Goal: Task Accomplishment & Management: Manage account settings

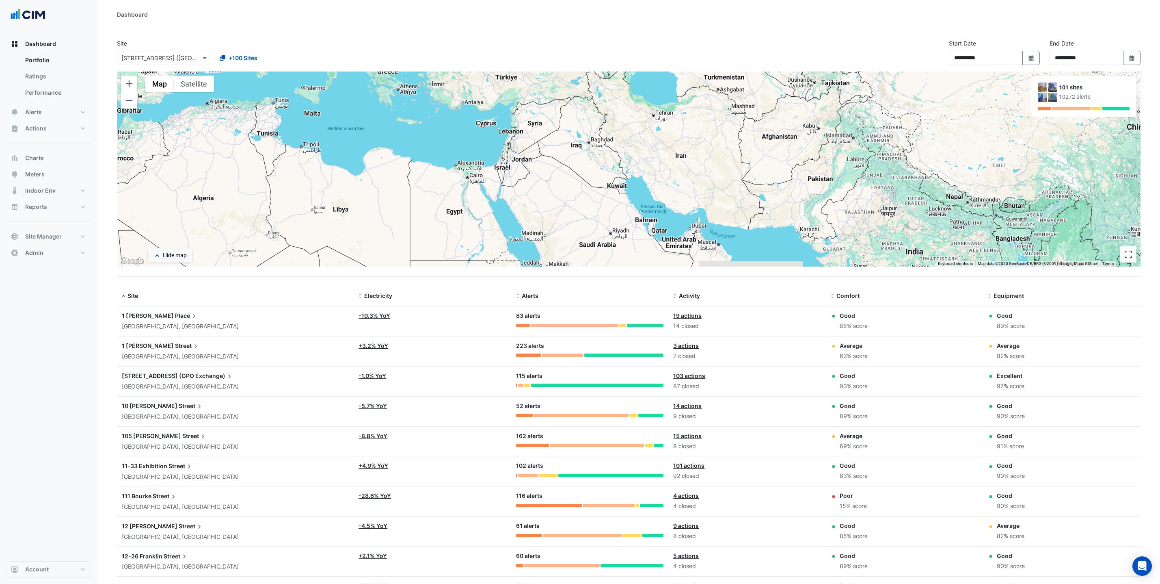
select select "***"
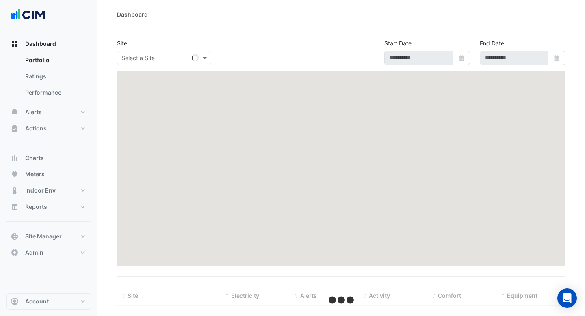
select select "***"
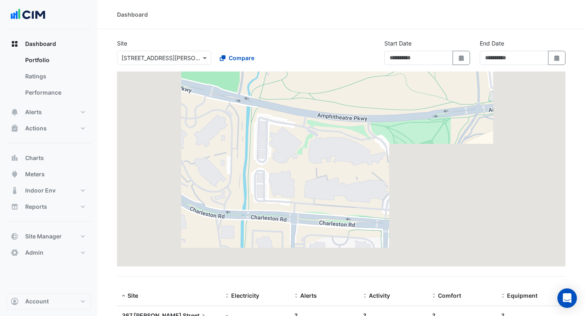
type input "**********"
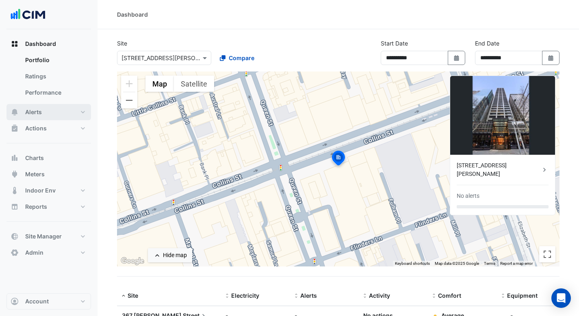
click at [47, 108] on button "Alerts" at bounding box center [48, 112] width 84 height 16
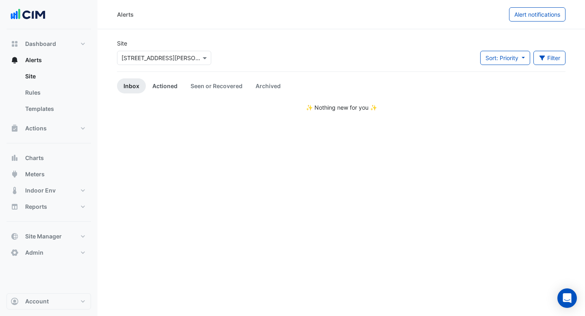
click at [159, 84] on link "Actioned" at bounding box center [165, 85] width 38 height 15
click at [208, 82] on link "Seen or Recovered" at bounding box center [216, 85] width 65 height 15
click at [262, 88] on link "Archived" at bounding box center [268, 85] width 38 height 15
click at [201, 90] on link "Seen or Recovered" at bounding box center [216, 85] width 65 height 15
click at [124, 88] on link "Inbox" at bounding box center [131, 85] width 29 height 15
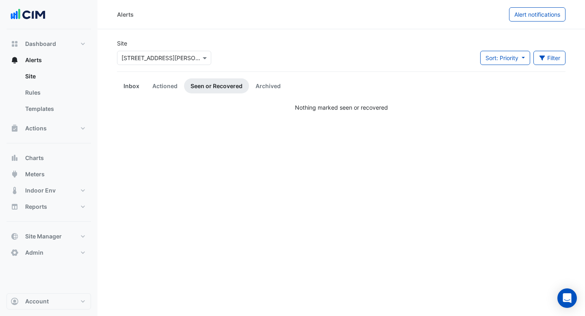
click at [133, 85] on link "Inbox" at bounding box center [131, 85] width 29 height 15
click at [156, 62] on div "× 367 Collins Street" at bounding box center [160, 58] width 79 height 9
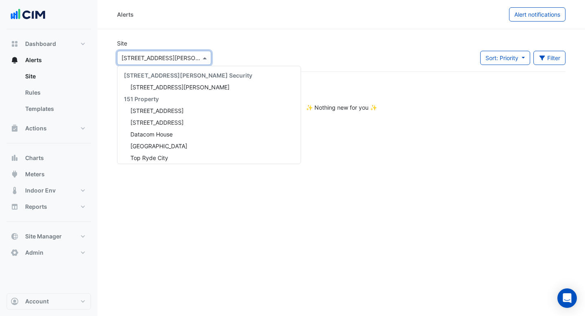
scroll to position [10133, 0]
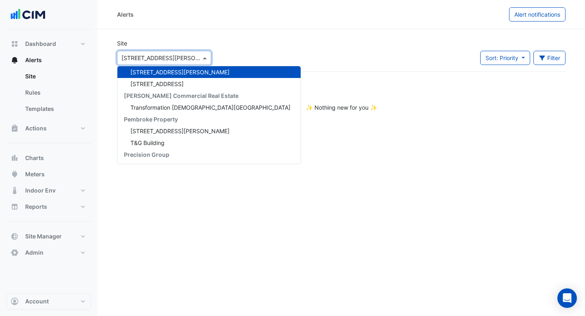
click at [247, 46] on div "Site Select a Site × 367 Collins Street 141 Walker Street Security 141 Walker S…" at bounding box center [341, 55] width 458 height 32
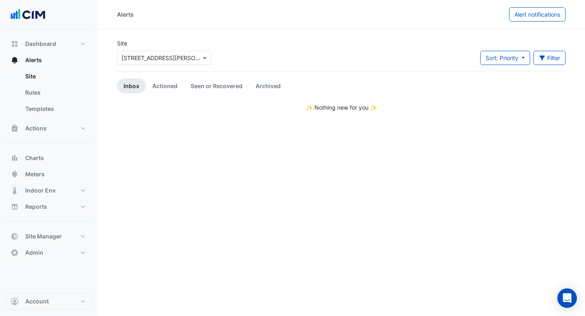
drag, startPoint x: 512, startPoint y: 210, endPoint x: 500, endPoint y: 206, distance: 12.6
click at [512, 210] on div "Alerts Alert notifications Site Select a Site × 367 Collins Street Sort: Priori…" at bounding box center [340, 158] width 487 height 316
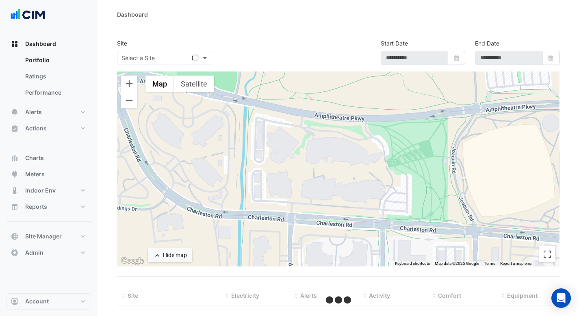
type input "**********"
select select "***"
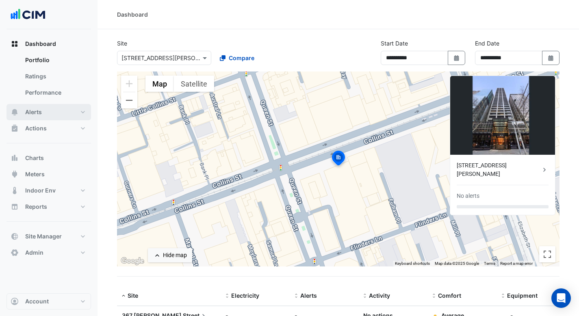
click at [42, 115] on button "Alerts" at bounding box center [48, 112] width 84 height 16
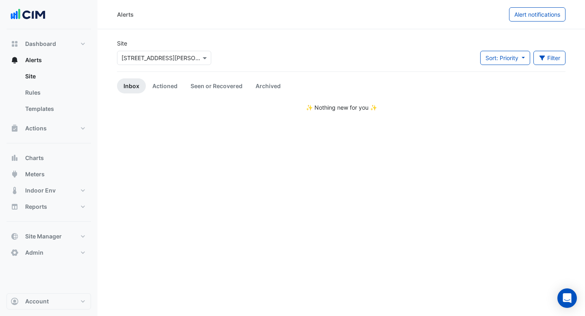
click at [162, 57] on input "text" at bounding box center [155, 58] width 69 height 9
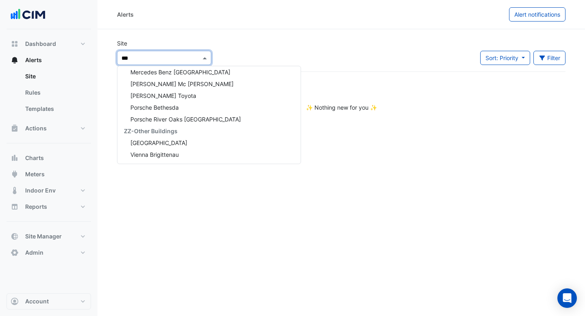
scroll to position [156, 0]
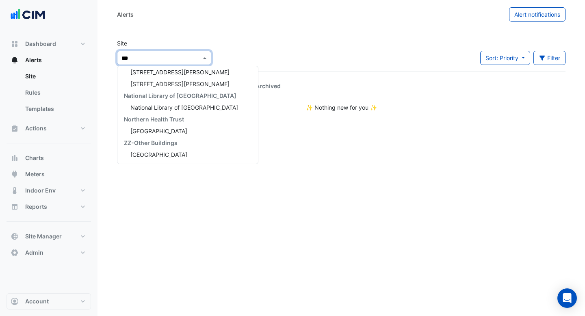
type input "****"
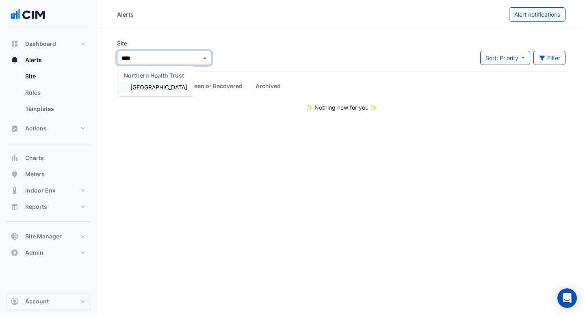
click at [147, 81] on div "[GEOGRAPHIC_DATA]" at bounding box center [155, 87] width 76 height 12
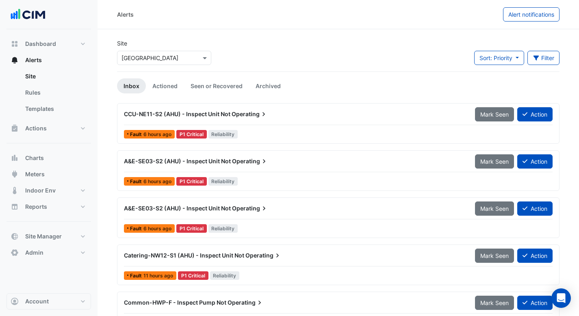
click at [249, 117] on span "Operating" at bounding box center [250, 114] width 36 height 8
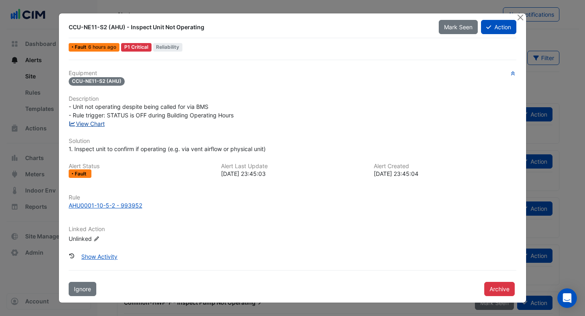
click at [94, 123] on link "View Chart" at bounding box center [87, 123] width 36 height 7
drag, startPoint x: 111, startPoint y: 112, endPoint x: 270, endPoint y: 115, distance: 159.2
click at [270, 115] on div "- Unit not operating despite being called for via BMS - Rule trigger: STATUS is…" at bounding box center [293, 110] width 448 height 17
drag, startPoint x: 517, startPoint y: 16, endPoint x: 513, endPoint y: 22, distance: 8.1
click at [517, 16] on button "Close" at bounding box center [520, 17] width 9 height 9
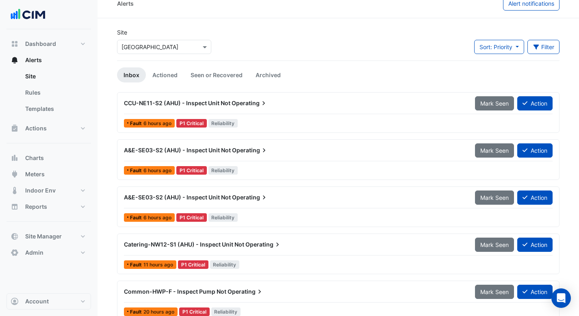
scroll to position [24, 0]
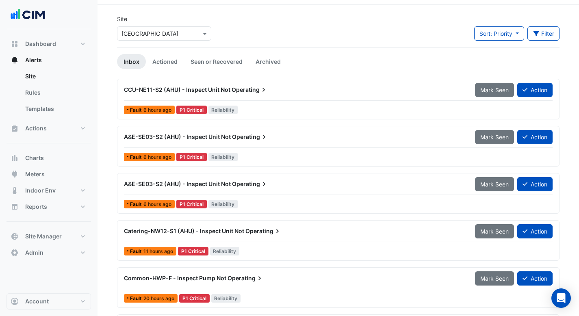
click at [221, 90] on span "CCU-NE11-S2 (AHU) - Inspect Unit Not" at bounding box center [177, 89] width 106 height 7
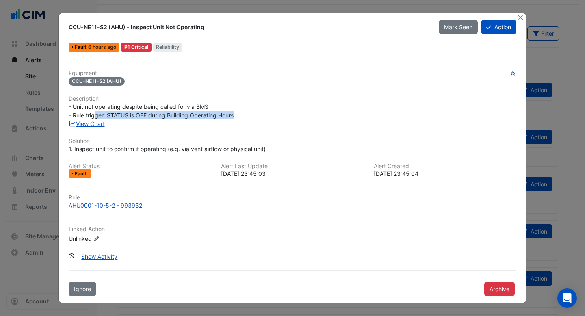
drag, startPoint x: 95, startPoint y: 112, endPoint x: 244, endPoint y: 117, distance: 149.2
click at [245, 117] on div "- Unit not operating despite being called for via BMS - Rule trigger: STATUS is…" at bounding box center [293, 110] width 448 height 17
drag, startPoint x: 218, startPoint y: 178, endPoint x: 193, endPoint y: 208, distance: 38.9
click at [219, 179] on div "Alert Status Fault Alert Last Update 2025-09-03 23:45:03 Alert Created 2025-08-…" at bounding box center [292, 174] width 457 height 22
click at [109, 208] on div "AHU0001-10-5-2 - 993952" at bounding box center [106, 205] width 74 height 9
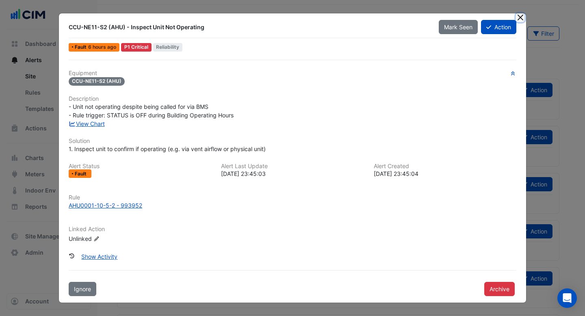
click at [520, 16] on button "Close" at bounding box center [520, 17] width 9 height 9
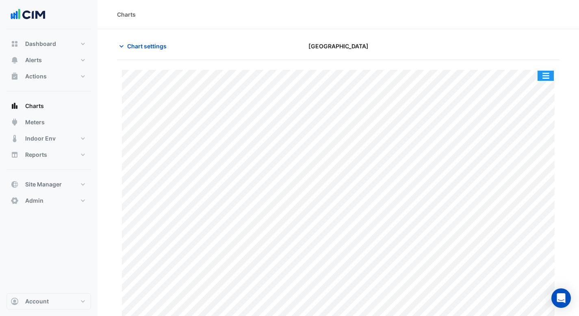
click at [544, 76] on button "button" at bounding box center [545, 76] width 16 height 10
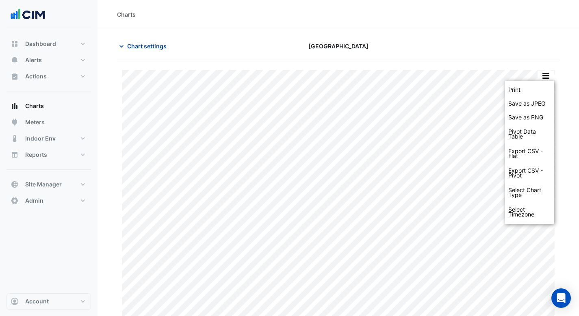
click at [150, 48] on span "Chart settings" at bounding box center [146, 46] width 39 height 9
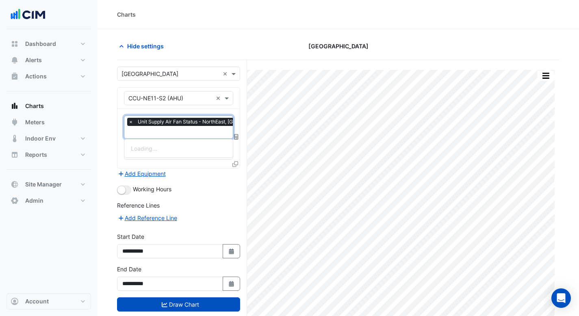
click at [184, 130] on input "text" at bounding box center [207, 133] width 158 height 9
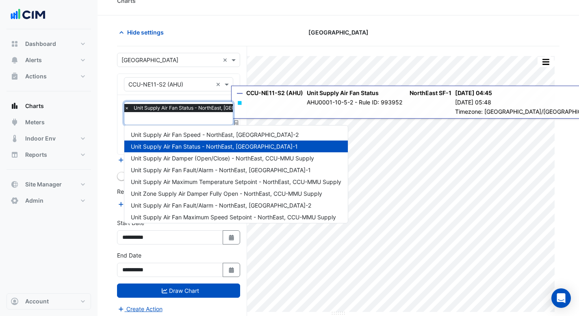
scroll to position [31, 0]
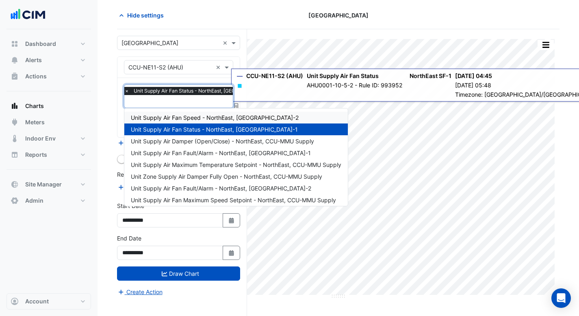
click at [197, 119] on span "Unit Supply Air Fan Speed - NorthEast, SF-2" at bounding box center [215, 117] width 168 height 7
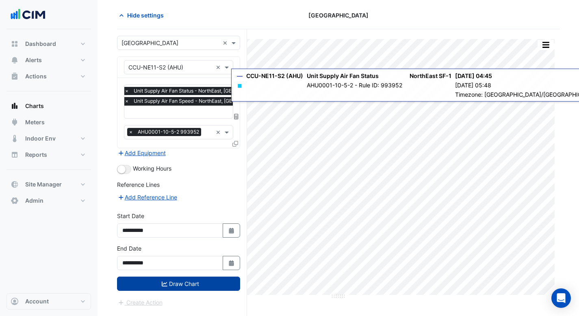
click at [193, 284] on button "Draw Chart" at bounding box center [178, 284] width 123 height 14
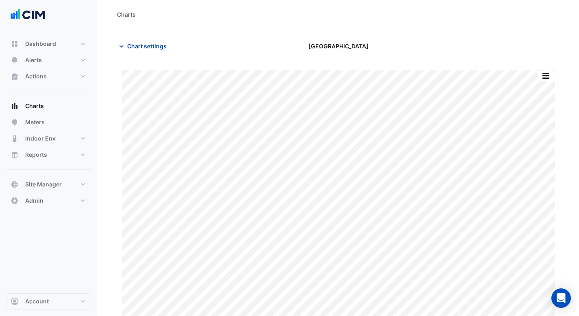
click at [155, 45] on span "Chart settings" at bounding box center [146, 46] width 39 height 9
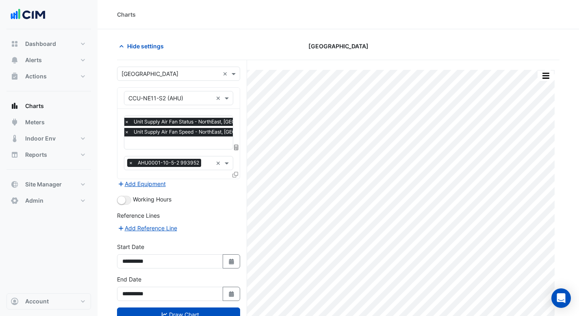
click at [198, 145] on input "text" at bounding box center [203, 143] width 159 height 9
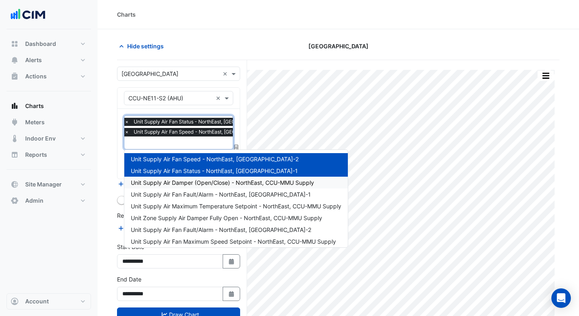
click at [205, 185] on span "Unit Supply Air Damper (Open/Close) - NorthEast, CCU-MMU Supply" at bounding box center [222, 182] width 183 height 7
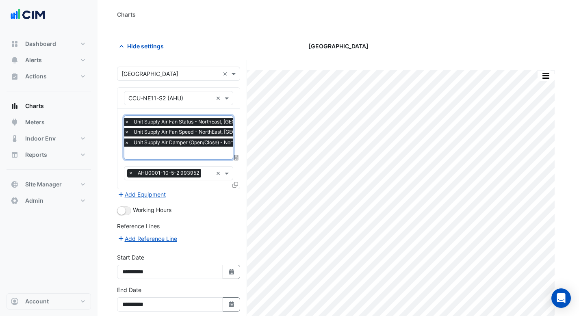
click at [186, 150] on input "text" at bounding box center [210, 153] width 172 height 9
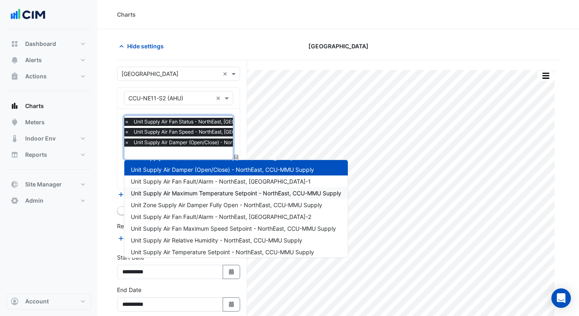
scroll to position [24, 0]
click at [210, 204] on span "Unit Zone Supply Air Damper Fully Open - NorthEast, CCU-MMU Supply" at bounding box center [226, 204] width 191 height 7
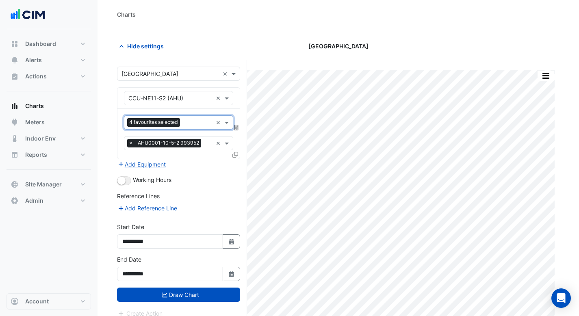
scroll to position [0, 0]
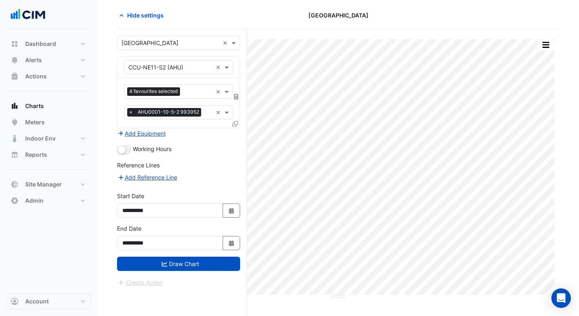
click at [208, 268] on button "Draw Chart" at bounding box center [178, 264] width 123 height 14
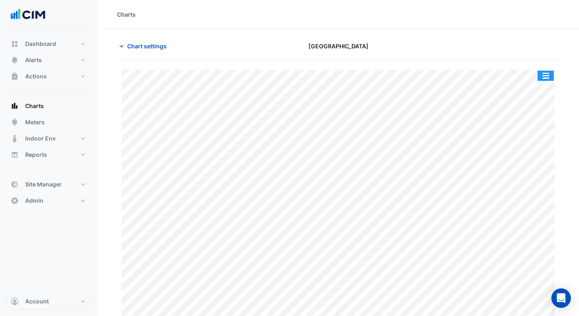
click at [550, 76] on button "button" at bounding box center [545, 76] width 16 height 10
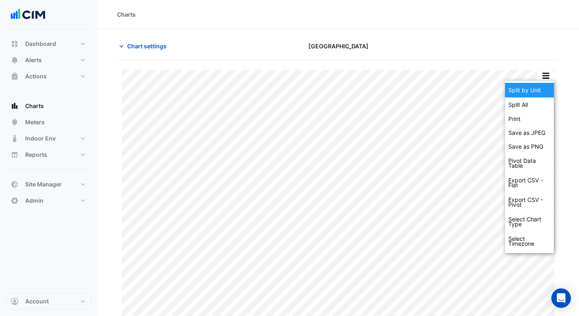
click at [541, 91] on div "Split by Unit" at bounding box center [529, 90] width 49 height 15
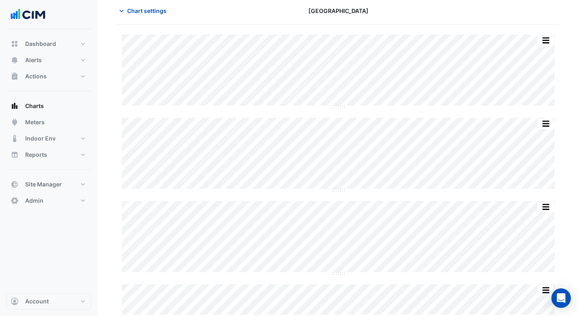
scroll to position [36, 0]
click at [164, 8] on span "Chart settings" at bounding box center [146, 10] width 39 height 9
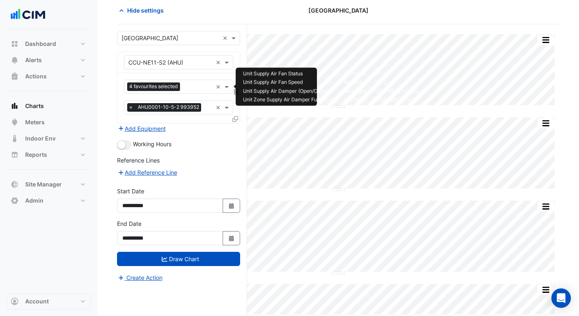
click at [193, 87] on input "text" at bounding box center [197, 87] width 29 height 9
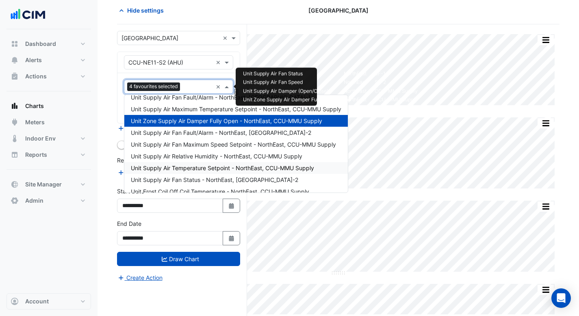
scroll to position [43, 0]
click at [213, 156] on span "Unit Supply Air Relative Humidity - NorthEast, CCU-MMU Supply" at bounding box center [216, 155] width 171 height 7
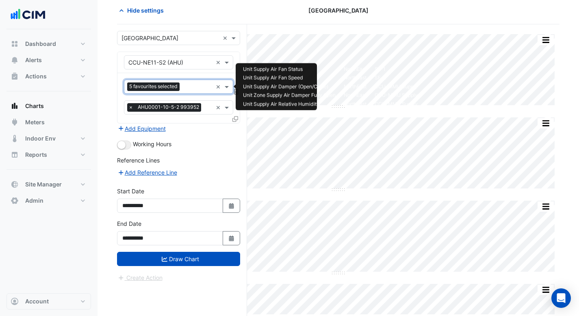
click at [187, 82] on div "Favourites 5 favourites selected" at bounding box center [168, 86] width 88 height 13
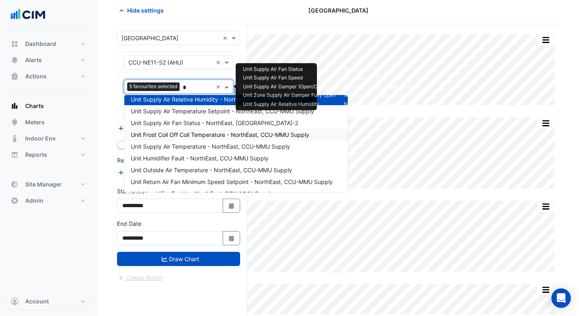
scroll to position [0, 0]
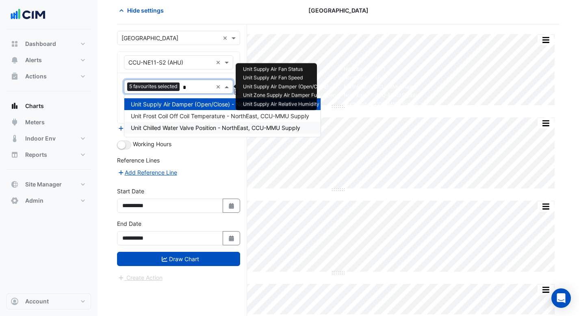
type input "**"
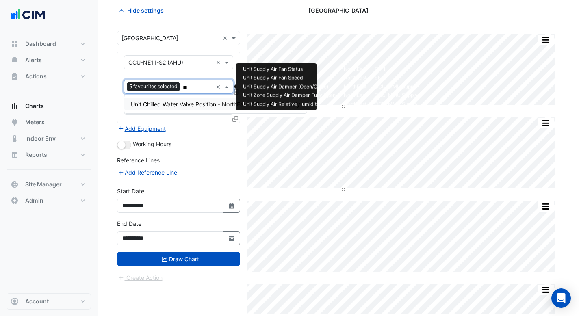
click at [178, 104] on span "Unit Chilled Water Valve Position - NorthEast, CCU-MMU Supply" at bounding box center [215, 104] width 169 height 7
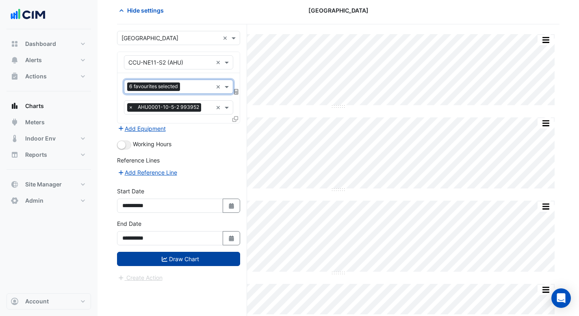
click at [195, 258] on button "Draw Chart" at bounding box center [178, 259] width 123 height 14
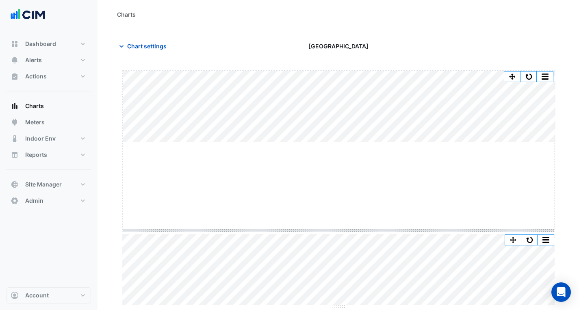
drag, startPoint x: 338, startPoint y: 141, endPoint x: 333, endPoint y: 229, distance: 87.8
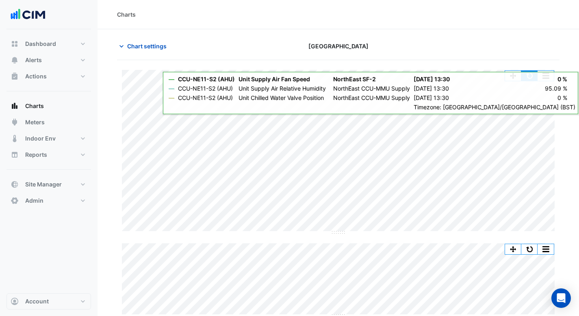
click at [529, 76] on button "button" at bounding box center [529, 76] width 16 height 10
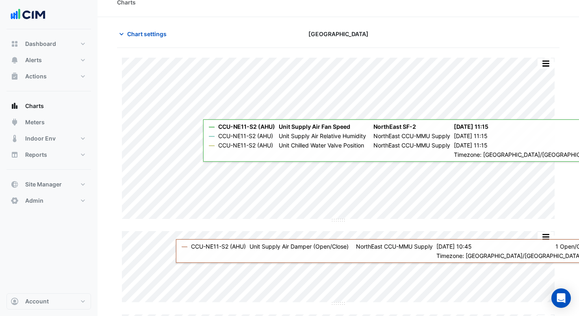
scroll to position [8, 0]
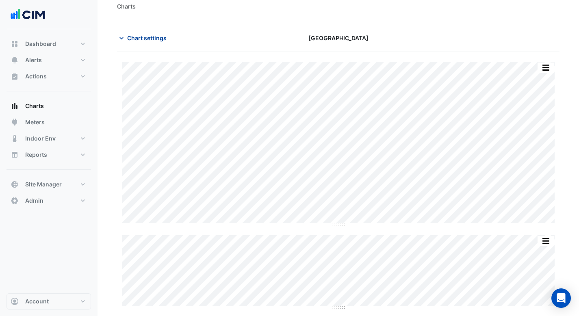
click at [147, 40] on span "Chart settings" at bounding box center [146, 38] width 39 height 9
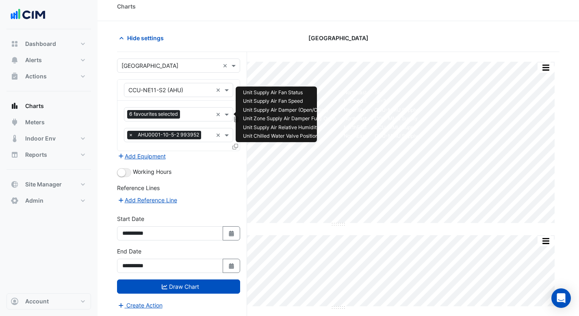
click at [194, 116] on input "text" at bounding box center [197, 115] width 29 height 9
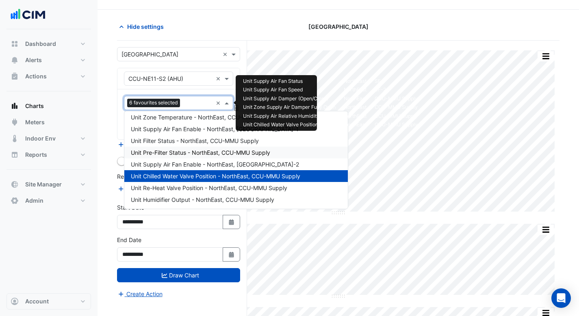
scroll to position [24, 0]
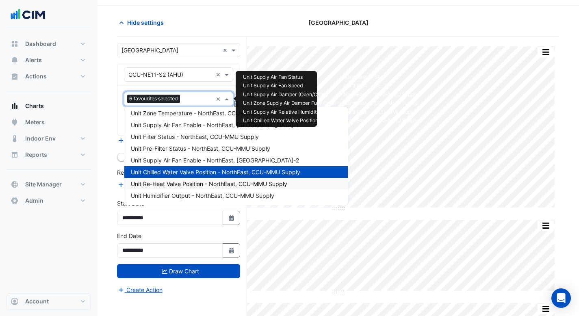
click at [221, 184] on span "Unit Re-Heat Valve Position - NorthEast, CCU-MMU Supply" at bounding box center [209, 183] width 156 height 7
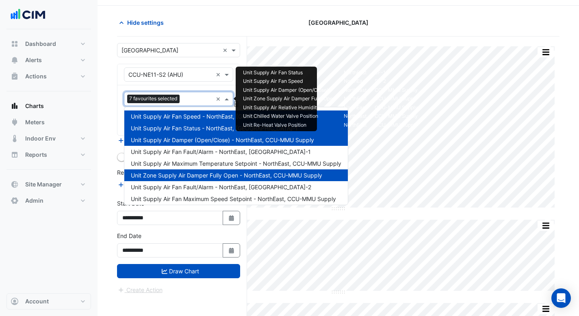
click at [184, 98] on div at bounding box center [197, 100] width 31 height 11
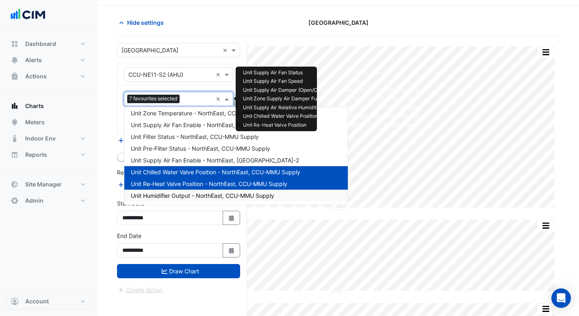
click at [202, 193] on span "Unit Humidifier Output - NorthEast, CCU-MMU Supply" at bounding box center [202, 195] width 143 height 7
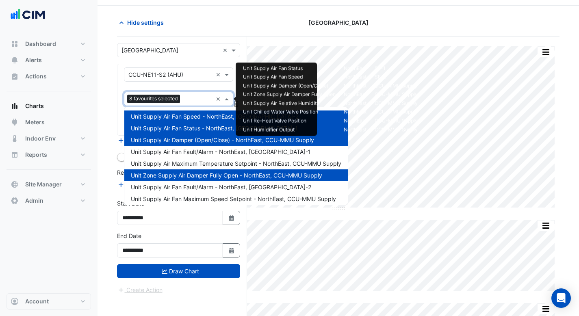
click at [182, 99] on div "8 favourites selected" at bounding box center [154, 100] width 55 height 10
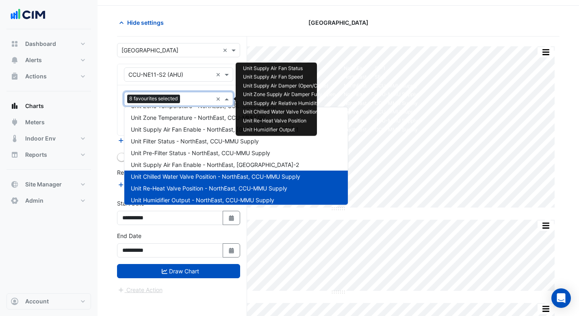
scroll to position [234, 0]
click at [199, 167] on span "Unit Supply Air Fan Enable - NorthEast, SF-2" at bounding box center [215, 164] width 168 height 7
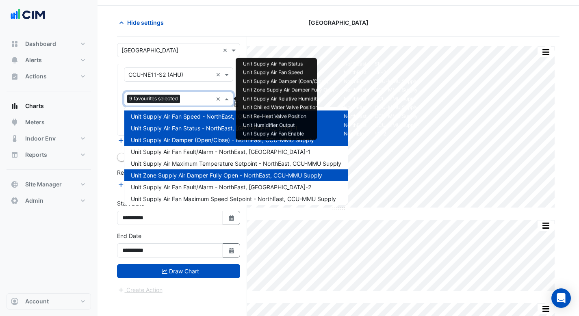
click at [184, 95] on input "text" at bounding box center [197, 99] width 29 height 9
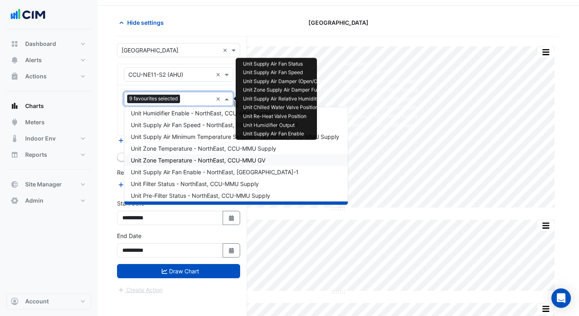
scroll to position [192, 0]
click at [198, 171] on span "Unit Supply Air Fan Enable - NorthEast, SF-1" at bounding box center [215, 172] width 168 height 7
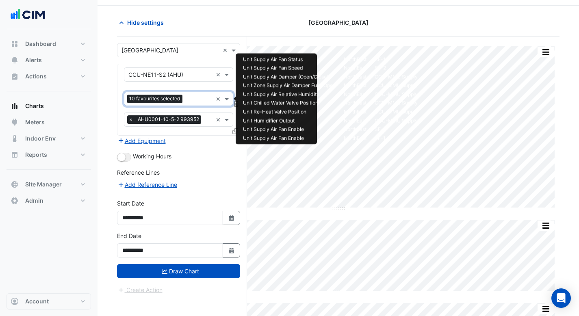
click at [191, 95] on input "text" at bounding box center [199, 99] width 27 height 9
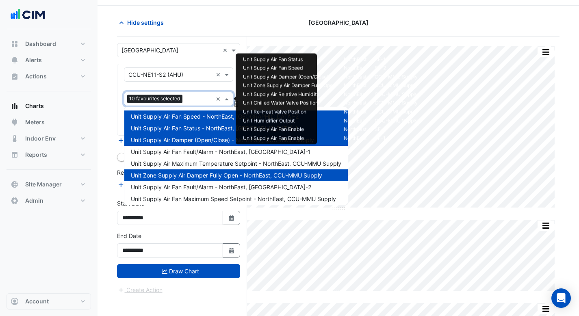
scroll to position [239, 0]
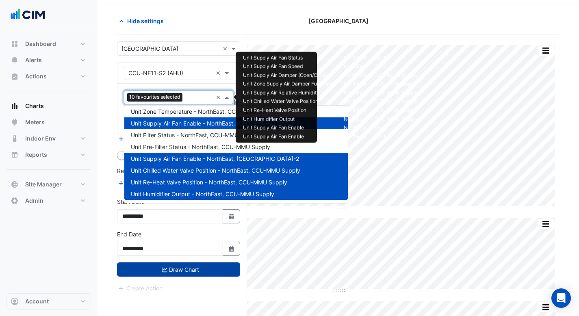
click at [201, 265] on button "Draw Chart" at bounding box center [178, 269] width 123 height 14
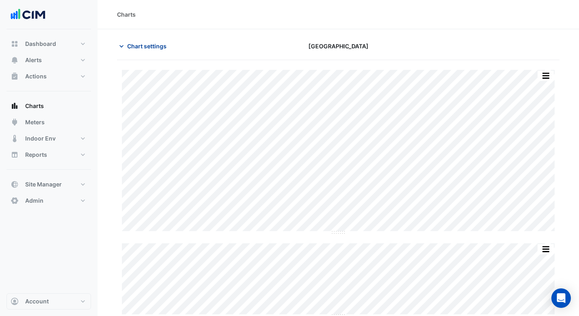
click at [139, 50] on button "Chart settings" at bounding box center [144, 46] width 55 height 14
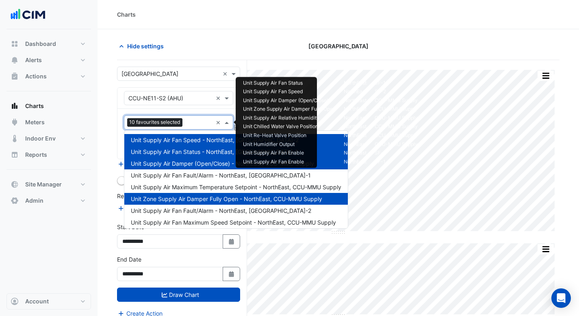
click at [192, 121] on input "text" at bounding box center [199, 123] width 27 height 9
type input "***"
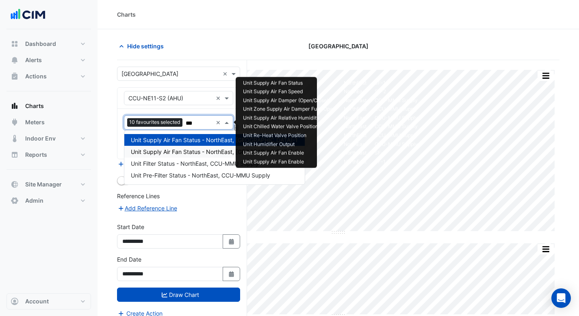
click at [196, 155] on div "Unit Supply Air Fan Status - NorthEast, SF-2" at bounding box center [214, 152] width 180 height 12
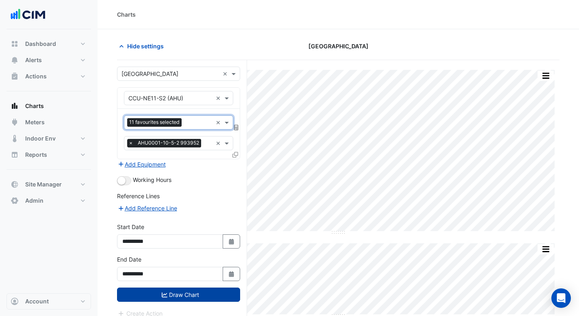
click at [194, 295] on button "Draw Chart" at bounding box center [178, 295] width 123 height 14
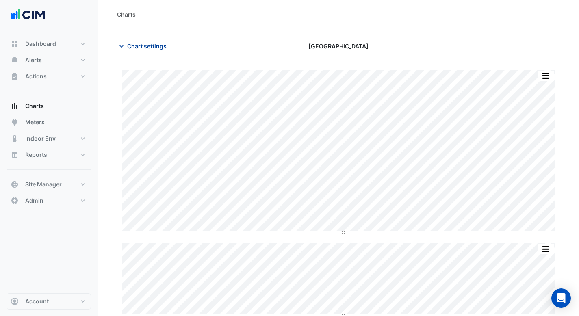
click at [141, 43] on span "Chart settings" at bounding box center [146, 46] width 39 height 9
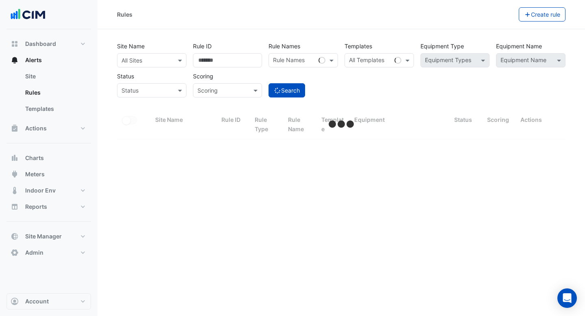
select select "***"
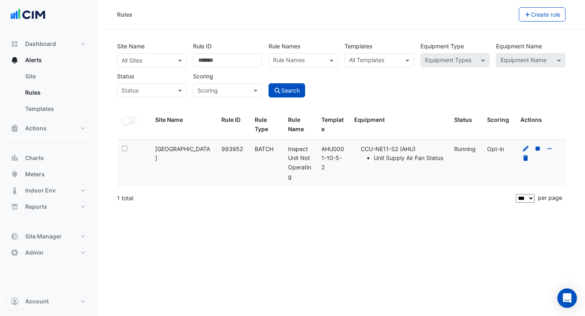
drag, startPoint x: 480, startPoint y: 220, endPoint x: 482, endPoint y: 213, distance: 7.3
click at [480, 218] on div "Rules Create rule Site Name All Sites Rule ID ****** Rule Names Rule Names Temp…" at bounding box center [340, 158] width 487 height 316
drag, startPoint x: 321, startPoint y: 149, endPoint x: 348, endPoint y: 156, distance: 28.0
click at [348, 156] on datatable-body-cell "Template: AHU0001-10-5-2" at bounding box center [332, 163] width 33 height 47
copy div "AHU0001-10-5-2"
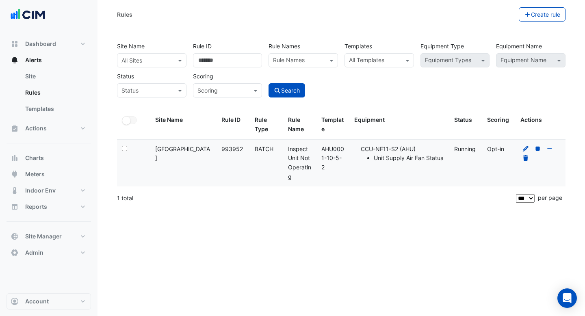
click at [394, 62] on input "text" at bounding box center [374, 61] width 51 height 9
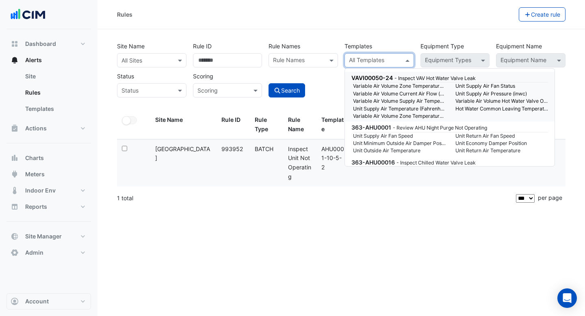
paste input "**********"
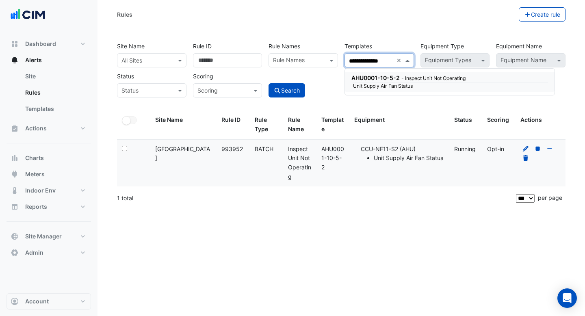
scroll to position [0, 2]
click at [391, 87] on small "Unit Supply Air Fan Status" at bounding box center [399, 85] width 102 height 7
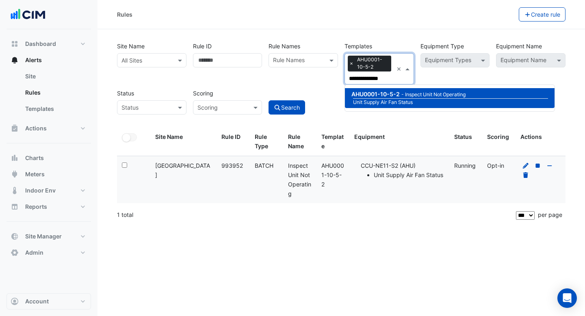
type input "**********"
click at [318, 89] on div "Search" at bounding box center [303, 100] width 76 height 28
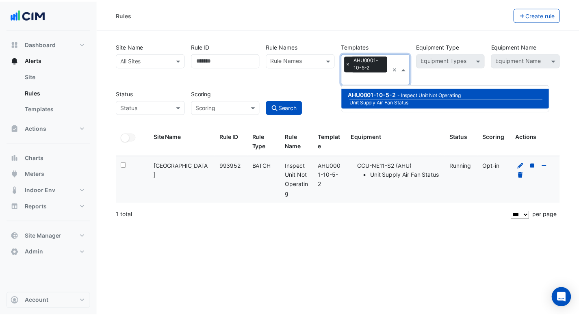
scroll to position [0, 0]
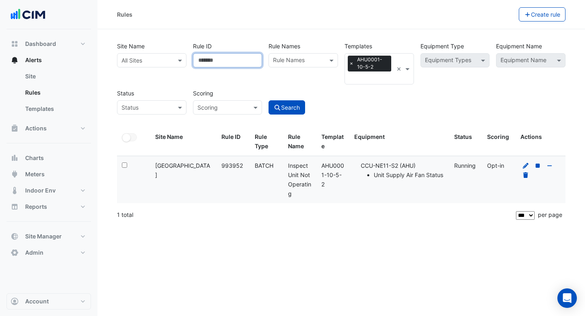
drag, startPoint x: 225, startPoint y: 59, endPoint x: 145, endPoint y: 43, distance: 81.6
click at [145, 43] on div "Site Name All Sites Rule ID ****** Rule Names Rule Names Templates All Template…" at bounding box center [341, 75] width 455 height 77
click at [481, 122] on div "Site Name All Sites Rule ID Rule Names Rule Names Templates All Templates × AHU…" at bounding box center [341, 83] width 458 height 89
click at [295, 108] on button "Search" at bounding box center [286, 107] width 37 height 14
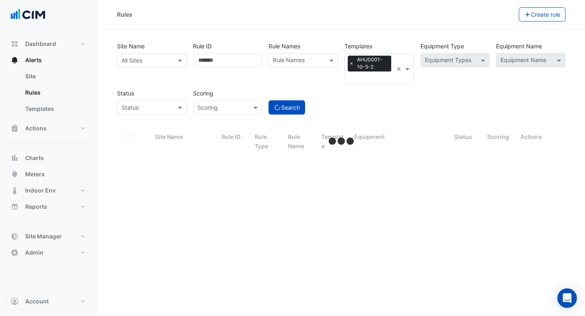
click at [166, 63] on div at bounding box center [151, 60] width 69 height 9
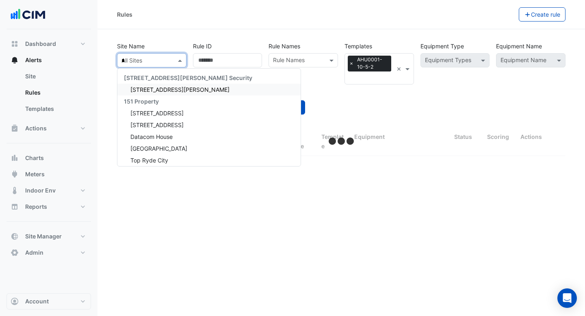
type input "**"
select select "***"
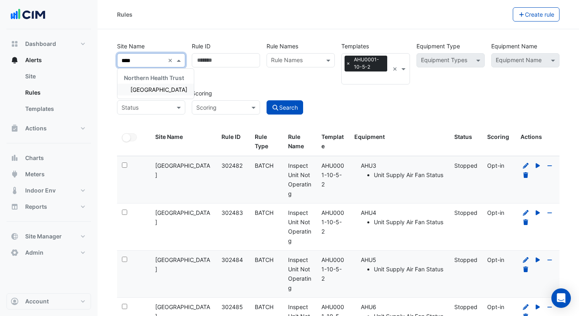
type input "*****"
click at [157, 94] on div "[GEOGRAPHIC_DATA]" at bounding box center [155, 90] width 76 height 12
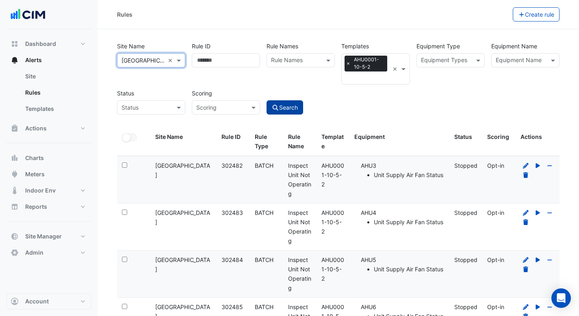
click at [298, 104] on button "Search" at bounding box center [284, 107] width 37 height 14
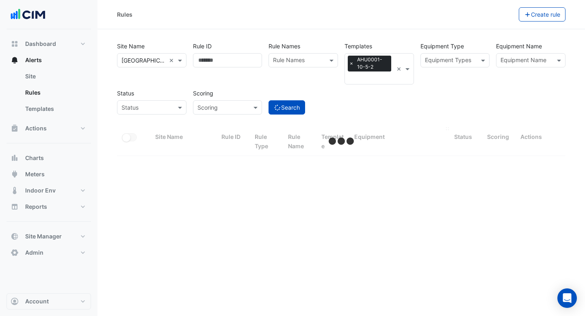
select select "***"
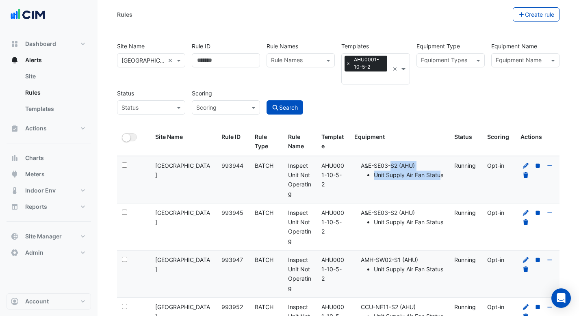
drag, startPoint x: 358, startPoint y: 165, endPoint x: 442, endPoint y: 177, distance: 85.0
click at [442, 177] on div "Equipment: A&E-SE03-S2 (AHU) Unit Supply Air Fan Status" at bounding box center [399, 170] width 90 height 19
drag, startPoint x: 367, startPoint y: 211, endPoint x: 458, endPoint y: 225, distance: 92.0
click at [458, 225] on div "Select: Site Name: Causeway Hospital Rule ID: 993945 Rule Type: BATCH Rule Name…" at bounding box center [341, 226] width 448 height 47
click at [136, 134] on button "All Selected" at bounding box center [129, 137] width 15 height 8
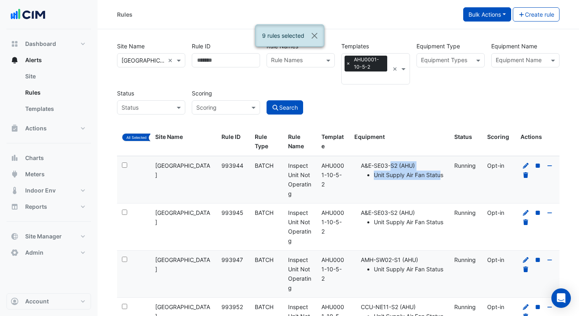
click at [487, 14] on button "Bulk Actions" at bounding box center [487, 14] width 48 height 14
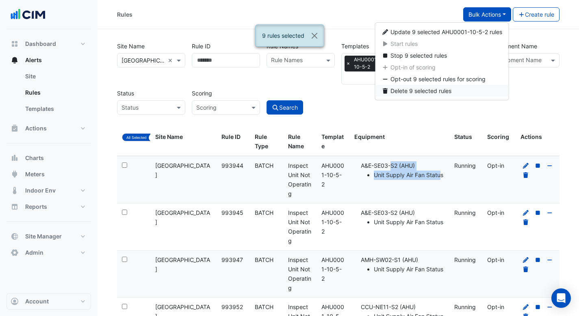
click at [422, 87] on span "Delete 9 selected rules" at bounding box center [420, 90] width 61 height 7
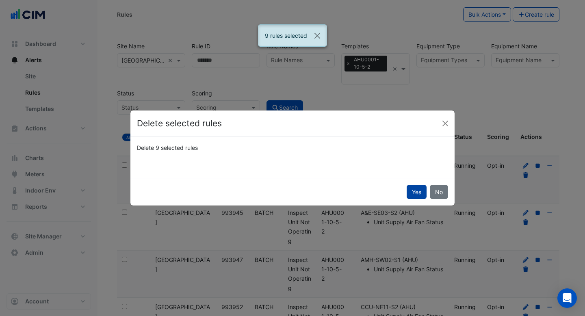
click at [420, 191] on button "Yes" at bounding box center [417, 192] width 20 height 14
select select "**"
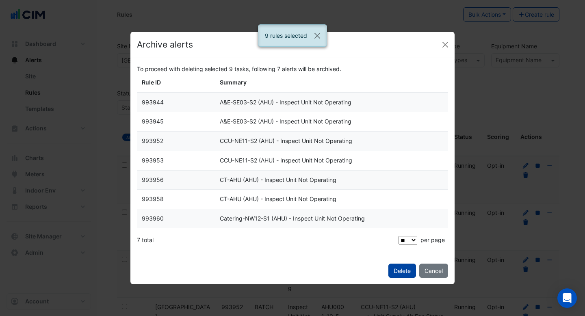
click at [397, 273] on span "Delete" at bounding box center [402, 270] width 17 height 7
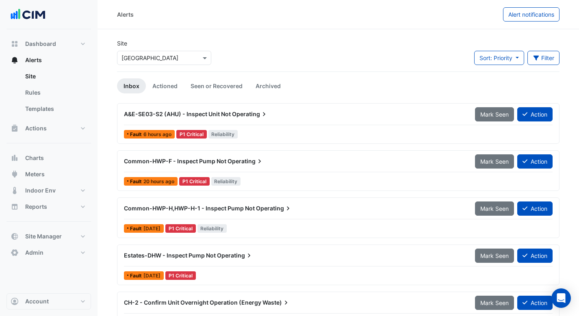
click at [316, 112] on div "A&E-SE03-S2 (AHU) - Inspect Unit Not Operating" at bounding box center [294, 114] width 341 height 8
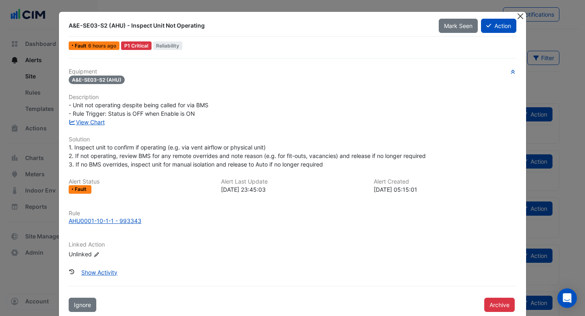
click at [518, 17] on button "Close" at bounding box center [520, 16] width 9 height 9
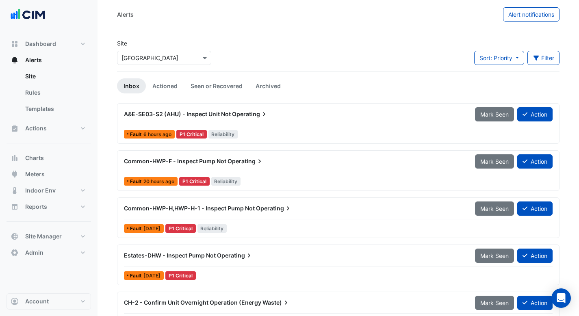
click at [224, 120] on div "A&E-SE03-S2 (AHU) - Inspect Unit Not Operating" at bounding box center [294, 114] width 351 height 15
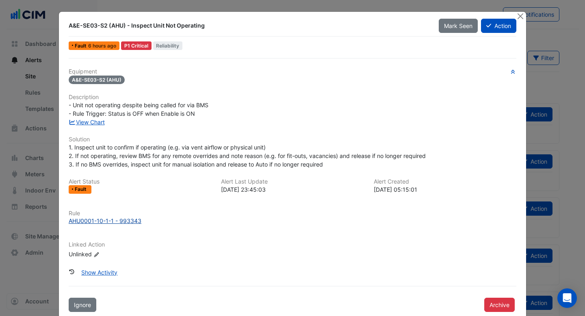
click at [103, 220] on div "AHU0001-10-1-1 - 993343" at bounding box center [105, 220] width 73 height 9
click at [93, 123] on link "View Chart" at bounding box center [87, 122] width 36 height 7
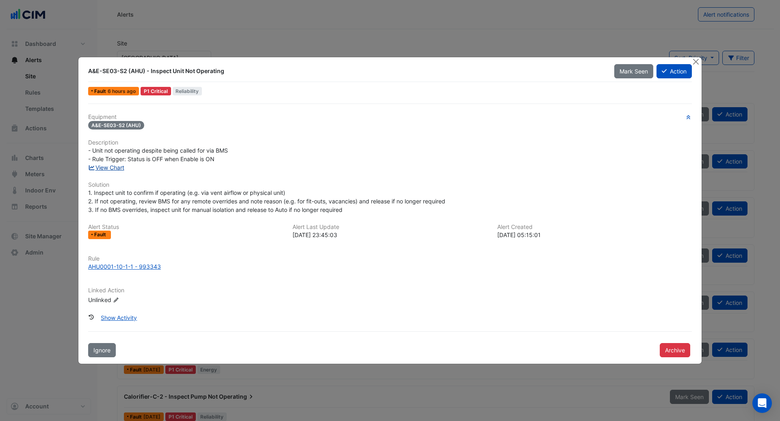
click at [105, 167] on link "View Chart" at bounding box center [106, 167] width 36 height 7
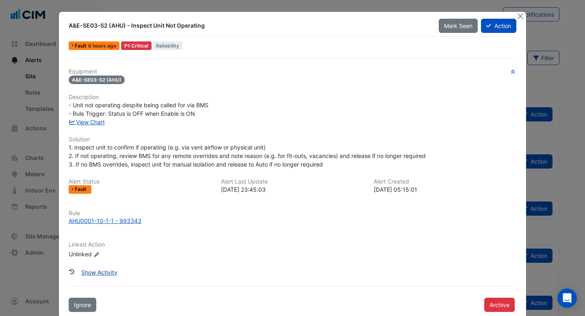
click at [91, 275] on button "Show Activity" at bounding box center [99, 272] width 47 height 14
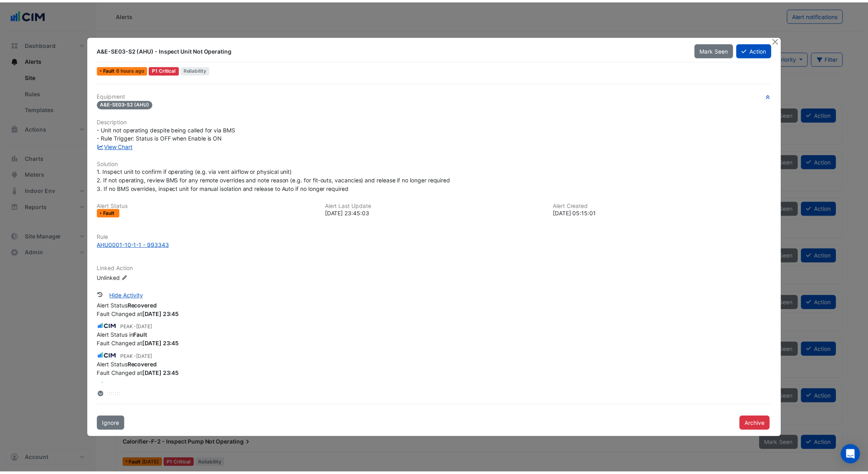
scroll to position [44, 0]
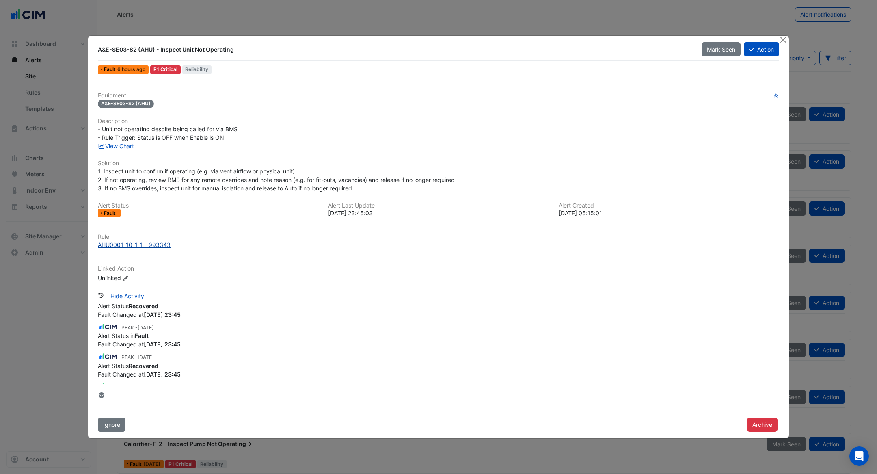
click at [125, 248] on div "AHU0001-10-1-1 - 993343" at bounding box center [134, 244] width 73 height 9
click at [118, 144] on link "View Chart" at bounding box center [116, 146] width 36 height 7
click at [584, 40] on button "Close" at bounding box center [783, 40] width 9 height 9
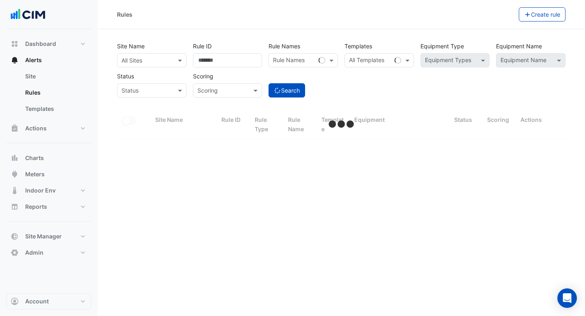
select select "***"
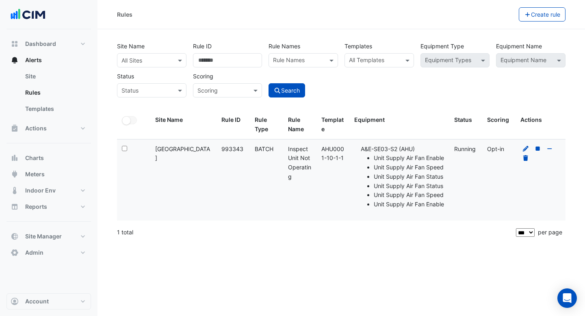
drag, startPoint x: 322, startPoint y: 149, endPoint x: 346, endPoint y: 157, distance: 26.0
click at [346, 157] on datatable-body-cell "Template: AHU0001-10-1-1" at bounding box center [332, 180] width 33 height 81
copy div "AHU0001-10-1-1"
click at [525, 148] on icon at bounding box center [526, 149] width 6 height 6
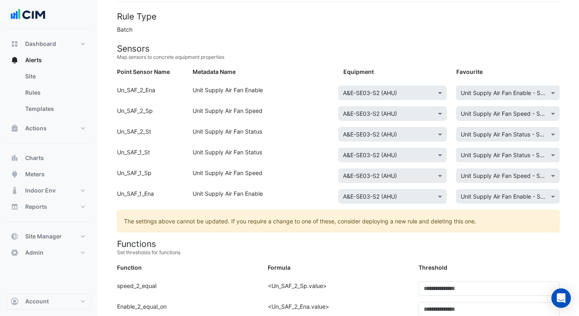
scroll to position [108, 0]
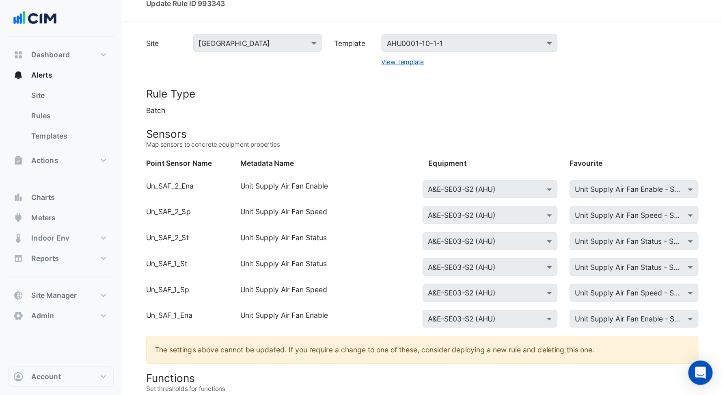
scroll to position [67, 0]
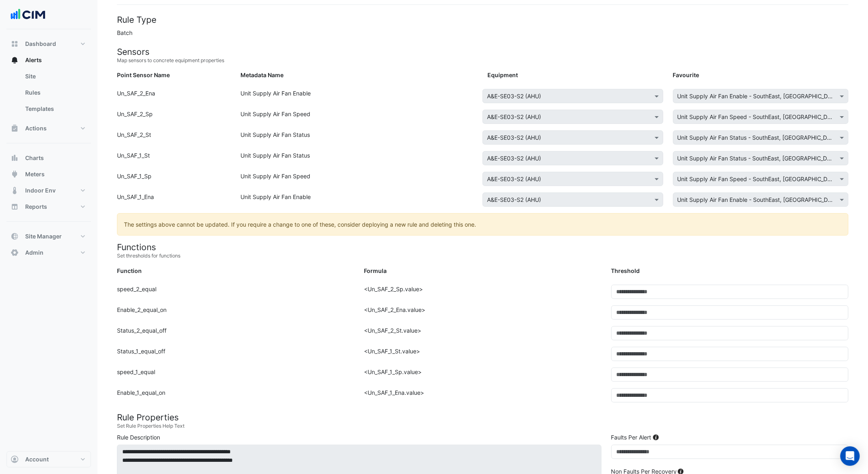
click at [128, 96] on div "Un_SAF_2_Ena" at bounding box center [173, 97] width 123 height 17
drag, startPoint x: 138, startPoint y: 90, endPoint x: 160, endPoint y: 93, distance: 22.5
click at [160, 93] on div "Un_SAF_2_Ena" at bounding box center [173, 97] width 123 height 17
drag, startPoint x: 135, startPoint y: 115, endPoint x: 156, endPoint y: 116, distance: 20.3
click at [156, 116] on div "Un_SAF_2_Sp" at bounding box center [173, 118] width 123 height 17
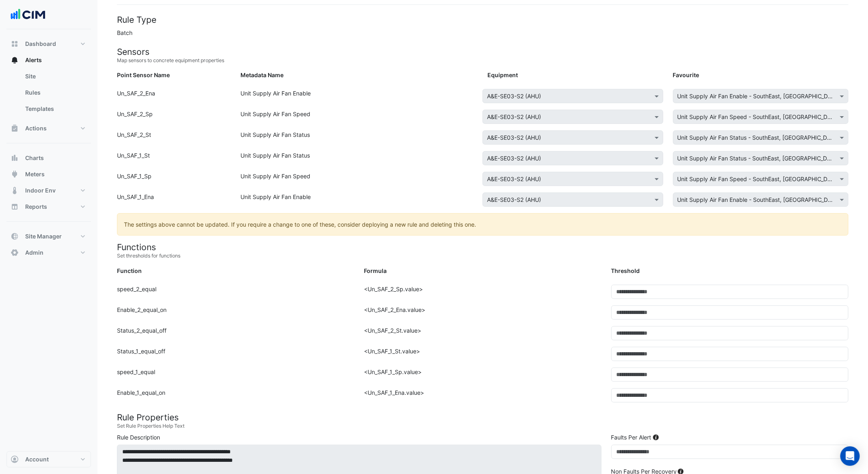
drag, startPoint x: 135, startPoint y: 134, endPoint x: 169, endPoint y: 136, distance: 33.8
click at [169, 136] on div "Un_SAF_2_St" at bounding box center [173, 138] width 123 height 17
drag, startPoint x: 141, startPoint y: 157, endPoint x: 156, endPoint y: 160, distance: 15.1
click at [162, 157] on div "Un_SAF_1_St" at bounding box center [173, 159] width 123 height 17
drag, startPoint x: 140, startPoint y: 178, endPoint x: 156, endPoint y: 178, distance: 15.8
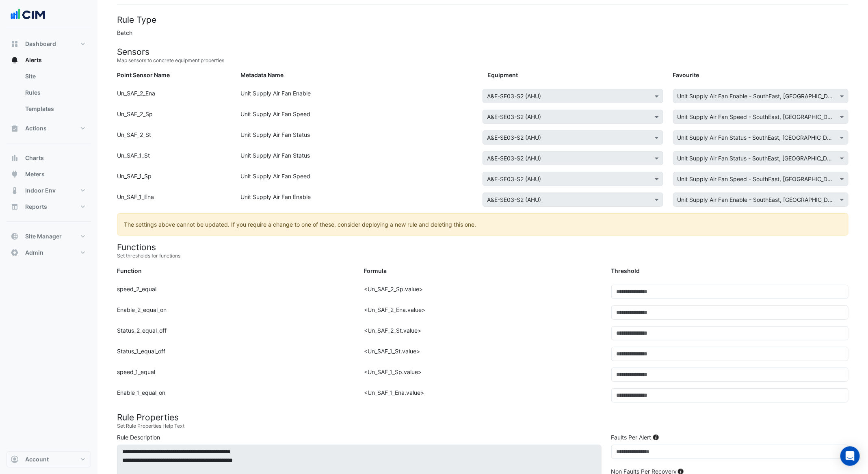
click at [156, 178] on div "Un_SAF_1_Sp" at bounding box center [173, 180] width 123 height 17
drag, startPoint x: 149, startPoint y: 193, endPoint x: 226, endPoint y: 204, distance: 78.5
click at [226, 204] on div "Un_SAF_1_Ena" at bounding box center [173, 201] width 123 height 17
click at [584, 204] on div "Select Favourite × Unit Supply Air Fan Enable - SouthEast, SF-2" at bounding box center [760, 200] width 175 height 14
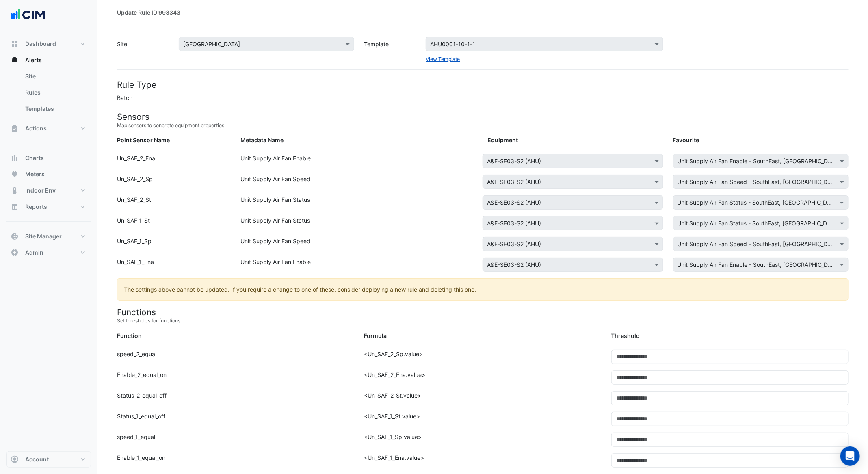
scroll to position [2, 0]
click at [421, 37] on div "Select a Template AHU0001-10-1-1 View Template" at bounding box center [544, 50] width 247 height 26
drag, startPoint x: 491, startPoint y: 48, endPoint x: 435, endPoint y: 47, distance: 56.1
click at [437, 48] on div "Select a Template AHU0001-10-1-1" at bounding box center [537, 43] width 223 height 9
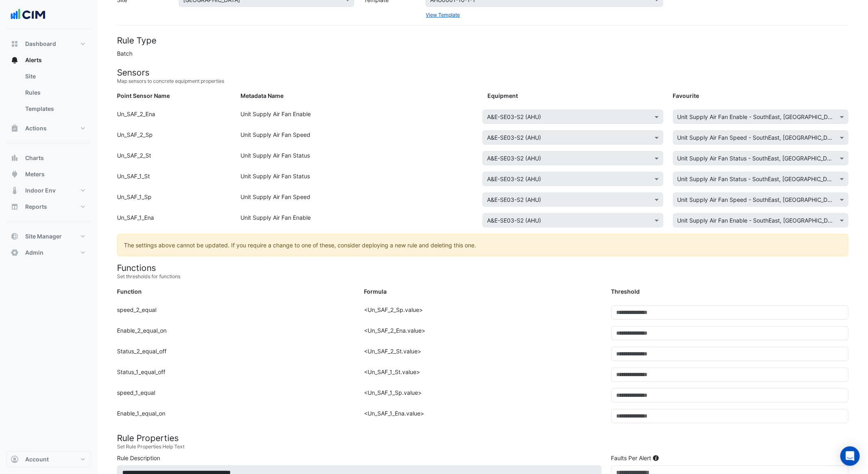
scroll to position [0, 0]
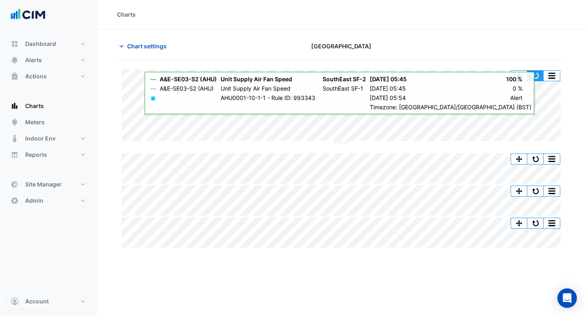
click at [542, 74] on button "button" at bounding box center [535, 76] width 16 height 10
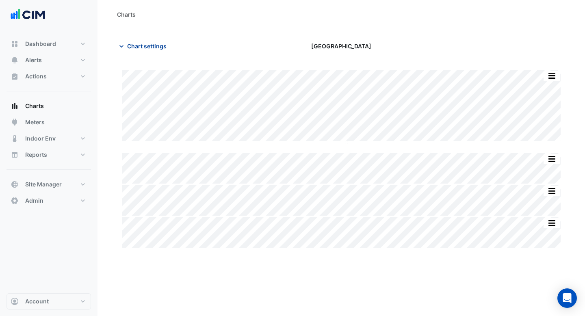
click at [147, 42] on span "Chart settings" at bounding box center [146, 46] width 39 height 9
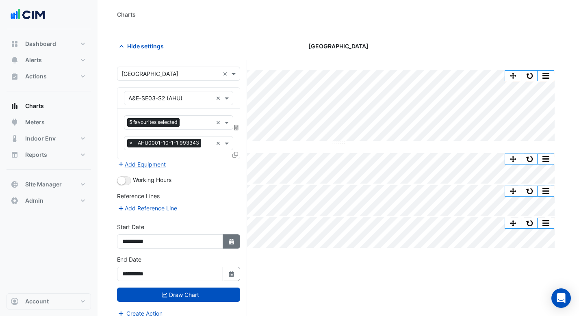
click at [237, 243] on button "Select Date" at bounding box center [232, 241] width 18 height 14
select select "*"
select select "****"
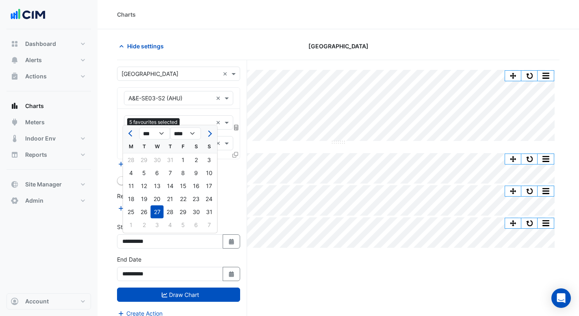
drag, startPoint x: 160, startPoint y: 198, endPoint x: 163, endPoint y: 201, distance: 4.3
click at [160, 198] on div "20" at bounding box center [157, 199] width 13 height 13
type input "**********"
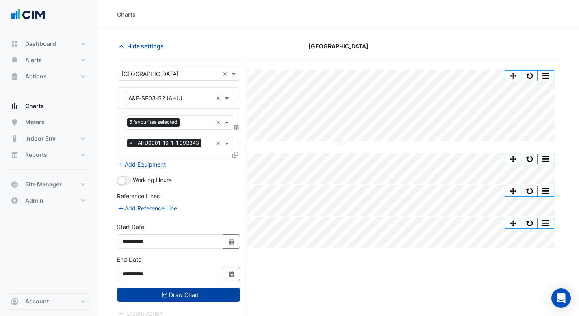
click at [202, 294] on button "Draw Chart" at bounding box center [178, 295] width 123 height 14
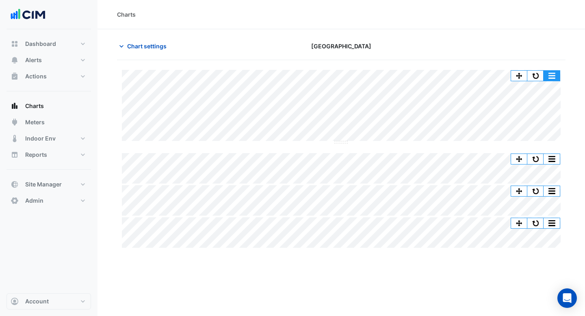
click at [556, 76] on button "button" at bounding box center [551, 76] width 16 height 10
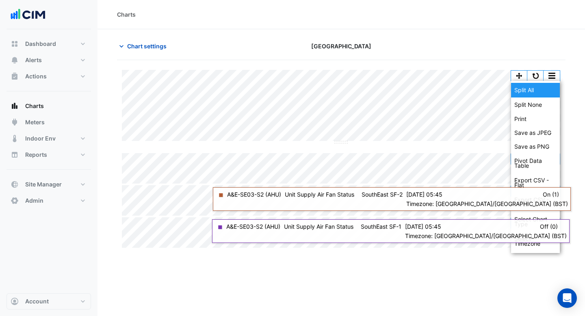
click at [544, 94] on div "Split All" at bounding box center [535, 90] width 49 height 15
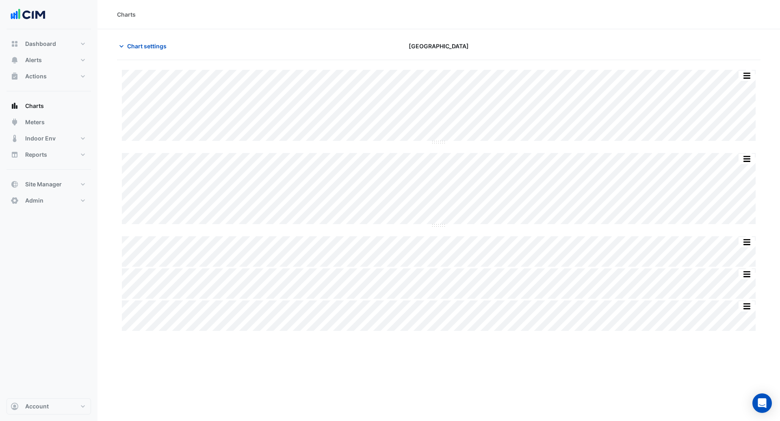
click at [466, 316] on div "Charts Chart settings [GEOGRAPHIC_DATA] Split by Unit Split None Print Save as …" at bounding box center [438, 210] width 682 height 421
click at [584, 73] on button "button" at bounding box center [746, 76] width 16 height 10
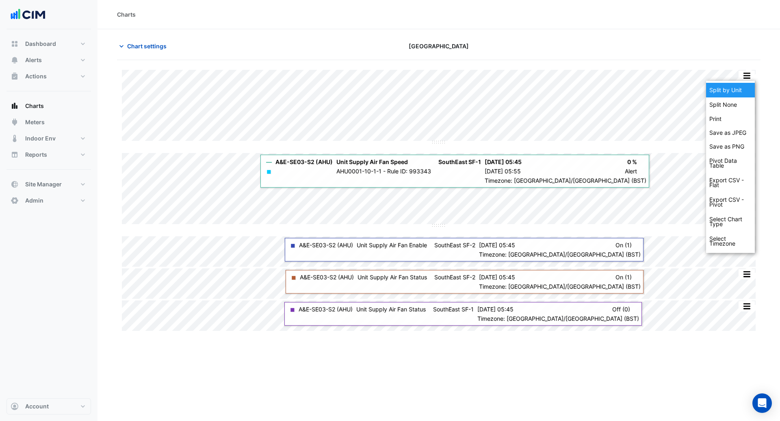
click at [584, 92] on div "Split by Unit" at bounding box center [730, 90] width 49 height 15
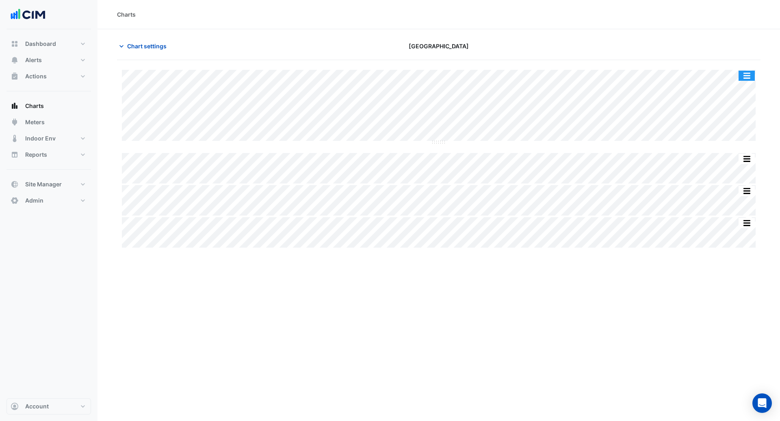
click at [584, 74] on button "button" at bounding box center [746, 76] width 16 height 10
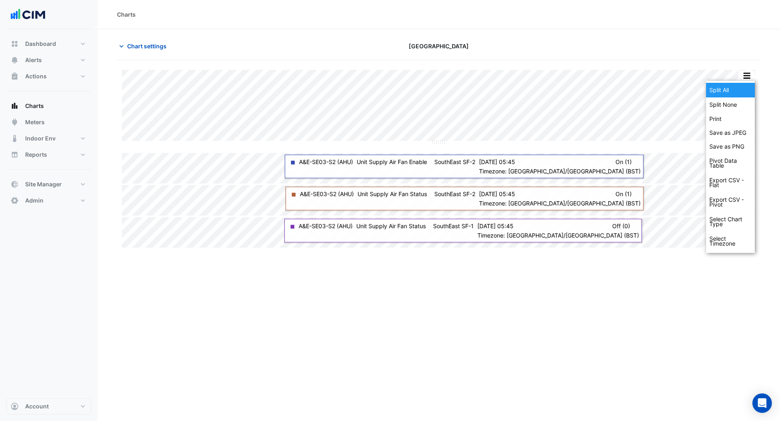
click at [584, 87] on div "Split All" at bounding box center [730, 90] width 49 height 15
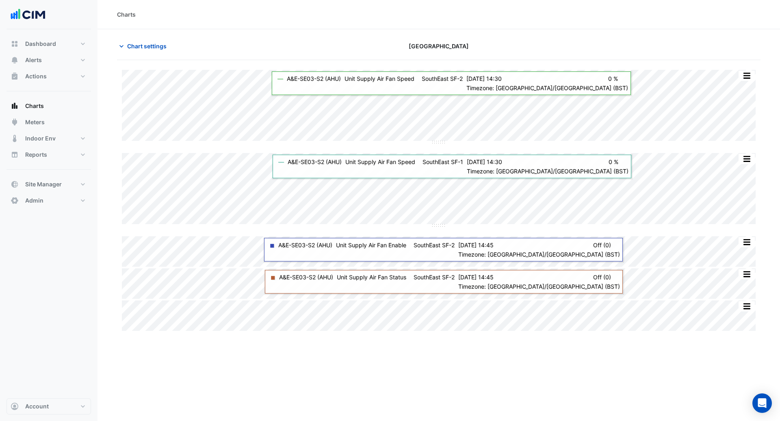
click at [539, 316] on div "Charts Chart settings [GEOGRAPHIC_DATA] Split by Unit Split None Print Save as …" at bounding box center [438, 210] width 682 height 421
click at [434, 316] on div "Charts Chart settings [GEOGRAPHIC_DATA] Split by Unit Split None Print Save as …" at bounding box center [438, 210] width 682 height 421
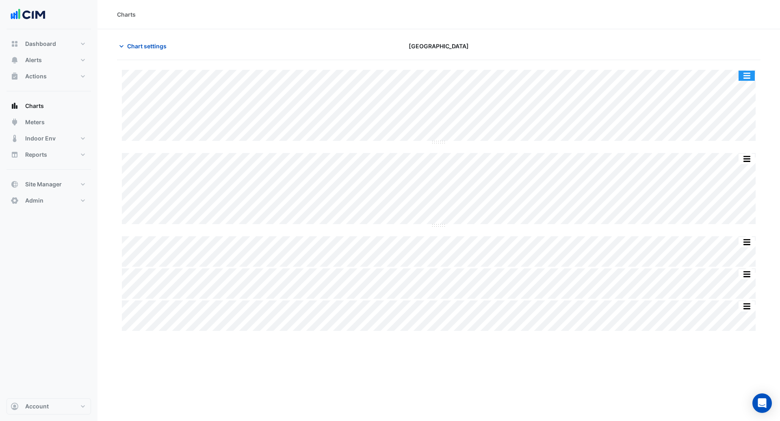
click at [584, 72] on button "button" at bounding box center [746, 76] width 16 height 10
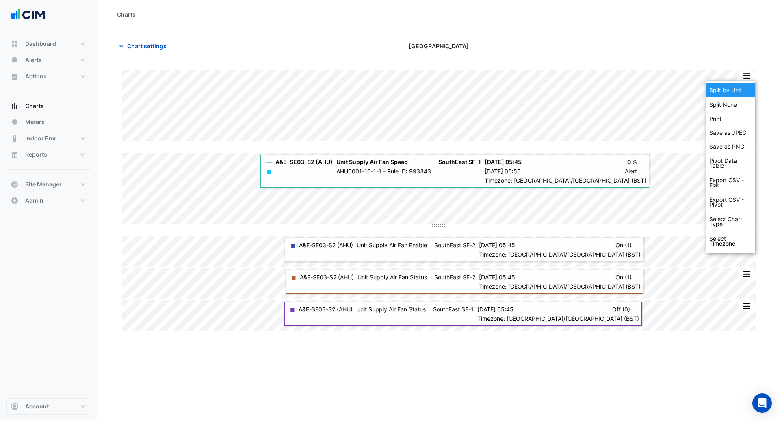
click at [584, 93] on div "Split by Unit" at bounding box center [730, 90] width 49 height 15
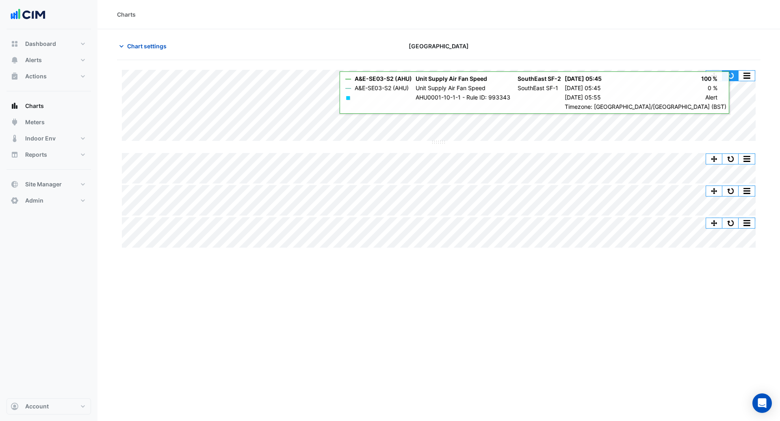
click at [584, 74] on button "button" at bounding box center [730, 76] width 16 height 10
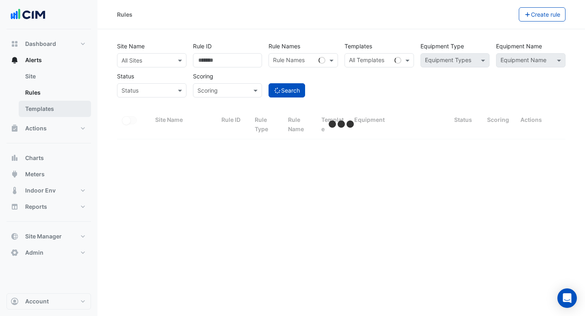
click at [36, 109] on link "Templates" at bounding box center [55, 109] width 72 height 16
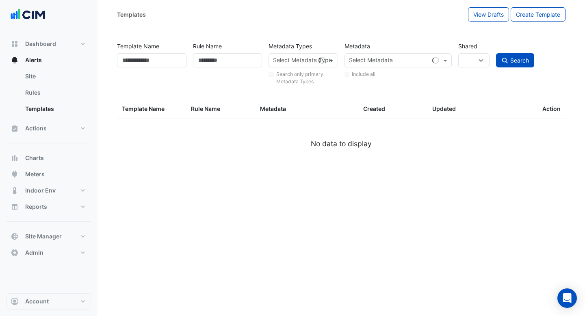
select select
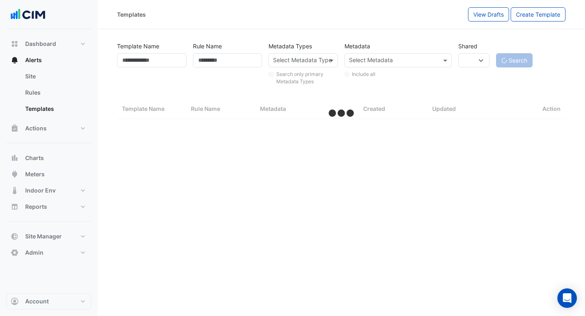
select select "***"
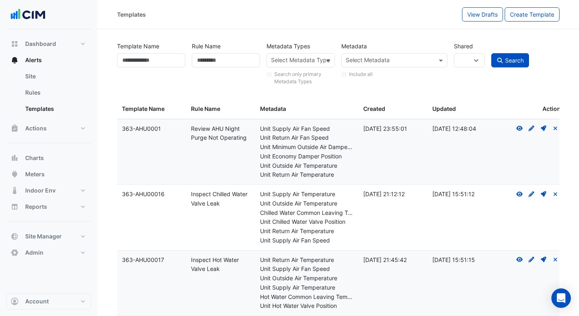
click at [381, 58] on input "text" at bounding box center [389, 61] width 87 height 9
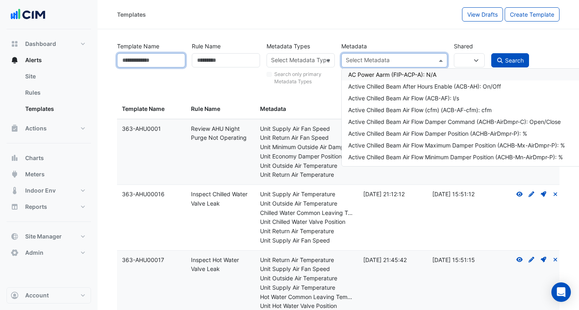
click at [142, 61] on input "Template Name" at bounding box center [151, 60] width 68 height 14
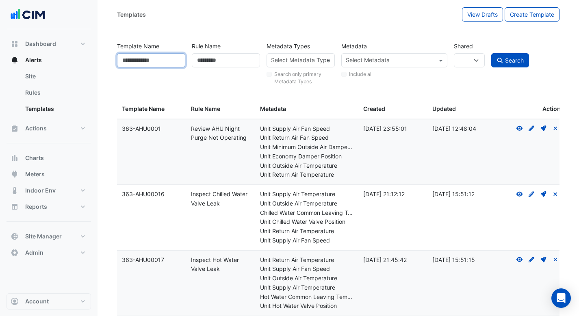
paste input "**********"
type input "**********"
click at [491, 53] on button "Search" at bounding box center [510, 60] width 38 height 14
select select
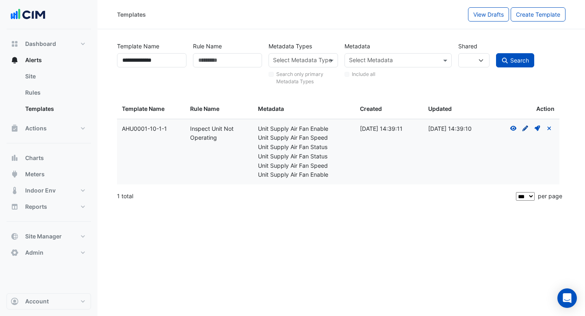
click at [524, 131] on fa-icon "Create Draft - to edit a template, you first need to create a draft, and then s…" at bounding box center [525, 128] width 7 height 7
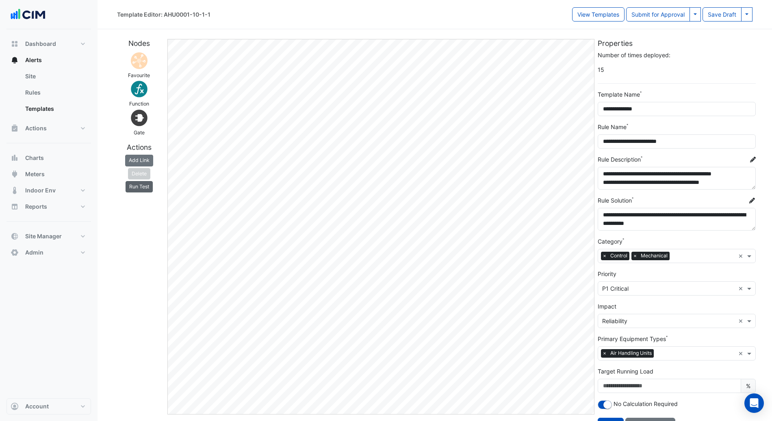
click at [146, 186] on button "Run Test" at bounding box center [139, 186] width 27 height 11
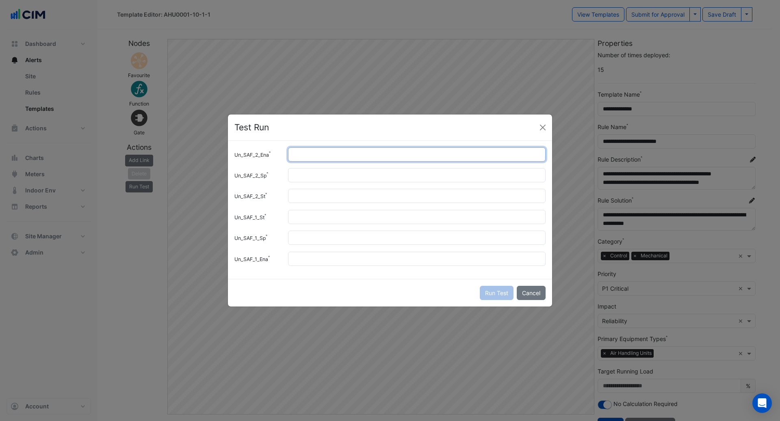
click at [352, 159] on input "Un_SAF_2_Ena" at bounding box center [417, 154] width 258 height 14
type input "*"
click at [315, 177] on input "Un_SAF_2_Sp" at bounding box center [417, 175] width 258 height 14
type input "***"
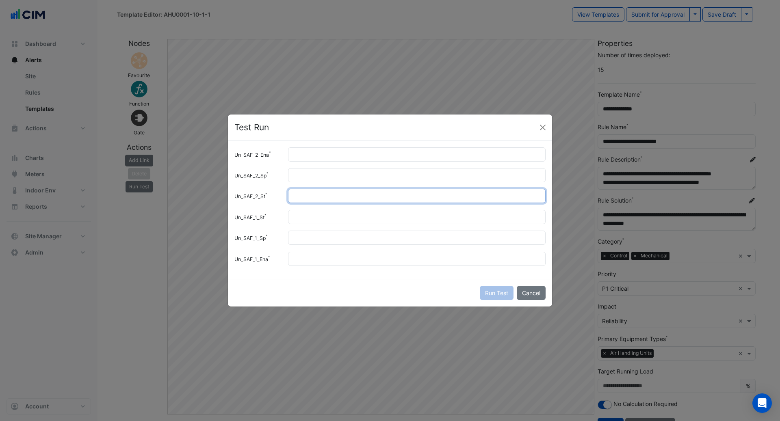
click at [313, 199] on input "Un_SAF_2_St" at bounding box center [417, 196] width 258 height 14
type input "*"
click at [315, 216] on input "Un_SAF_1_St" at bounding box center [417, 217] width 258 height 14
type input "*"
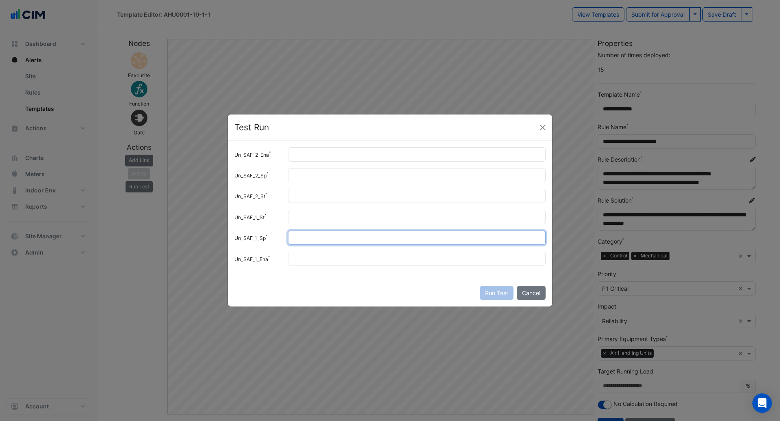
click at [311, 239] on input "Un_SAF_1_Sp" at bounding box center [417, 238] width 258 height 14
type input "***"
click at [307, 258] on input "Un_SAF_1_Ena" at bounding box center [417, 259] width 258 height 14
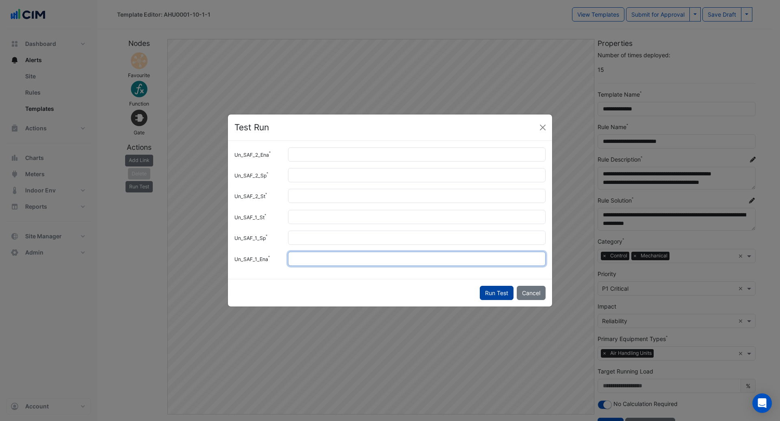
type input "*"
click at [502, 292] on button "Run Test" at bounding box center [497, 293] width 34 height 14
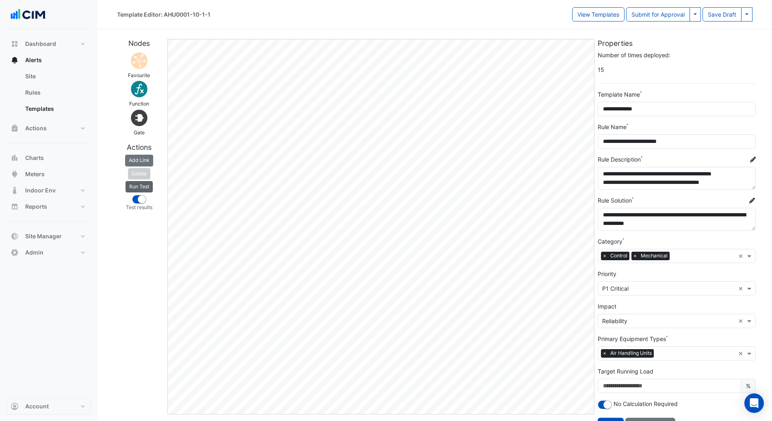
click at [134, 184] on button "Run Test" at bounding box center [139, 186] width 27 height 11
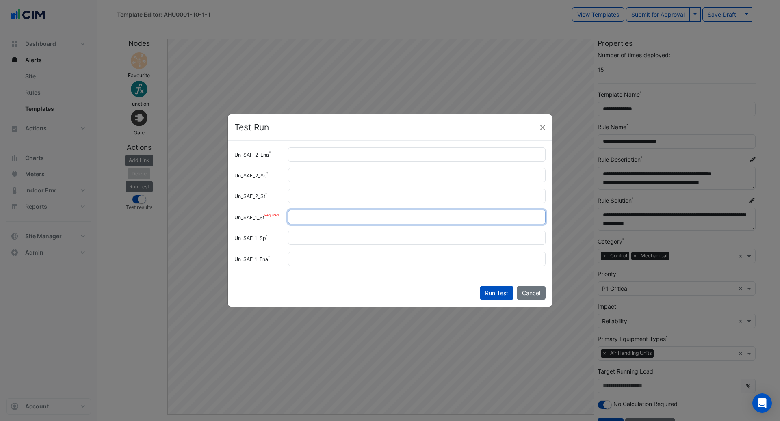
drag, startPoint x: 311, startPoint y: 213, endPoint x: 246, endPoint y: 213, distance: 65.0
click at [246, 213] on div "Un_SAF_1_St *" at bounding box center [389, 217] width 321 height 14
type input "*"
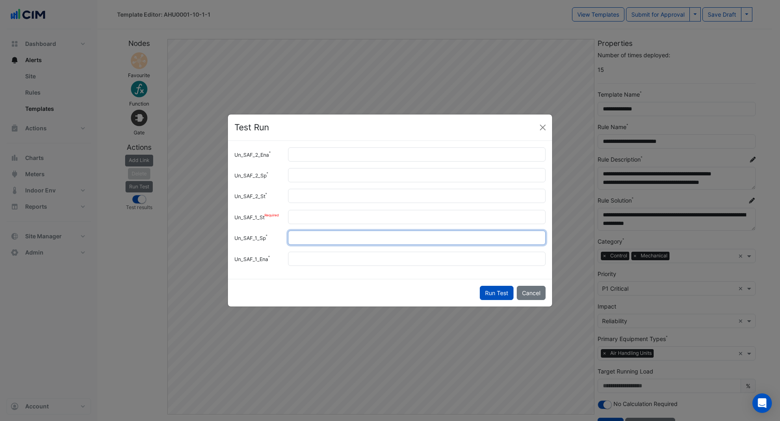
drag, startPoint x: 318, startPoint y: 235, endPoint x: 238, endPoint y: 219, distance: 82.3
click at [240, 219] on div "Un_SAF_2_Ena * Un_SAF_2_Sp *** Un_SAF_2_St * Un_SAF_1_St * Un_SAF_1_Sp *** Un_S…" at bounding box center [390, 210] width 324 height 138
type input "*"
drag, startPoint x: 309, startPoint y: 257, endPoint x: 243, endPoint y: 251, distance: 66.5
click at [243, 251] on div "Un_SAF_2_Ena * Un_SAF_2_Sp *** Un_SAF_2_St * Un_SAF_1_St * Un_SAF_1_Sp * Un_SAF…" at bounding box center [390, 210] width 324 height 138
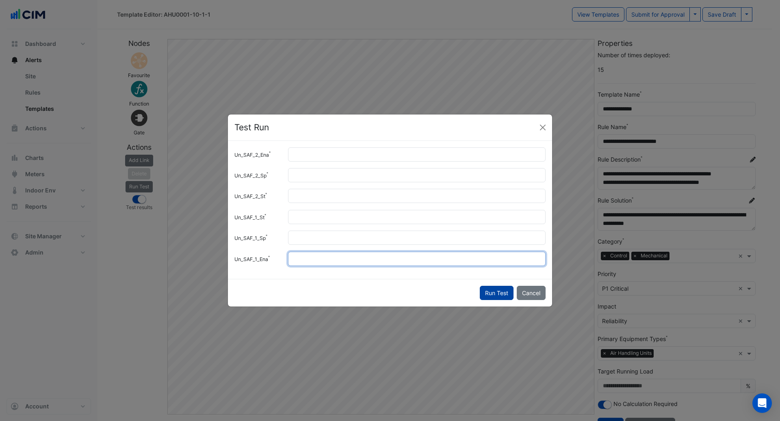
type input "*"
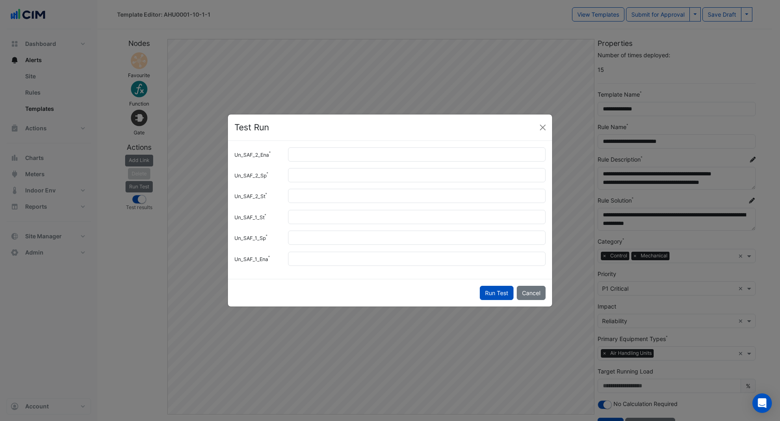
click at [493, 290] on button "Run Test" at bounding box center [497, 293] width 34 height 14
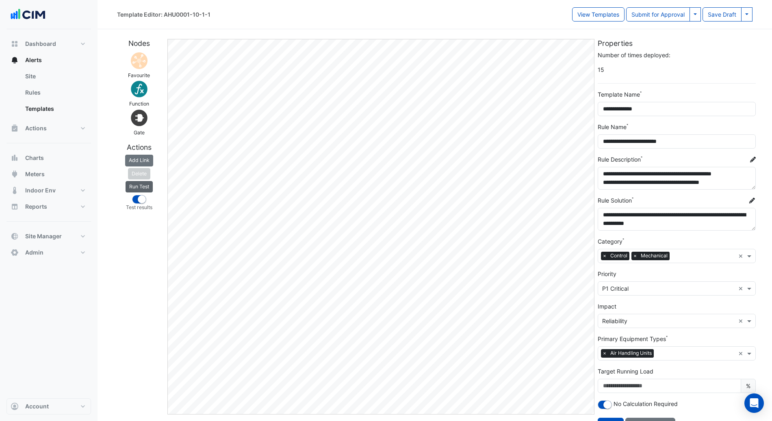
click at [149, 187] on button "Run Test" at bounding box center [139, 186] width 27 height 11
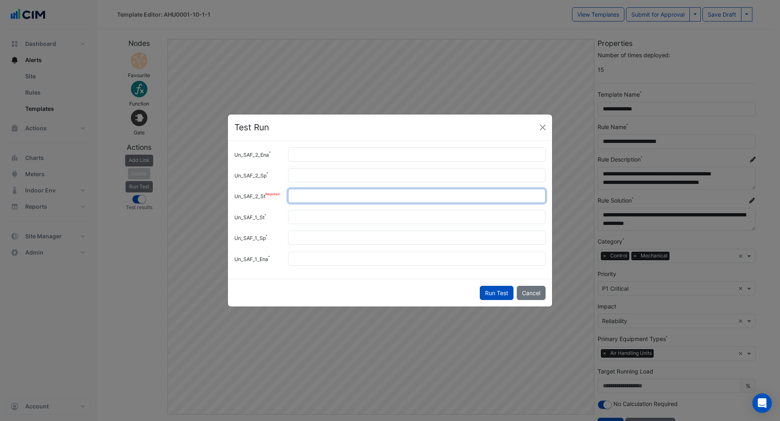
drag, startPoint x: 318, startPoint y: 191, endPoint x: 268, endPoint y: 199, distance: 50.1
click at [268, 195] on div "Un_SAF_2_St *" at bounding box center [389, 196] width 321 height 14
drag, startPoint x: 307, startPoint y: 195, endPoint x: 282, endPoint y: 191, distance: 25.1
click at [283, 191] on div "*" at bounding box center [416, 196] width 267 height 14
type input "*"
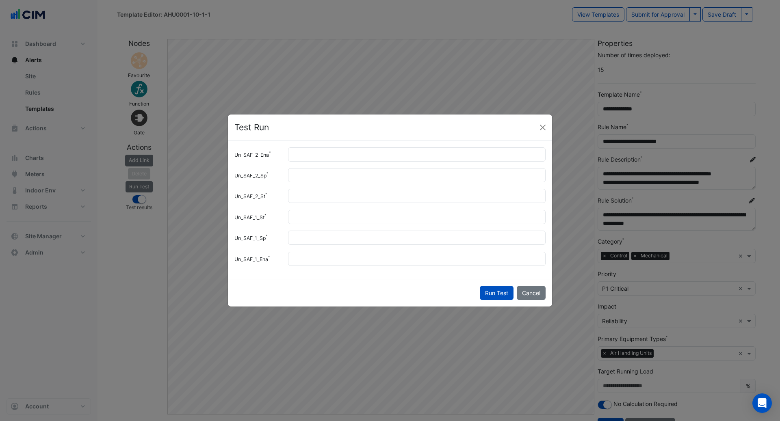
click at [502, 292] on button "Run Test" at bounding box center [497, 293] width 34 height 14
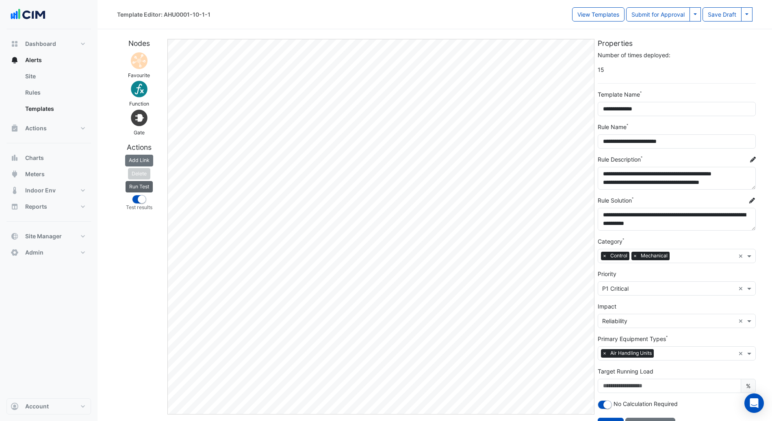
click at [143, 187] on button "Run Test" at bounding box center [139, 186] width 27 height 11
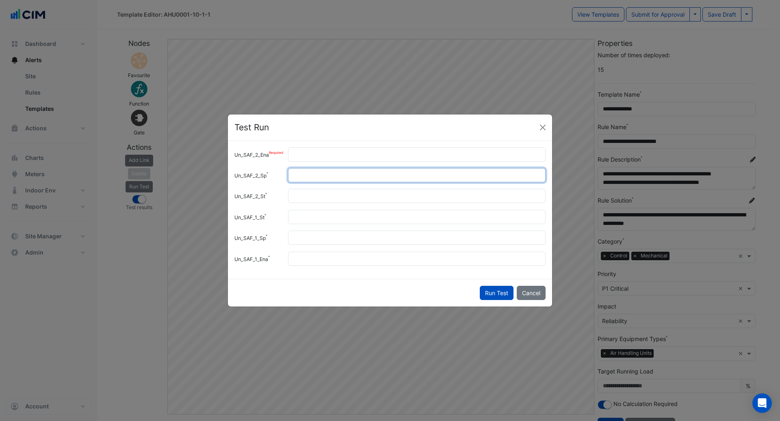
drag, startPoint x: 314, startPoint y: 173, endPoint x: 276, endPoint y: 159, distance: 40.6
click at [276, 159] on div "Un_SAF_2_Ena * Un_SAF_2_Sp *** Un_SAF_2_St * Un_SAF_1_St * Un_SAF_1_Sp * Un_SAF…" at bounding box center [390, 210] width 324 height 138
type input "*"
click at [485, 293] on button "Run Test" at bounding box center [497, 293] width 34 height 14
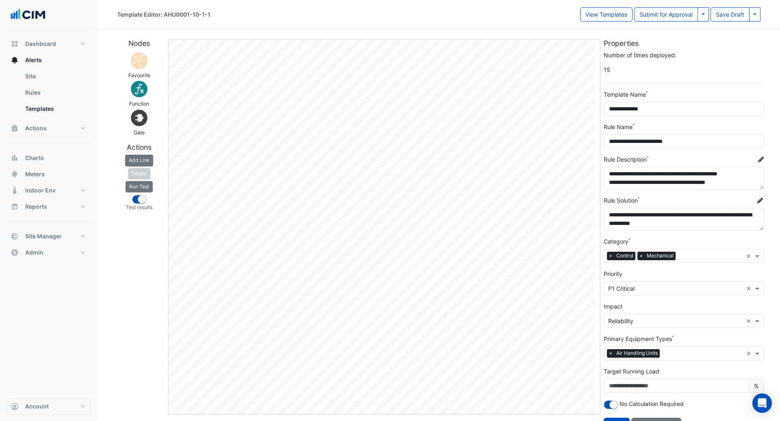
select select "*****"
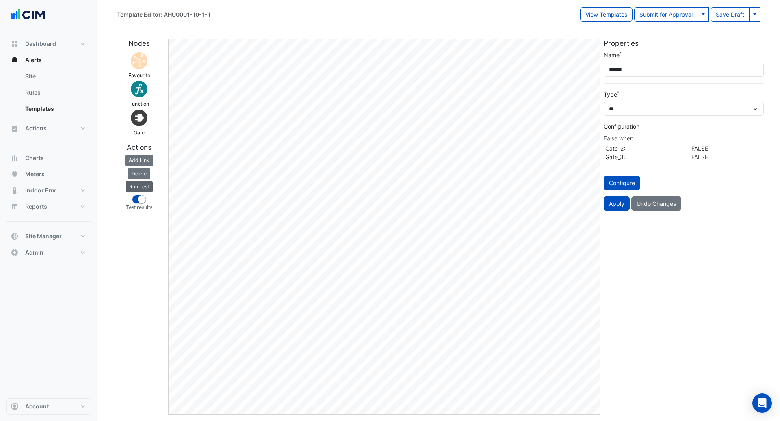
click at [143, 184] on button "Run Test" at bounding box center [139, 186] width 27 height 11
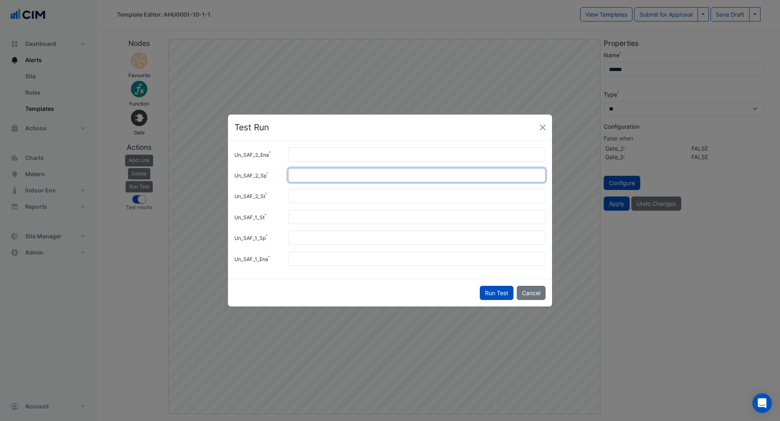
drag, startPoint x: 316, startPoint y: 178, endPoint x: 255, endPoint y: 165, distance: 62.2
click at [255, 165] on div "Un_SAF_2_Ena * Un_SAF_2_Sp * Un_SAF_2_St * Un_SAF_1_St * Un_SAF_1_Sp * Un_SAF_1…" at bounding box center [390, 210] width 324 height 138
type input "***"
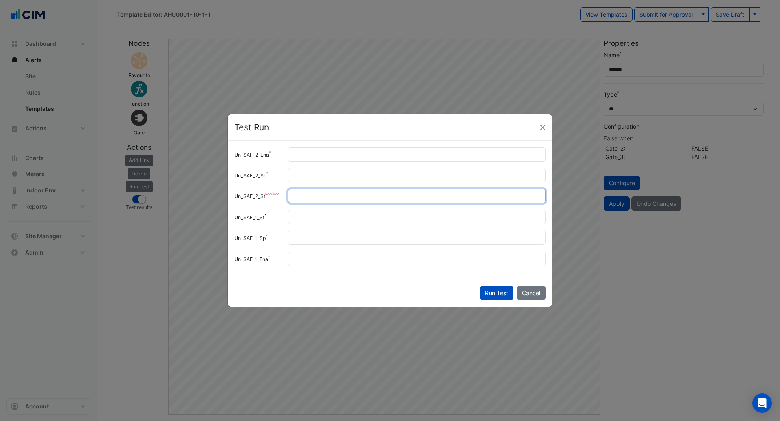
drag, startPoint x: 300, startPoint y: 195, endPoint x: 281, endPoint y: 192, distance: 19.6
click at [281, 192] on div "Un_SAF_2_St *" at bounding box center [389, 196] width 321 height 14
type input "*"
click at [496, 291] on button "Run Test" at bounding box center [497, 293] width 34 height 14
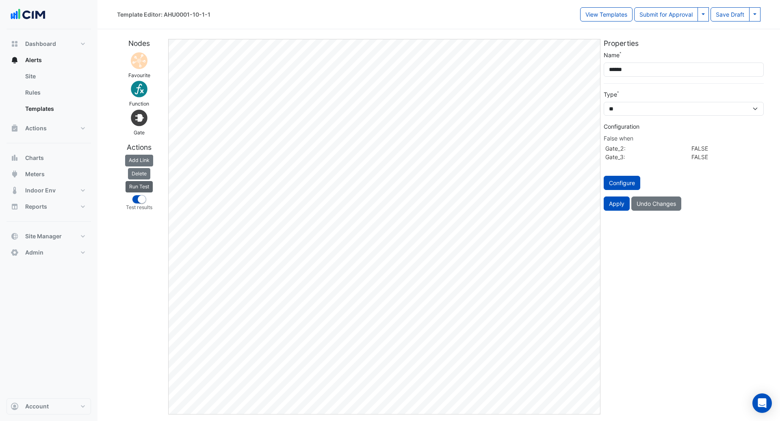
click at [145, 184] on button "Run Test" at bounding box center [139, 186] width 27 height 11
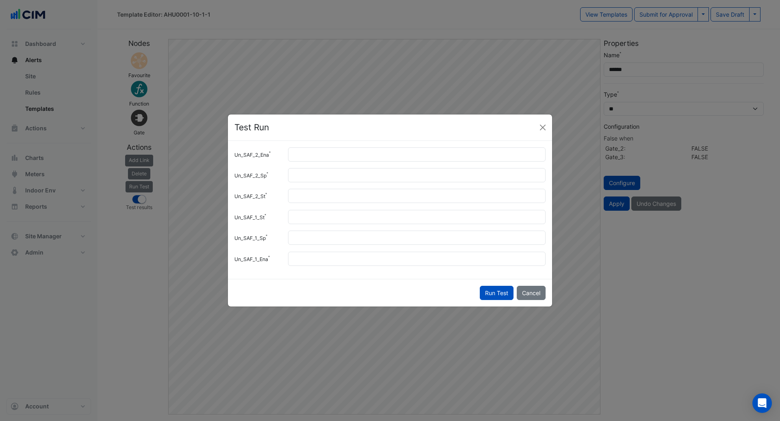
click at [385, 316] on ngb-modal-window "Test Run Un_SAF_2_Ena * Un_SAF_2_Sp *** Un_SAF_2_St * Un_SAF_1_St * Un_SAF_1_Sp…" at bounding box center [390, 210] width 780 height 421
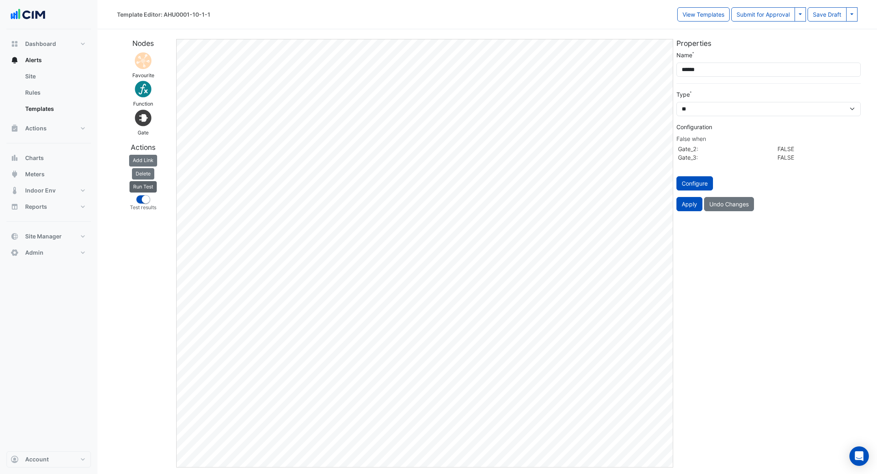
click at [150, 188] on button "Run Test" at bounding box center [143, 186] width 27 height 11
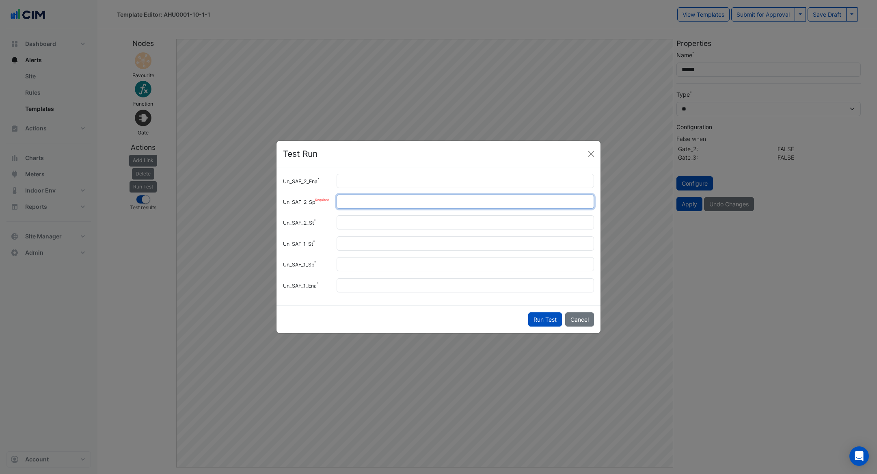
drag, startPoint x: 358, startPoint y: 204, endPoint x: 289, endPoint y: 203, distance: 69.1
click at [289, 203] on div "Un_SAF_2_Sp ***" at bounding box center [438, 202] width 321 height 14
type input "*"
click at [542, 316] on button "Run Test" at bounding box center [545, 319] width 34 height 14
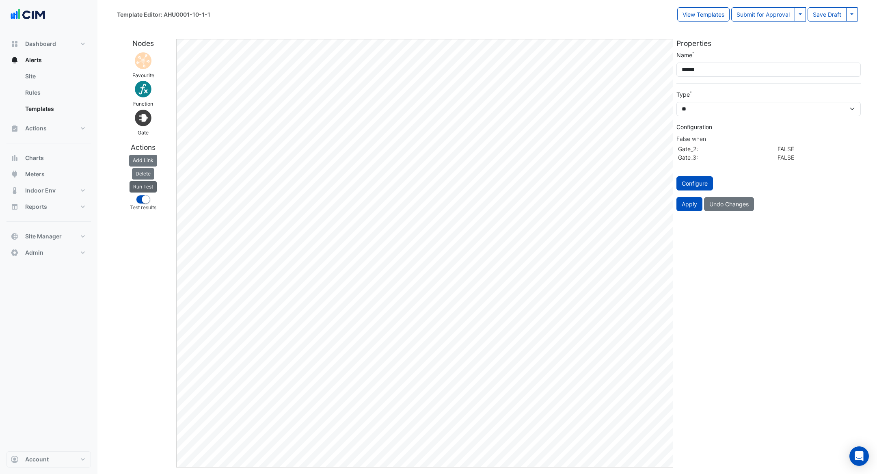
click at [148, 188] on button "Run Test" at bounding box center [143, 186] width 27 height 11
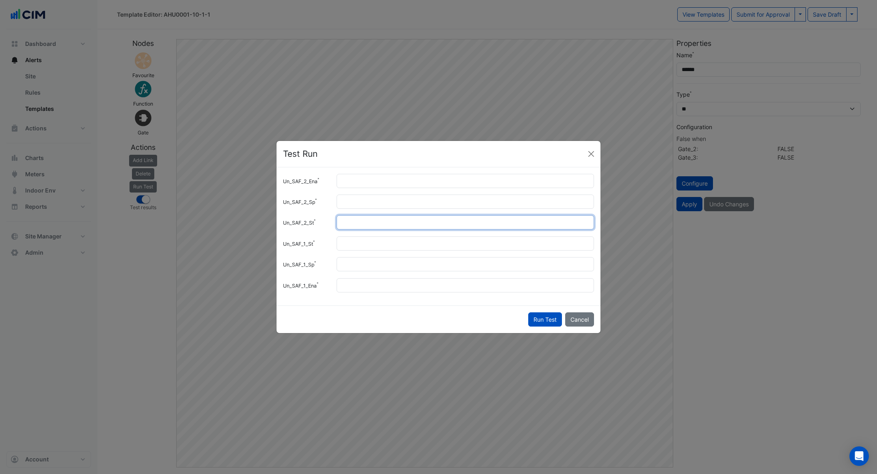
click at [369, 224] on input "*" at bounding box center [466, 222] width 258 height 14
type input "*"
click at [535, 316] on button "Run Test" at bounding box center [545, 319] width 34 height 14
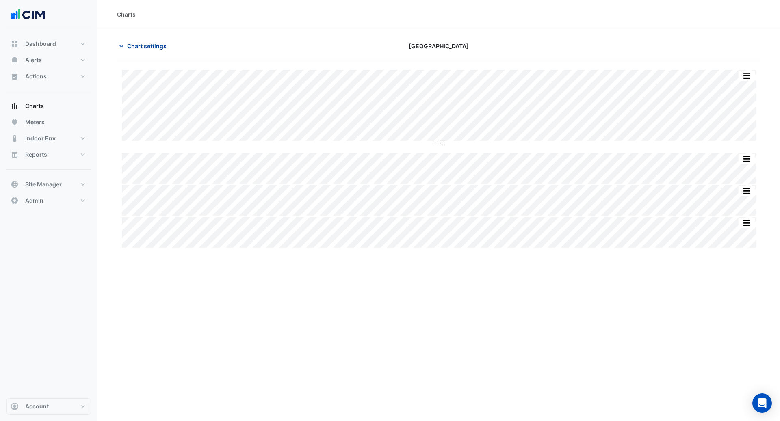
click at [145, 43] on span "Chart settings" at bounding box center [146, 46] width 39 height 9
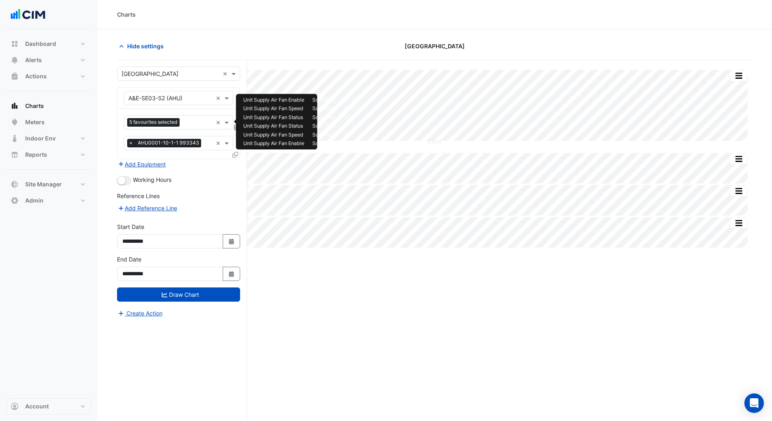
click at [195, 125] on input "text" at bounding box center [198, 123] width 30 height 9
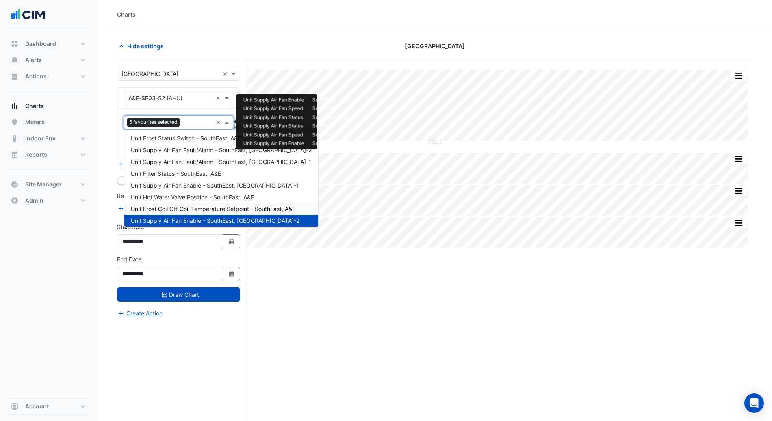
scroll to position [156, 0]
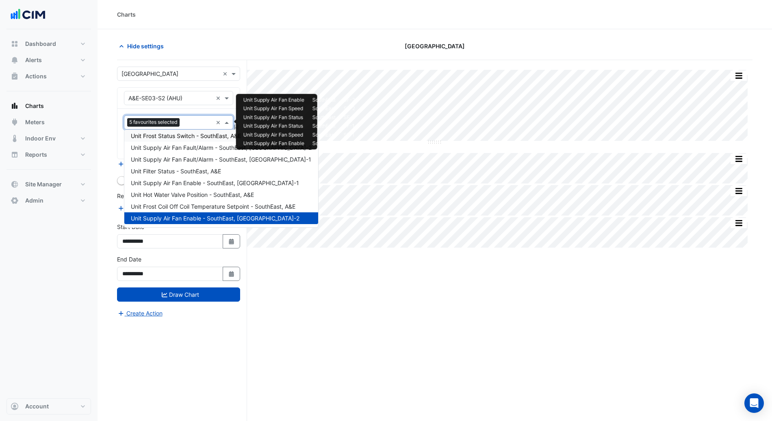
click at [202, 123] on input "text" at bounding box center [198, 123] width 30 height 9
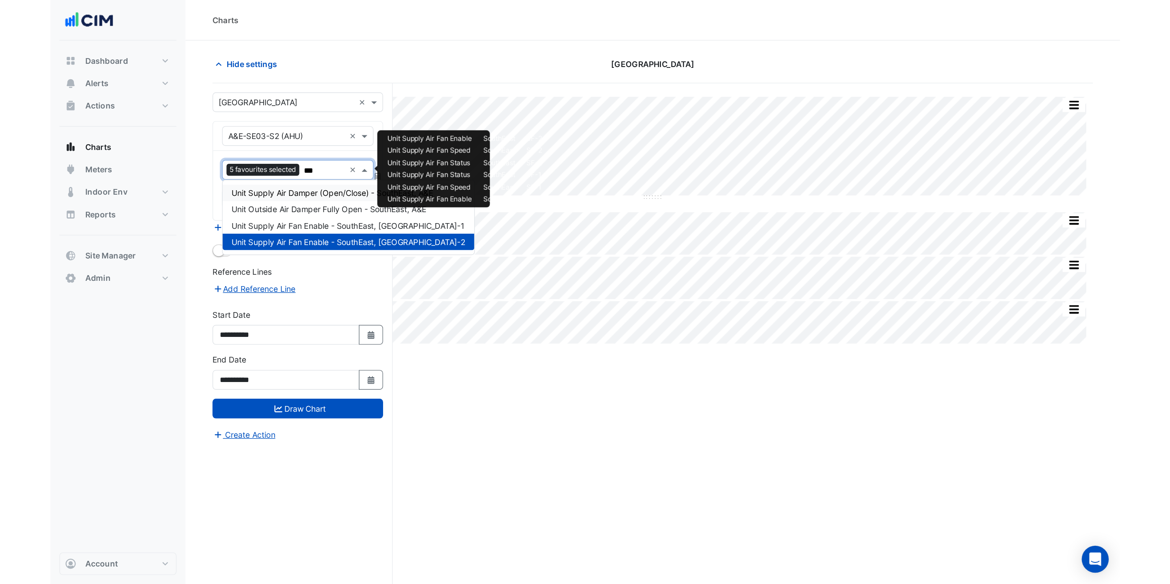
scroll to position [0, 0]
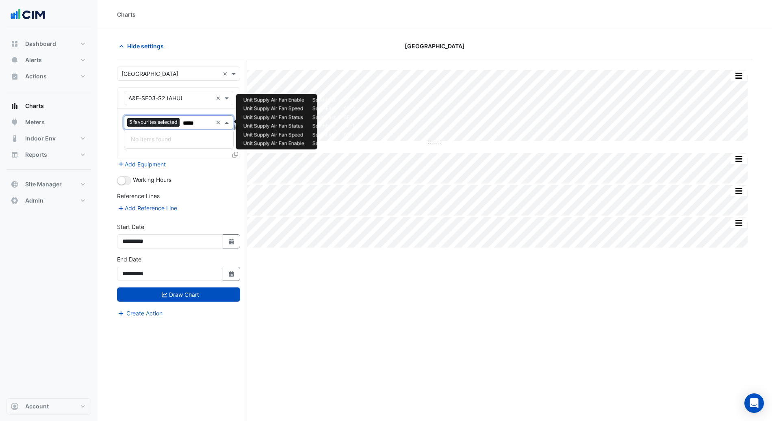
type input "****"
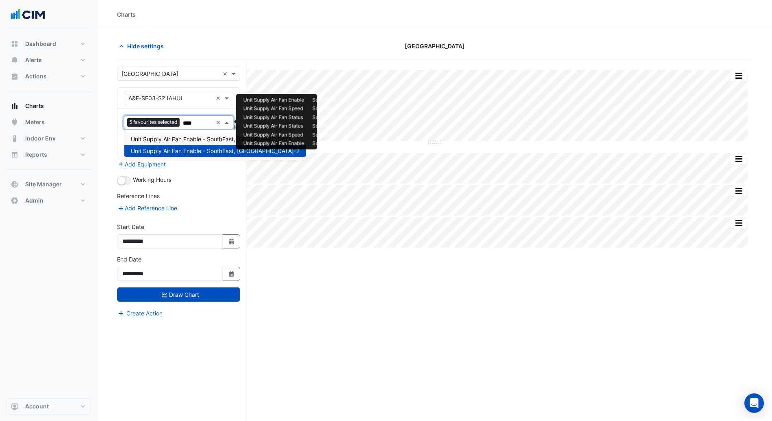
click at [156, 141] on span "Unit Supply Air Fan Enable - SouthEast, [GEOGRAPHIC_DATA]-1" at bounding box center [215, 139] width 168 height 7
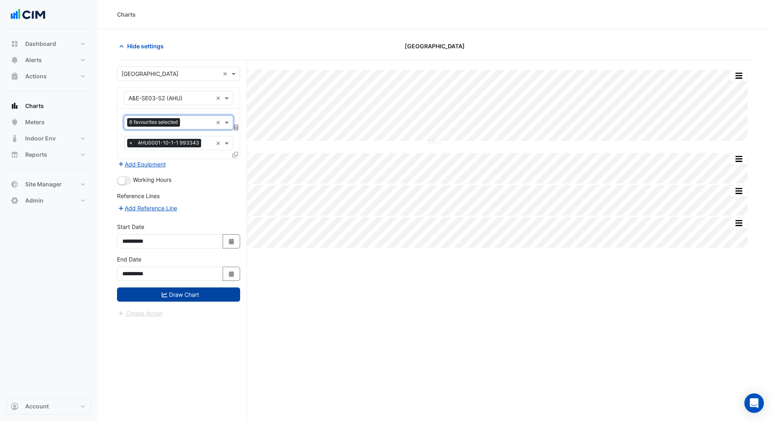
click at [186, 294] on button "Draw Chart" at bounding box center [178, 295] width 123 height 14
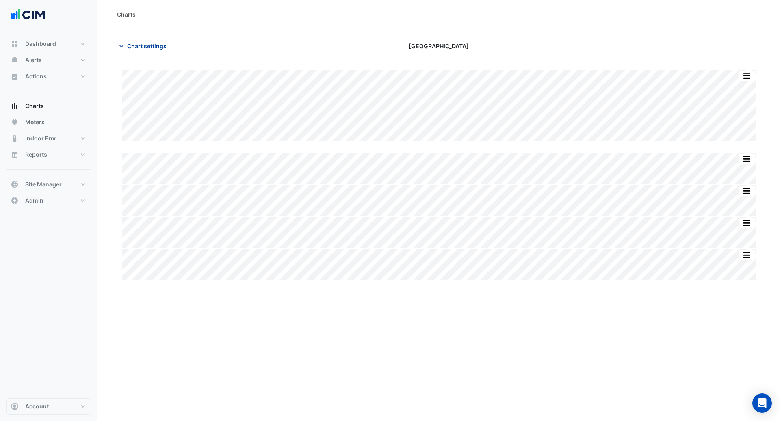
click at [138, 42] on span "Chart settings" at bounding box center [146, 46] width 39 height 9
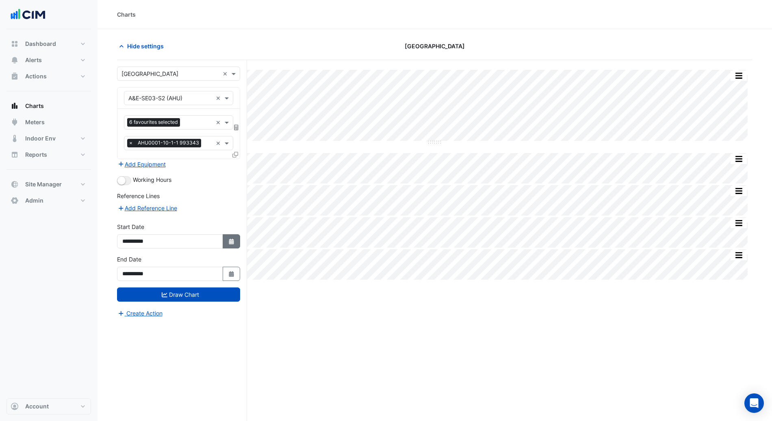
click at [224, 241] on button "Select Date" at bounding box center [232, 241] width 18 height 14
select select "*"
select select "****"
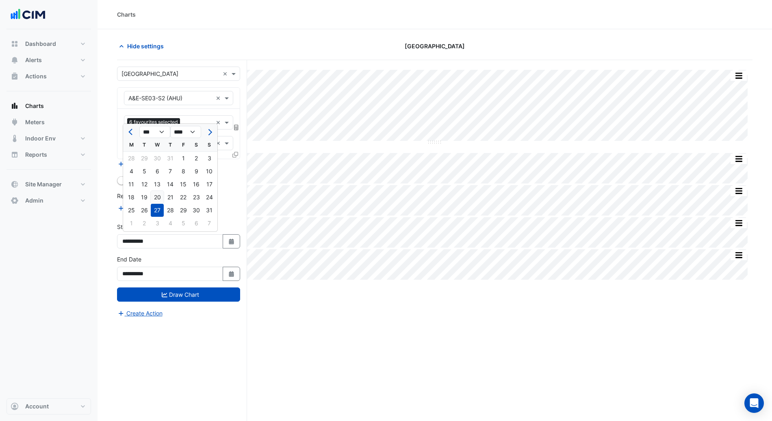
click at [155, 200] on div "20" at bounding box center [157, 197] width 13 height 13
type input "**********"
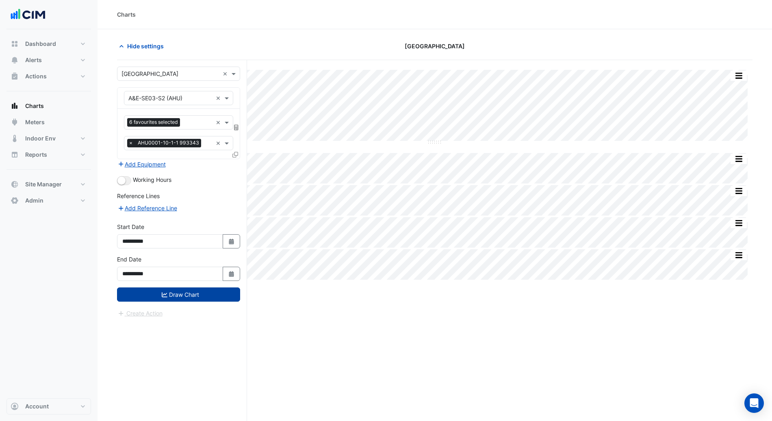
click at [202, 296] on button "Draw Chart" at bounding box center [178, 295] width 123 height 14
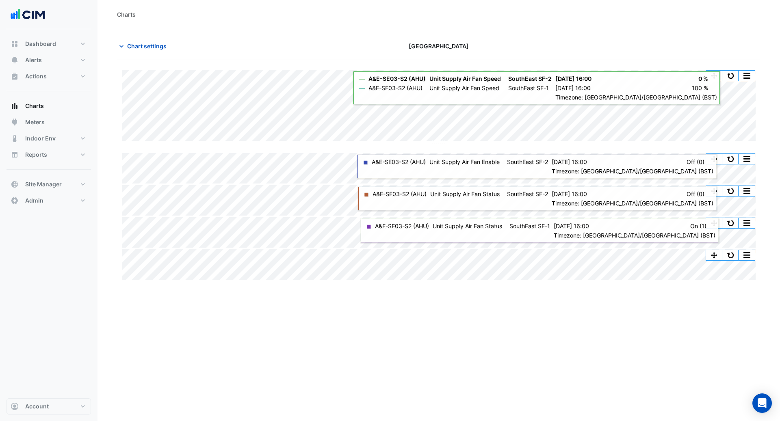
drag, startPoint x: 574, startPoint y: 344, endPoint x: 570, endPoint y: 338, distance: 6.4
click at [570, 340] on div "Charts Chart settings Causeway Hospital Split All Split None Print Save as JPEG…" at bounding box center [438, 210] width 682 height 421
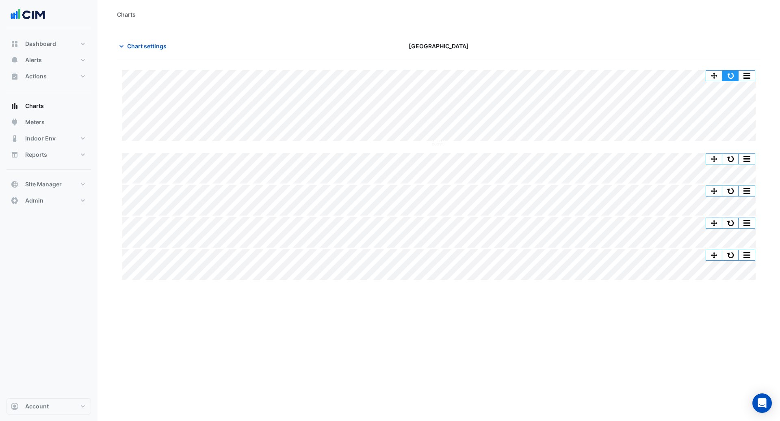
click at [736, 77] on button "button" at bounding box center [730, 76] width 16 height 10
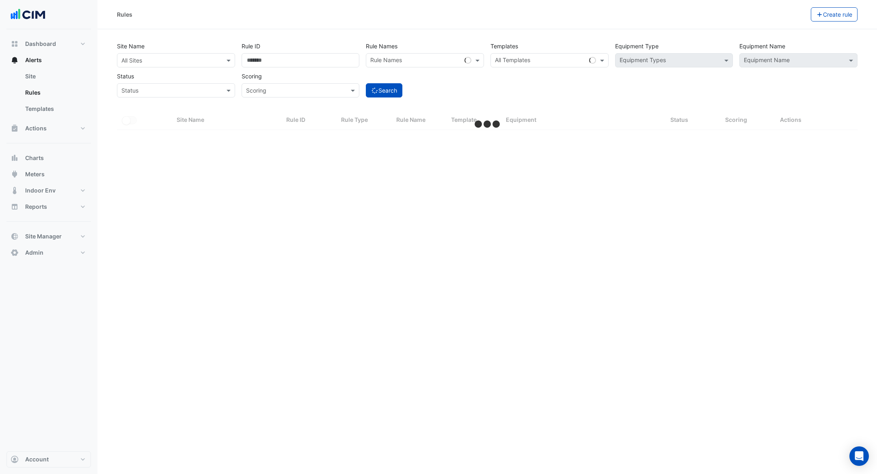
select select "***"
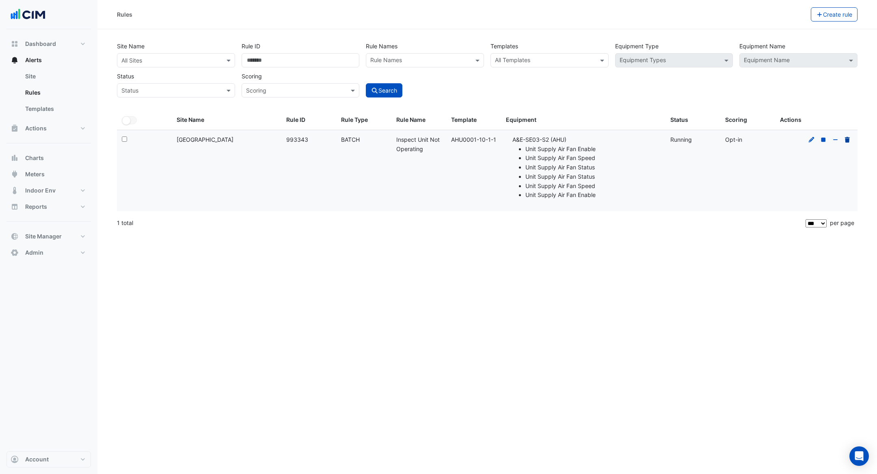
click at [848, 139] on icon at bounding box center [847, 140] width 5 height 6
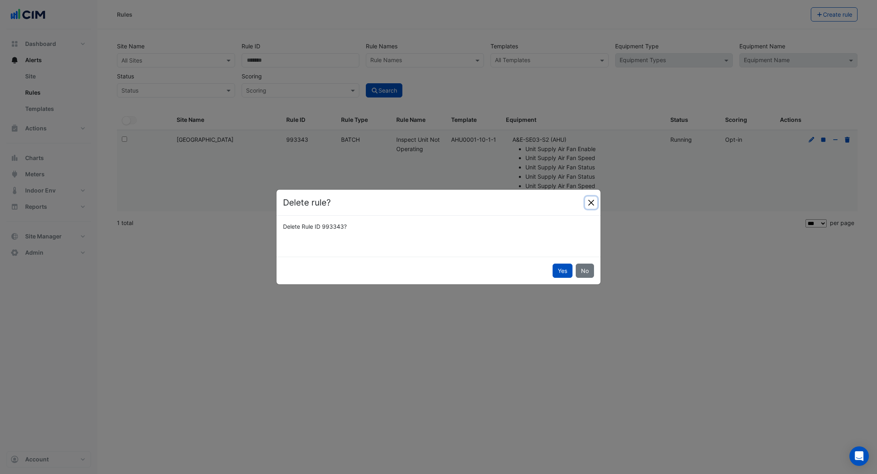
click at [589, 199] on button "Close" at bounding box center [591, 203] width 12 height 12
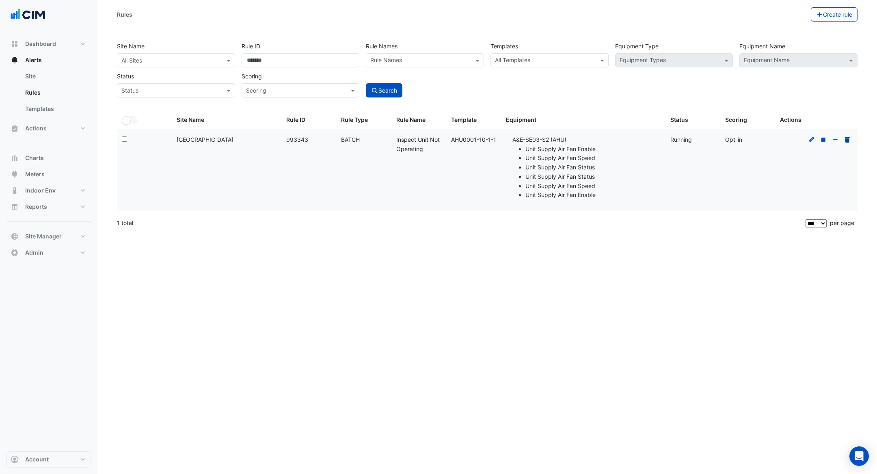
click at [851, 140] on fa-icon at bounding box center [847, 139] width 7 height 7
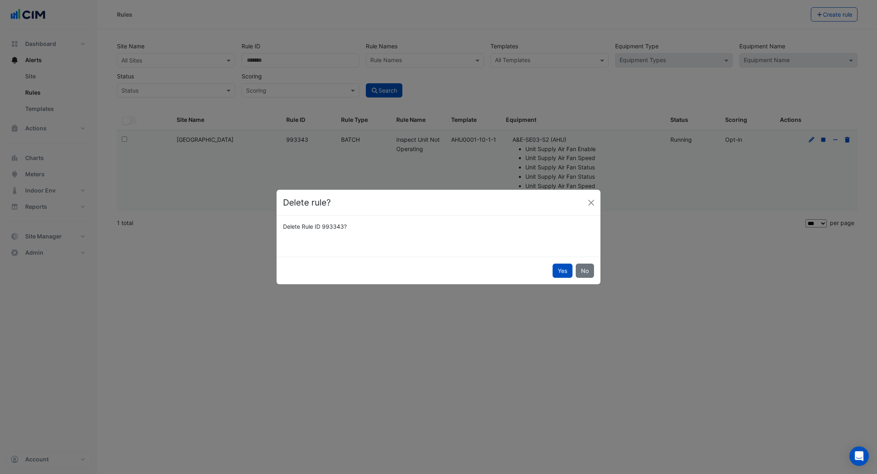
click at [558, 269] on button "Yes" at bounding box center [563, 271] width 20 height 14
select select "**"
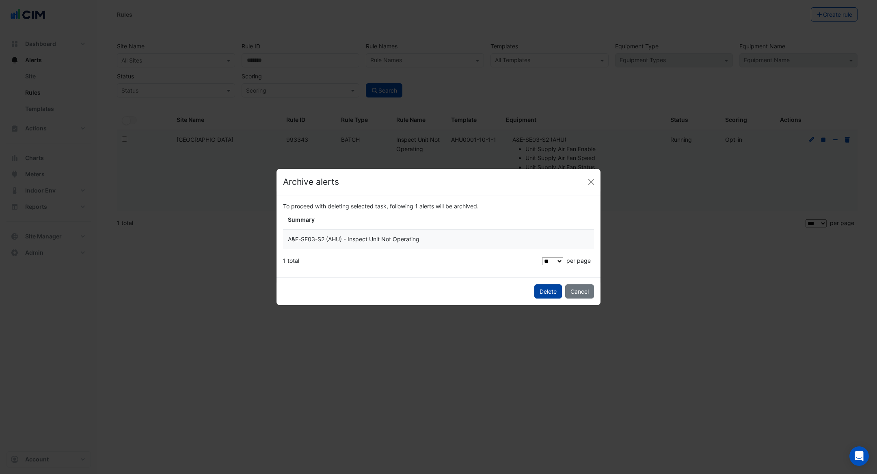
click at [543, 293] on span "Delete" at bounding box center [548, 291] width 17 height 7
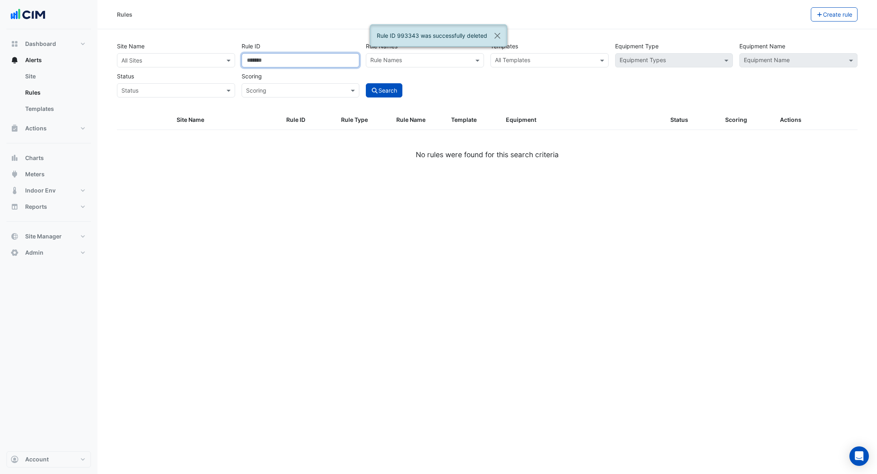
drag, startPoint x: 290, startPoint y: 59, endPoint x: 210, endPoint y: 48, distance: 80.8
click at [122, 36] on section "Site Name All Sites Rule ID ****** Rule Names Rule Names Templates All Template…" at bounding box center [487, 104] width 780 height 150
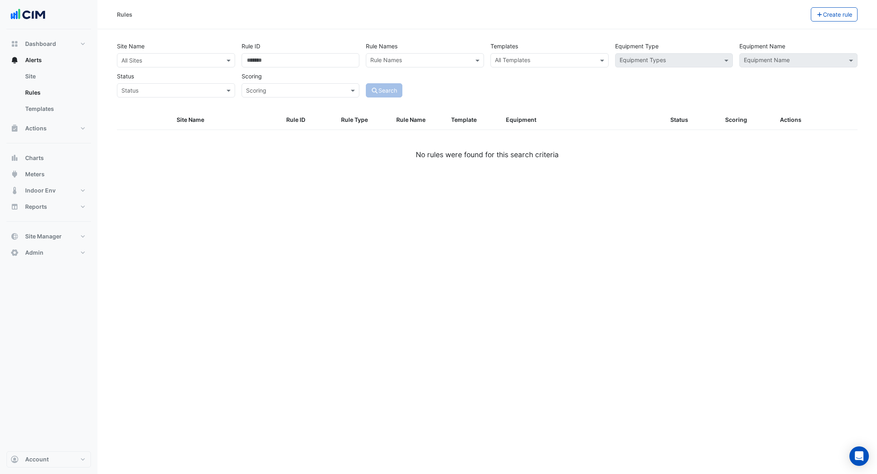
click at [175, 66] on div "All Sites" at bounding box center [176, 60] width 118 height 14
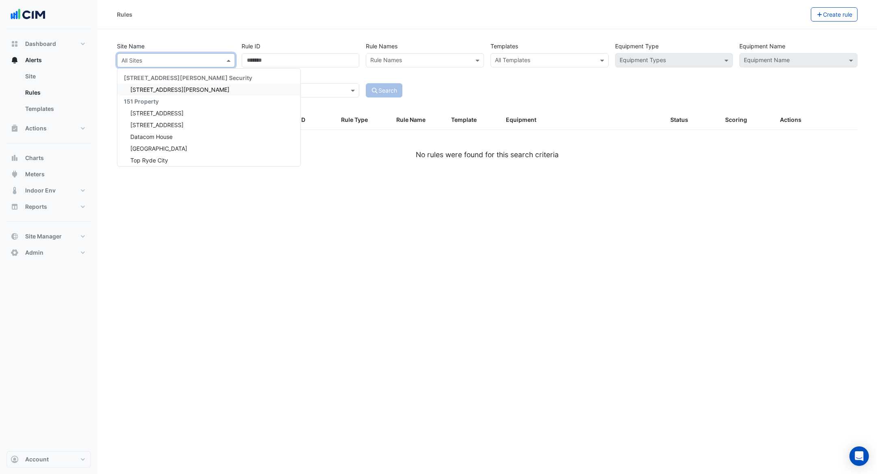
click at [177, 61] on input "text" at bounding box center [167, 60] width 93 height 9
click at [815, 10] on button "Create rule" at bounding box center [834, 14] width 47 height 14
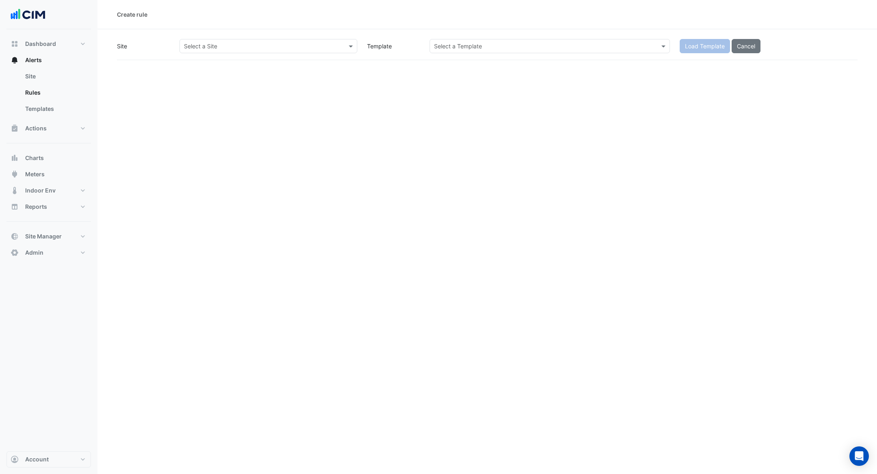
click at [279, 42] on input "text" at bounding box center [260, 46] width 153 height 9
type input "********"
click at [222, 69] on div "[GEOGRAPHIC_DATA]" at bounding box center [218, 75] width 76 height 12
click at [478, 48] on input "text" at bounding box center [541, 46] width 215 height 9
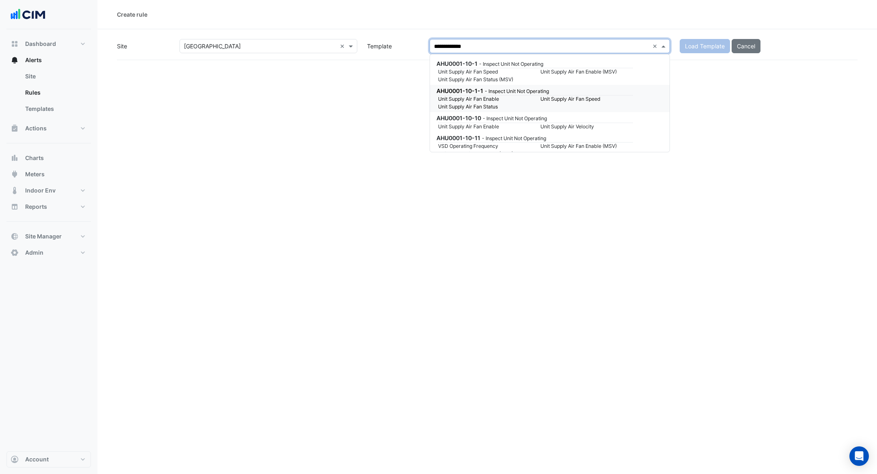
type input "**********"
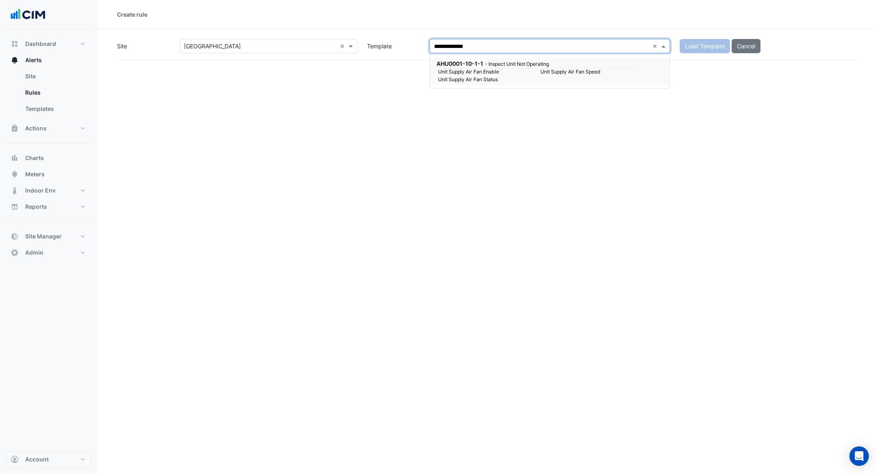
click at [586, 77] on div "Unit Supply Air Fan Enable Unit Supply Air Fan Speed Unit Supply Air Fan Status" at bounding box center [535, 75] width 205 height 15
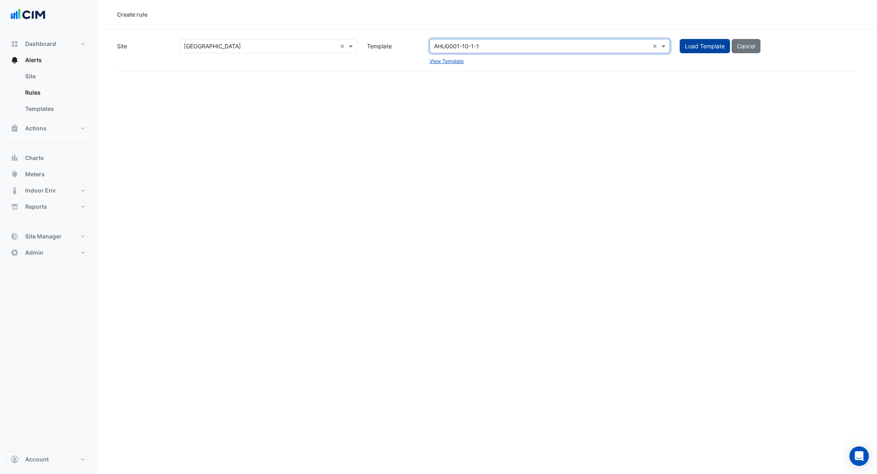
click at [697, 50] on button "Load Template" at bounding box center [705, 46] width 50 height 14
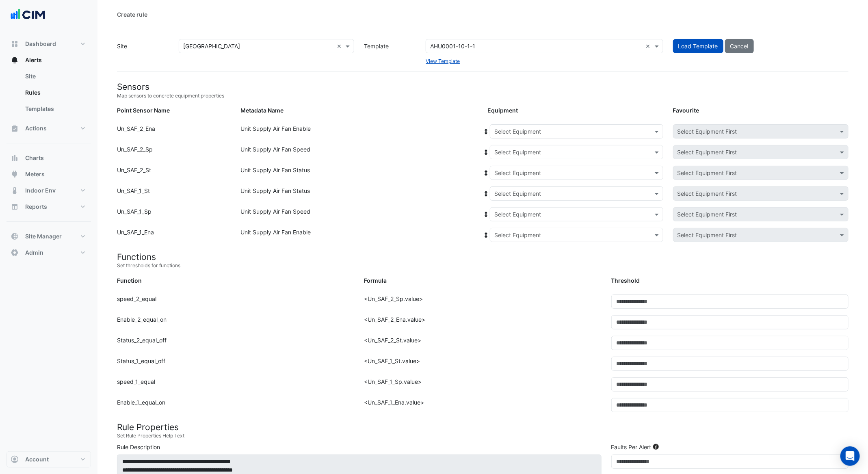
click at [532, 131] on input "text" at bounding box center [568, 132] width 148 height 9
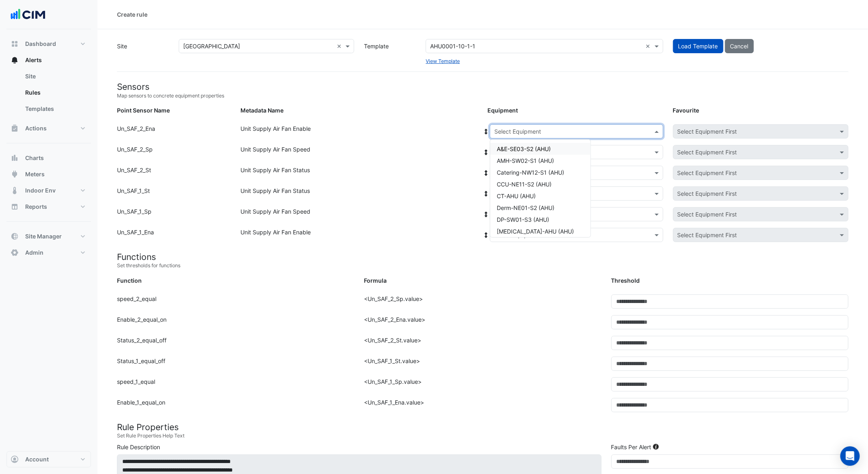
click at [546, 148] on span "A&E-SE03-S2 (AHU)" at bounding box center [524, 148] width 54 height 7
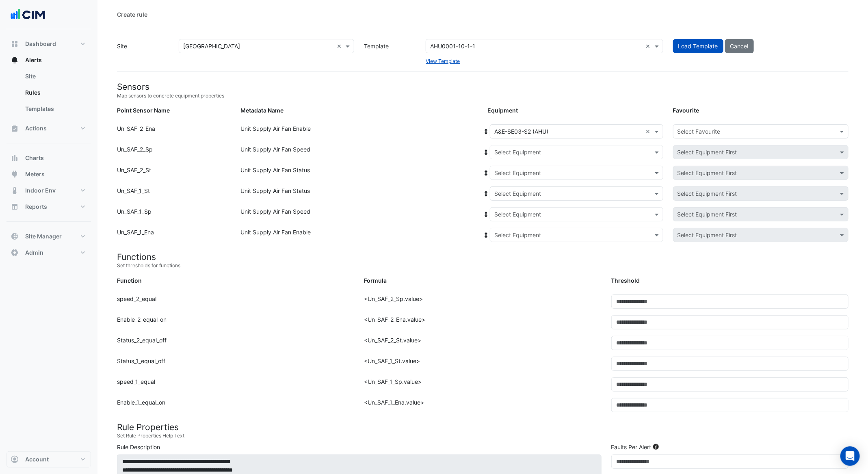
click at [489, 130] on icon at bounding box center [486, 132] width 7 height 6
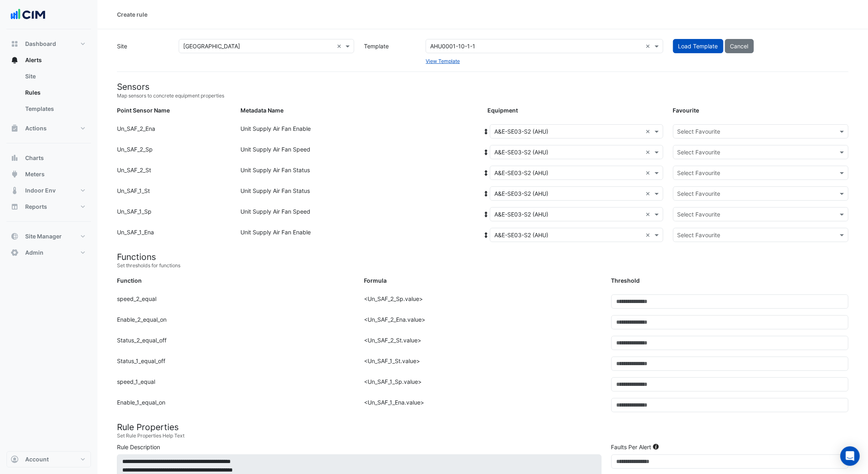
click at [731, 130] on input "text" at bounding box center [752, 132] width 150 height 9
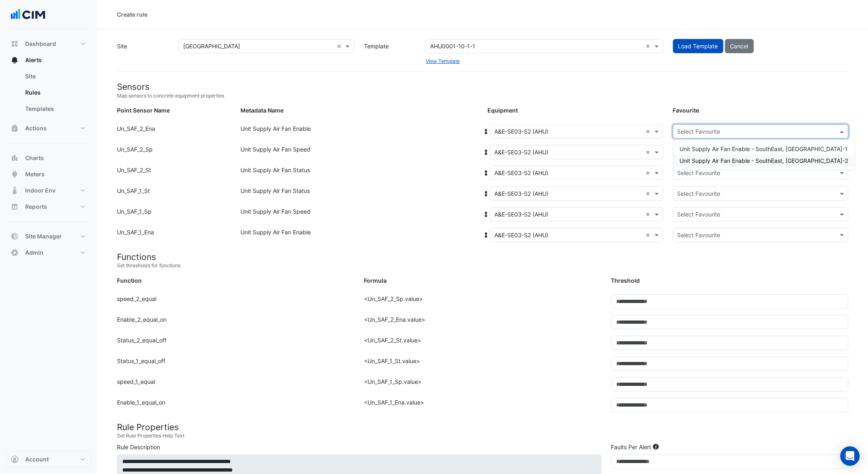
click at [764, 163] on span "Unit Supply Air Fan Enable - SouthEast, SF-2" at bounding box center [764, 160] width 169 height 7
click at [723, 150] on input "text" at bounding box center [752, 152] width 150 height 9
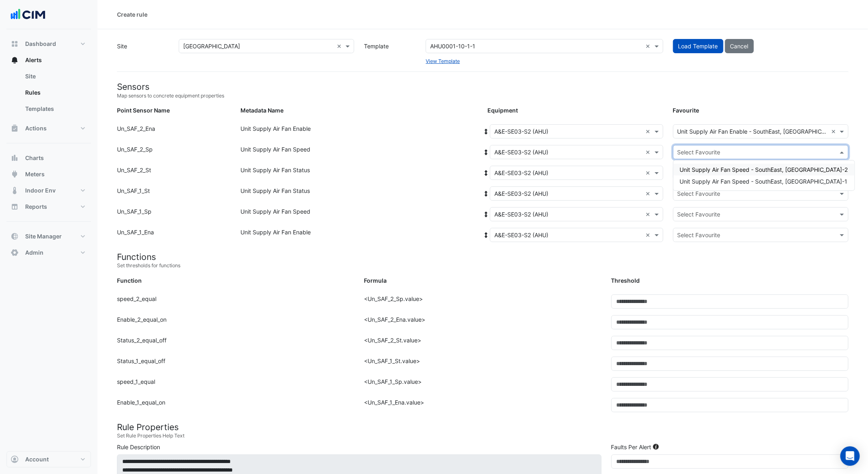
click at [742, 164] on div "Unit Supply Air Fan Speed - SouthEast, SF-2" at bounding box center [763, 170] width 181 height 12
click at [744, 166] on div "Select Favourite" at bounding box center [760, 173] width 175 height 14
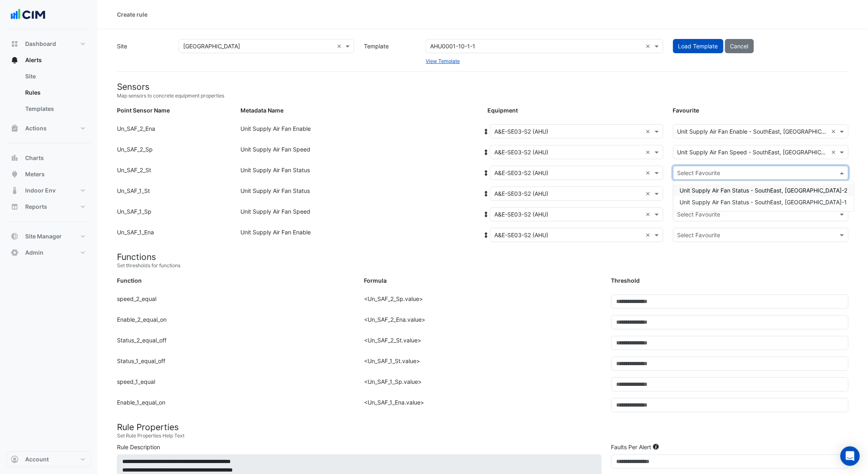
click at [749, 187] on span "Unit Supply Air Fan Status - SouthEast, SF-2" at bounding box center [764, 190] width 168 height 7
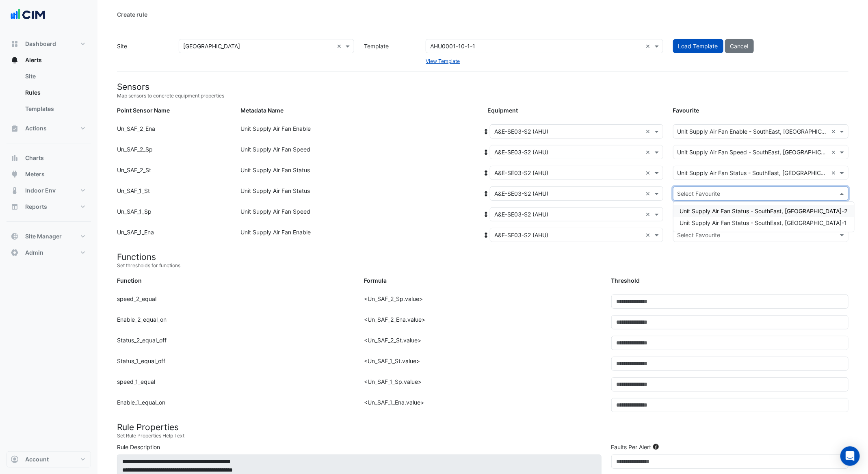
click at [742, 195] on input "text" at bounding box center [752, 194] width 150 height 9
click at [762, 223] on span "Unit Supply Air Fan Status - SouthEast, SF-1" at bounding box center [763, 222] width 167 height 7
click at [738, 212] on input "text" at bounding box center [752, 214] width 150 height 9
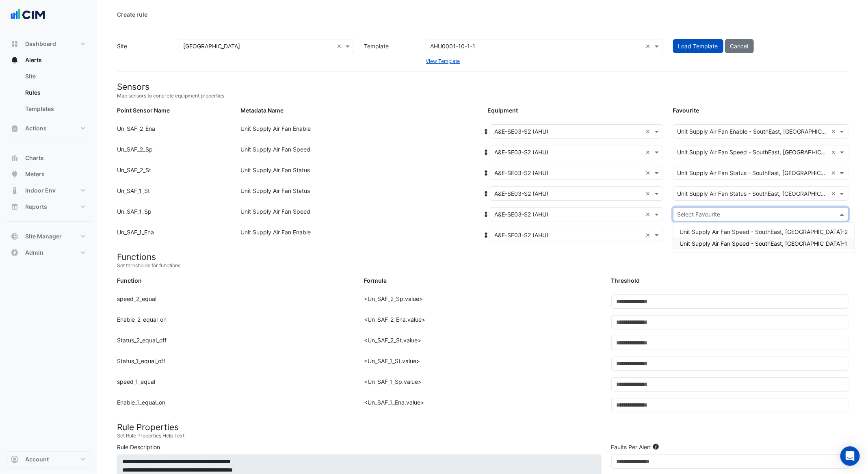
click at [731, 240] on span "Unit Supply Air Fan Speed - SouthEast, SF-1" at bounding box center [764, 243] width 168 height 7
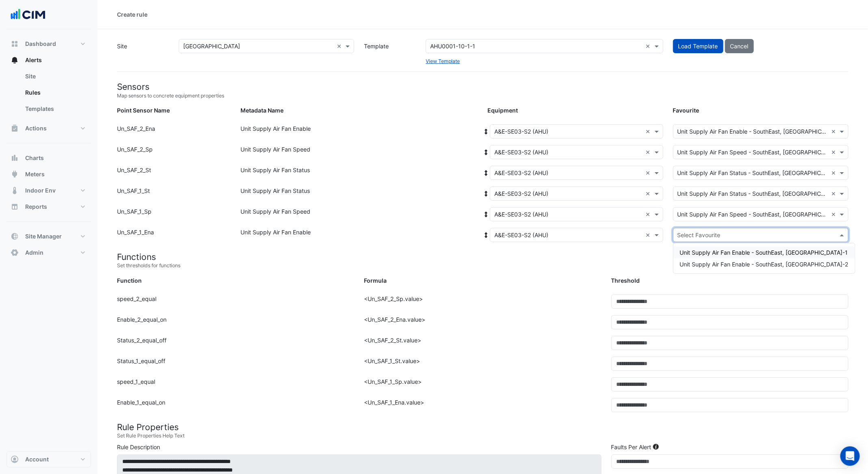
click at [731, 231] on input "text" at bounding box center [752, 235] width 150 height 9
click at [733, 254] on span "Unit Supply Air Fan Enable - SouthEast, SF-1" at bounding box center [764, 252] width 168 height 7
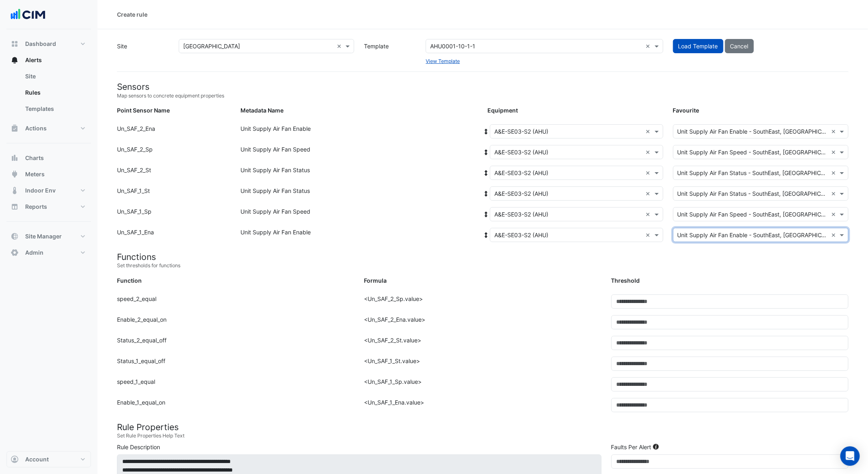
click at [690, 271] on form "Sensors Map sensors to concrete equipment properties Point Sensor Name Metadata…" at bounding box center [483, 424] width 732 height 684
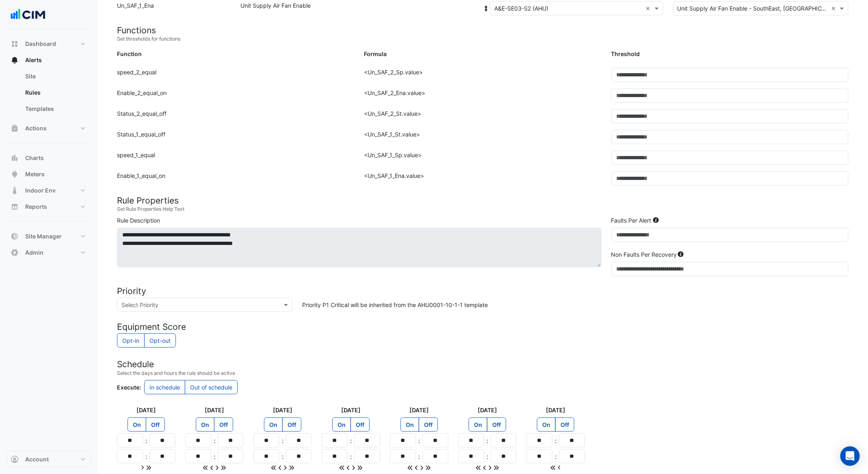
scroll to position [249, 0]
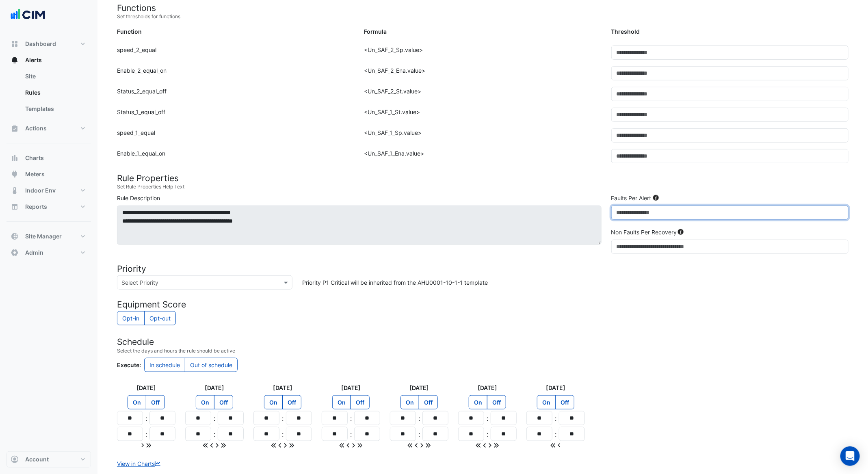
drag, startPoint x: 643, startPoint y: 209, endPoint x: 535, endPoint y: 194, distance: 109.1
click at [535, 194] on div "**********" at bounding box center [482, 225] width 741 height 63
type input "*"
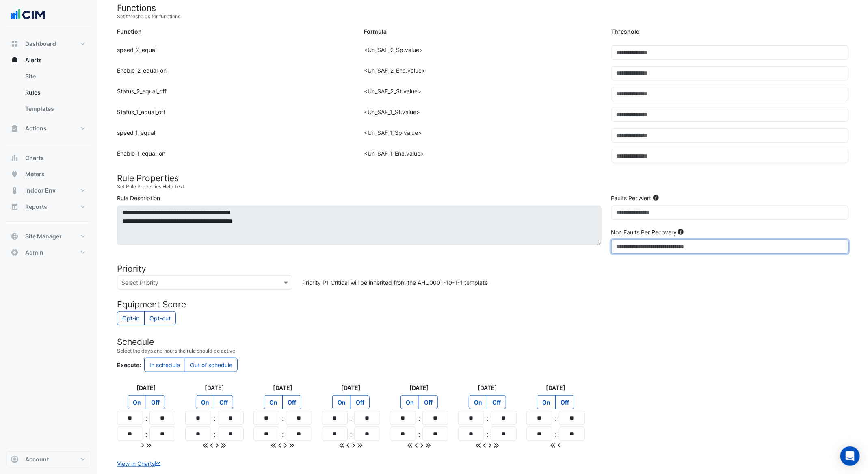
drag, startPoint x: 625, startPoint y: 242, endPoint x: 561, endPoint y: 230, distance: 65.4
click at [562, 230] on div "**********" at bounding box center [482, 225] width 741 height 63
type input "**"
click at [625, 318] on div "Opt-in Opt-out" at bounding box center [483, 319] width 732 height 16
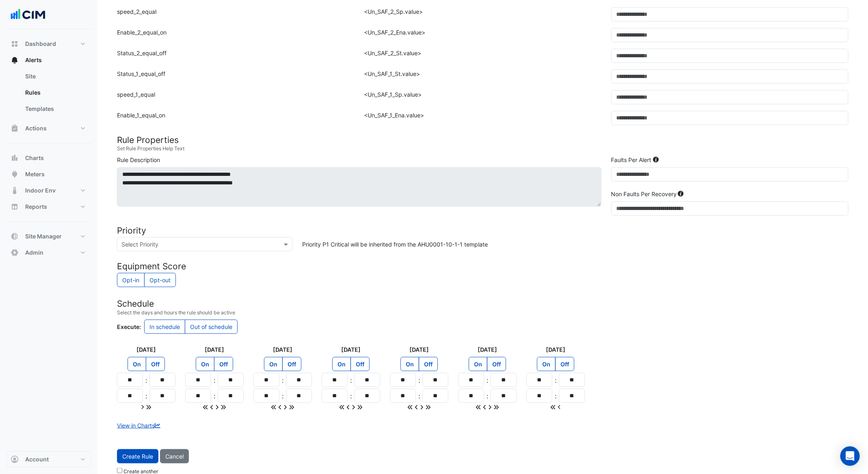
scroll to position [294, 0]
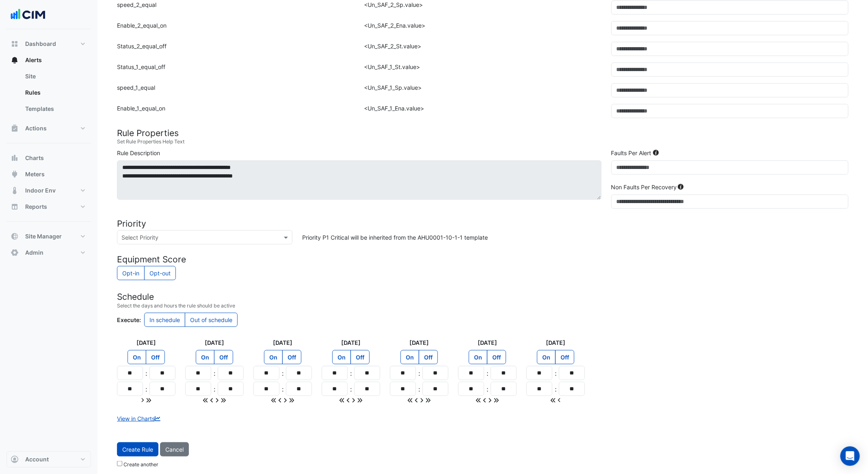
click at [137, 446] on span "Create Rule" at bounding box center [137, 449] width 31 height 7
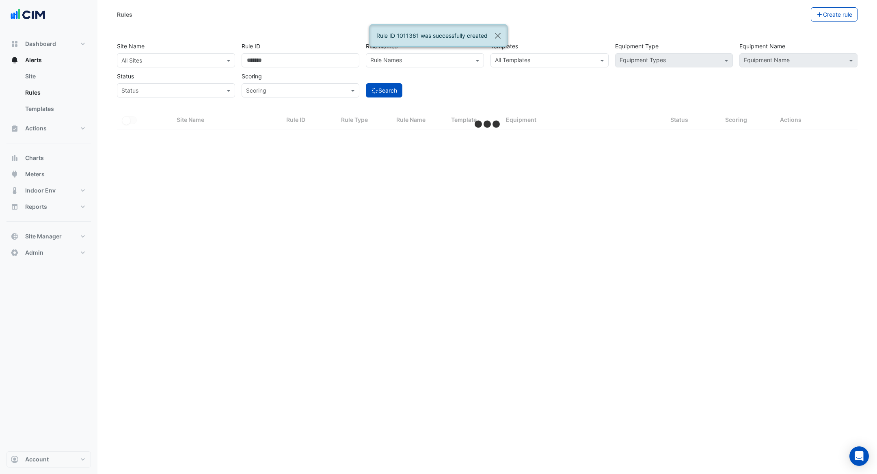
select select "***"
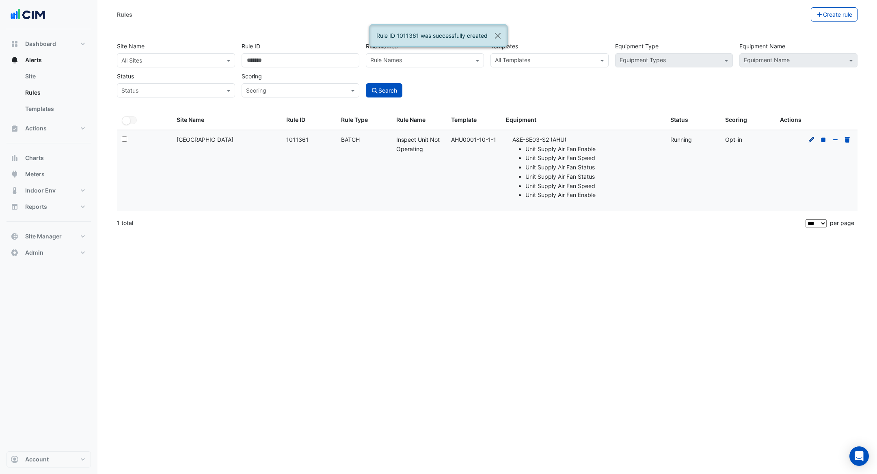
click at [808, 140] on icon at bounding box center [811, 140] width 7 height 6
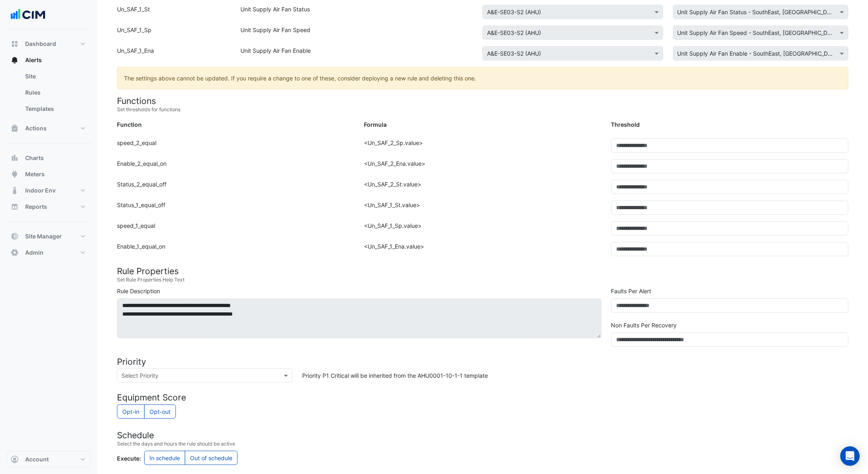
scroll to position [337, 0]
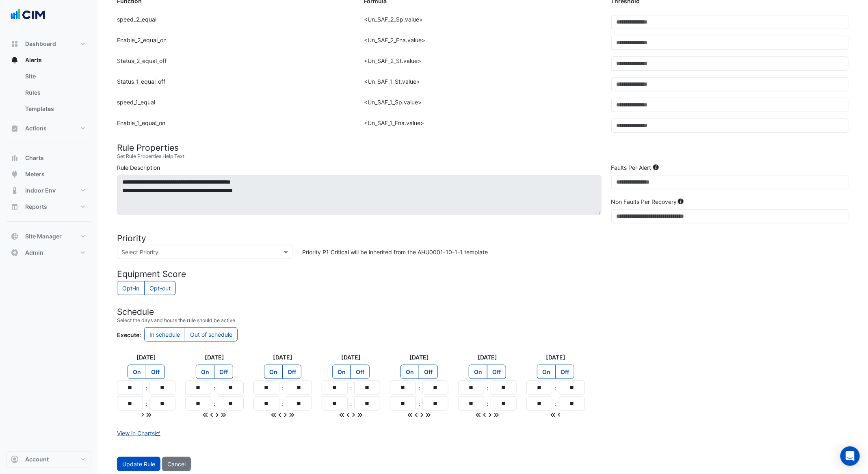
click at [150, 430] on link "View in Charts" at bounding box center [139, 433] width 45 height 7
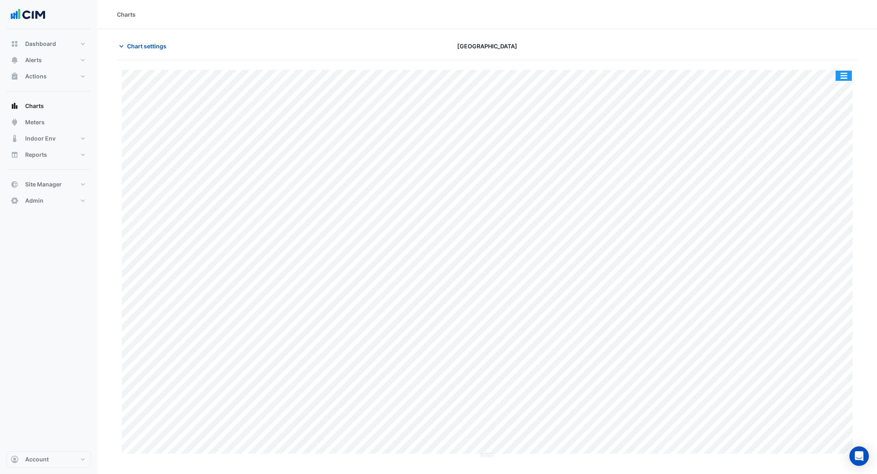
click at [846, 79] on button "button" at bounding box center [844, 76] width 16 height 10
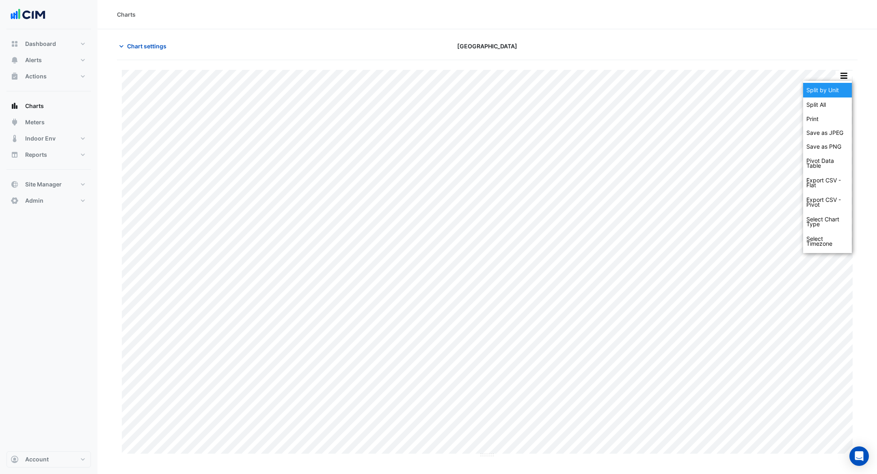
click at [835, 96] on div "Split by Unit" at bounding box center [827, 90] width 49 height 15
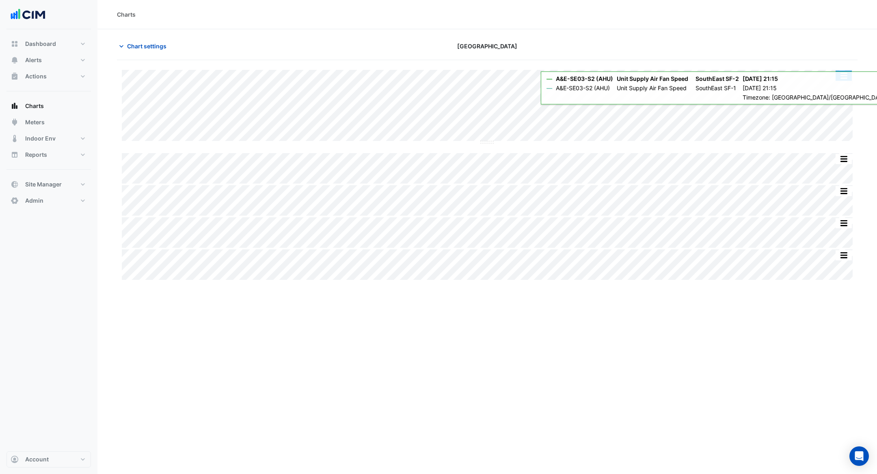
click at [843, 76] on button "button" at bounding box center [844, 76] width 16 height 10
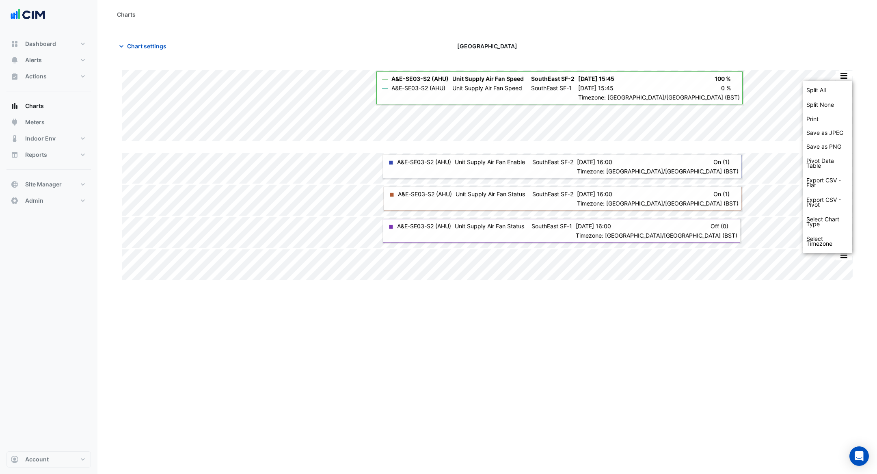
click at [680, 368] on div "Charts Chart settings Causeway Hospital Split All Split None Print Save as JPEG…" at bounding box center [487, 237] width 780 height 474
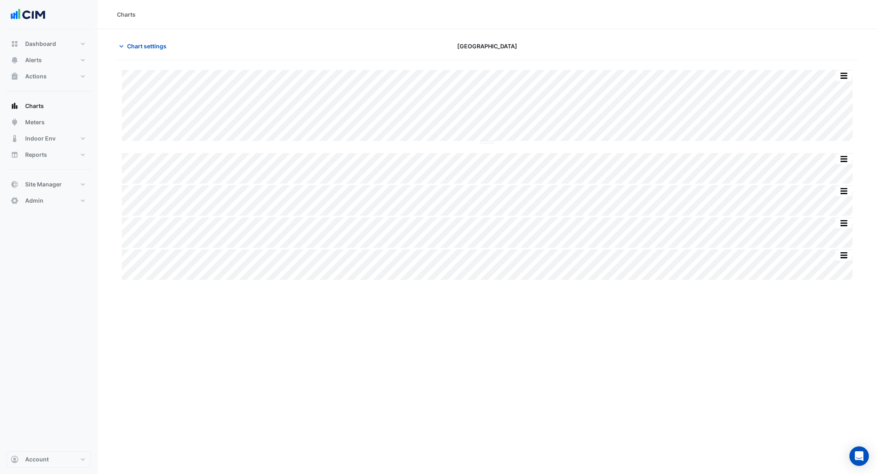
click at [692, 360] on div "Charts Chart settings Causeway Hospital Split All Split None Print Save as JPEG…" at bounding box center [487, 237] width 780 height 474
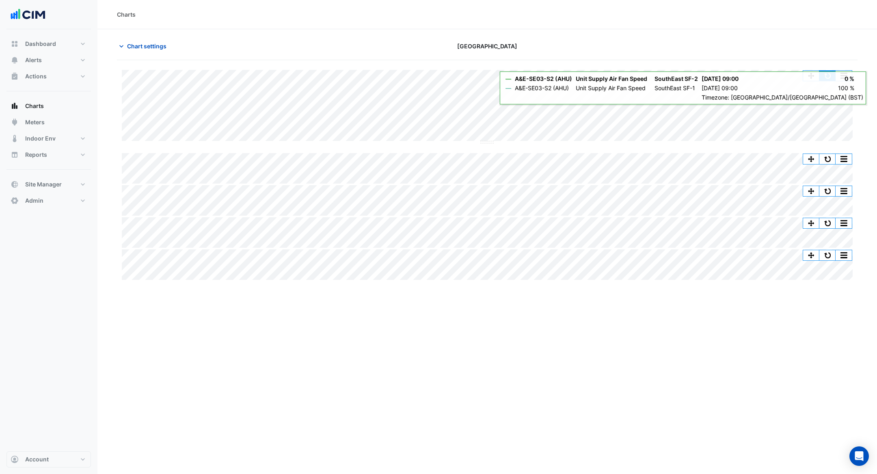
click at [827, 73] on button "button" at bounding box center [828, 76] width 16 height 10
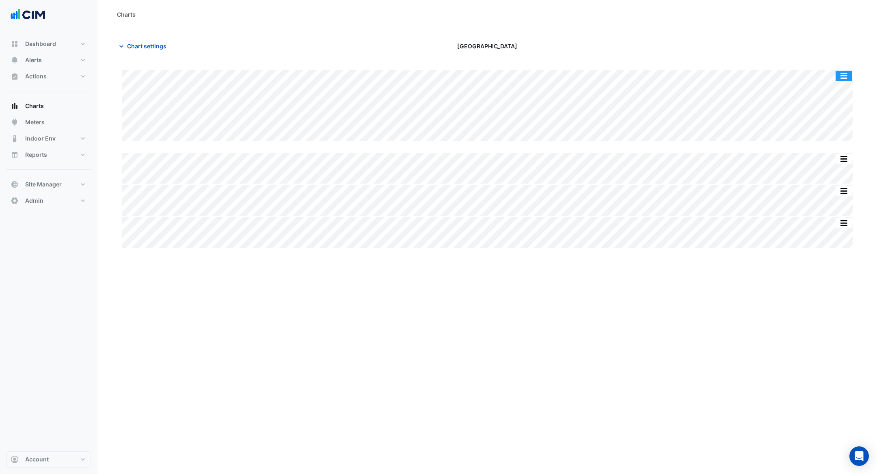
click at [838, 71] on button "button" at bounding box center [844, 76] width 16 height 10
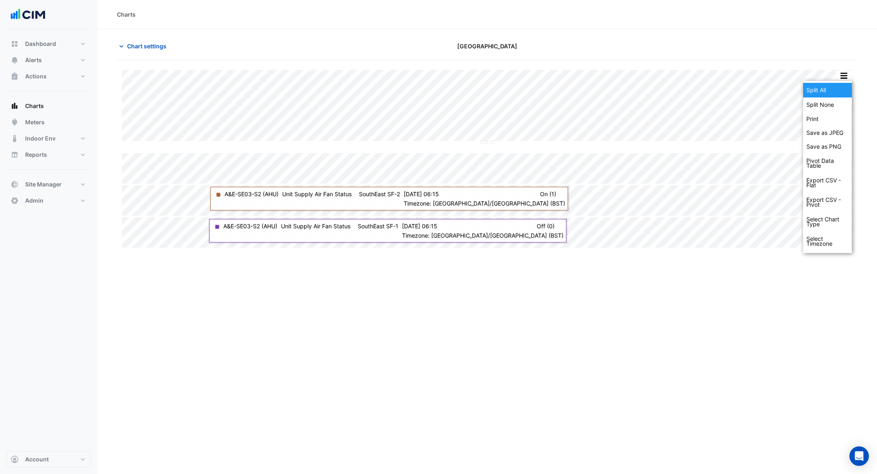
click at [842, 83] on div "Split All" at bounding box center [827, 90] width 49 height 15
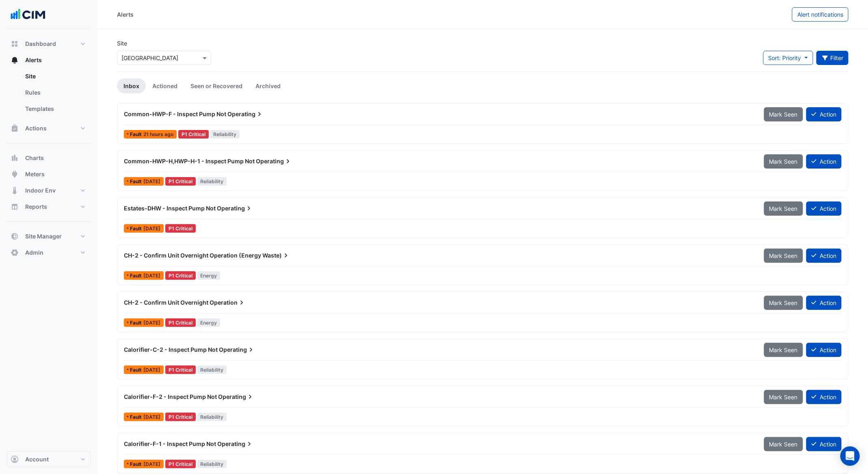
click at [830, 60] on button "Filter" at bounding box center [832, 58] width 32 height 14
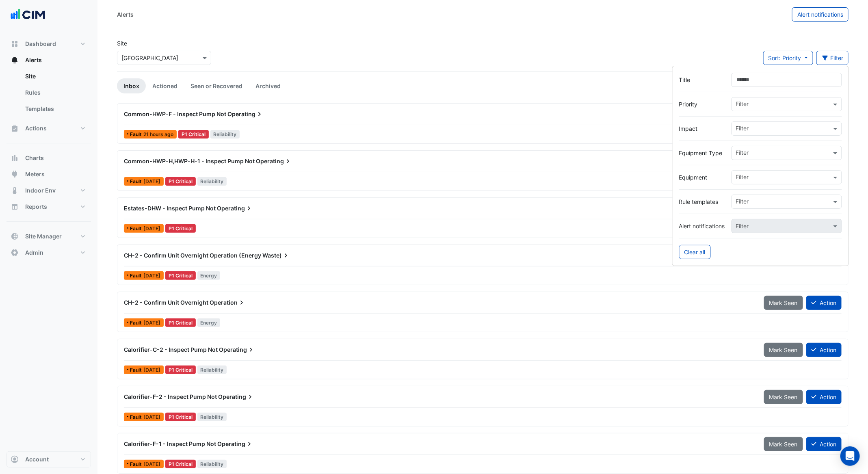
click at [752, 73] on input "Title" at bounding box center [787, 80] width 110 height 14
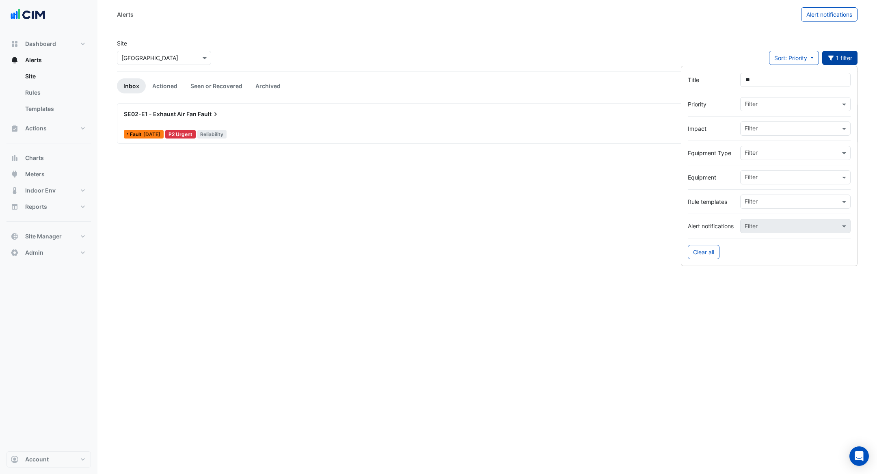
type input "*"
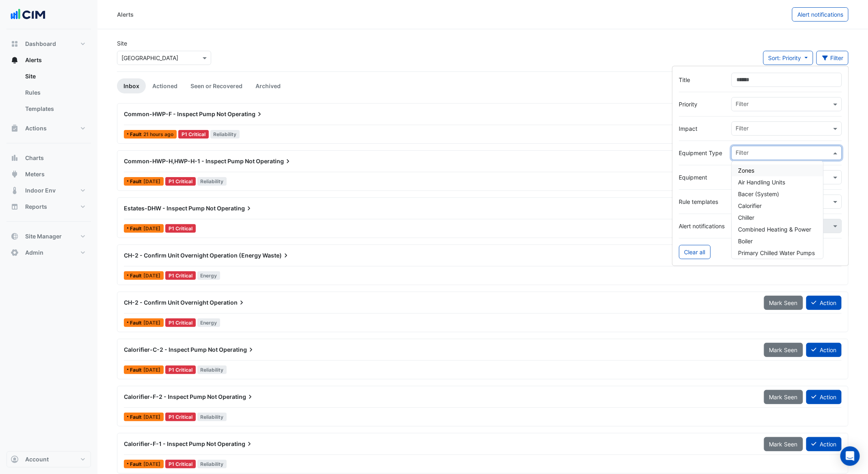
click at [754, 149] on input "text" at bounding box center [783, 153] width 95 height 9
click at [774, 183] on span "Air Handling Units" at bounding box center [761, 182] width 47 height 7
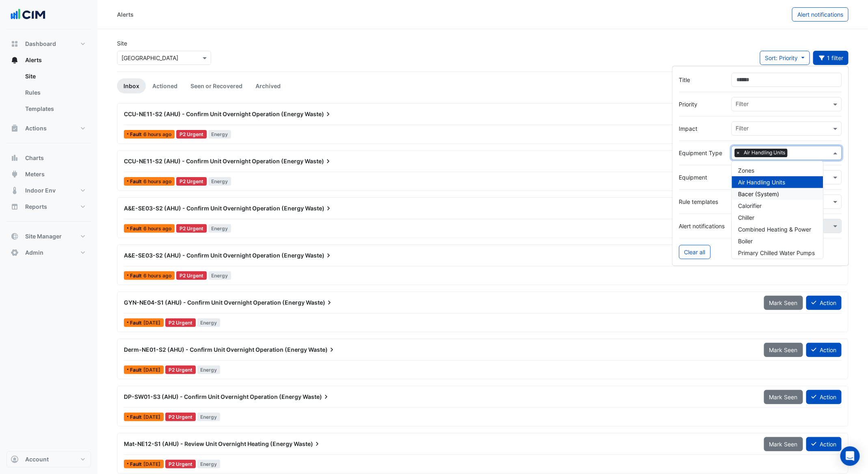
click at [722, 346] on div "Derm-NE01-S2 (AHU) - Confirm Unit Overnight Operation (Energy Waste)" at bounding box center [439, 350] width 630 height 8
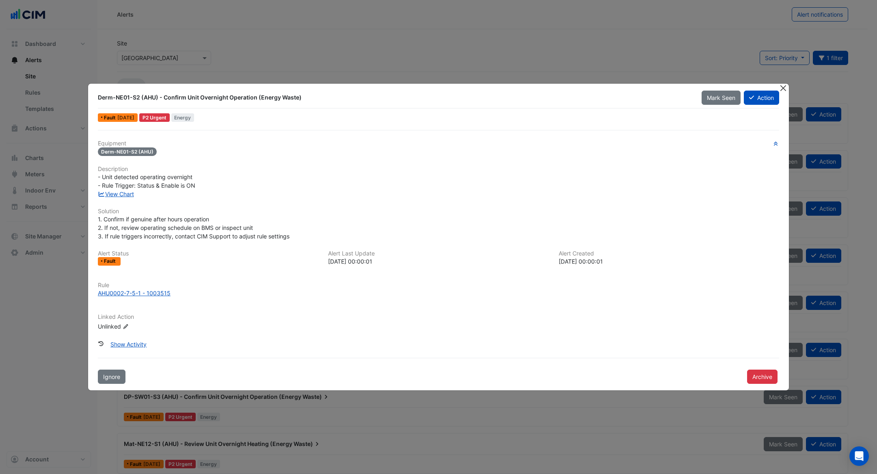
click at [784, 87] on button "Close" at bounding box center [783, 88] width 9 height 9
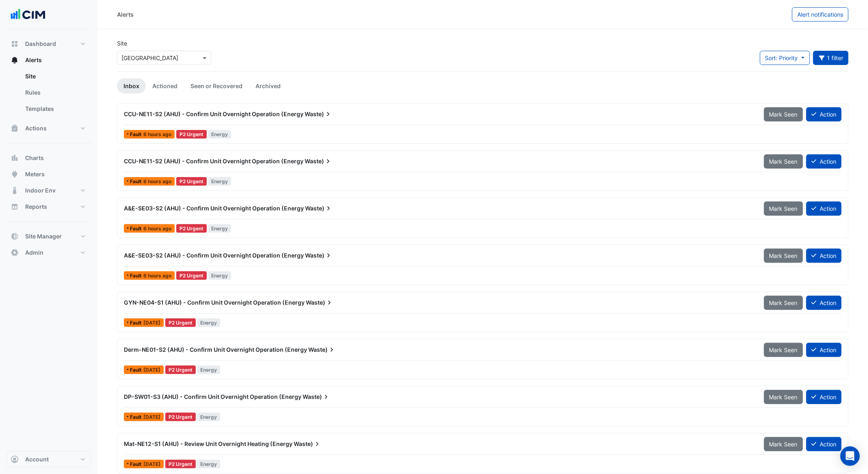
click at [299, 116] on span "CCU-NE11-S2 (AHU) - Confirm Unit Overnight Operation (Energy" at bounding box center [214, 113] width 180 height 7
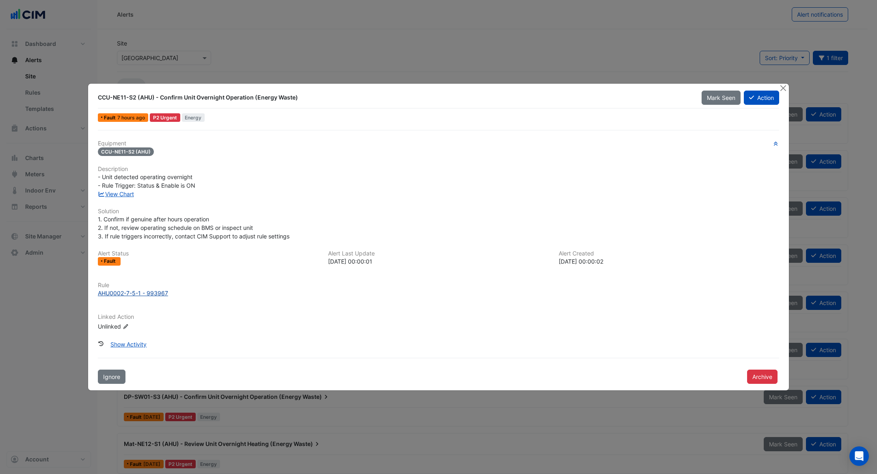
click at [147, 292] on div "AHU0002-7-5-1 - 993967" at bounding box center [133, 293] width 70 height 9
click at [123, 195] on link "View Chart" at bounding box center [116, 193] width 36 height 7
click at [786, 88] on button "Close" at bounding box center [783, 88] width 9 height 9
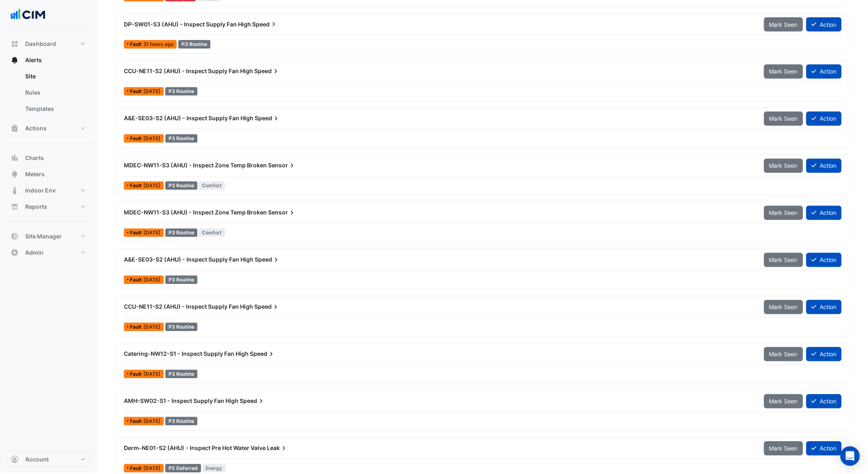
scroll to position [844, 0]
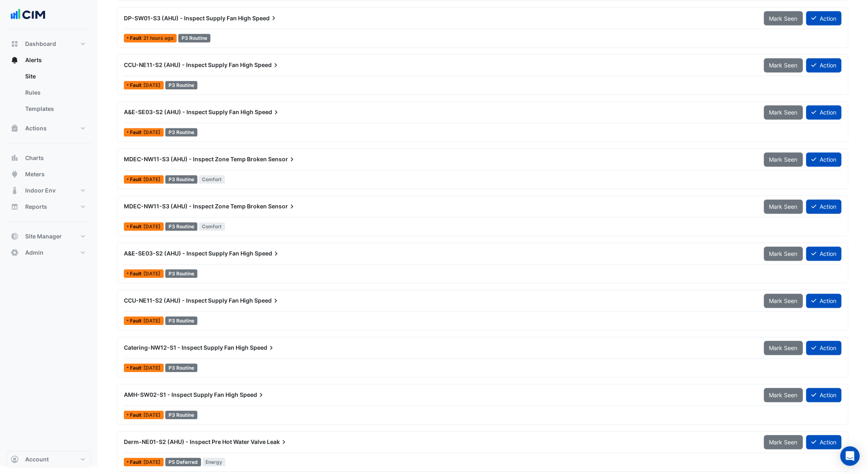
click at [269, 438] on span "Leak" at bounding box center [277, 442] width 21 height 8
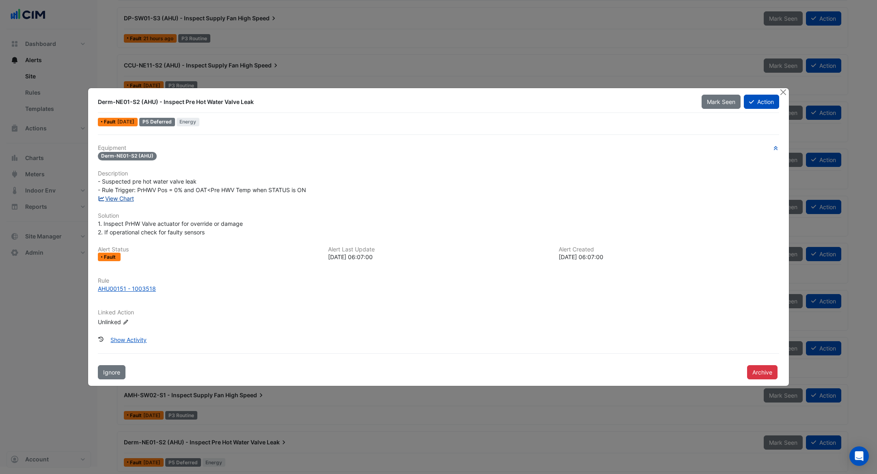
click at [129, 199] on link "View Chart" at bounding box center [116, 198] width 36 height 7
click at [785, 94] on button "Close" at bounding box center [783, 92] width 9 height 9
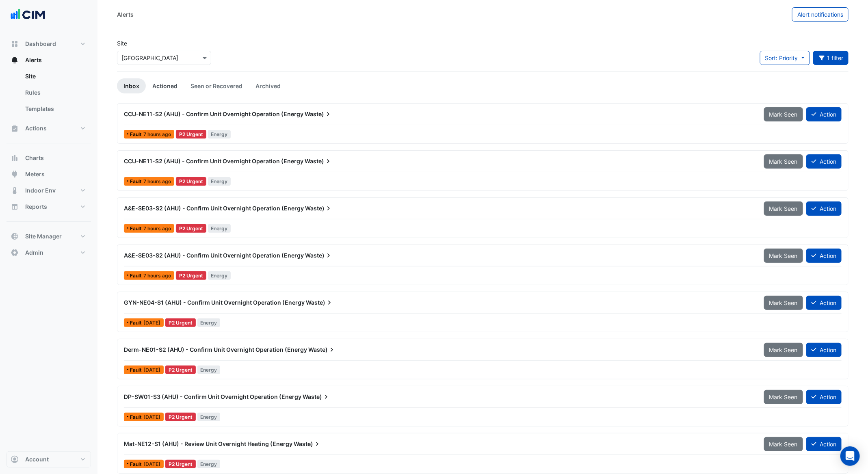
click at [164, 85] on link "Actioned" at bounding box center [165, 85] width 38 height 15
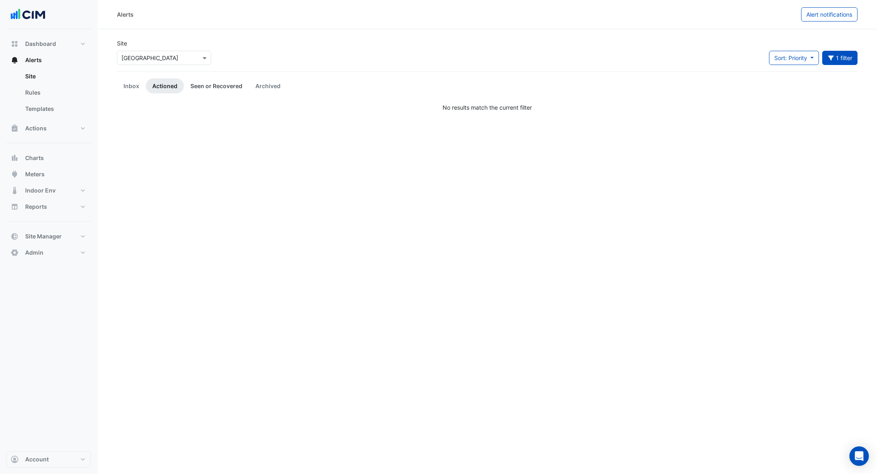
click at [206, 91] on link "Seen or Recovered" at bounding box center [216, 85] width 65 height 15
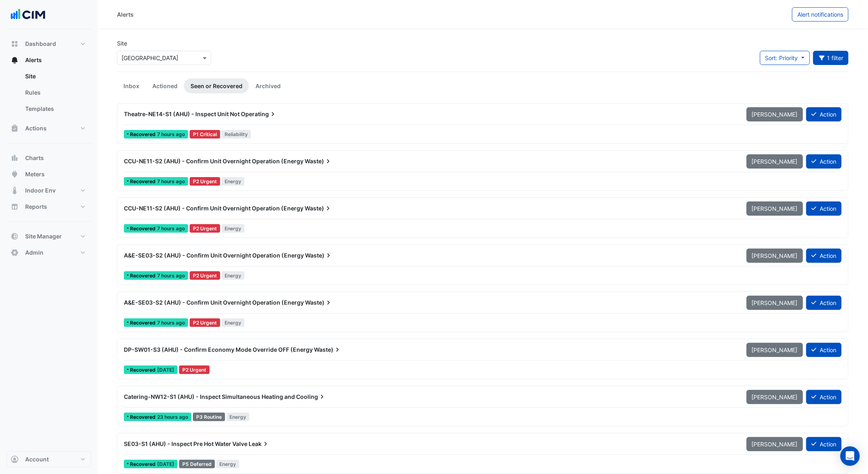
click at [262, 116] on span "Operating" at bounding box center [259, 114] width 36 height 8
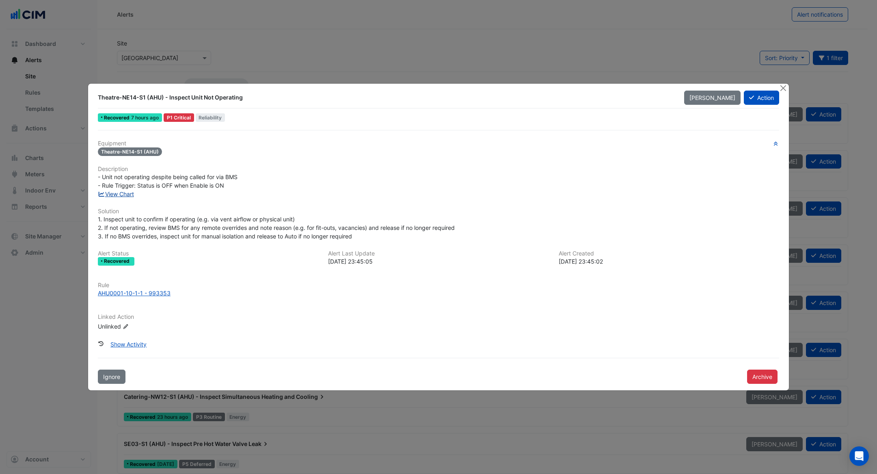
click at [114, 194] on link "View Chart" at bounding box center [116, 193] width 36 height 7
click at [143, 292] on div "AHU0001-10-1-1 - 993353" at bounding box center [134, 293] width 73 height 9
click at [781, 89] on button "Close" at bounding box center [783, 88] width 9 height 9
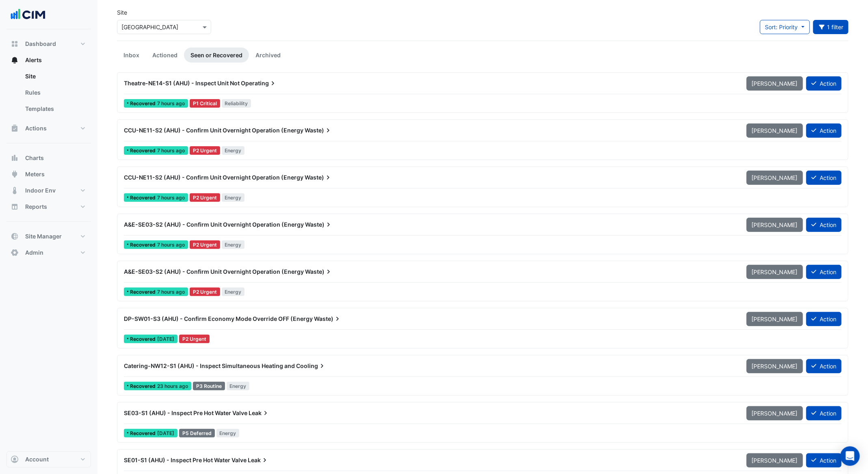
scroll to position [50, 0]
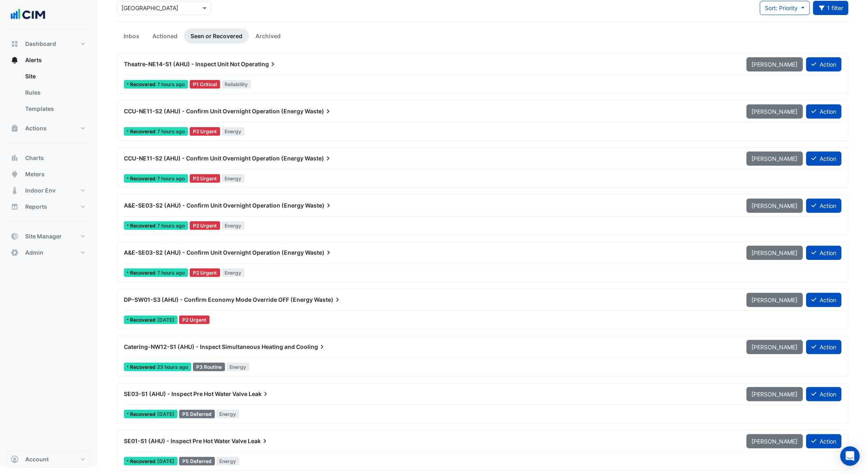
click at [285, 343] on span "Catering-NW12-S1 (AHU) - Inspect Simultaneous Heating and" at bounding box center [209, 346] width 171 height 7
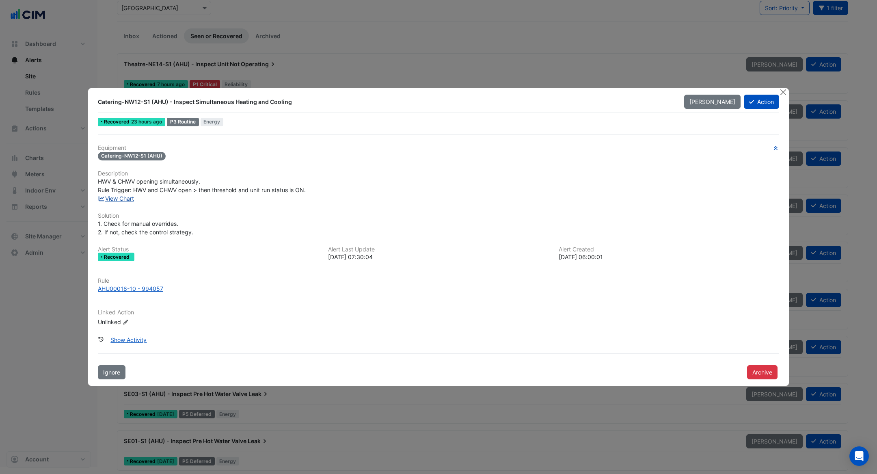
click at [121, 199] on link "View Chart" at bounding box center [116, 198] width 36 height 7
click at [784, 93] on button "Close" at bounding box center [783, 92] width 9 height 9
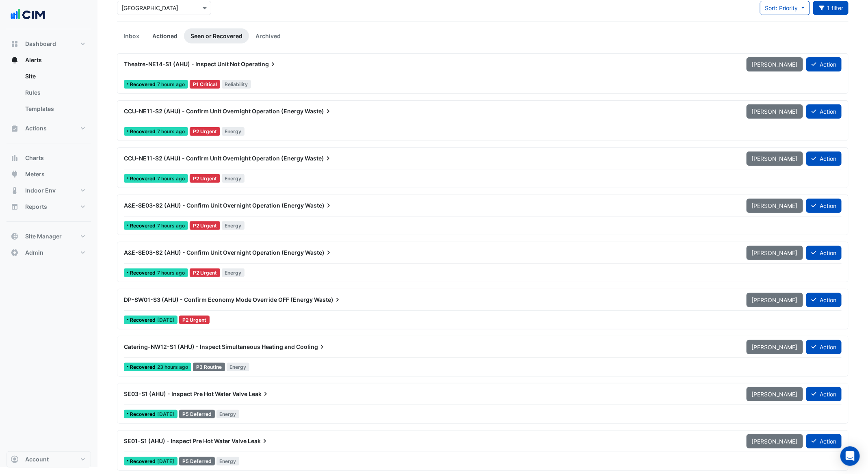
click at [168, 35] on link "Actioned" at bounding box center [165, 35] width 38 height 15
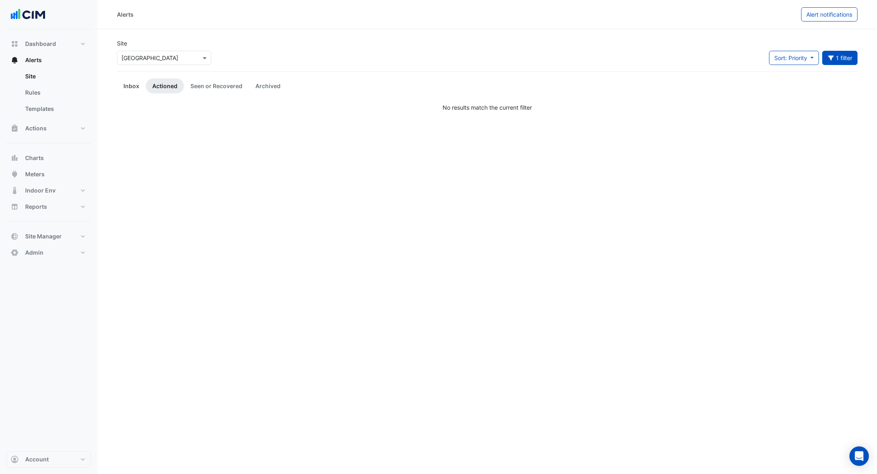
click at [133, 79] on link "Inbox" at bounding box center [131, 85] width 29 height 15
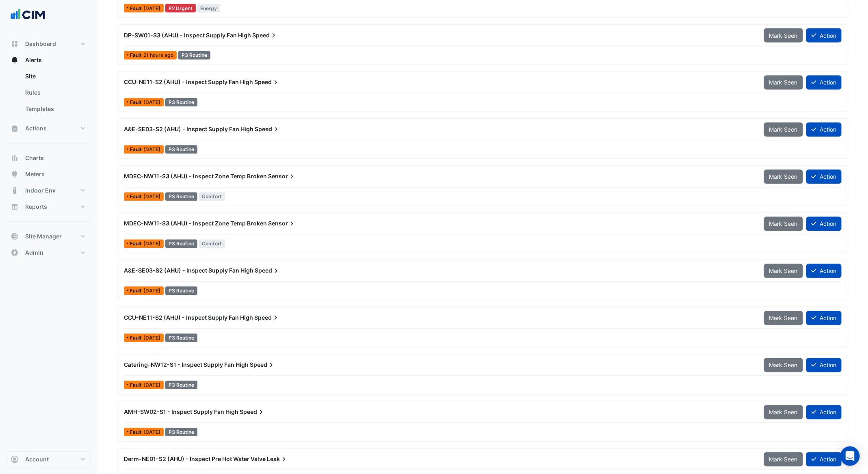
scroll to position [844, 0]
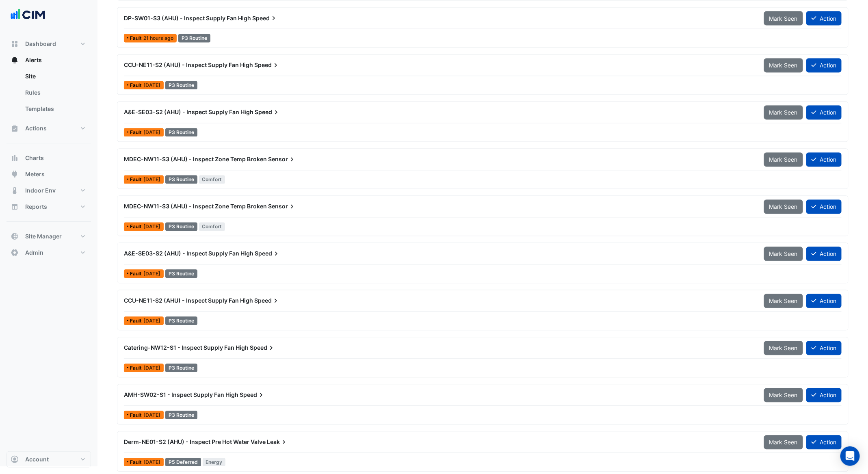
click at [458, 438] on div "Derm-NE01-S2 (AHU) - Inspect Pre Hot Water Valve Leak" at bounding box center [439, 442] width 630 height 8
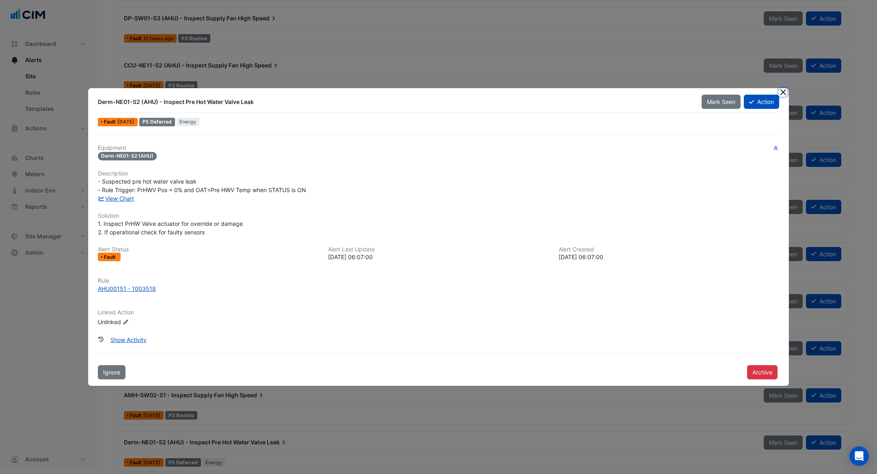
click at [787, 94] on button "Close" at bounding box center [783, 92] width 9 height 9
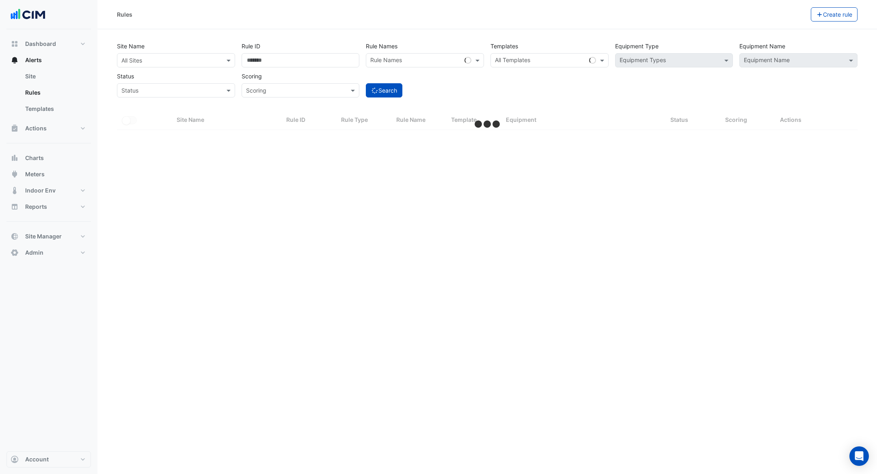
select select "***"
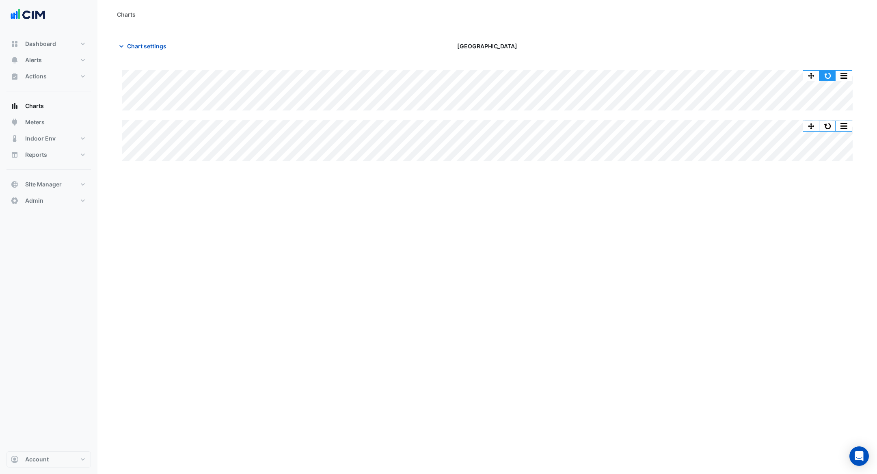
click at [830, 76] on button "button" at bounding box center [828, 76] width 16 height 10
click at [153, 52] on button "Chart settings" at bounding box center [144, 46] width 55 height 14
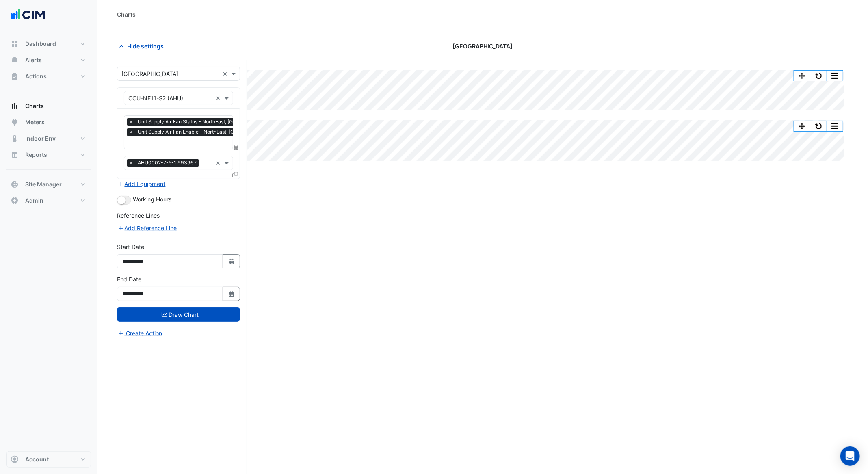
click at [355, 312] on div "Split All Split None Print Save as JPEG Save as PNG Pivot Data Table Export CSV…" at bounding box center [483, 282] width 732 height 445
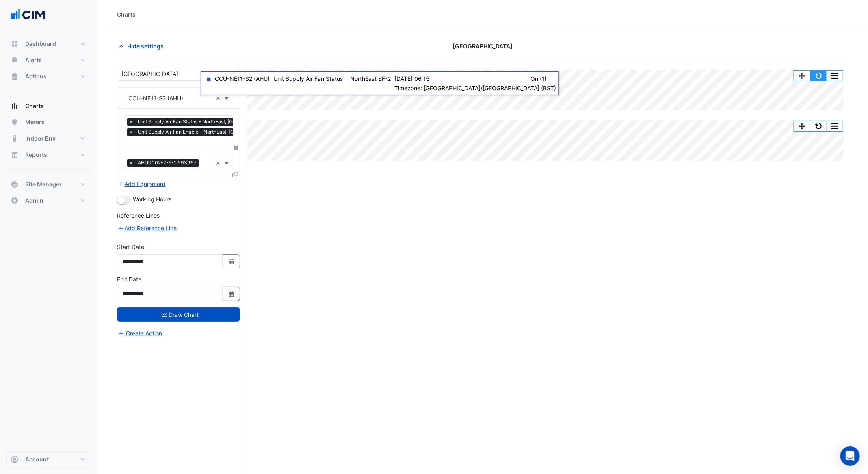
click at [814, 71] on button "button" at bounding box center [818, 76] width 16 height 10
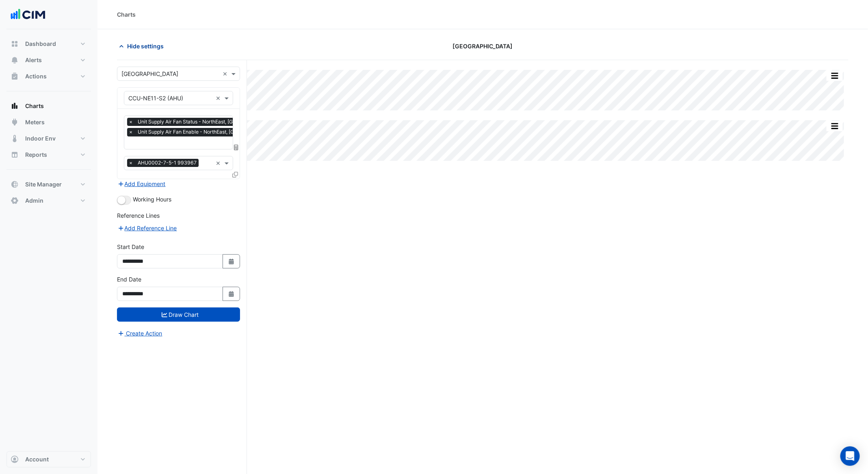
click at [143, 43] on span "Hide settings" at bounding box center [145, 46] width 37 height 9
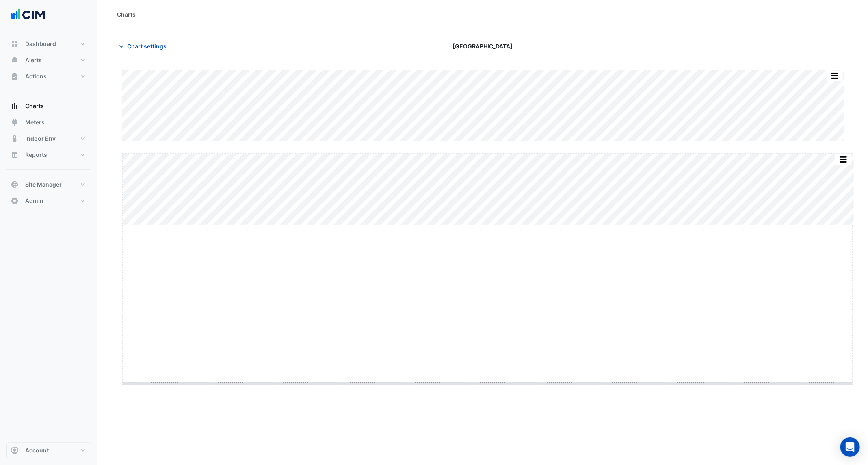
drag, startPoint x: 485, startPoint y: 225, endPoint x: 471, endPoint y: 383, distance: 158.6
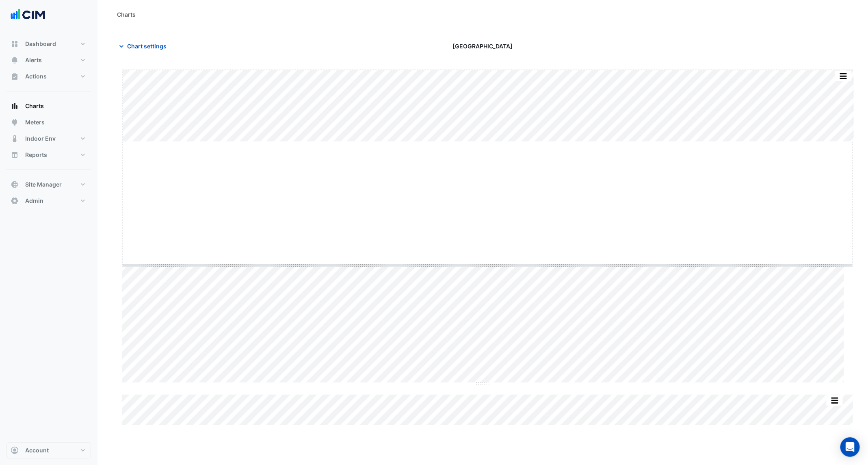
drag, startPoint x: 485, startPoint y: 141, endPoint x: 503, endPoint y: 264, distance: 124.3
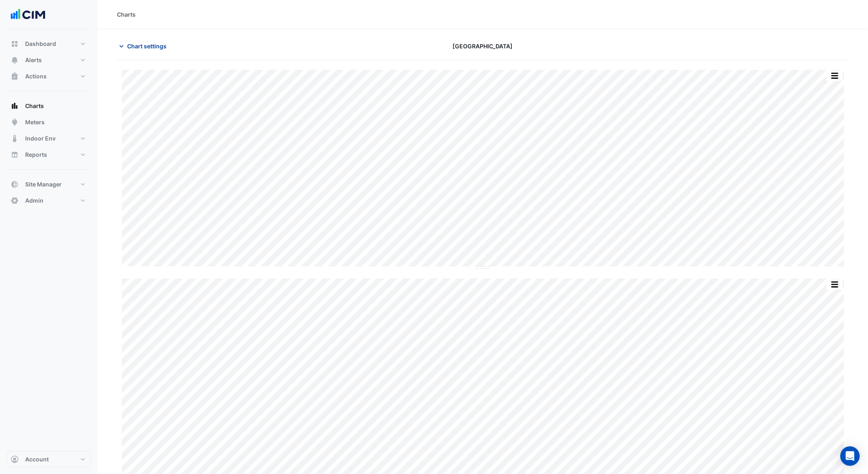
click at [130, 50] on span "Chart settings" at bounding box center [146, 46] width 39 height 9
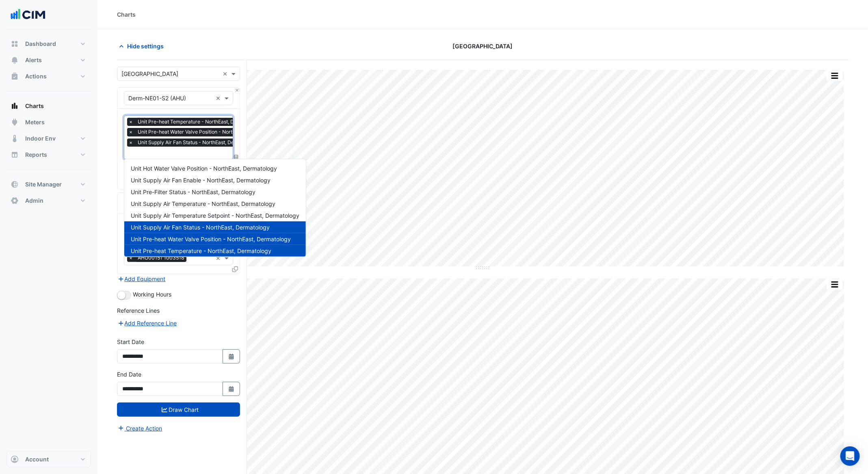
click at [196, 158] on div at bounding box center [204, 154] width 154 height 11
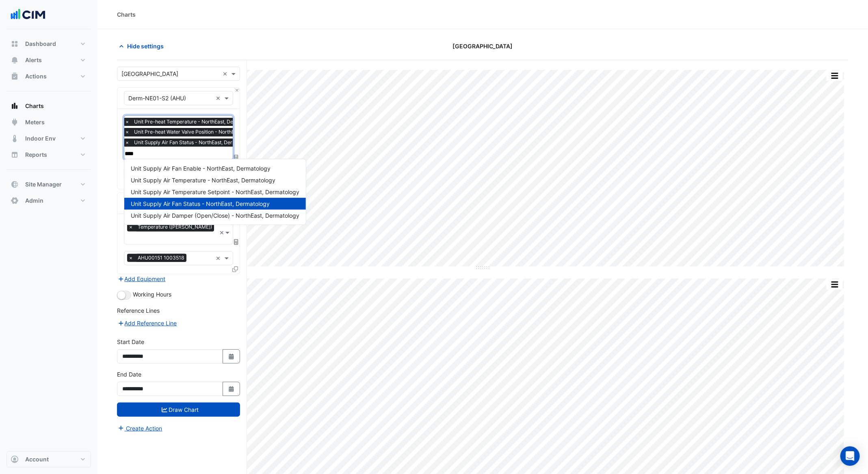
type input "*****"
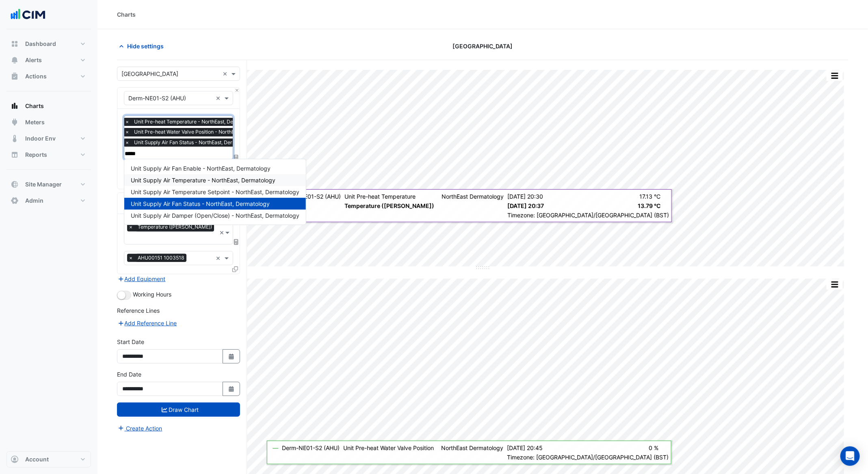
click at [207, 179] on span "Unit Supply Air Temperature - NorthEast, Dermatology" at bounding box center [203, 180] width 145 height 7
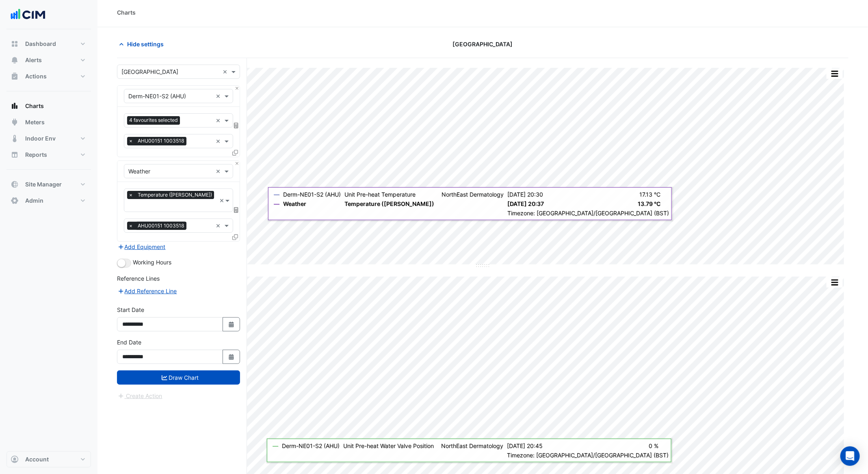
scroll to position [2, 0]
click at [184, 370] on button "Draw Chart" at bounding box center [178, 377] width 123 height 14
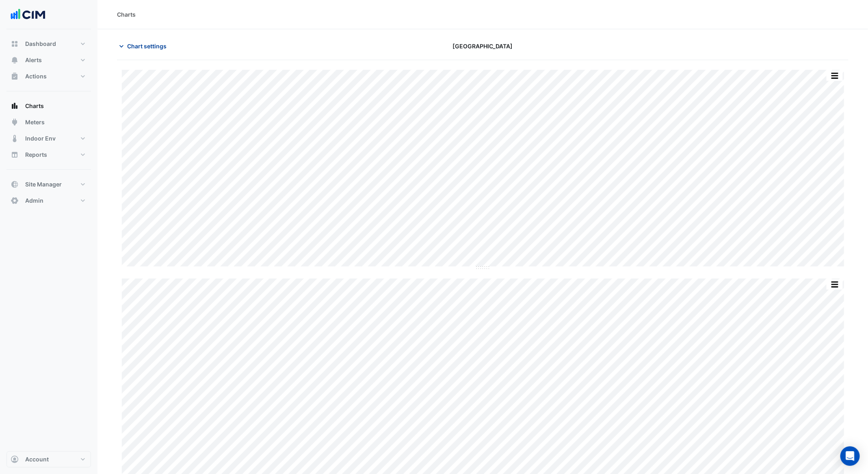
click at [150, 48] on span "Chart settings" at bounding box center [146, 46] width 39 height 9
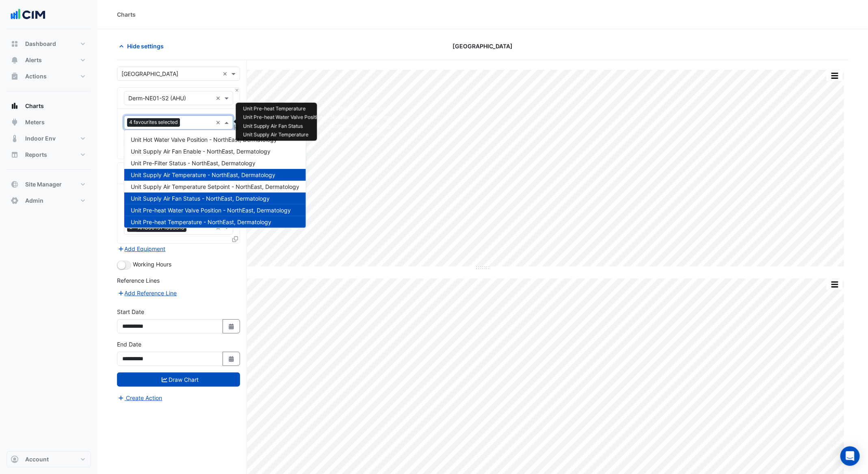
click at [190, 116] on div "Favourites 4 favourites selected" at bounding box center [168, 122] width 88 height 13
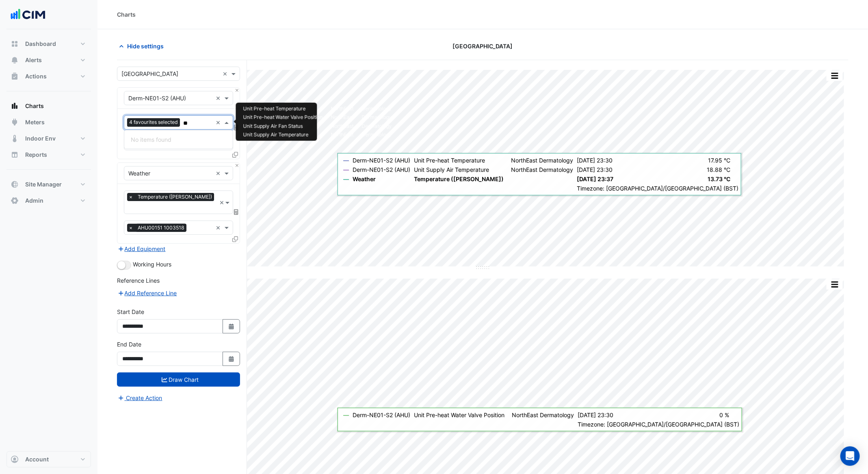
type input "*"
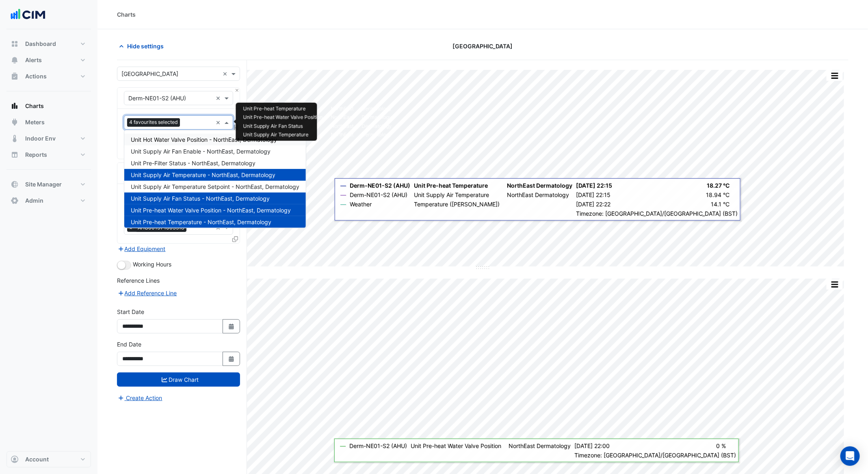
click at [205, 137] on span "Unit Hot Water Valve Position - NorthEast, Dermatology" at bounding box center [204, 139] width 146 height 7
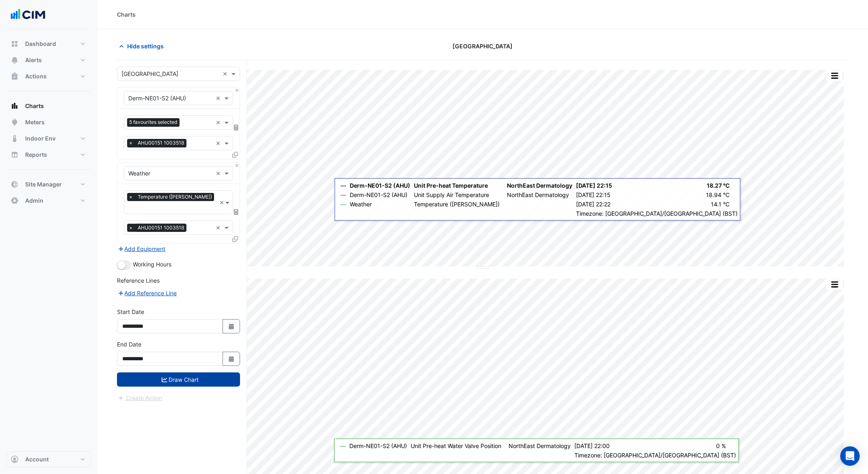
click at [185, 372] on button "Draw Chart" at bounding box center [178, 379] width 123 height 14
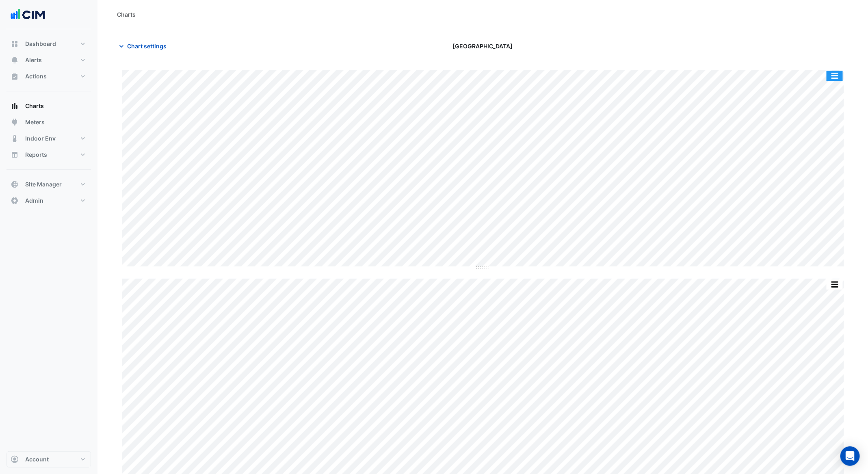
click at [840, 74] on button "button" at bounding box center [835, 76] width 16 height 10
click at [134, 48] on span "Chart settings" at bounding box center [146, 46] width 39 height 9
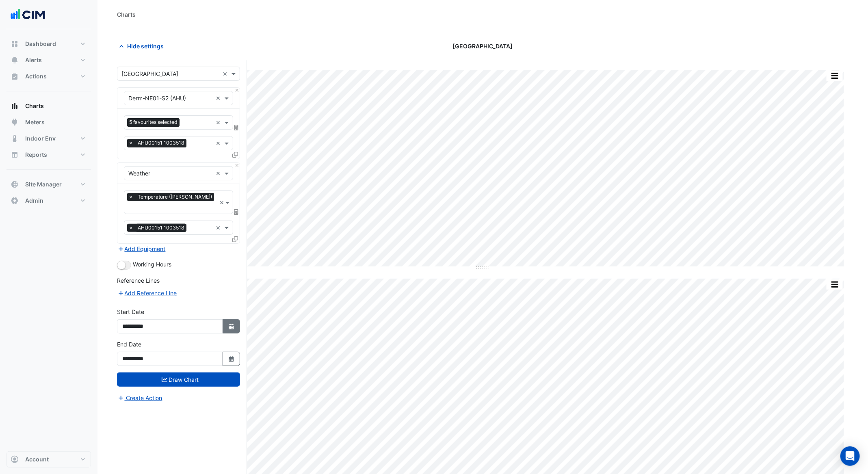
click at [230, 323] on fa-icon "Select Date" at bounding box center [231, 326] width 7 height 7
select select "*"
select select "****"
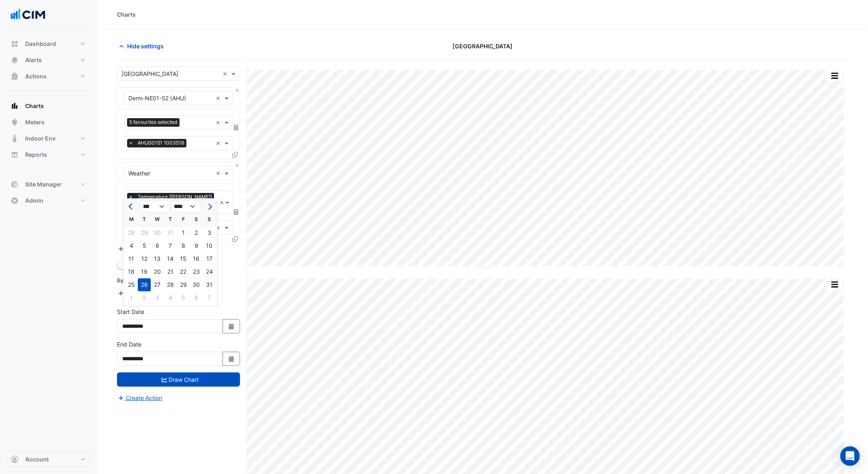
click at [129, 211] on button "Previous month" at bounding box center [131, 206] width 10 height 13
select select "*"
click at [142, 229] on div "1" at bounding box center [144, 233] width 13 height 13
type input "**********"
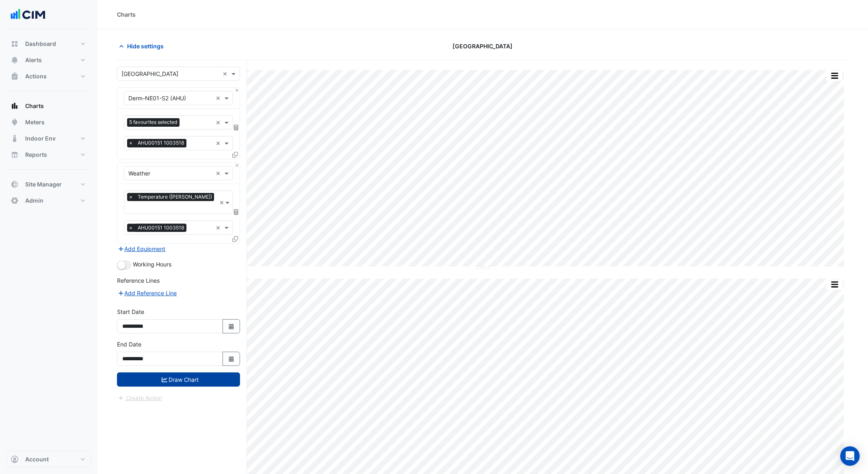
click at [181, 372] on button "Draw Chart" at bounding box center [178, 379] width 123 height 14
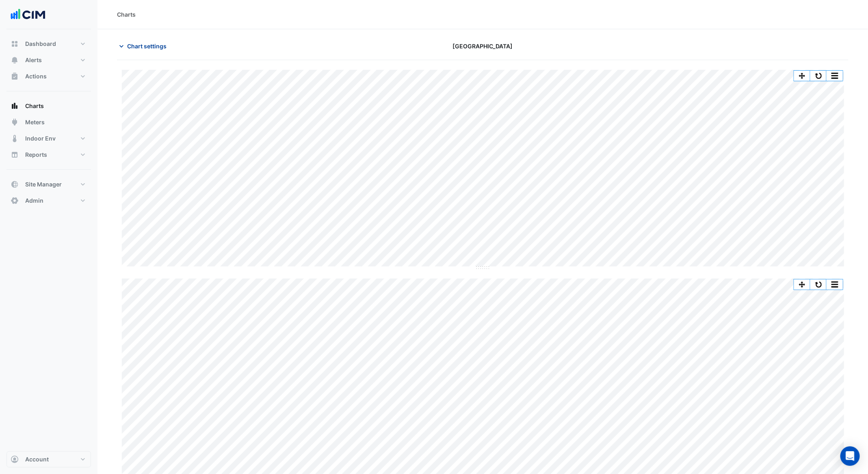
click at [141, 49] on span "Chart settings" at bounding box center [146, 46] width 39 height 9
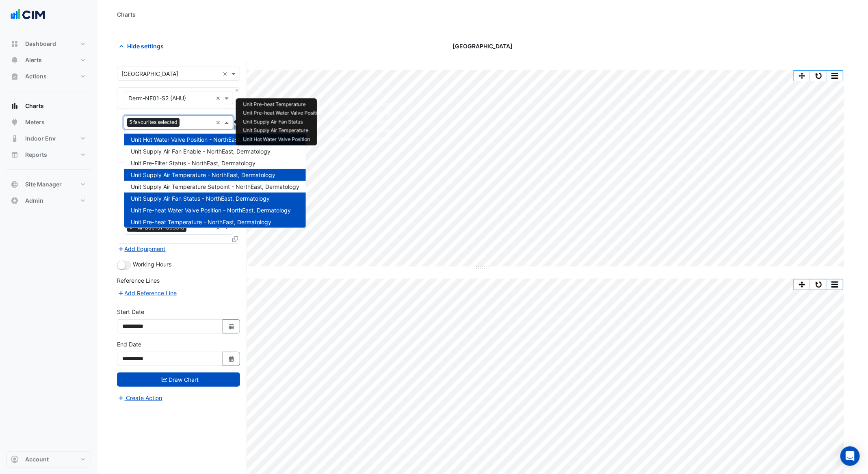
click at [190, 129] on div "Favourites 5 favourites selected ×" at bounding box center [178, 122] width 109 height 14
click at [211, 260] on form "Select a Site × Causeway Hospital × Equipment × Derm-NE01-S2 (AHU) × Favourites…" at bounding box center [178, 235] width 123 height 336
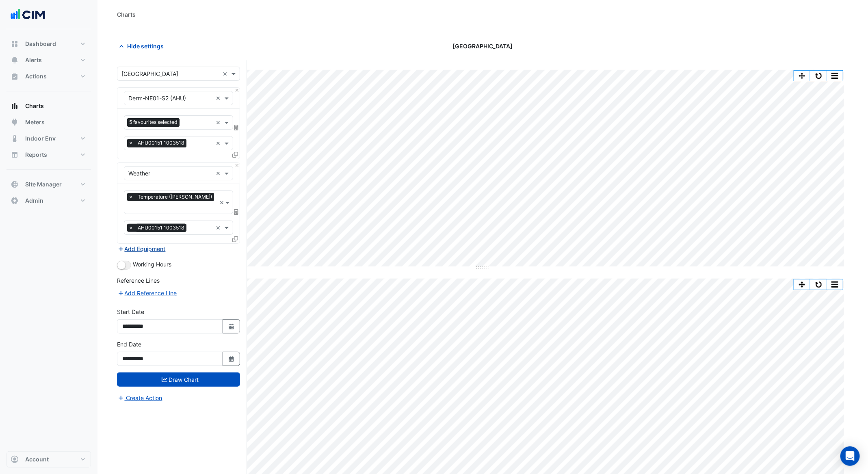
click at [152, 244] on button "Add Equipment" at bounding box center [141, 248] width 49 height 9
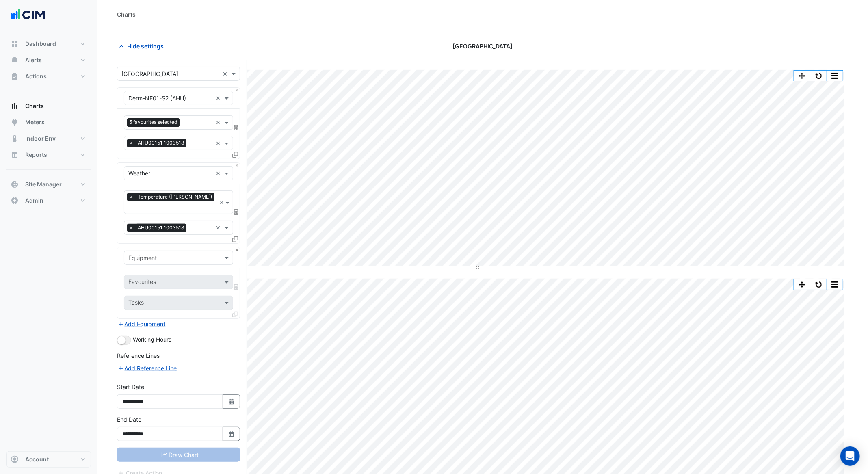
click at [165, 254] on input "text" at bounding box center [170, 258] width 84 height 9
type input "*"
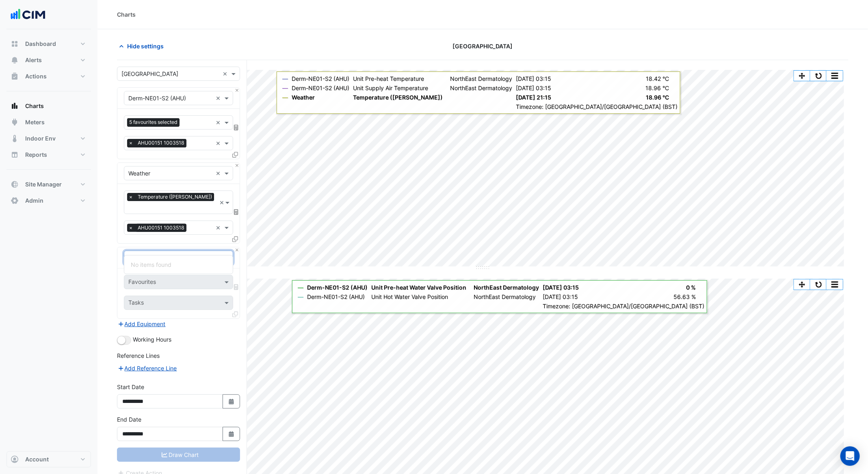
type input "*"
click at [110, 263] on section "Hide settings Causeway Hospital Split by Equip Split All Split None Print Save …" at bounding box center [482, 291] width 770 height 525
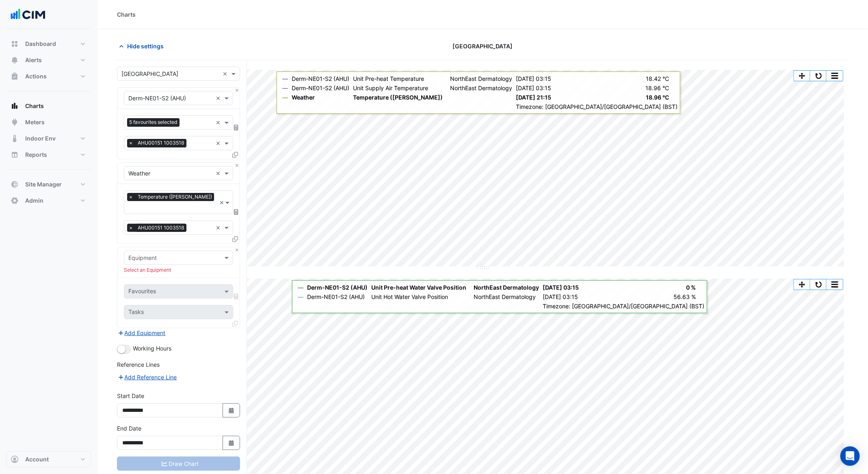
click at [208, 254] on input "text" at bounding box center [170, 258] width 84 height 9
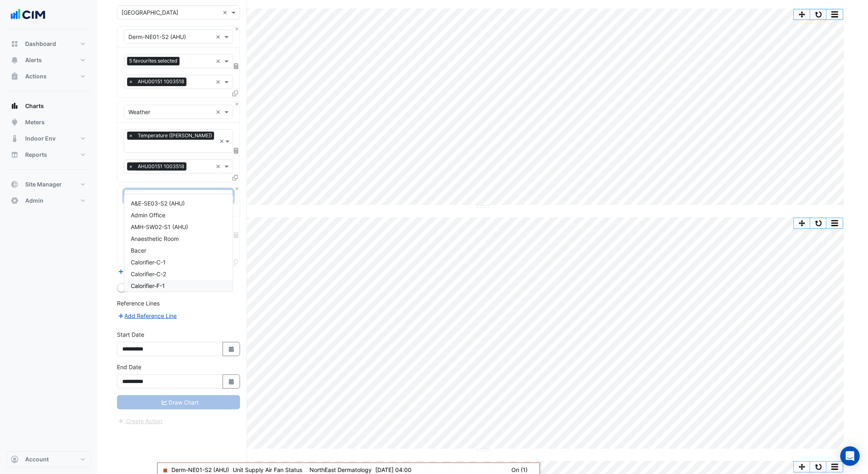
scroll to position [80, 0]
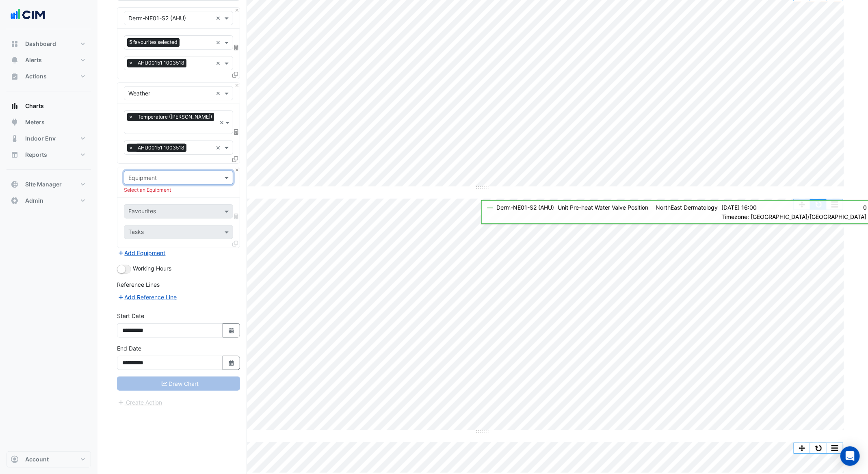
click at [820, 206] on button "button" at bounding box center [818, 204] width 16 height 10
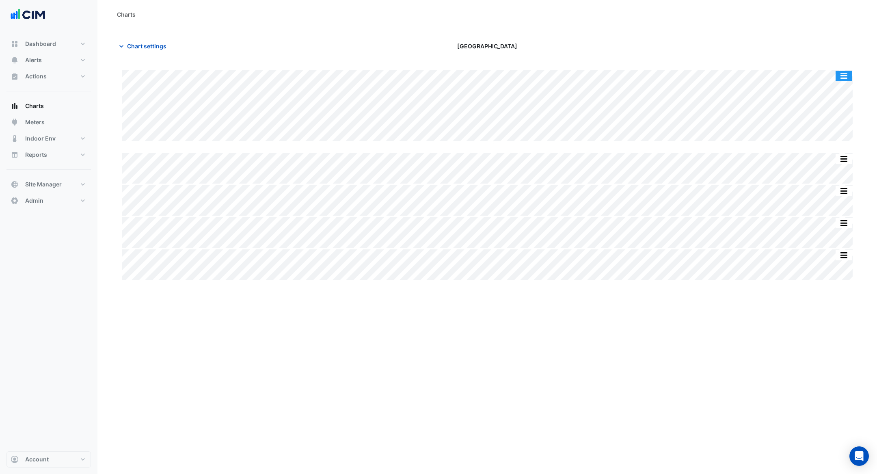
click at [842, 75] on button "button" at bounding box center [844, 76] width 16 height 10
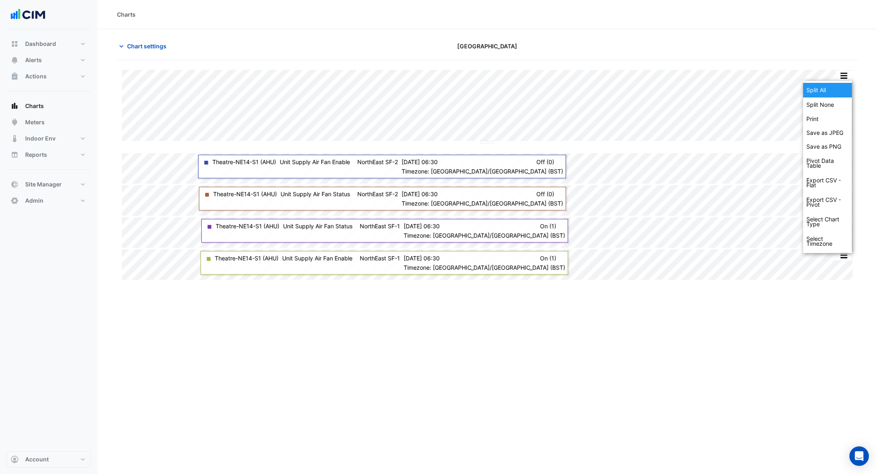
click at [846, 89] on div "Split All" at bounding box center [827, 90] width 49 height 15
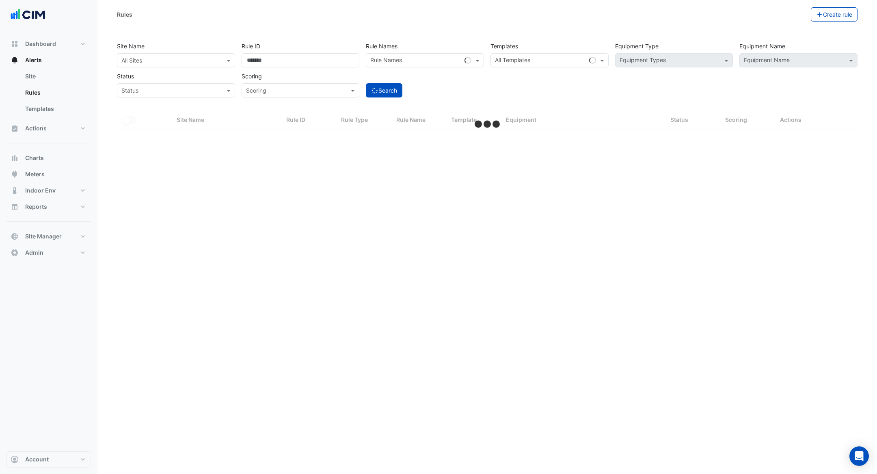
select select "***"
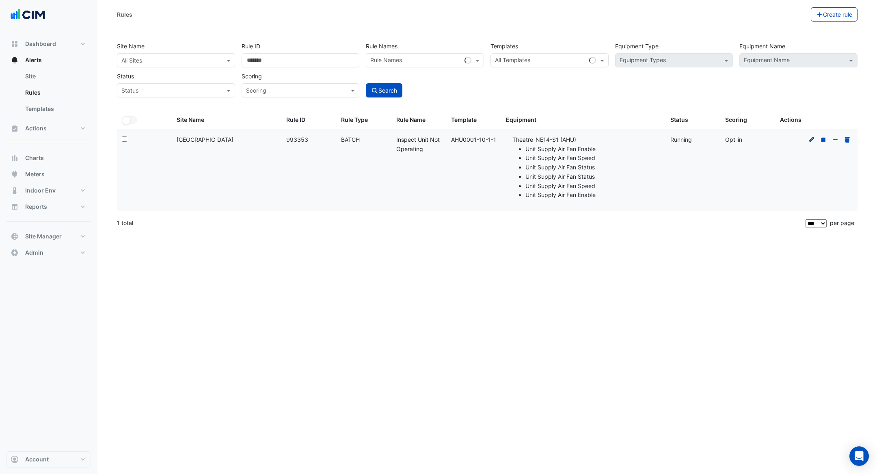
click at [815, 140] on icon at bounding box center [811, 140] width 7 height 6
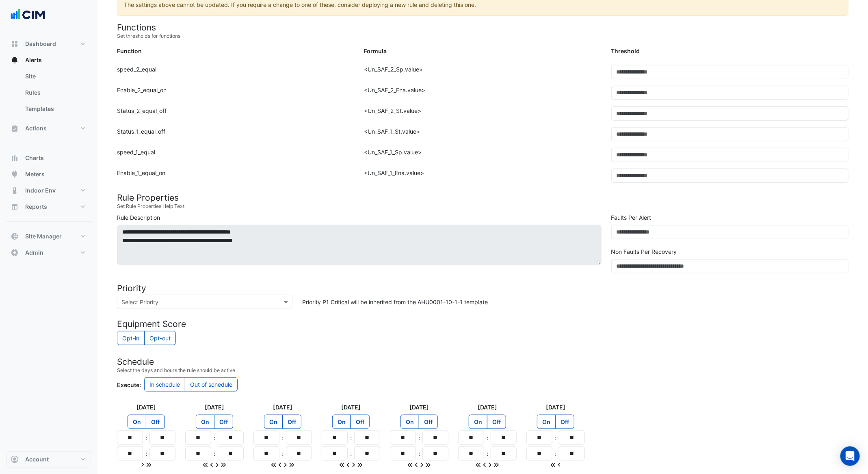
scroll to position [337, 0]
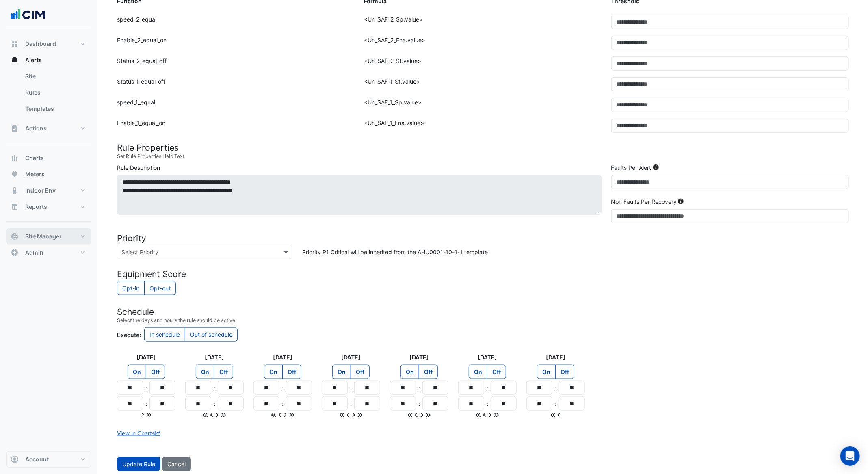
click at [52, 240] on button "Site Manager" at bounding box center [48, 236] width 84 height 16
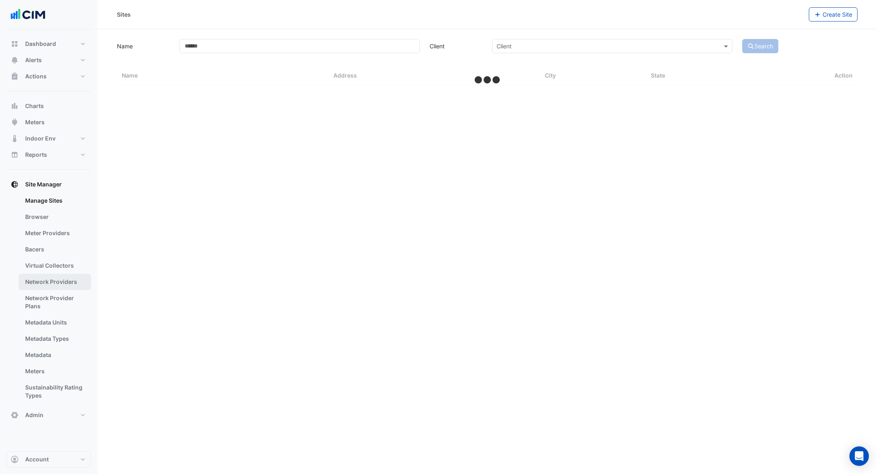
select select "***"
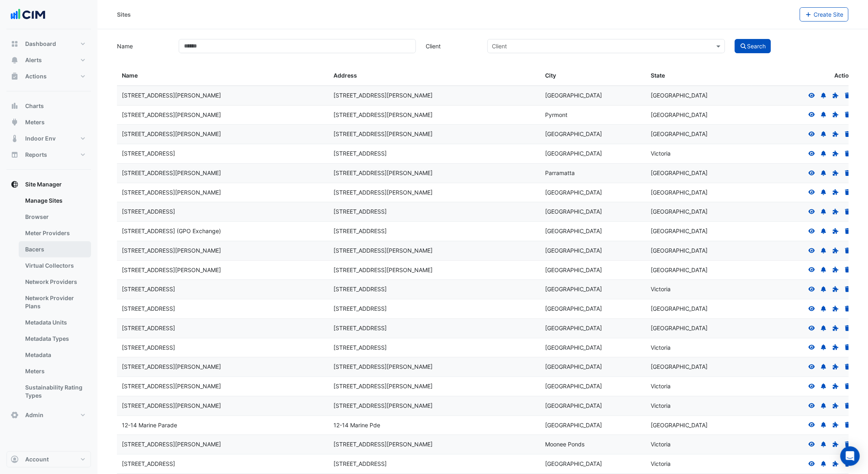
click at [58, 254] on link "Bacers" at bounding box center [55, 249] width 72 height 16
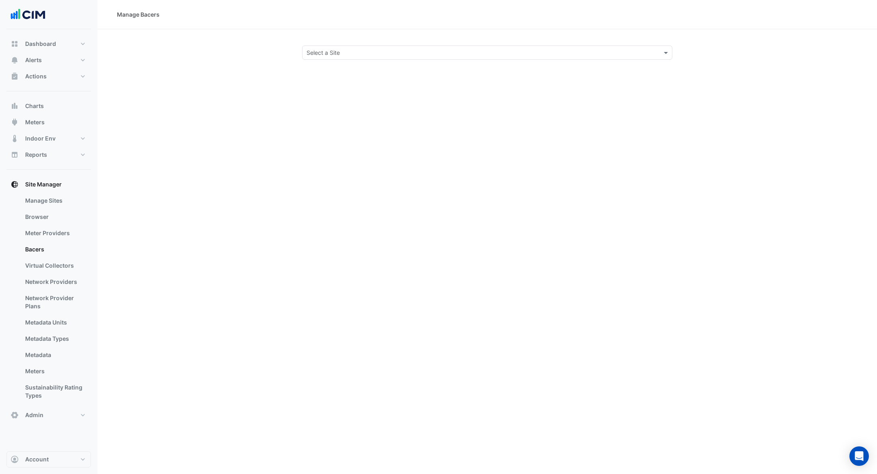
click at [338, 55] on input "text" at bounding box center [479, 53] width 345 height 9
type input "*****"
drag, startPoint x: 307, startPoint y: 82, endPoint x: 313, endPoint y: 82, distance: 5.7
click at [308, 82] on div "[GEOGRAPHIC_DATA]" at bounding box center [341, 82] width 76 height 12
select select "***"
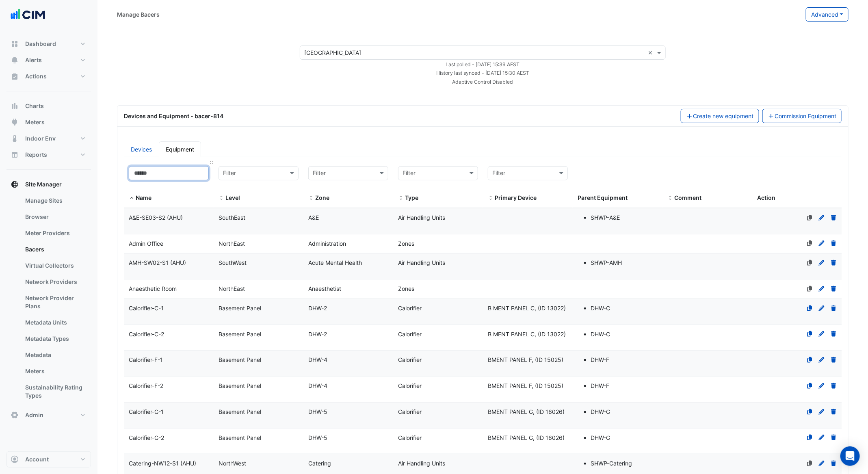
click at [182, 166] on input at bounding box center [169, 173] width 80 height 14
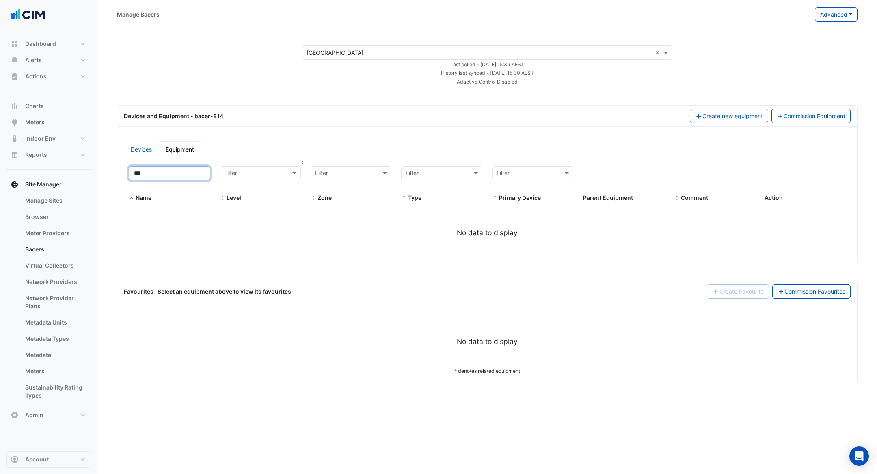
type input "**"
select select "***"
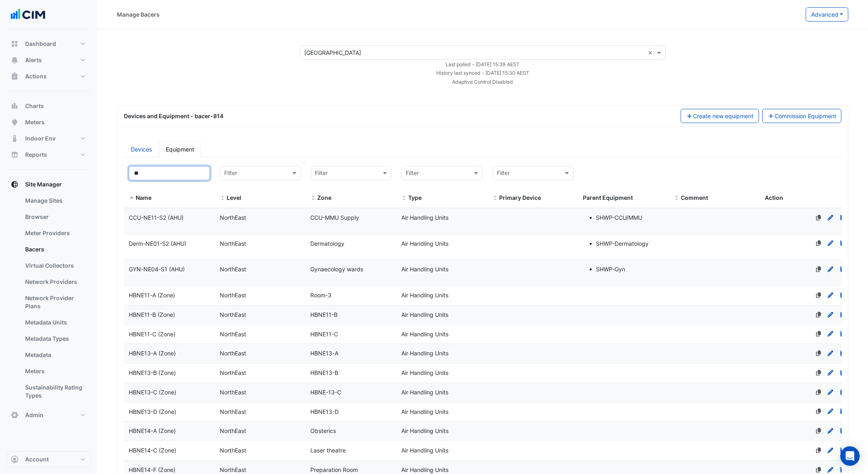
type input "*"
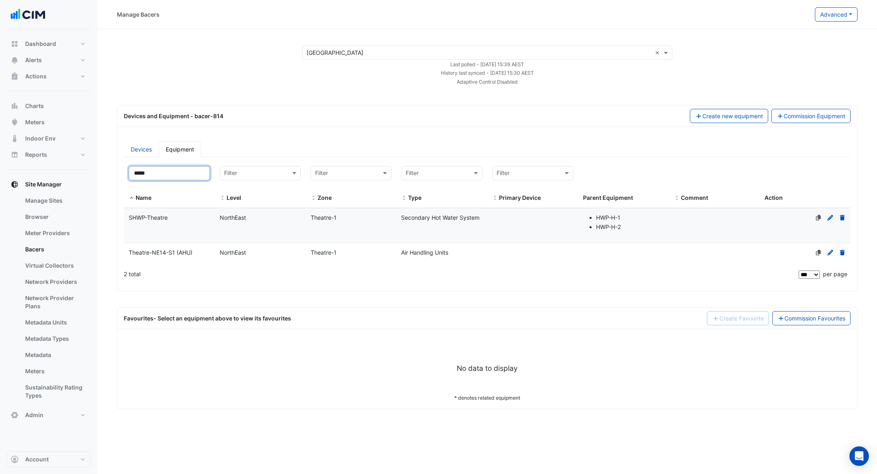
type input "*****"
click at [284, 259] on datatable-body-cell "Level [GEOGRAPHIC_DATA]" at bounding box center [260, 252] width 91 height 19
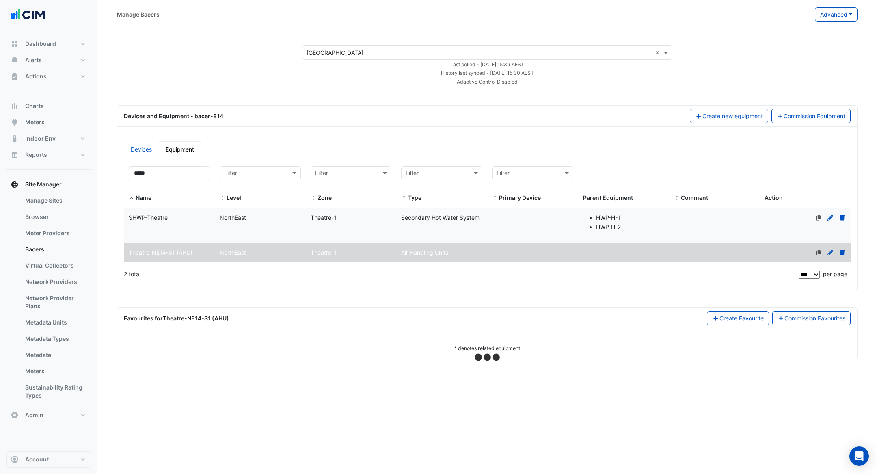
select select "***"
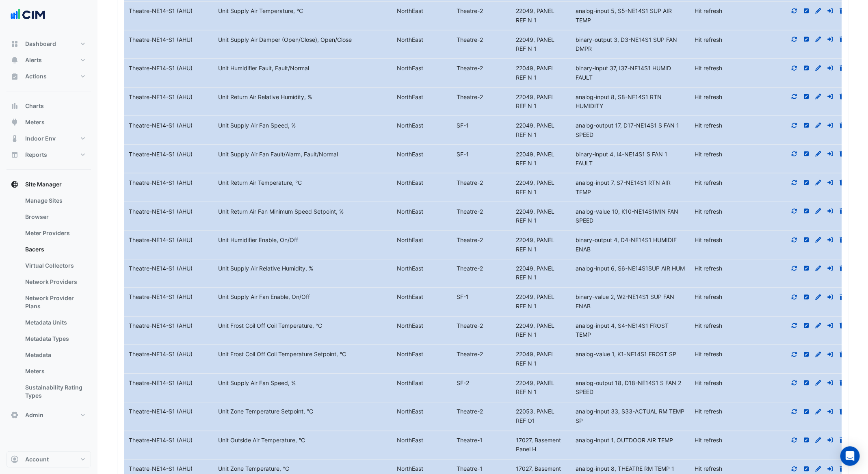
scroll to position [660, 0]
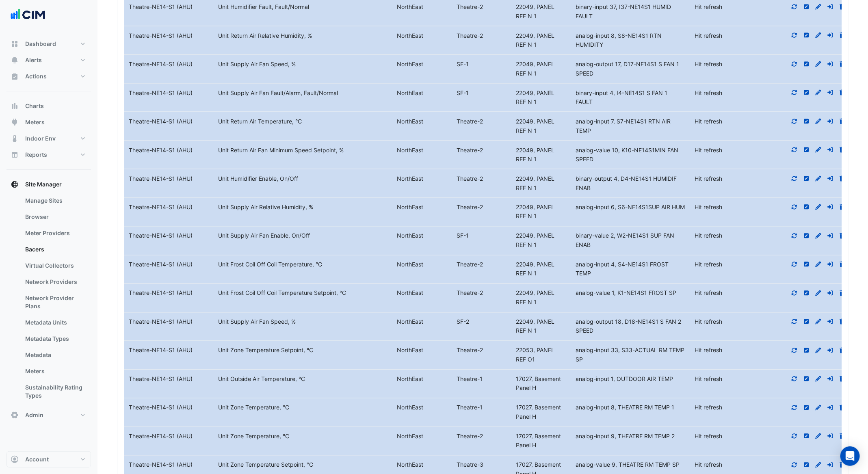
click at [796, 234] on icon at bounding box center [794, 236] width 7 height 6
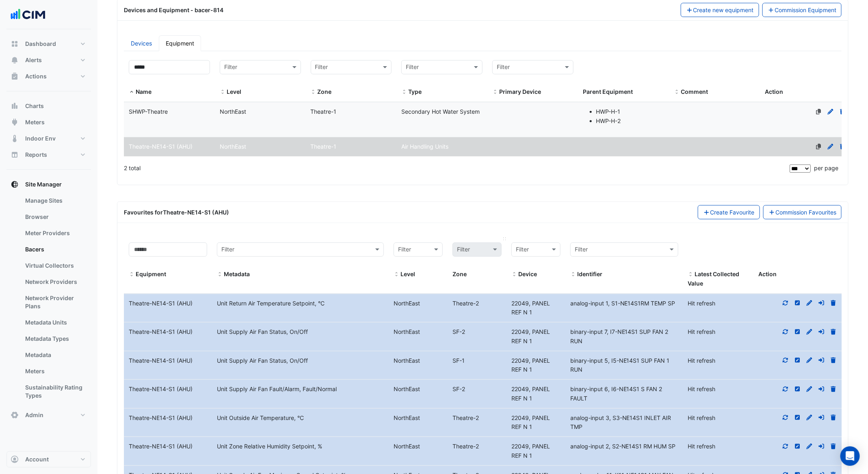
scroll to position [102, 0]
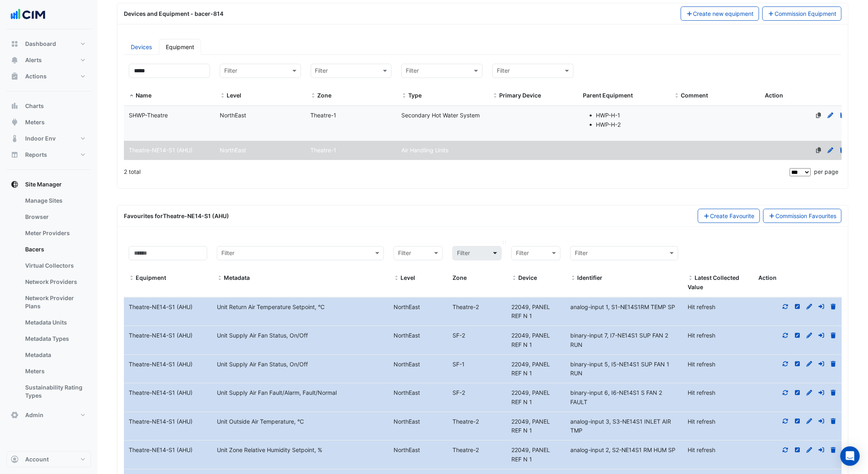
click at [494, 253] on span at bounding box center [496, 253] width 10 height 9
click at [411, 249] on input "text" at bounding box center [410, 253] width 24 height 9
click at [433, 303] on div "NorthEast" at bounding box center [422, 305] width 56 height 12
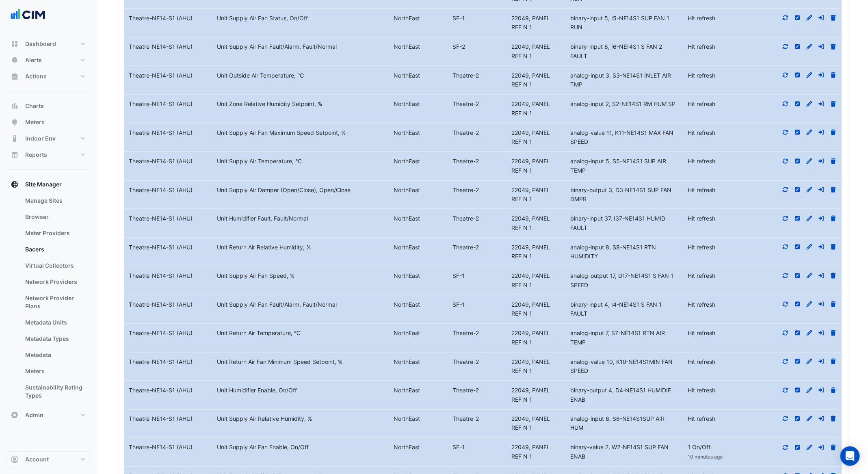
scroll to position [283, 0]
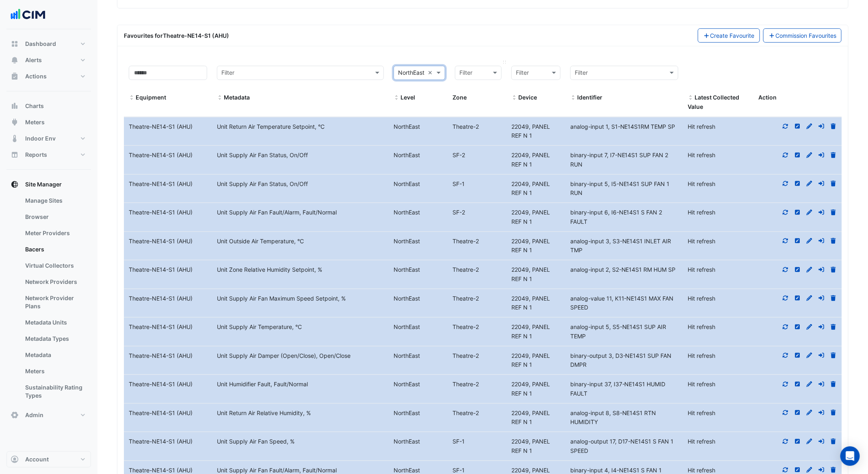
click at [466, 70] on input "text" at bounding box center [470, 73] width 22 height 9
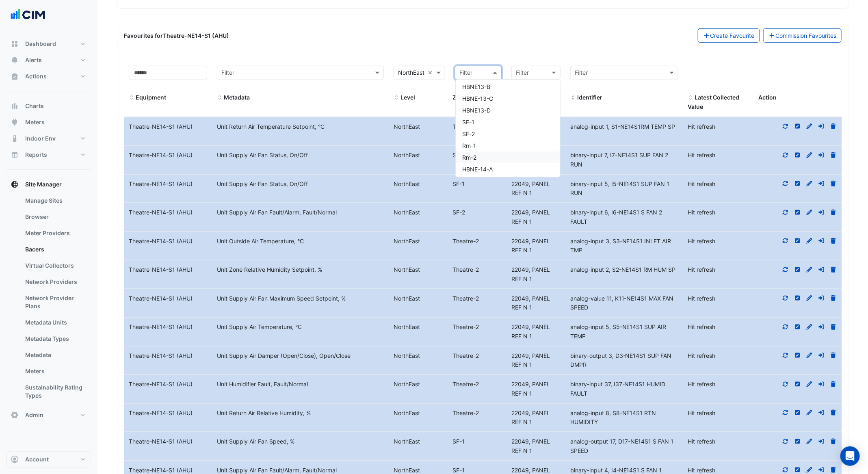
scroll to position [817, 0]
click at [489, 118] on div "SF-1" at bounding box center [508, 120] width 104 height 12
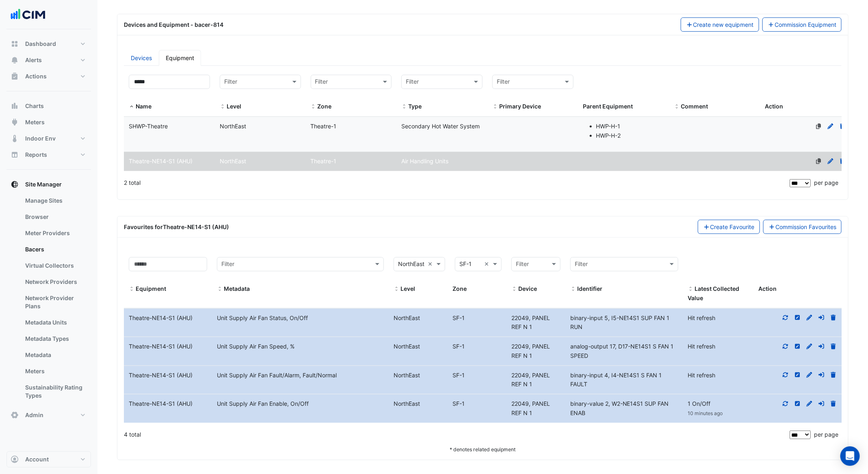
click at [788, 401] on icon at bounding box center [785, 403] width 5 height 5
click at [783, 372] on icon at bounding box center [785, 375] width 7 height 6
click at [788, 344] on icon at bounding box center [785, 347] width 7 height 6
click at [785, 316] on icon at bounding box center [785, 318] width 7 height 6
click at [472, 268] on div "Filter × SF-1 ×" at bounding box center [478, 264] width 47 height 14
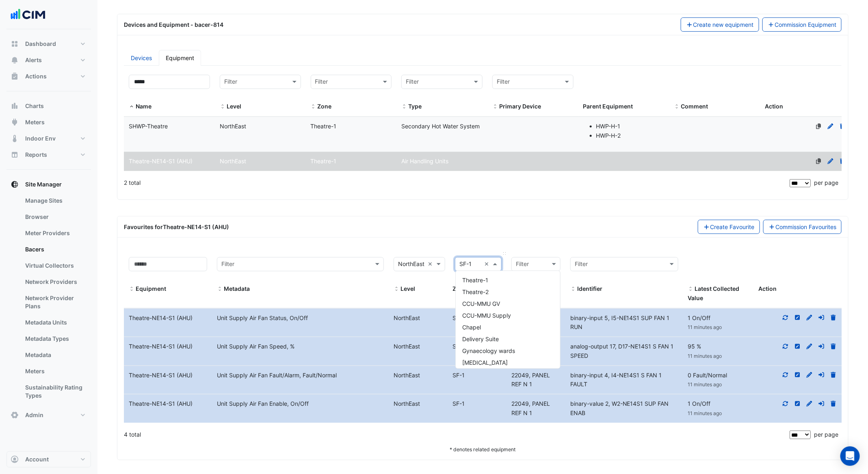
scroll to position [851, 0]
click at [474, 289] on span "SF-2" at bounding box center [468, 289] width 13 height 7
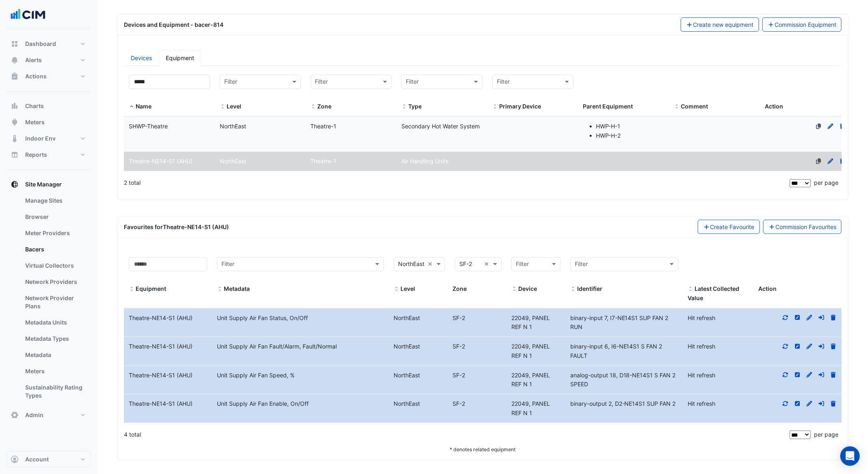
click at [784, 403] on icon at bounding box center [785, 403] width 5 height 5
click at [784, 375] on fa-icon at bounding box center [785, 375] width 7 height 7
click at [784, 344] on icon at bounding box center [785, 347] width 7 height 6
click at [786, 315] on icon at bounding box center [785, 317] width 5 height 5
drag, startPoint x: 649, startPoint y: 401, endPoint x: 669, endPoint y: 400, distance: 20.3
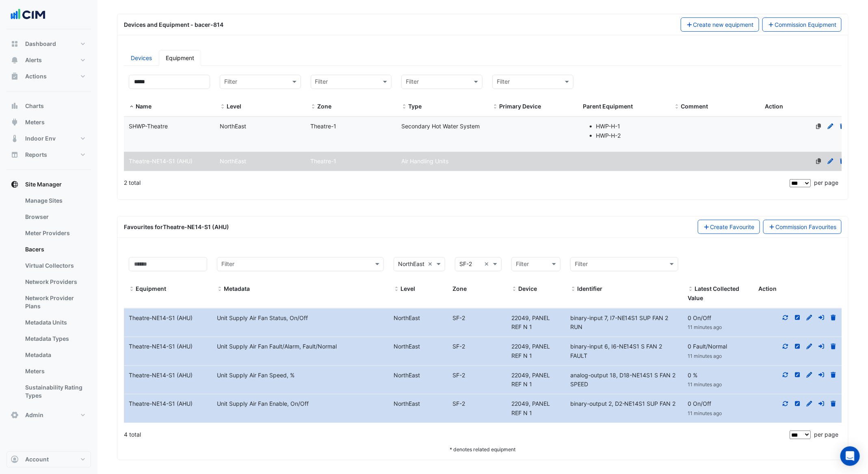
click at [669, 400] on span "binary-output 2, D2-NE14S1 SUP FAN 2" at bounding box center [623, 403] width 106 height 7
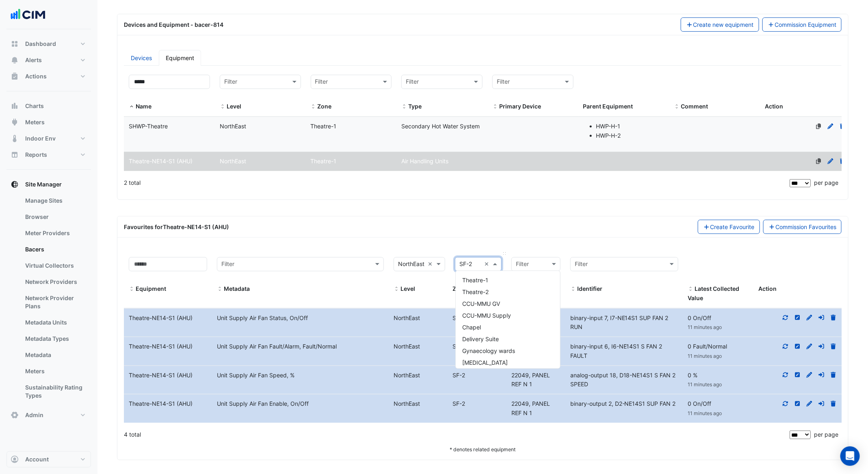
click at [469, 260] on input "text" at bounding box center [470, 264] width 22 height 9
click at [478, 277] on div "SF-1" at bounding box center [508, 279] width 104 height 12
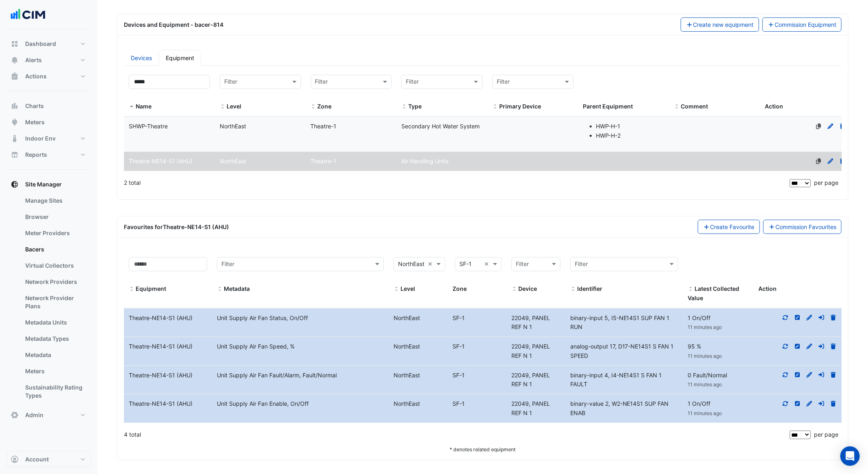
click at [808, 401] on icon at bounding box center [809, 404] width 7 height 6
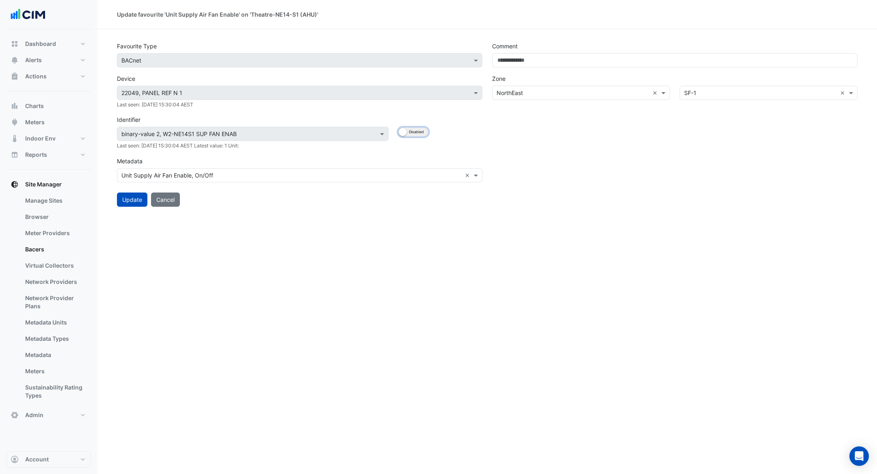
click at [405, 134] on small "button" at bounding box center [403, 132] width 8 height 8
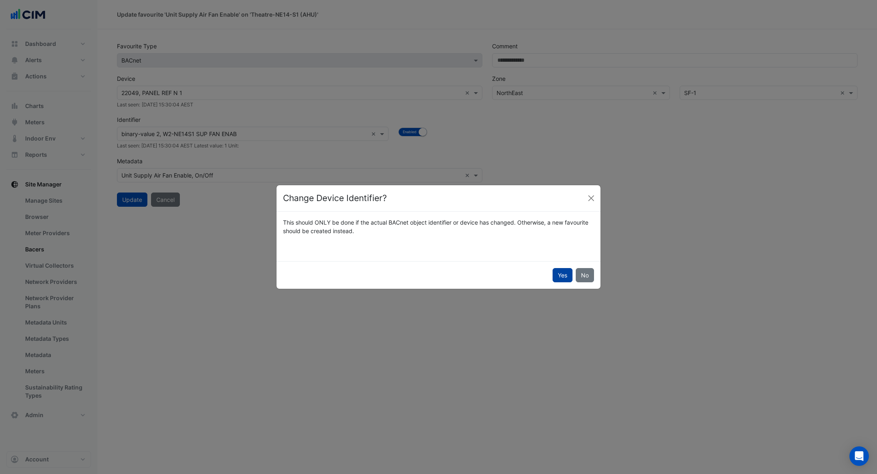
click at [556, 274] on button "Yes" at bounding box center [563, 275] width 20 height 14
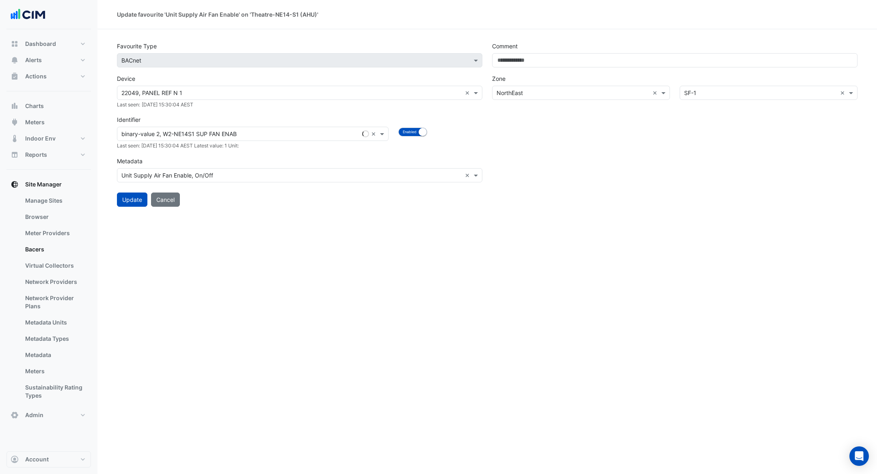
click at [213, 134] on input "text" at bounding box center [244, 134] width 247 height 9
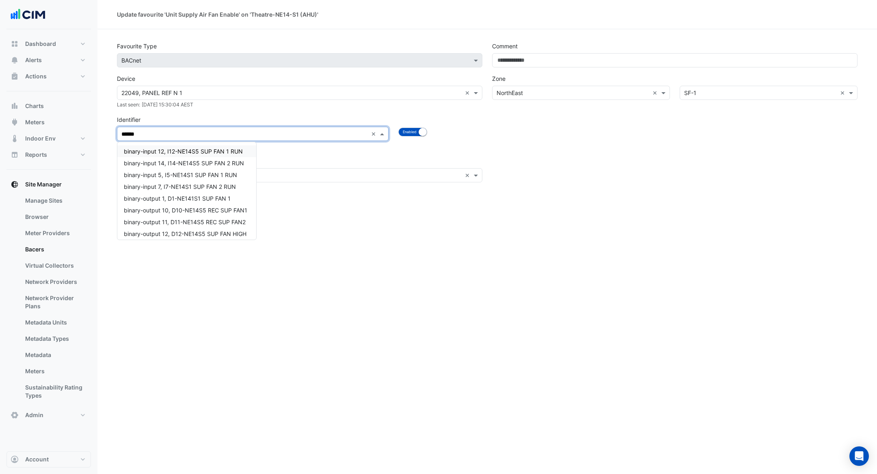
type input "*******"
click at [244, 171] on div "binary-output 1, D1-NE141S1 SUP FAN 1" at bounding box center [185, 170] width 137 height 12
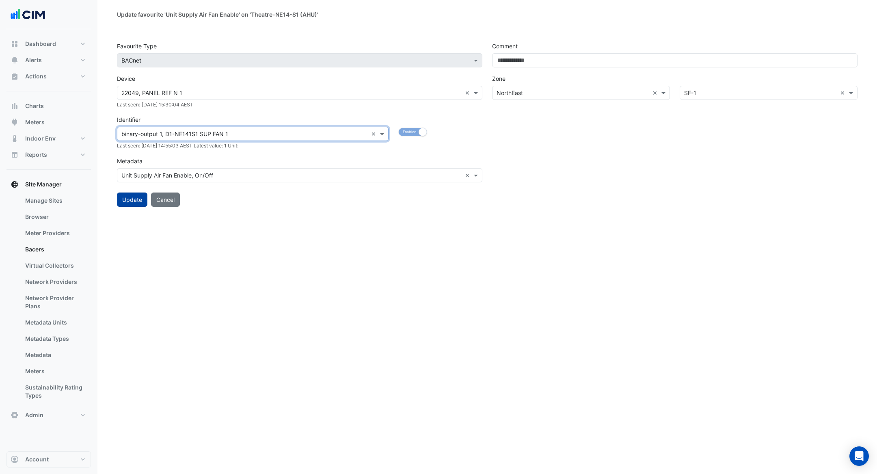
click at [132, 203] on button "Update" at bounding box center [132, 200] width 30 height 14
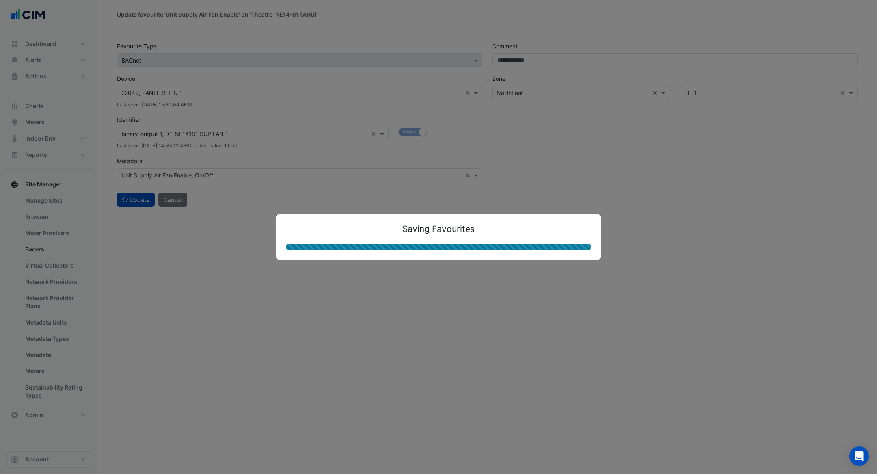
select select "***"
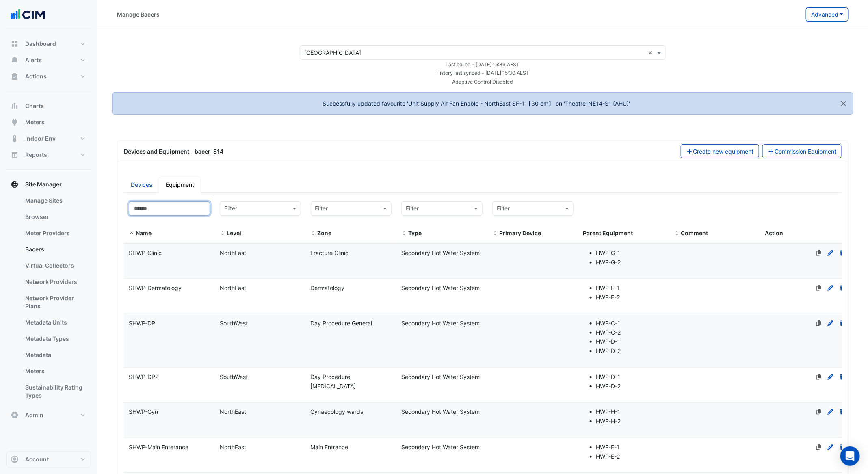
click at [190, 203] on input at bounding box center [169, 208] width 81 height 14
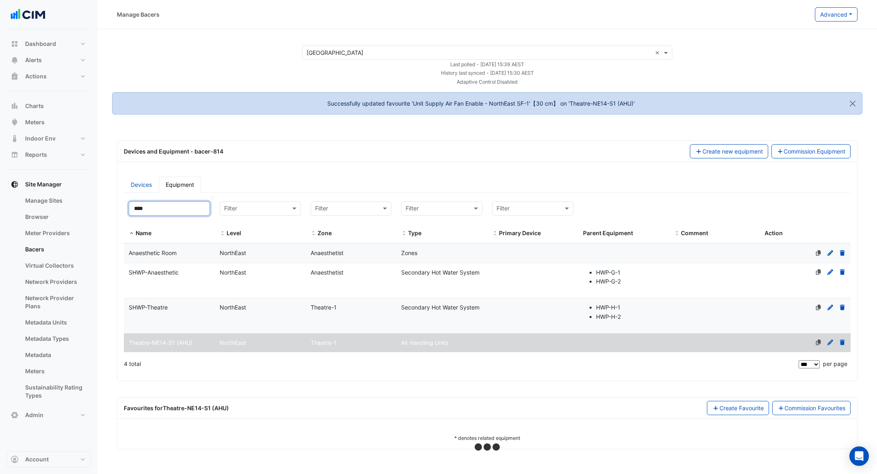
type input "*****"
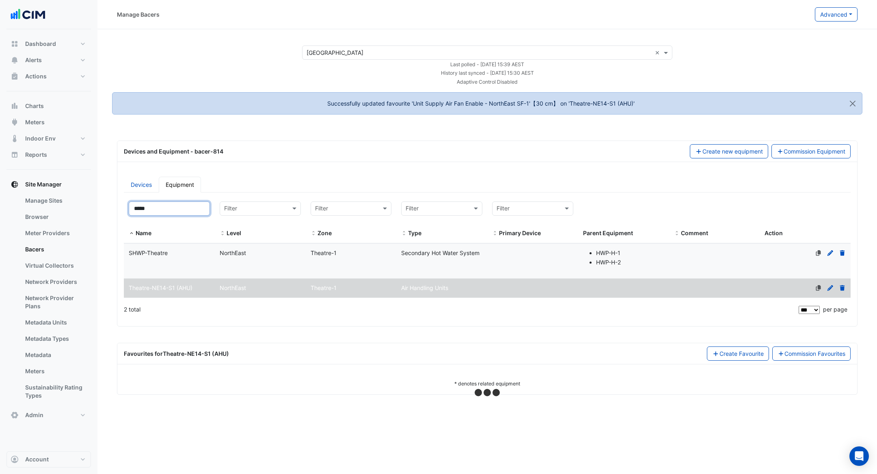
select select "***"
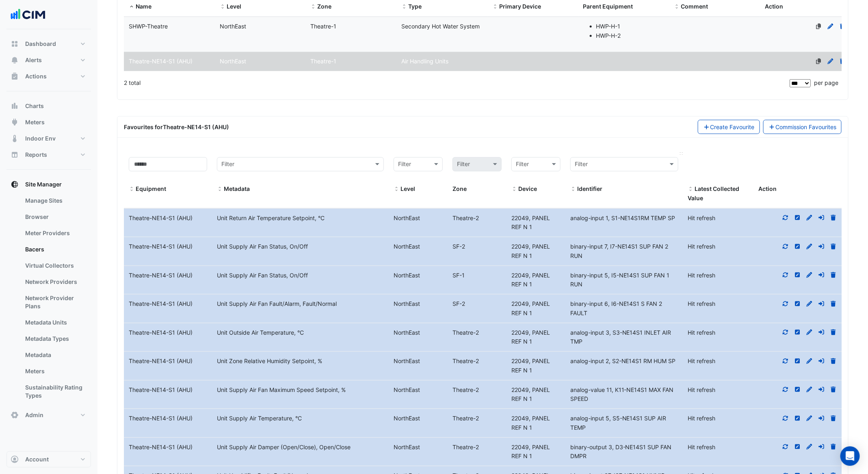
scroll to position [221, 0]
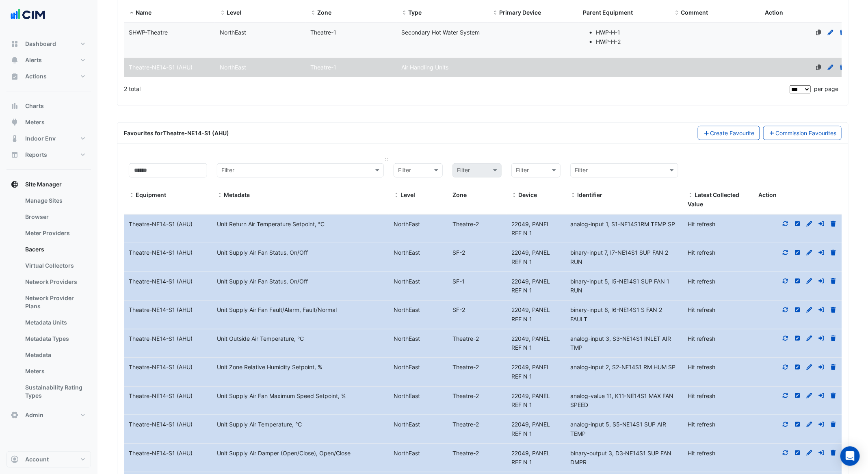
type input "*****"
click at [371, 168] on div at bounding box center [300, 171] width 166 height 10
type input "******"
click at [331, 198] on div "Unit Supply Air Fan Enable, On/Off" at bounding box center [300, 198] width 166 height 12
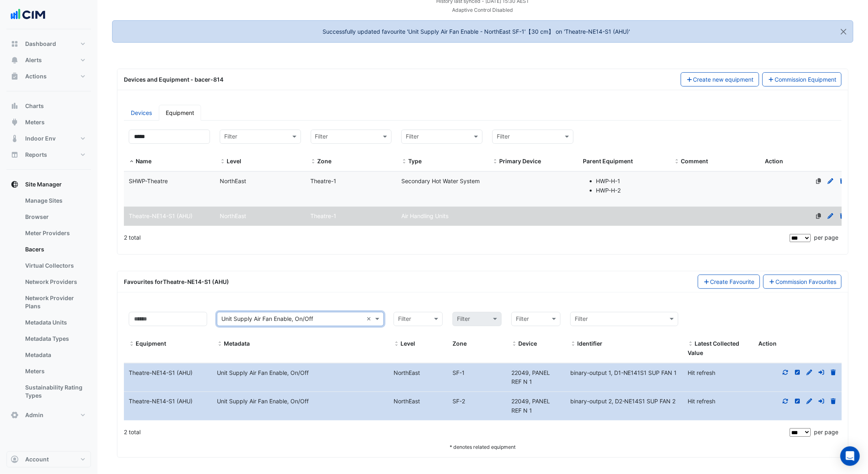
scroll to position [69, 0]
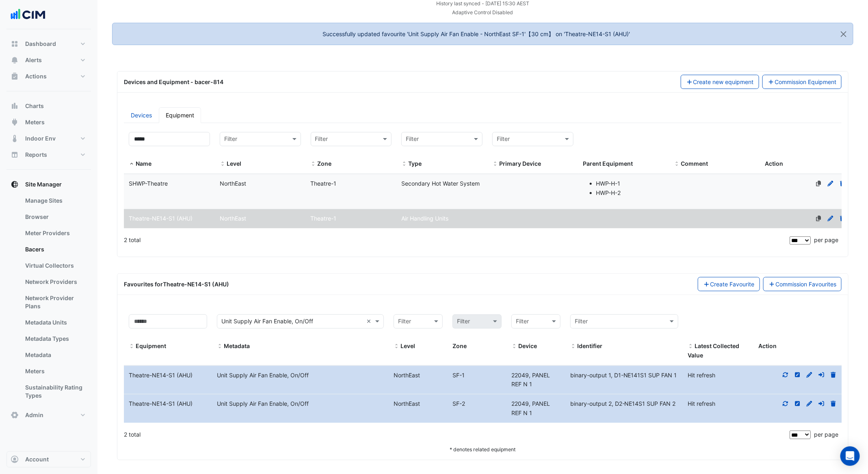
click at [785, 372] on icon at bounding box center [785, 375] width 7 height 6
click at [786, 401] on icon at bounding box center [785, 404] width 7 height 6
click at [738, 448] on div "* denotes related equipment" at bounding box center [483, 449] width 718 height 9
drag, startPoint x: 175, startPoint y: 132, endPoint x: 170, endPoint y: 143, distance: 11.6
click at [170, 143] on input "*****" at bounding box center [169, 139] width 81 height 14
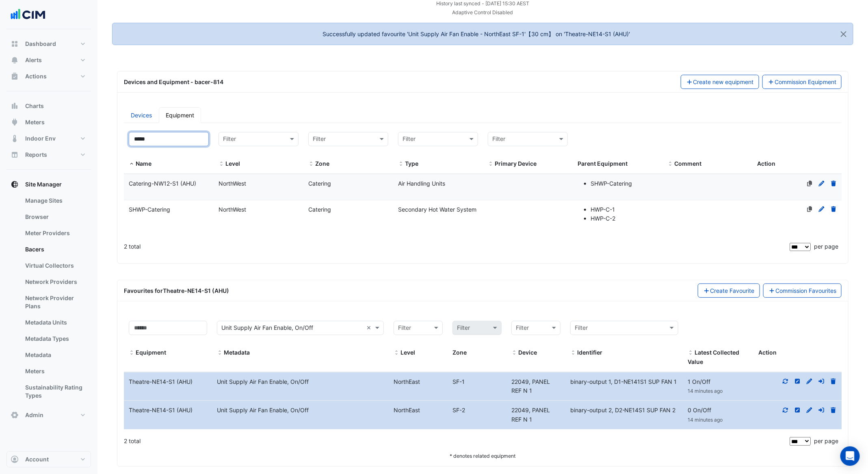
type input "*****"
click at [266, 184] on div "NorthWest" at bounding box center [259, 183] width 90 height 9
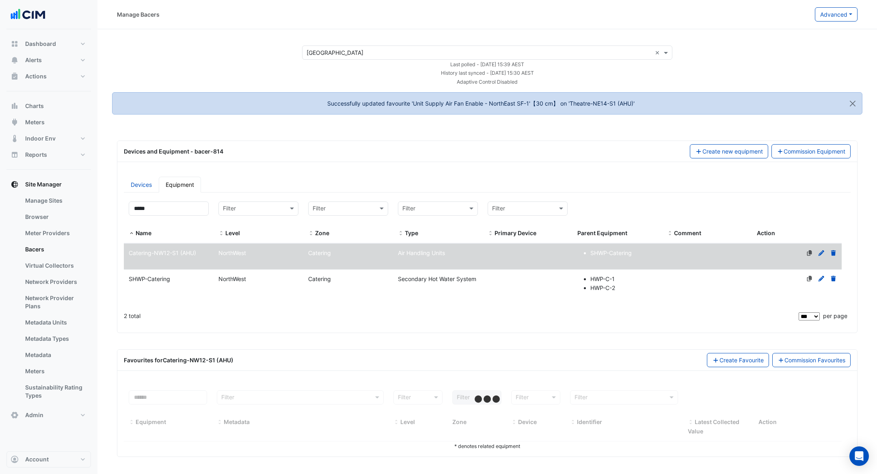
select select "***"
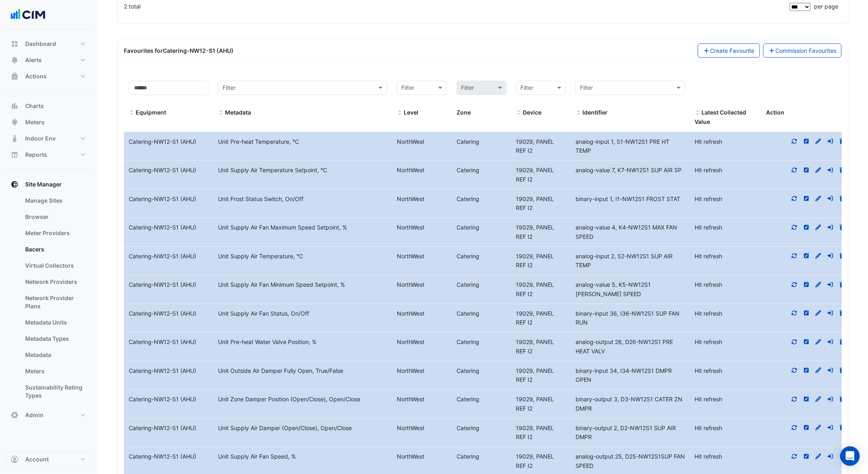
scroll to position [312, 0]
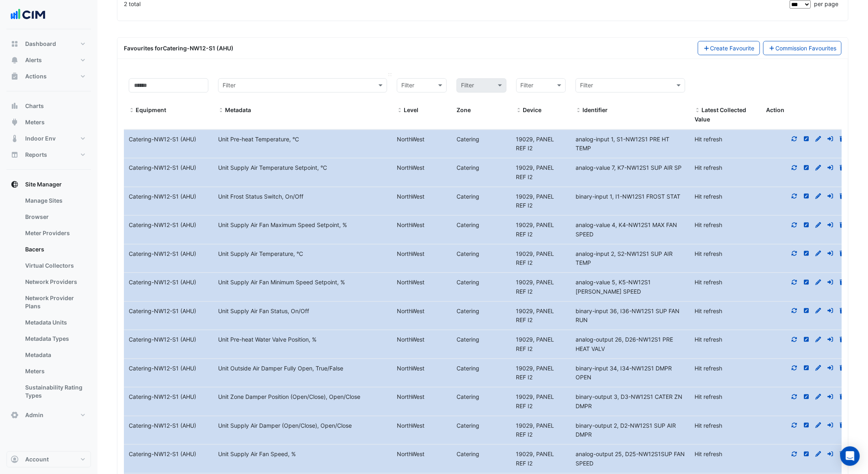
click at [325, 88] on div "Filter" at bounding box center [296, 85] width 155 height 9
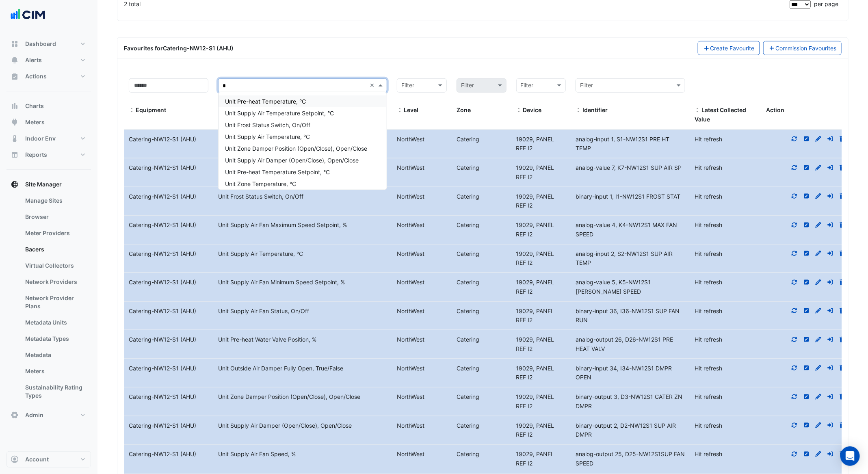
type input "**"
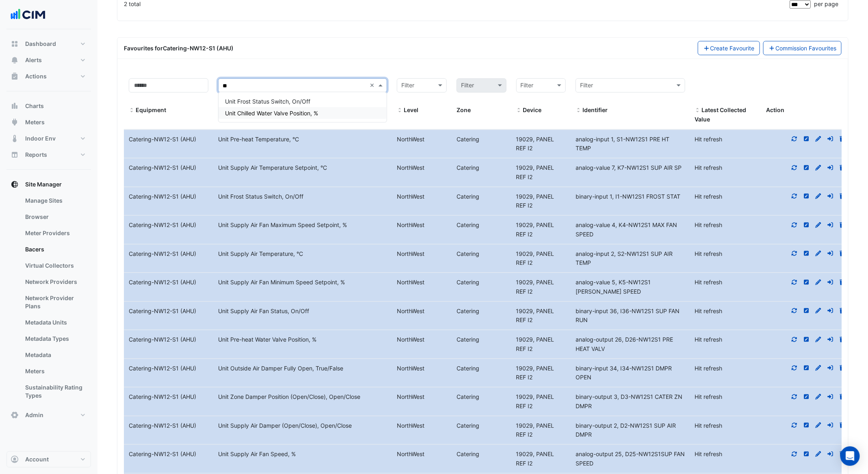
click at [318, 117] on div "Unit Chilled Water Valve Position, %" at bounding box center [303, 113] width 168 height 12
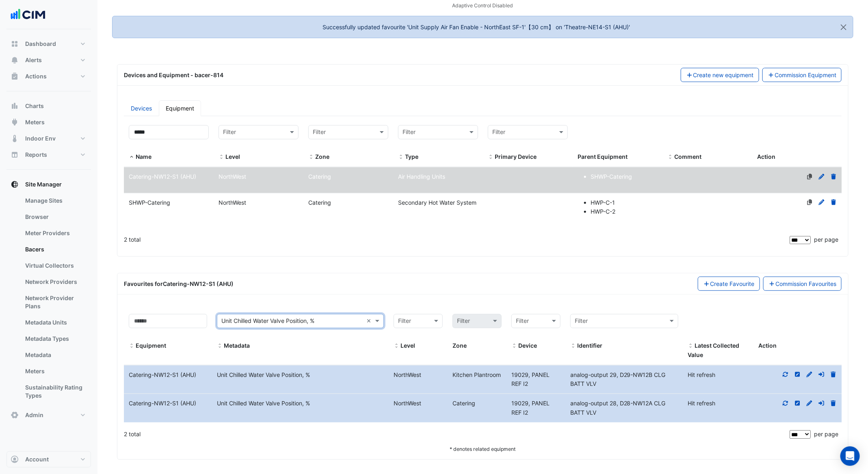
click at [785, 372] on icon at bounding box center [785, 375] width 7 height 6
click at [783, 403] on icon at bounding box center [785, 403] width 7 height 6
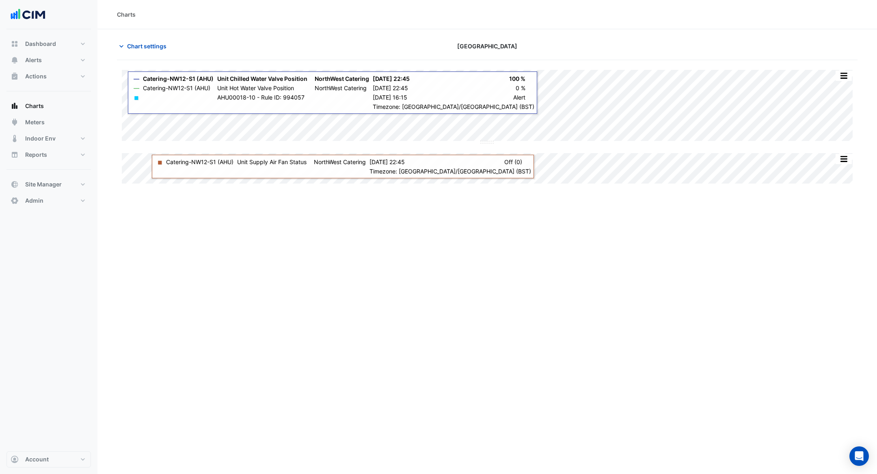
type input "**********"
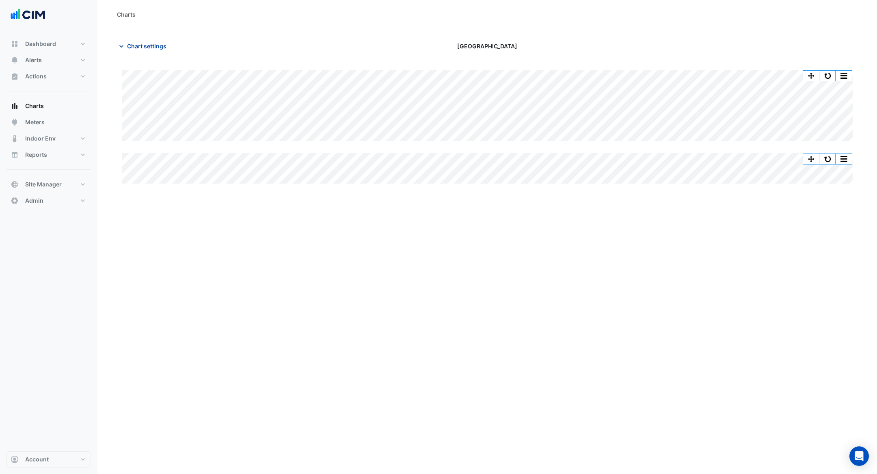
click at [149, 39] on button "Chart settings" at bounding box center [144, 46] width 55 height 14
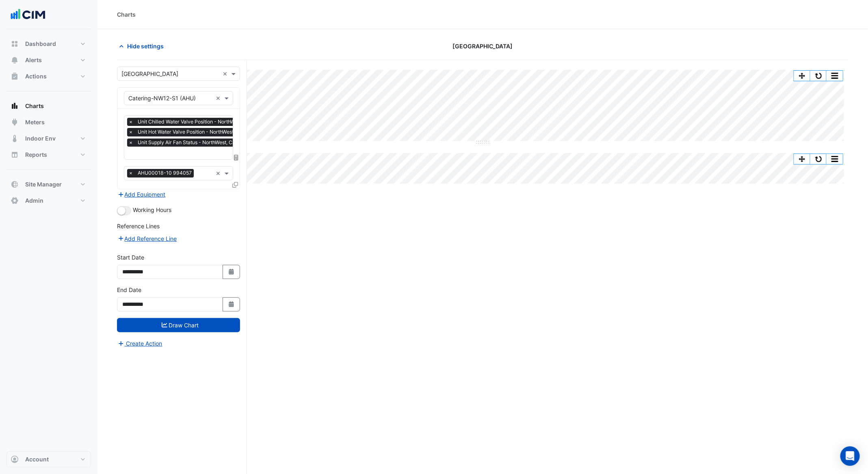
click at [192, 149] on input "text" at bounding box center [198, 153] width 140 height 9
type input "*"
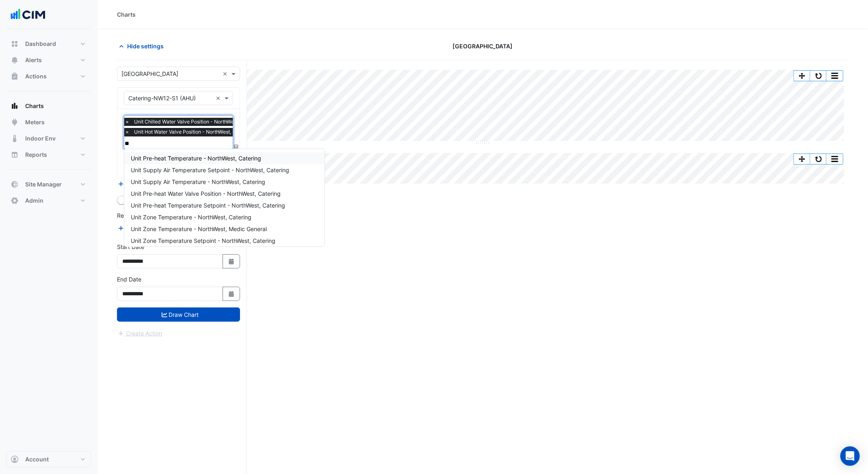
type input "*"
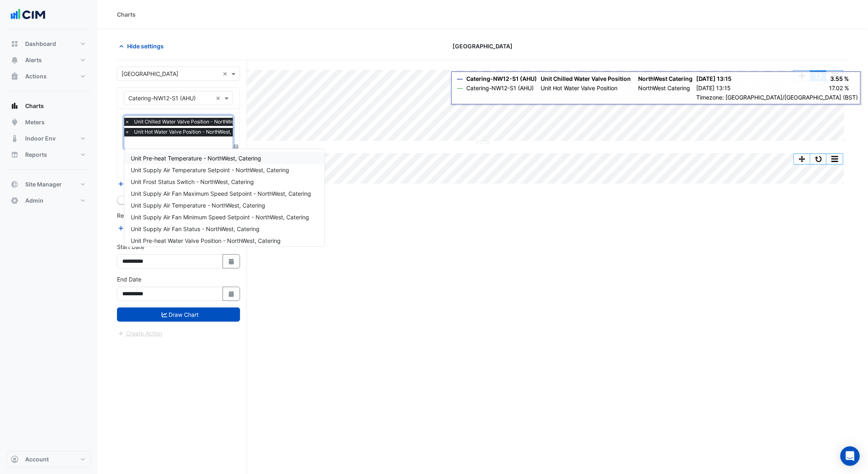
click at [824, 70] on div "Split All Split None Print Save as JPEG Save as PNG Pivot Data Table Export CSV…" at bounding box center [819, 75] width 50 height 11
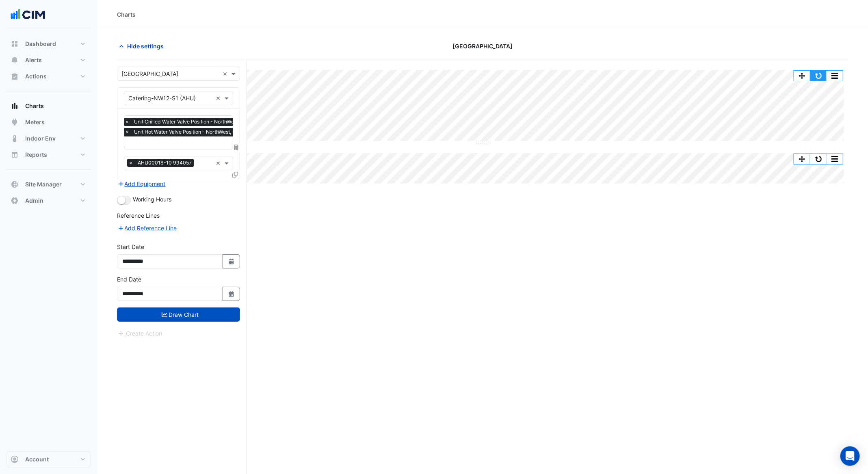
click at [814, 71] on button "button" at bounding box center [818, 76] width 16 height 10
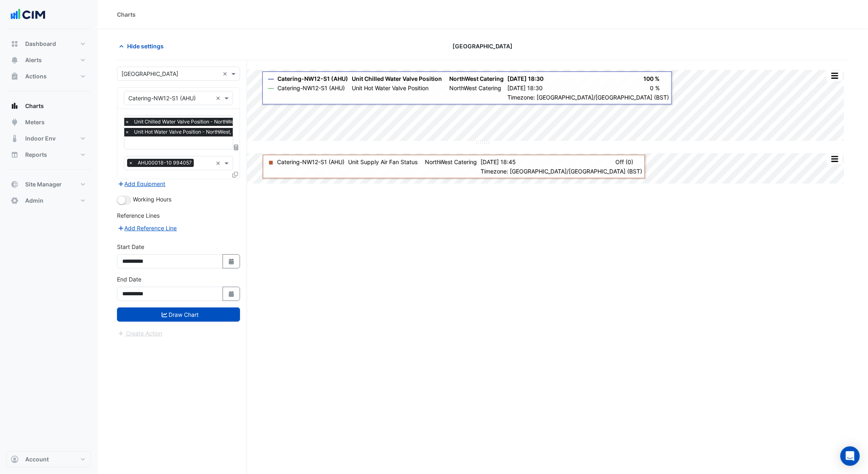
click at [356, 279] on div "Split All Split None Print Save as JPEG Save as PNG Pivot Data Table Export CSV…" at bounding box center [483, 282] width 732 height 445
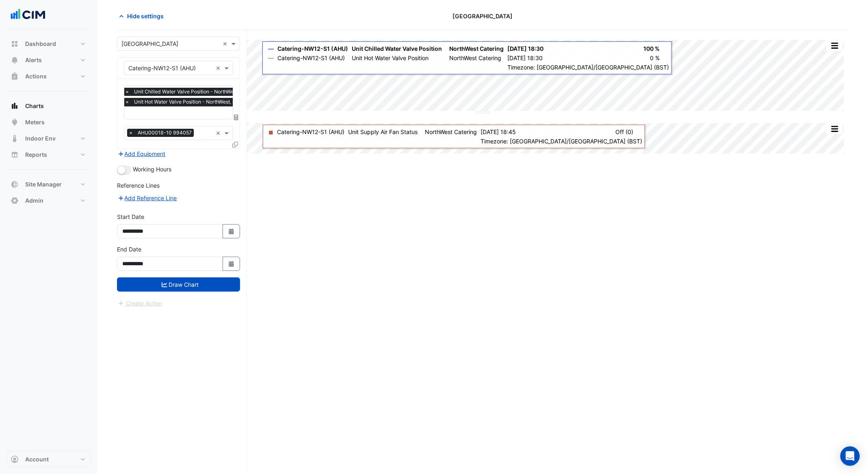
scroll to position [30, 0]
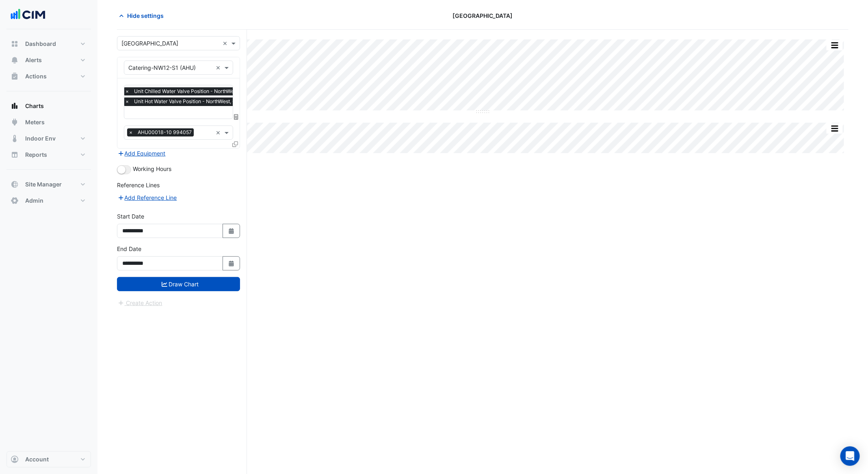
click at [179, 113] on input "text" at bounding box center [195, 113] width 140 height 9
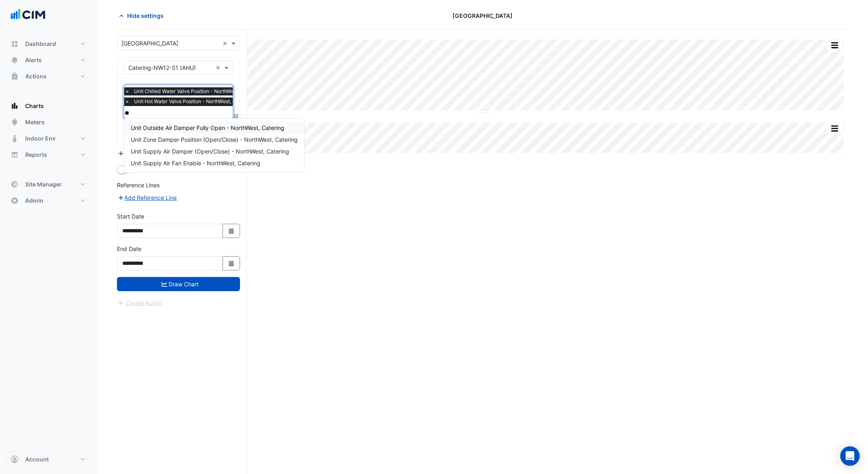
scroll to position [0, 0]
type input "***"
click at [185, 126] on span "Unit Supply Air Fan Enable - NorthWest, Catering" at bounding box center [196, 127] width 130 height 7
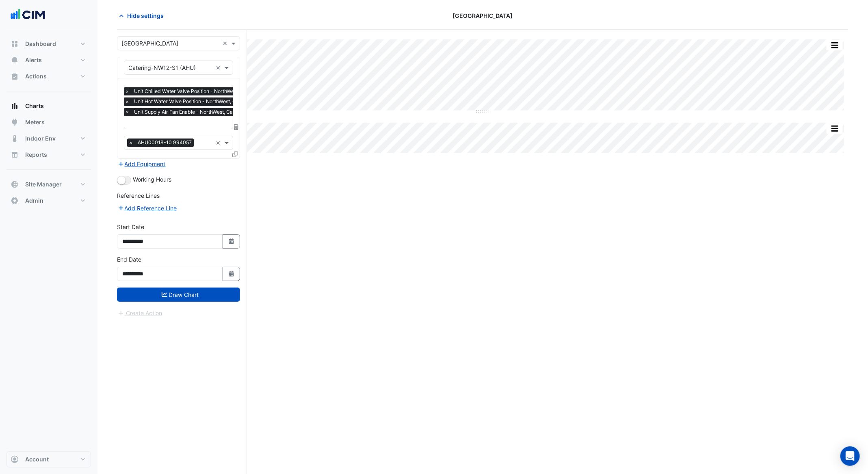
click at [204, 288] on button "Draw Chart" at bounding box center [178, 295] width 123 height 14
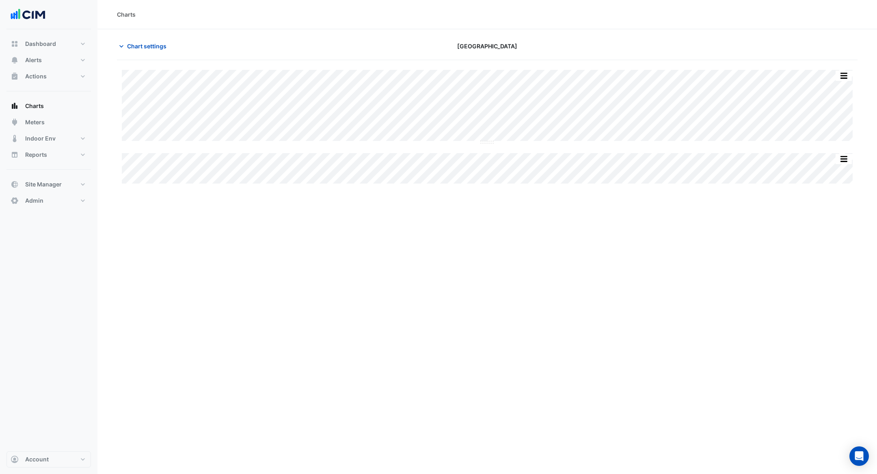
drag, startPoint x: 709, startPoint y: 253, endPoint x: 693, endPoint y: 232, distance: 26.2
click at [709, 252] on div "Charts Chart settings [GEOGRAPHIC_DATA] Split All Split None Print Save as JPEG…" at bounding box center [487, 237] width 780 height 474
click at [152, 49] on span "Chart settings" at bounding box center [146, 46] width 39 height 9
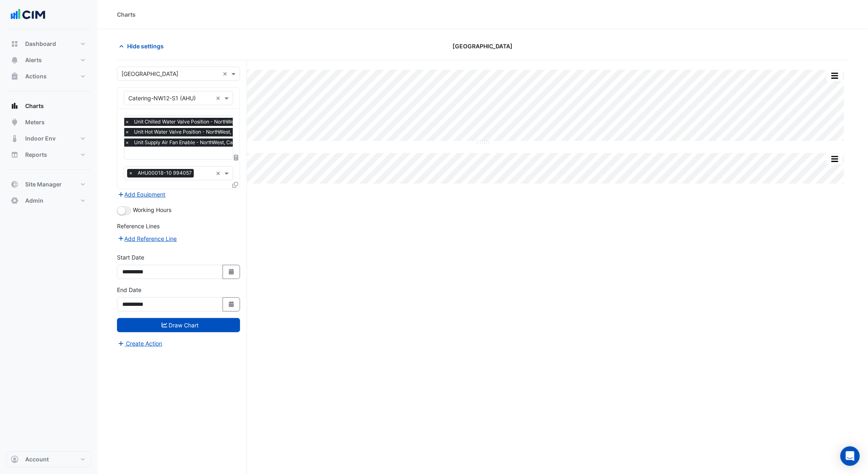
click at [181, 152] on input "text" at bounding box center [195, 153] width 140 height 9
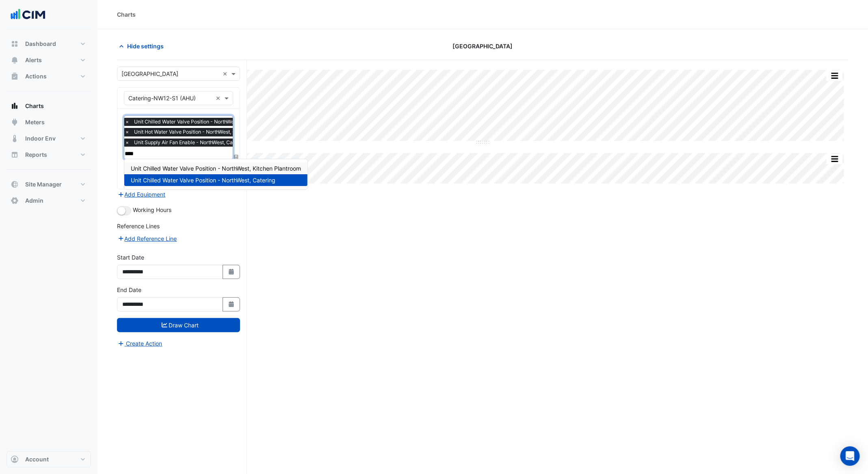
type input "*****"
click at [224, 171] on span "Unit Chilled Water Valve Position - NorthWest, Kitchen Plantroom" at bounding box center [216, 168] width 170 height 7
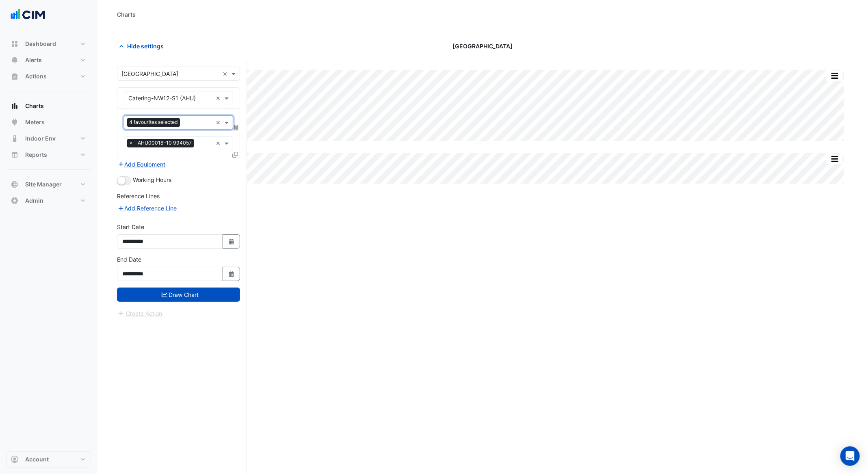
click at [223, 302] on form "**********" at bounding box center [178, 192] width 123 height 251
click at [223, 297] on button "Draw Chart" at bounding box center [178, 295] width 123 height 14
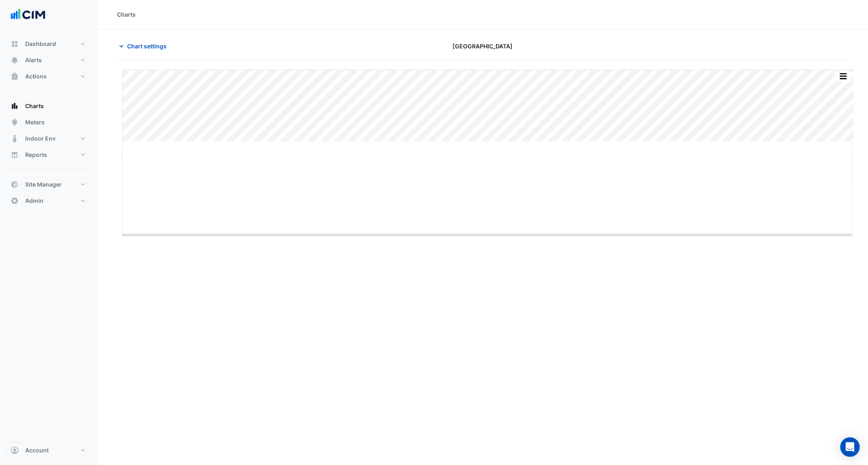
drag, startPoint x: 492, startPoint y: 143, endPoint x: 517, endPoint y: 308, distance: 166.7
click at [517, 308] on div "Charts Chart settings [GEOGRAPHIC_DATA] Split All Split None Print Save as JPEG…" at bounding box center [482, 232] width 770 height 465
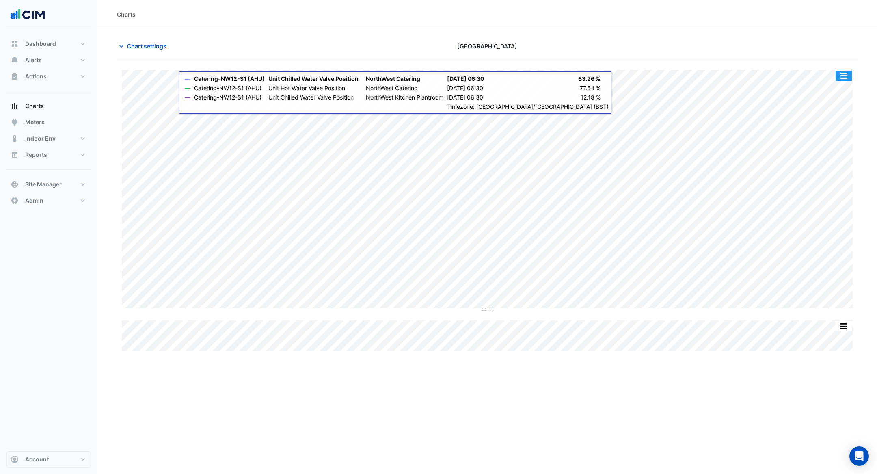
click at [844, 71] on button "button" at bounding box center [844, 76] width 16 height 10
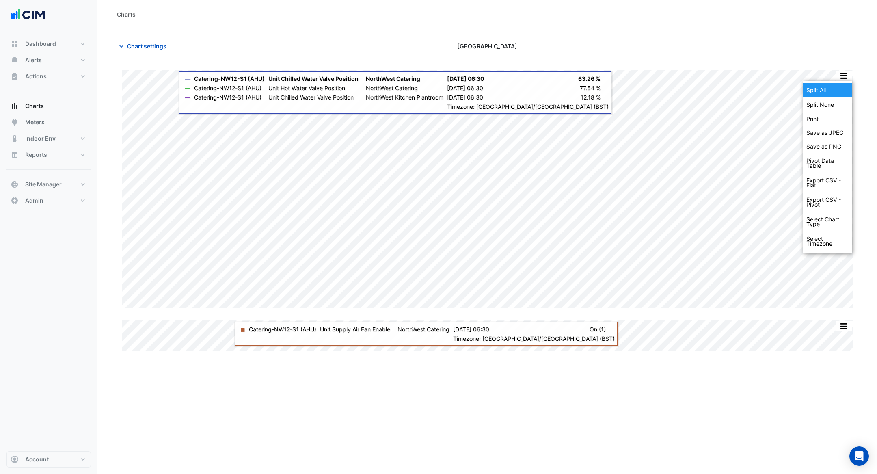
click at [837, 94] on div "Split All" at bounding box center [827, 90] width 49 height 15
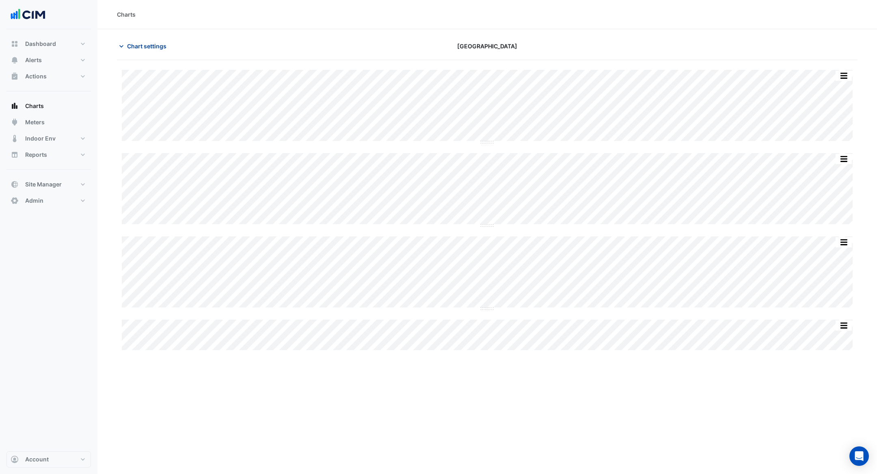
click at [147, 45] on span "Chart settings" at bounding box center [146, 46] width 39 height 9
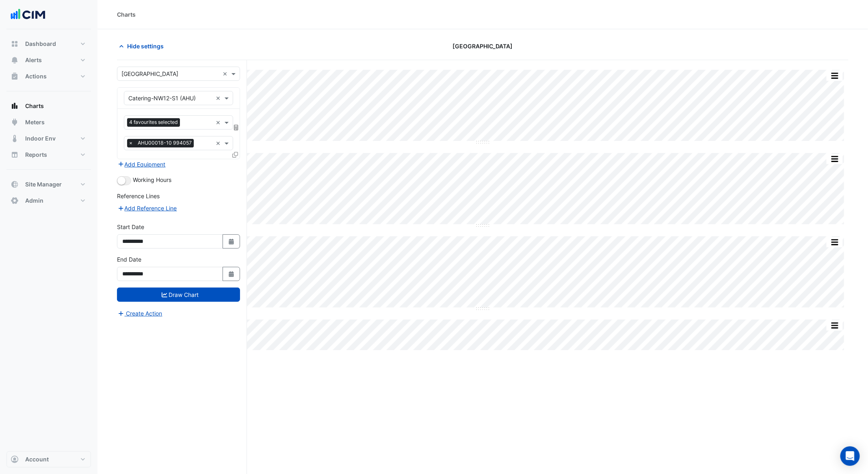
click at [199, 119] on input "text" at bounding box center [197, 123] width 29 height 9
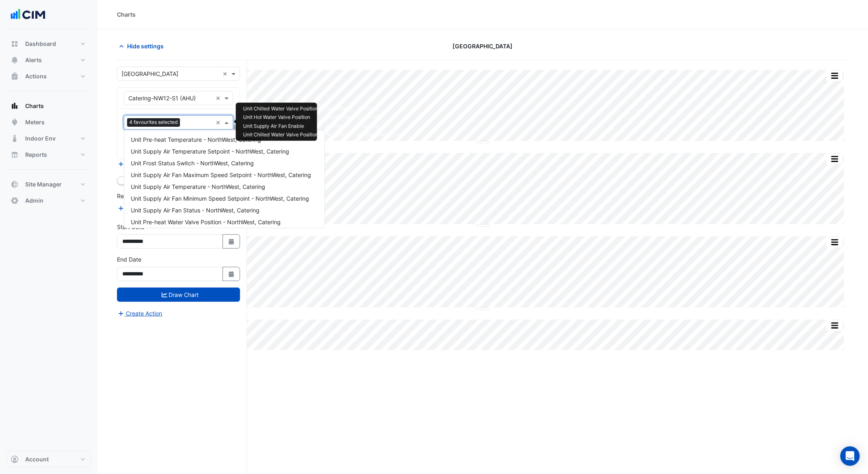
scroll to position [227, 0]
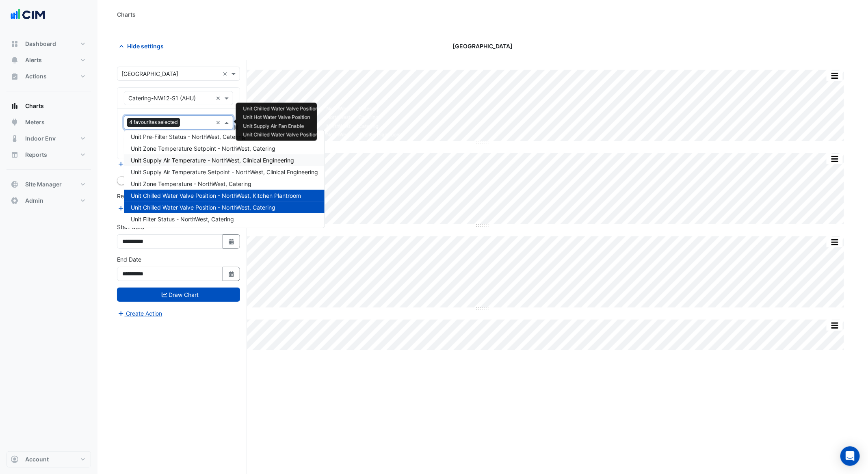
click at [219, 162] on span "Unit Supply Air Temperature - NorthWest, Clinical Engineering" at bounding box center [212, 160] width 163 height 7
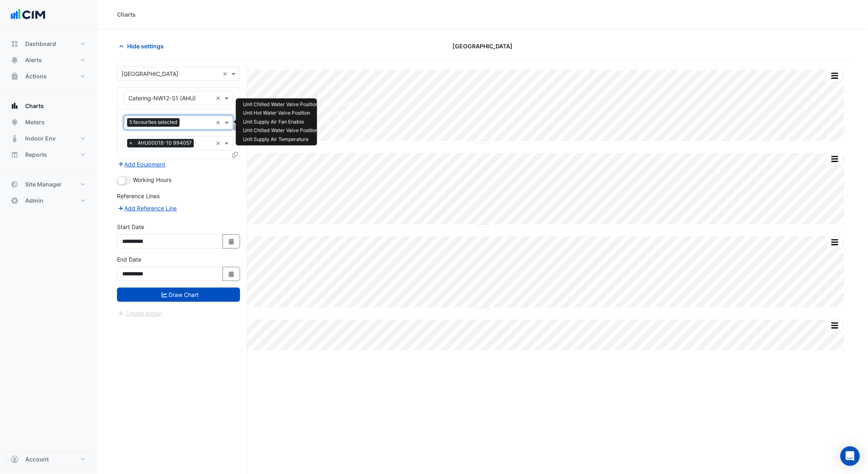
click at [184, 124] on input "text" at bounding box center [198, 123] width 30 height 9
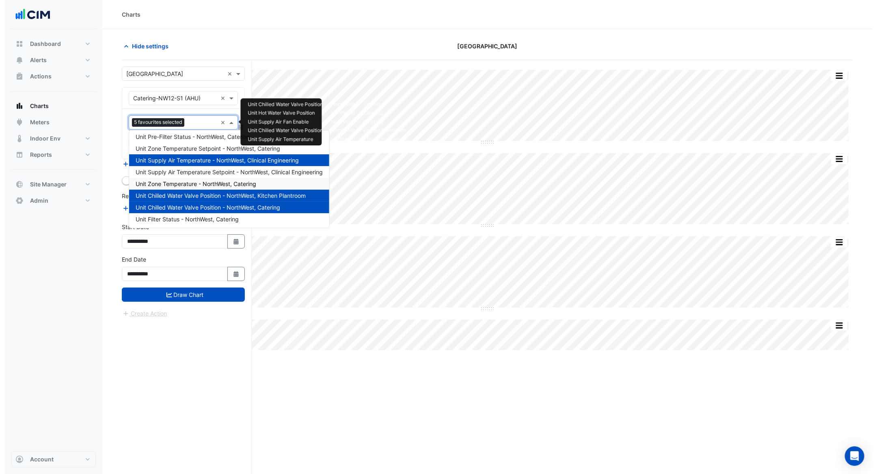
scroll to position [0, 0]
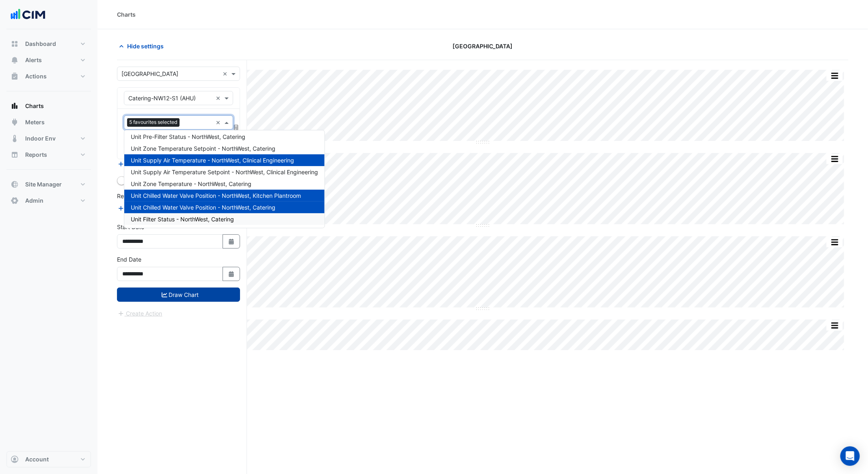
click at [196, 294] on button "Draw Chart" at bounding box center [178, 295] width 123 height 14
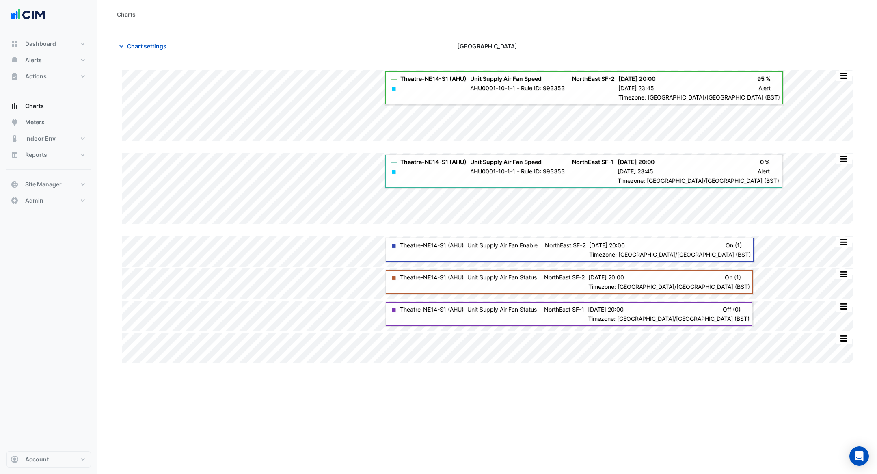
click at [495, 447] on div "Charts Chart settings [GEOGRAPHIC_DATA] Split by Unit Split None Print Save as …" at bounding box center [487, 237] width 780 height 474
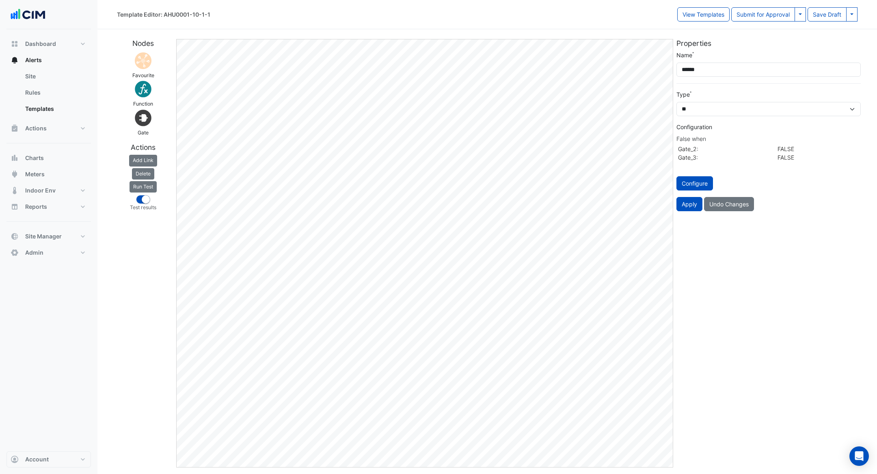
select select "*****"
click at [800, 368] on div "Properties Name ****** Type *** ** ******* Configuration False when Gate_2: FAL…" at bounding box center [769, 253] width 188 height 429
click at [46, 42] on span "Dashboard" at bounding box center [40, 44] width 31 height 8
select select "***"
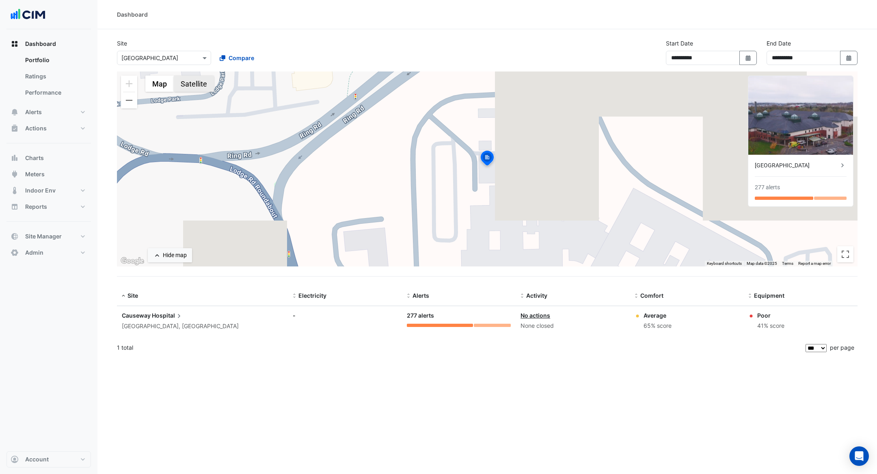
click at [194, 88] on button "Satellite" at bounding box center [194, 84] width 40 height 16
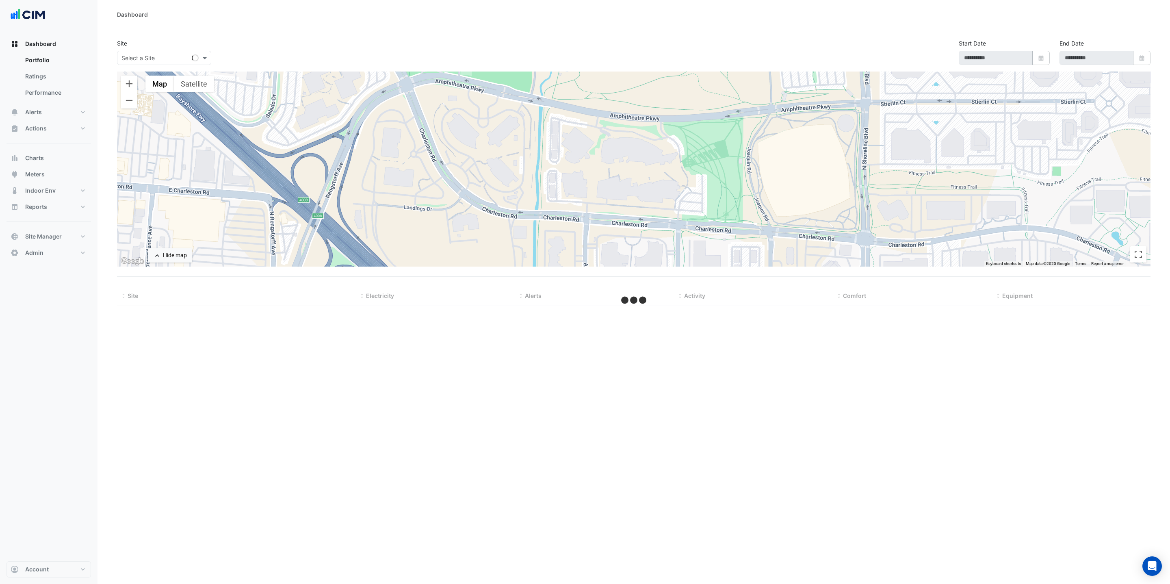
type input "**********"
select select "***"
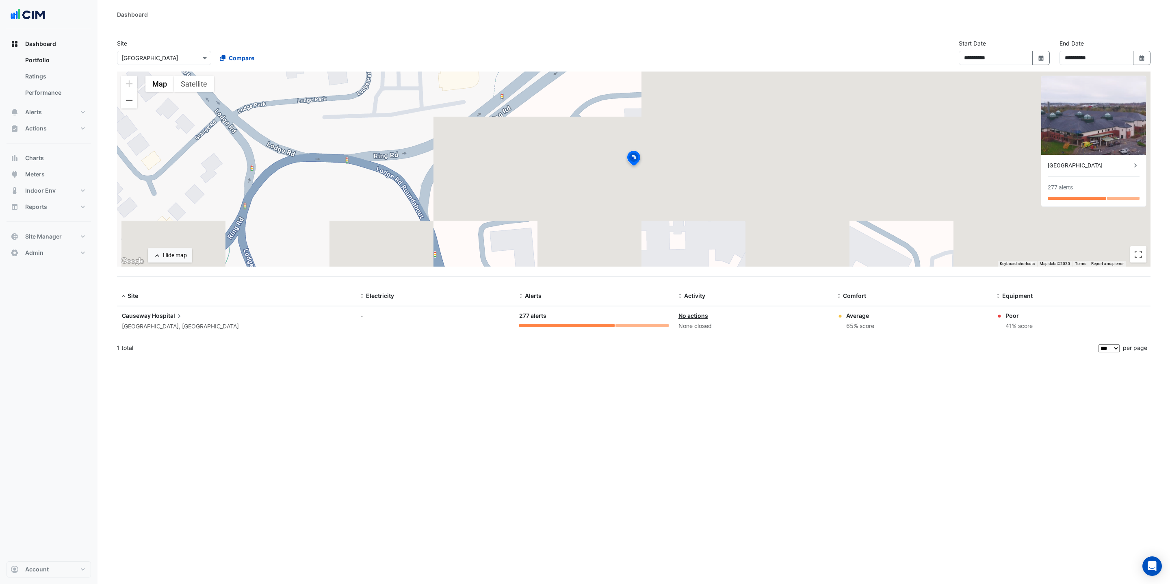
click at [143, 61] on input "text" at bounding box center [155, 58] width 69 height 9
type input "***"
click at [153, 90] on span "[STREET_ADDRESS][PERSON_NAME]" at bounding box center [179, 87] width 99 height 7
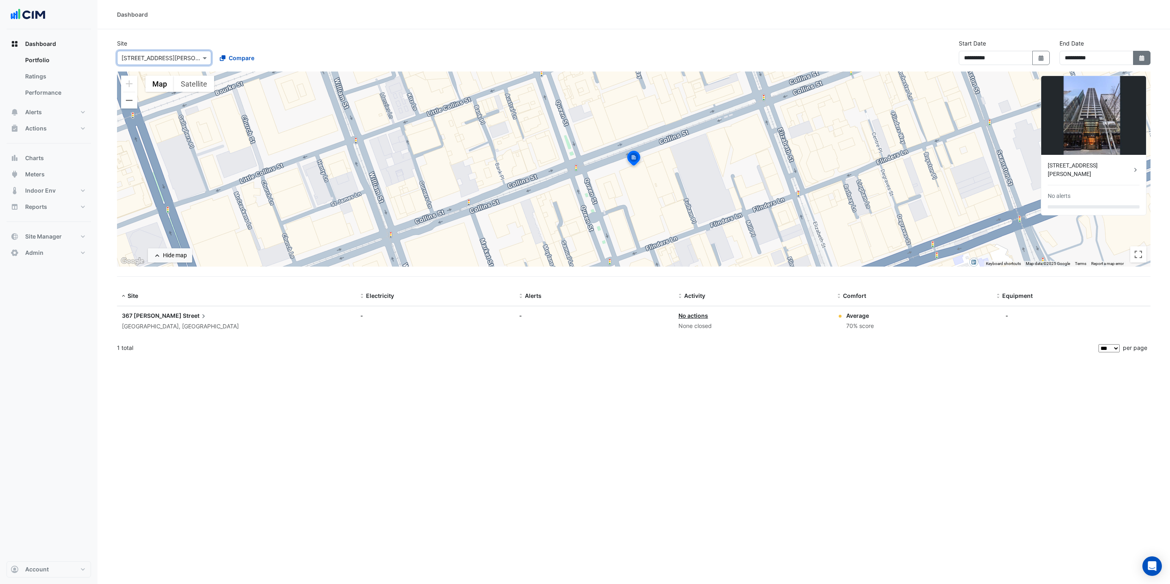
click at [1136, 60] on button "Select Date" at bounding box center [1142, 58] width 18 height 14
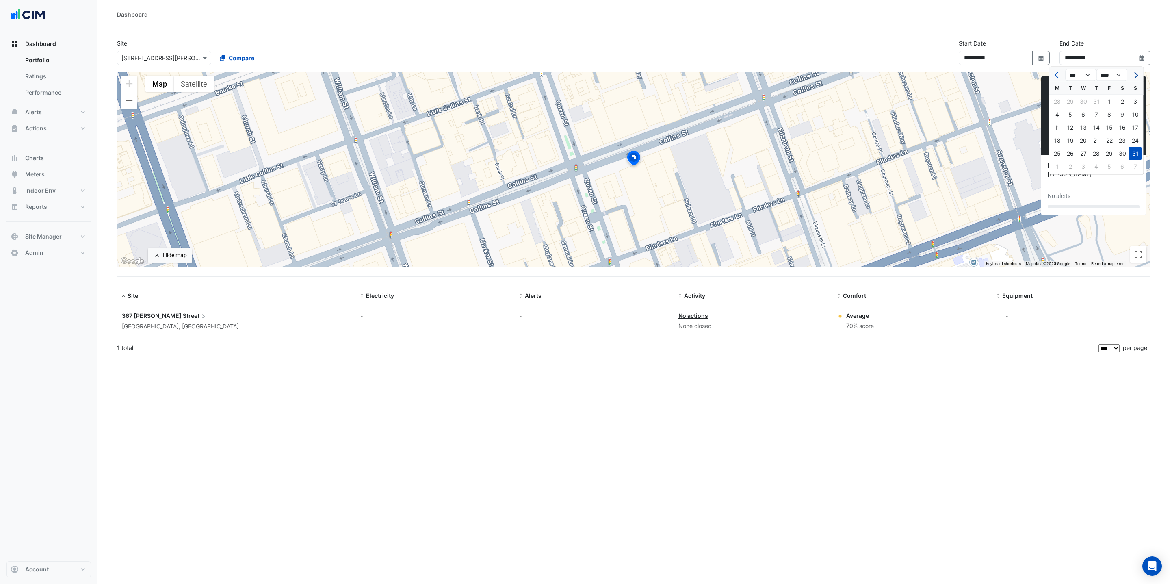
click at [1135, 72] on span "Next month" at bounding box center [1135, 75] width 6 height 6
select select "*"
click at [1071, 158] on div "30" at bounding box center [1070, 153] width 13 height 13
type input "**********"
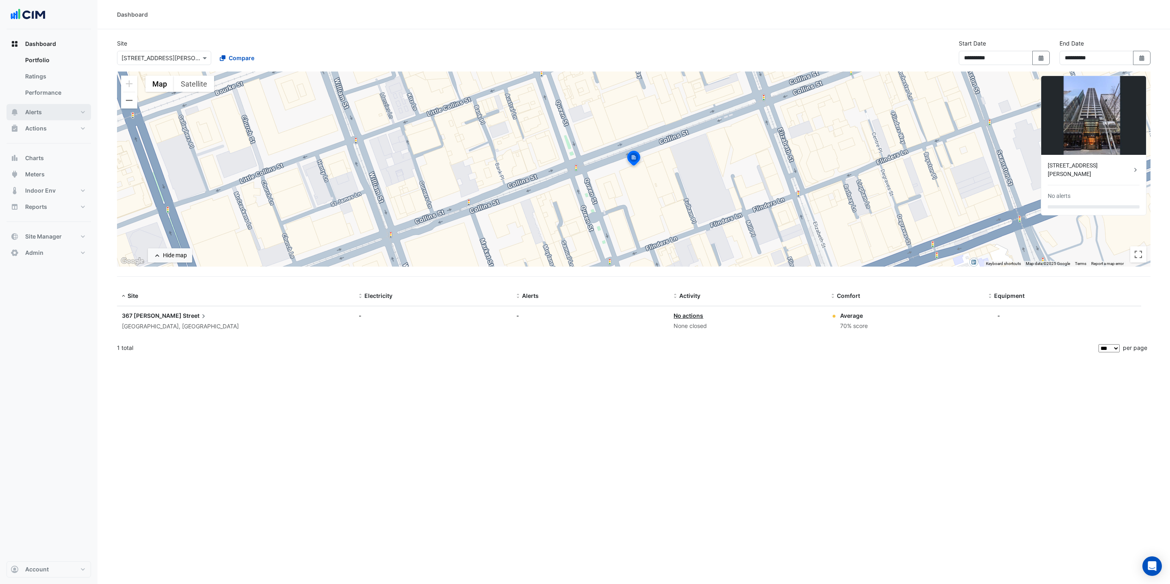
click at [52, 108] on button "Alerts" at bounding box center [48, 112] width 84 height 16
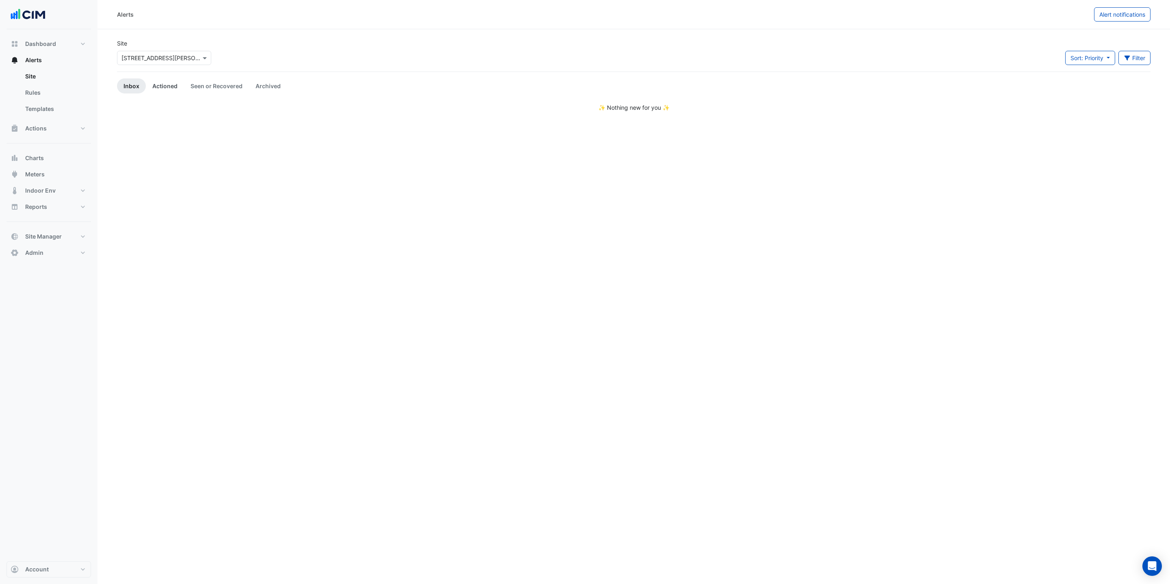
click at [159, 82] on link "Actioned" at bounding box center [165, 85] width 38 height 15
click at [199, 84] on link "Seen or Recovered" at bounding box center [216, 85] width 65 height 15
click at [275, 84] on link "Archived" at bounding box center [268, 85] width 38 height 15
click at [50, 185] on button "Indoor Env" at bounding box center [48, 190] width 84 height 16
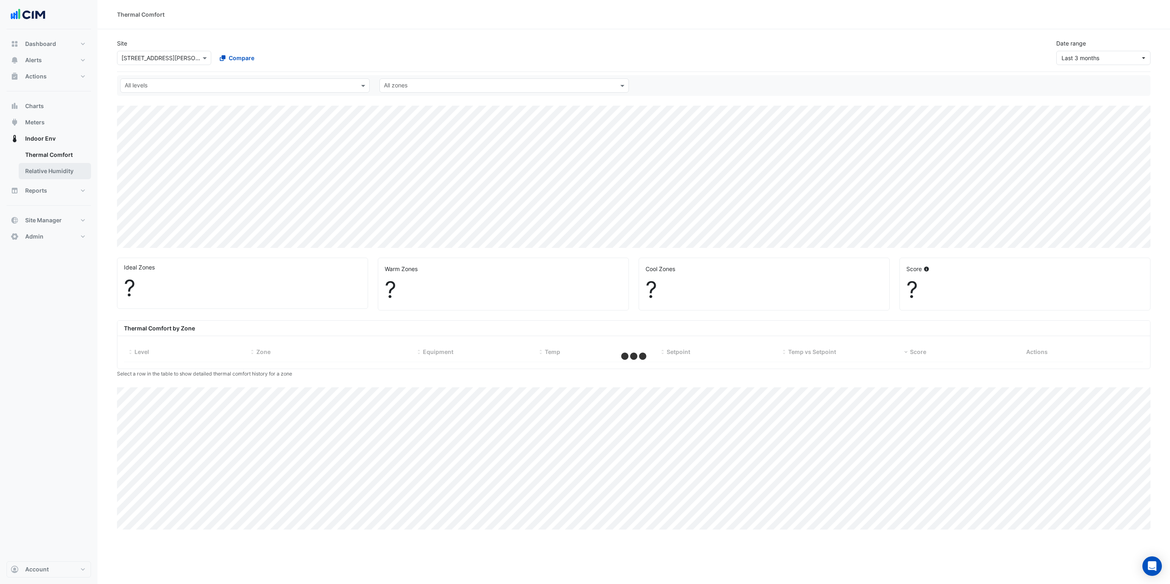
click at [52, 173] on link "Relative Humidity" at bounding box center [55, 171] width 72 height 16
click at [47, 157] on link "Thermal Comfort" at bounding box center [55, 155] width 72 height 16
select select "***"
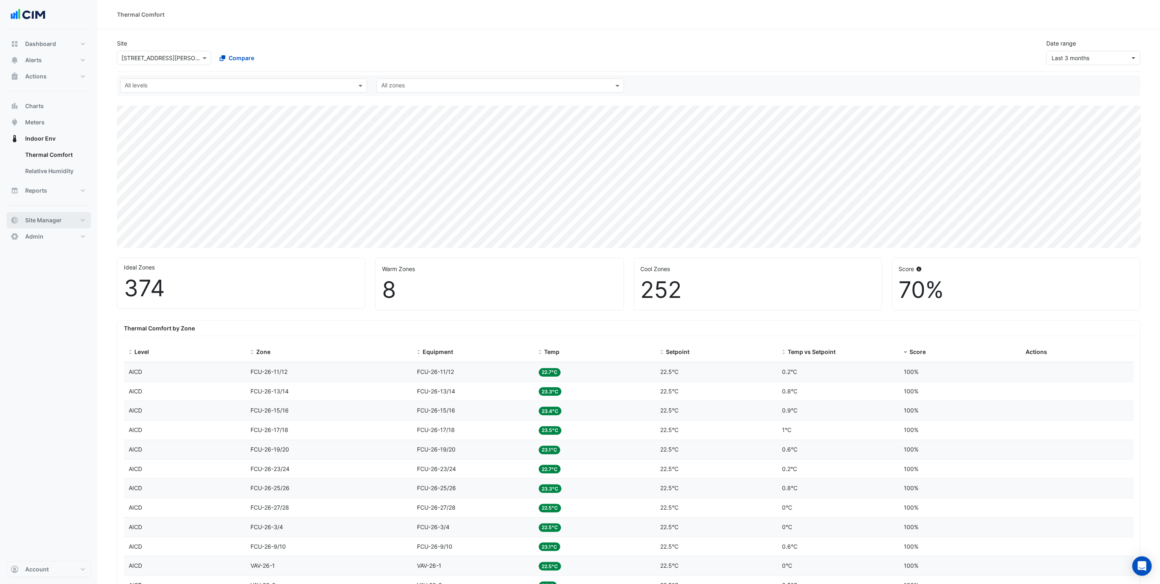
click at [62, 216] on button "Site Manager" at bounding box center [48, 220] width 84 height 16
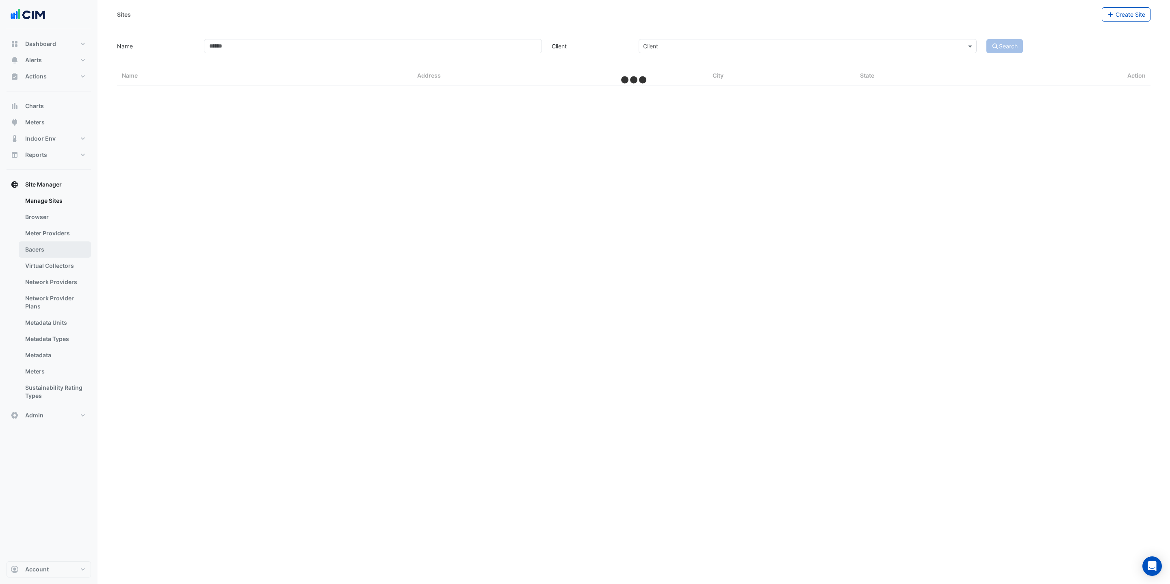
click at [37, 253] on link "Bacers" at bounding box center [55, 249] width 72 height 16
click at [449, 52] on input "text" at bounding box center [625, 53] width 491 height 9
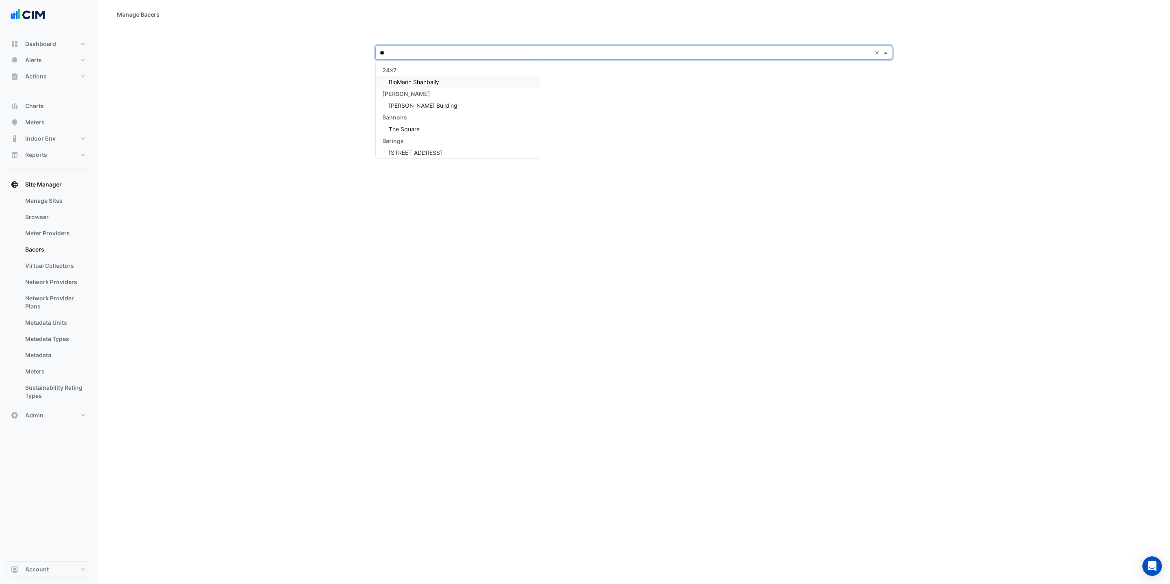
type input "*"
type input "***"
click at [413, 76] on div "[STREET_ADDRESS][PERSON_NAME]" at bounding box center [435, 82] width 119 height 12
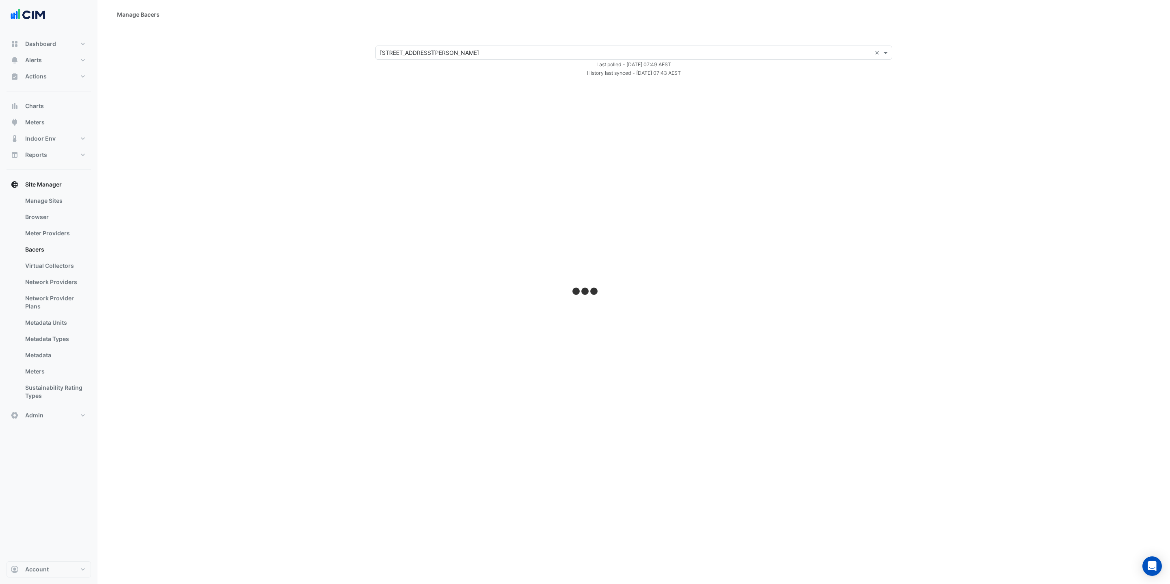
select select "***"
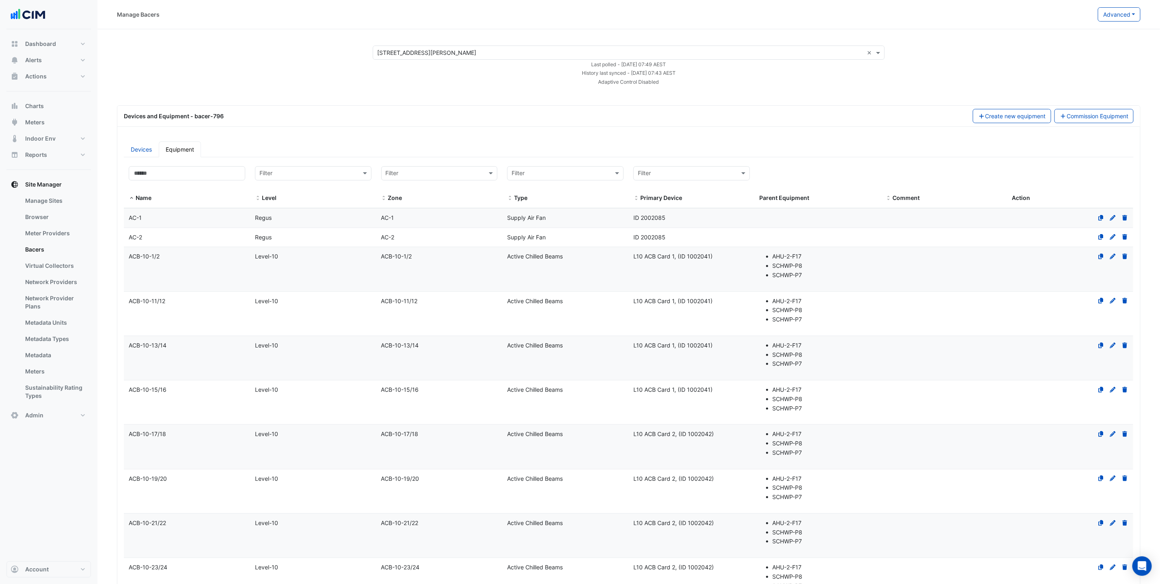
click at [951, 75] on div "Select a Site × [STREET_ADDRESS][PERSON_NAME] × Last polled - [DATE] 07:49 AEST…" at bounding box center [628, 65] width 1043 height 40
click at [1129, 19] on button "Advanced" at bounding box center [1119, 14] width 43 height 14
click at [1069, 69] on span "Configure bacer-796" at bounding box center [1079, 67] width 56 height 7
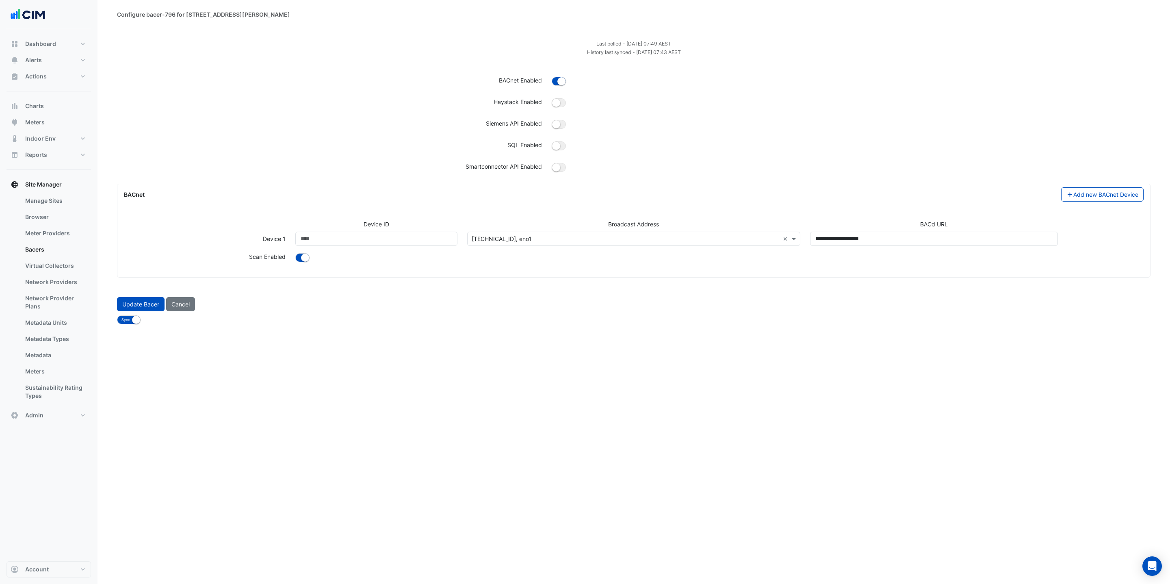
click at [405, 393] on div "Configure bacer-796 for [STREET_ADDRESS][PERSON_NAME] Last polled - [DATE] 07:4…" at bounding box center [633, 292] width 1072 height 584
click at [193, 306] on button "Cancel" at bounding box center [180, 304] width 29 height 14
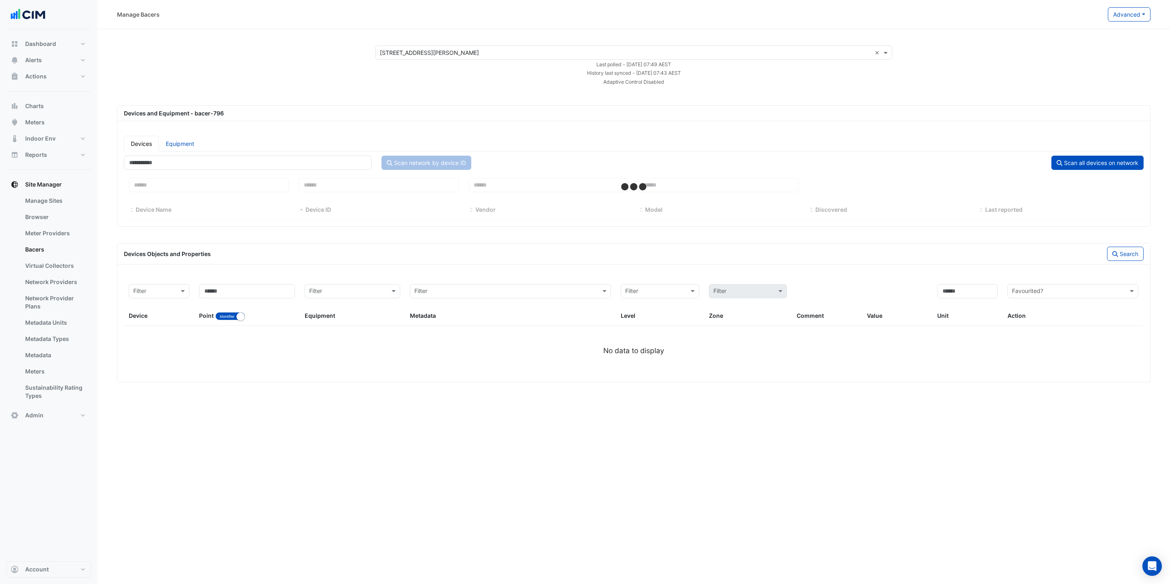
select select "***"
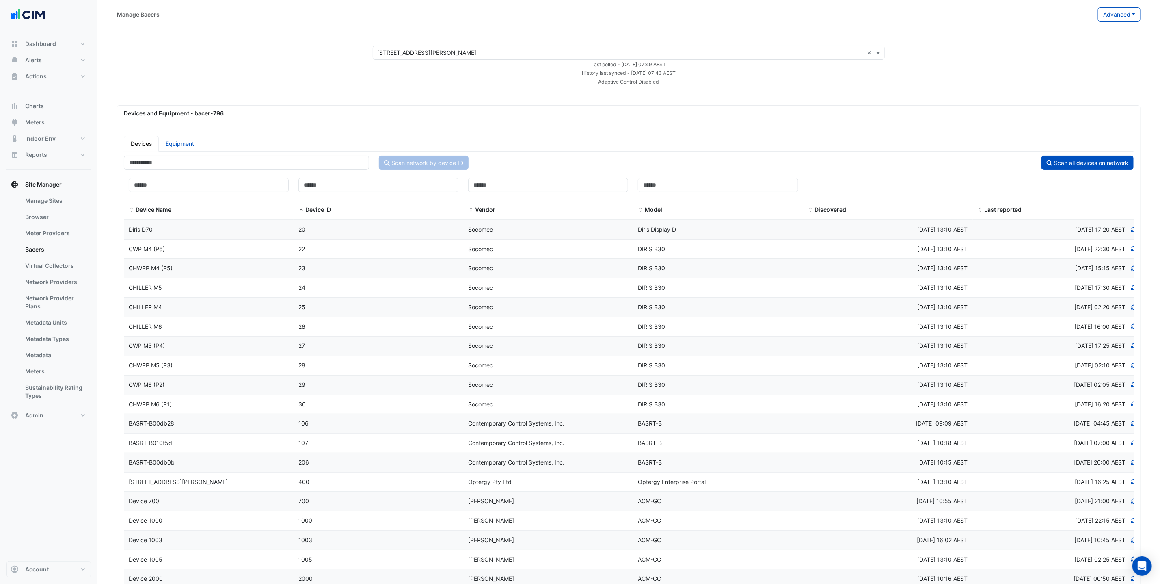
drag, startPoint x: 670, startPoint y: 76, endPoint x: 587, endPoint y: 64, distance: 83.3
click at [587, 64] on form "Select a Site × [STREET_ADDRESS][PERSON_NAME] × Last polled - [DATE] 07:49 AEST…" at bounding box center [629, 65] width 512 height 40
drag, startPoint x: 672, startPoint y: 87, endPoint x: 557, endPoint y: 68, distance: 116.9
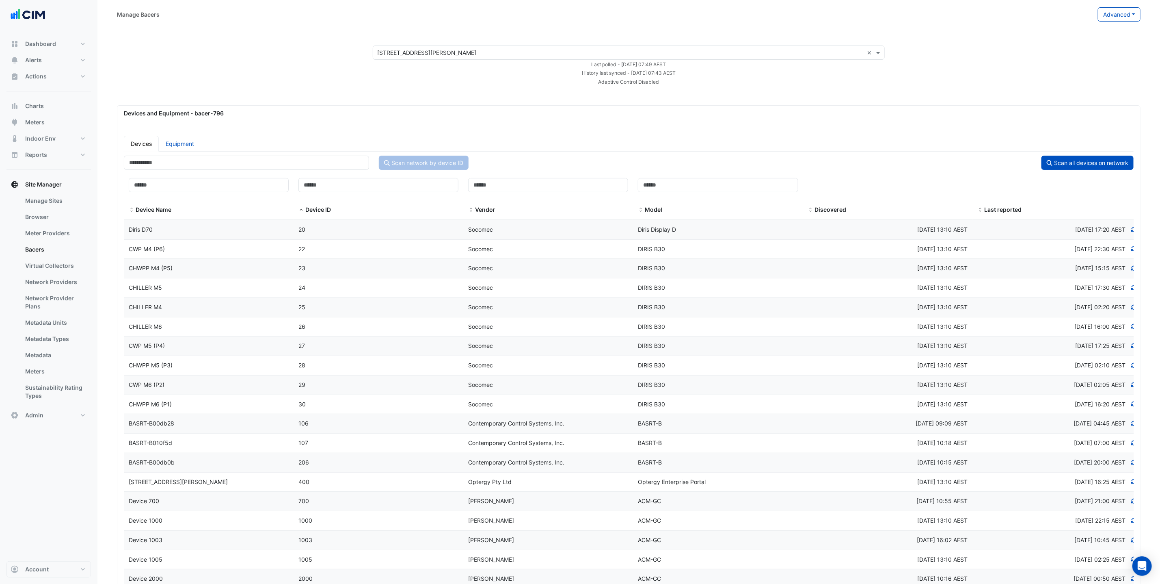
drag, startPoint x: 577, startPoint y: 63, endPoint x: 701, endPoint y: 83, distance: 125.8
click at [701, 83] on form "Select a Site × [STREET_ADDRESS][PERSON_NAME] × Last polled - [DATE] 07:49 AEST…" at bounding box center [629, 65] width 512 height 40
click at [193, 139] on link "Equipment" at bounding box center [180, 144] width 42 height 16
select select "***"
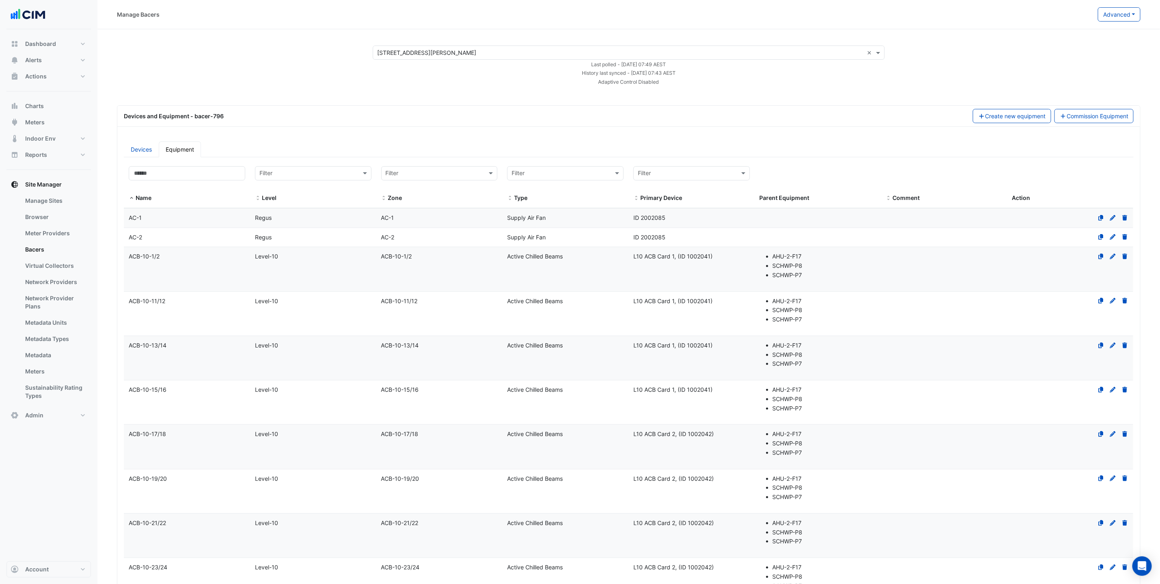
click at [200, 144] on link "Equipment" at bounding box center [180, 149] width 42 height 16
click at [140, 146] on link "Devices" at bounding box center [141, 149] width 35 height 16
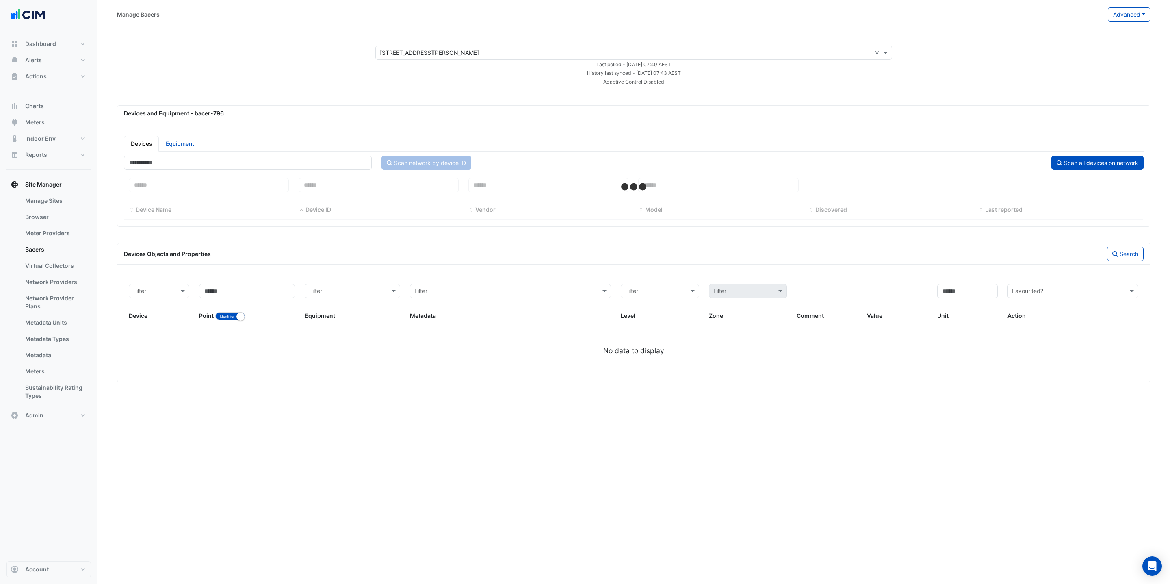
select select "***"
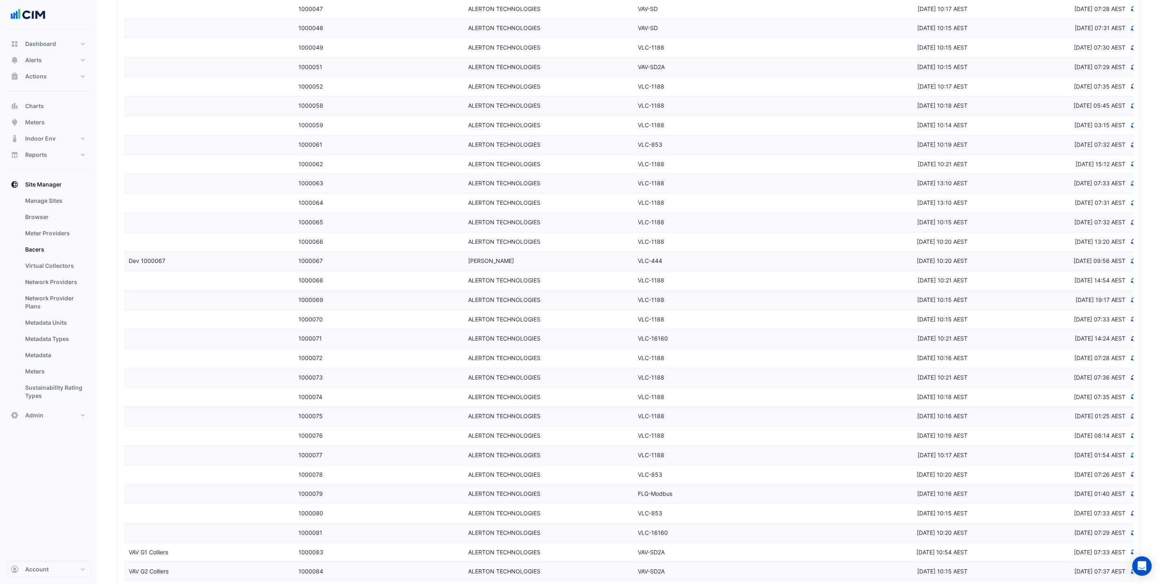
scroll to position [1800, 0]
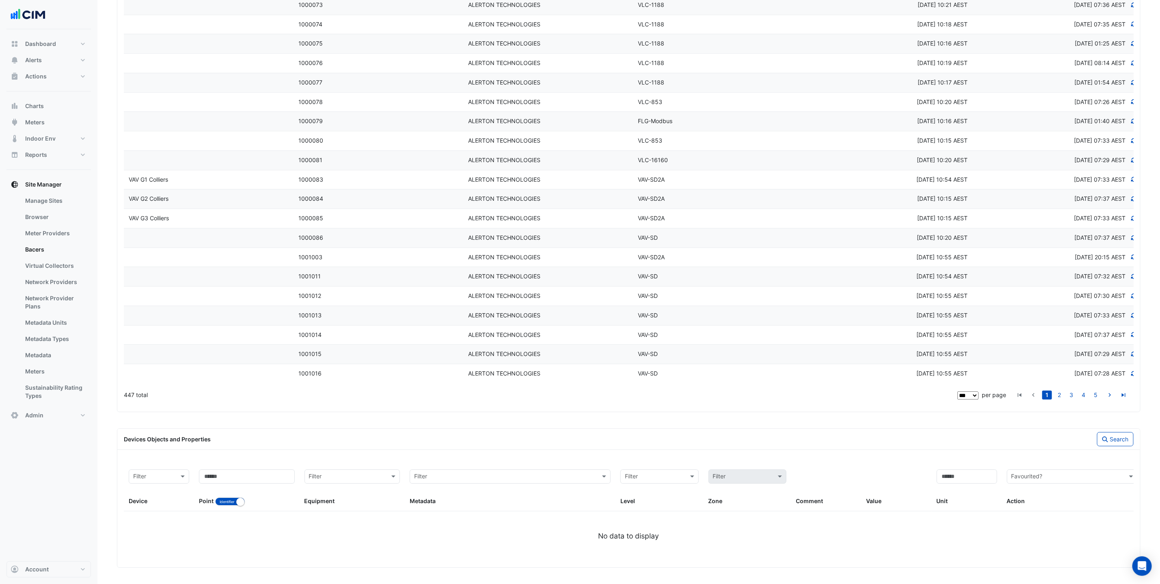
click at [301, 195] on span "1000084" at bounding box center [311, 198] width 25 height 7
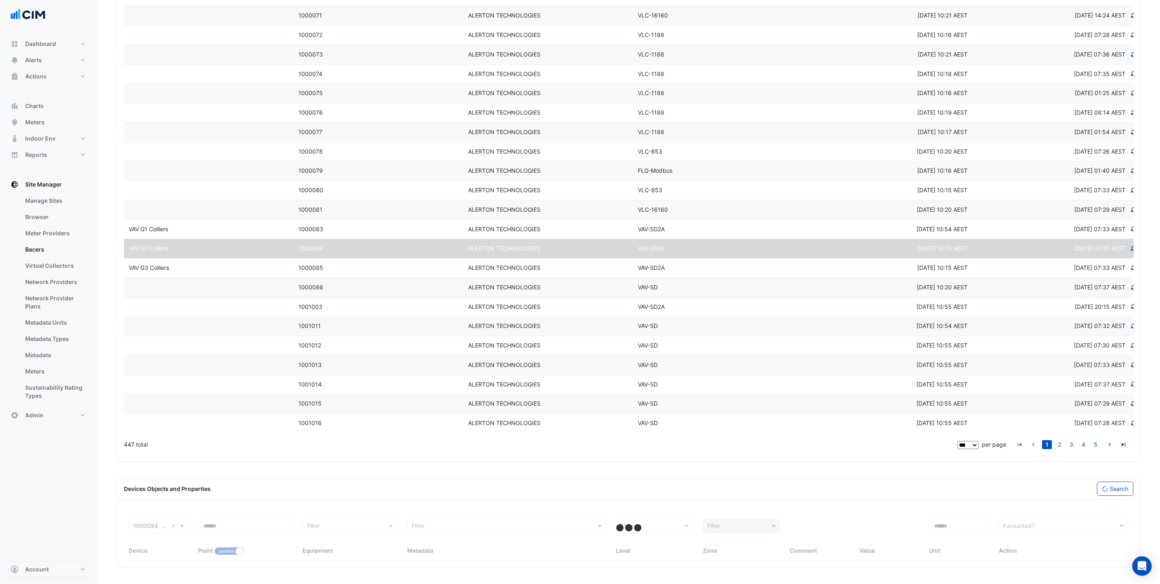
select select "***"
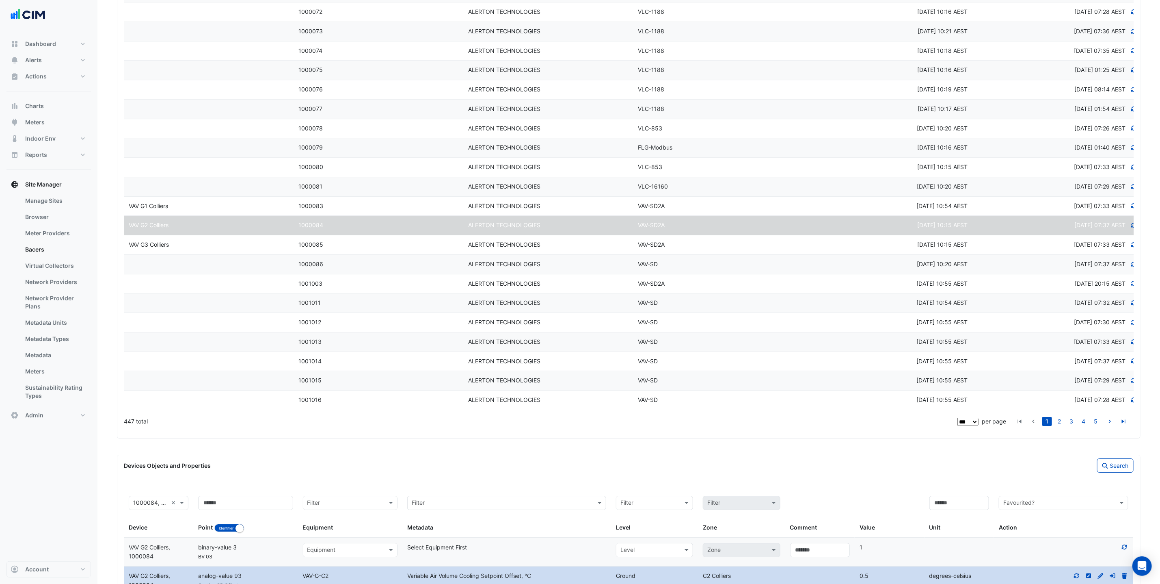
scroll to position [1800, 0]
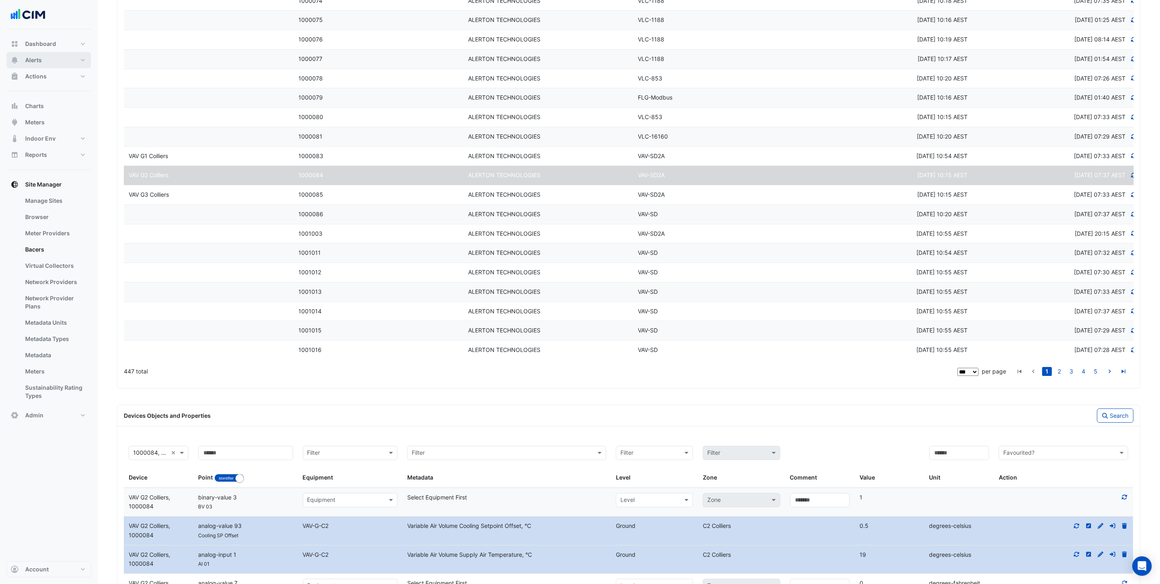
click at [52, 53] on button "Alerts" at bounding box center [48, 60] width 84 height 16
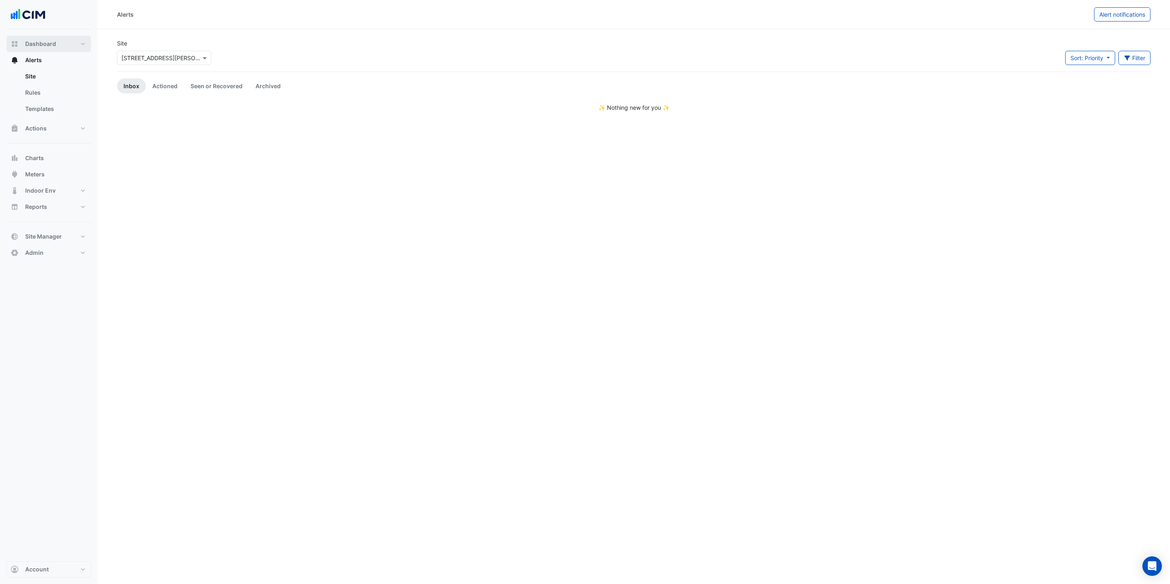
click at [52, 49] on button "Dashboard" at bounding box center [48, 44] width 84 height 16
select select "***"
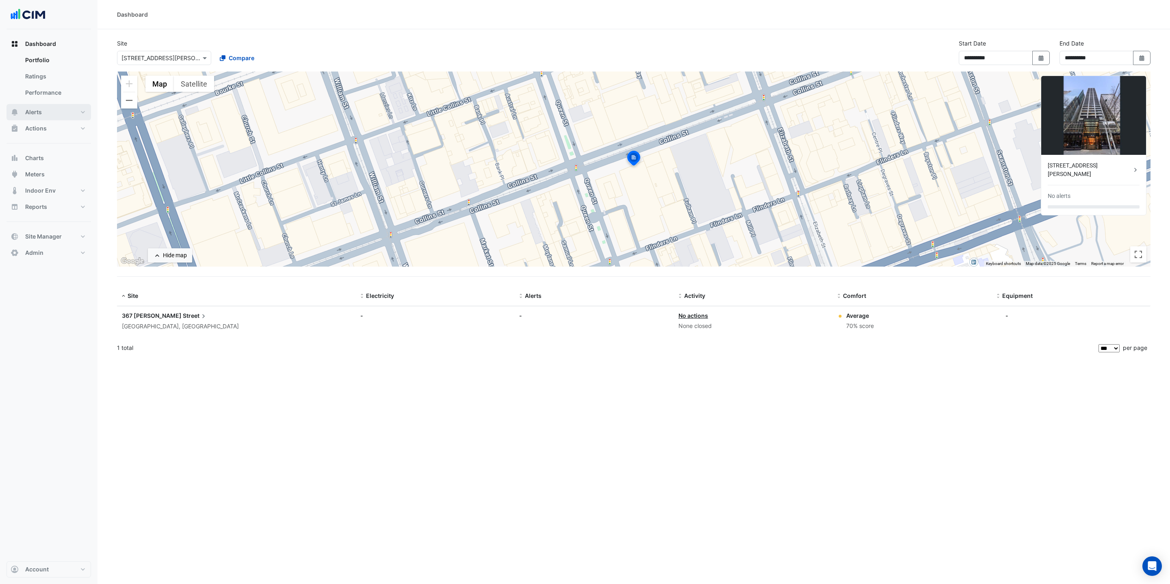
click at [32, 110] on span "Alerts" at bounding box center [33, 112] width 17 height 8
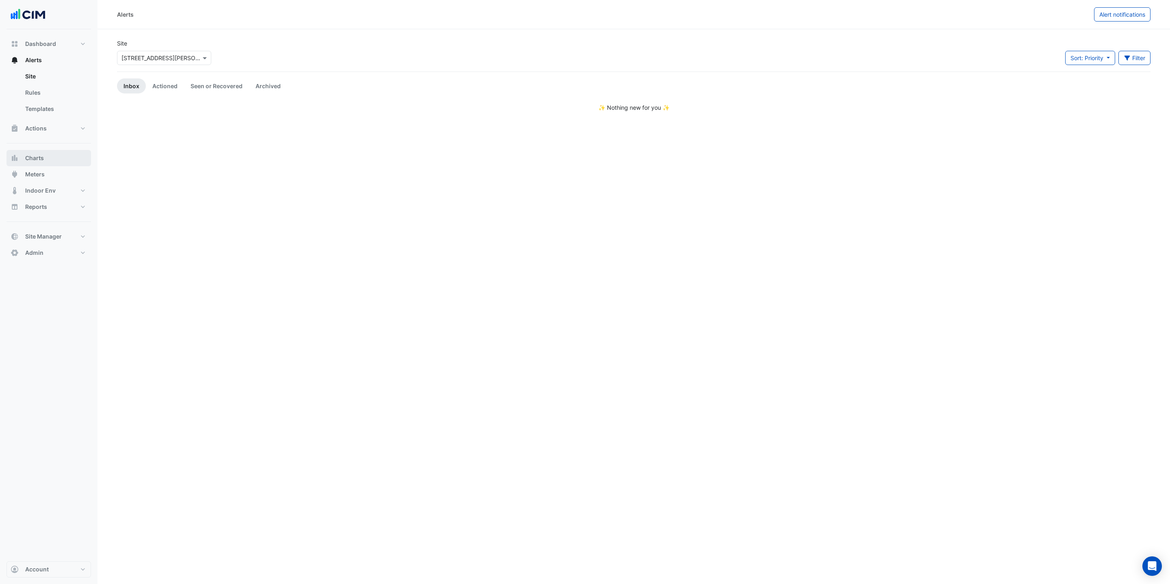
click at [55, 158] on button "Charts" at bounding box center [48, 158] width 84 height 16
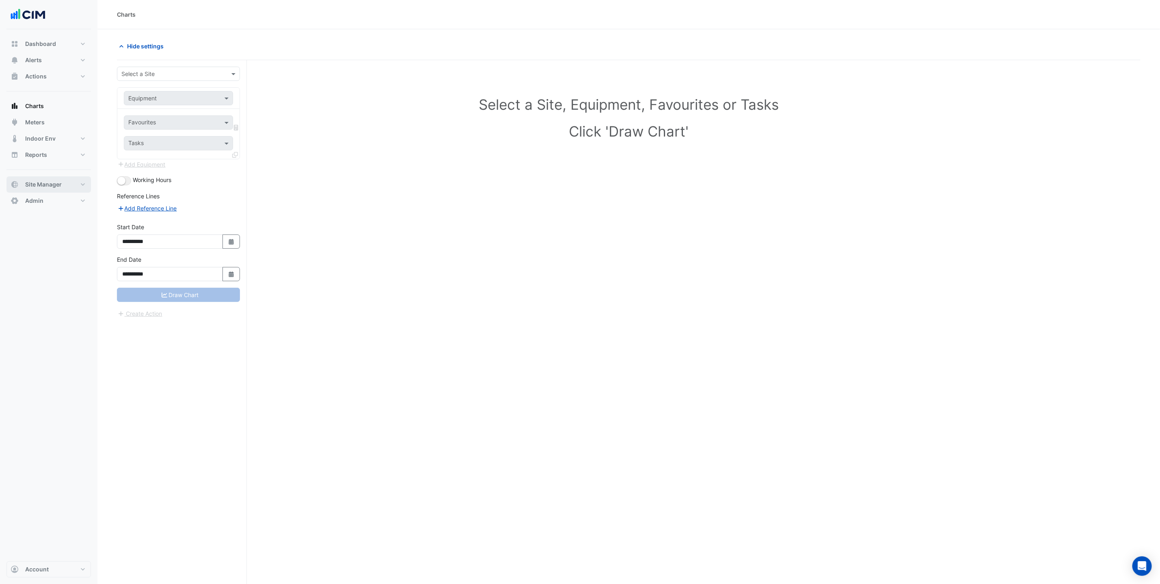
click at [63, 190] on button "Site Manager" at bounding box center [48, 184] width 84 height 16
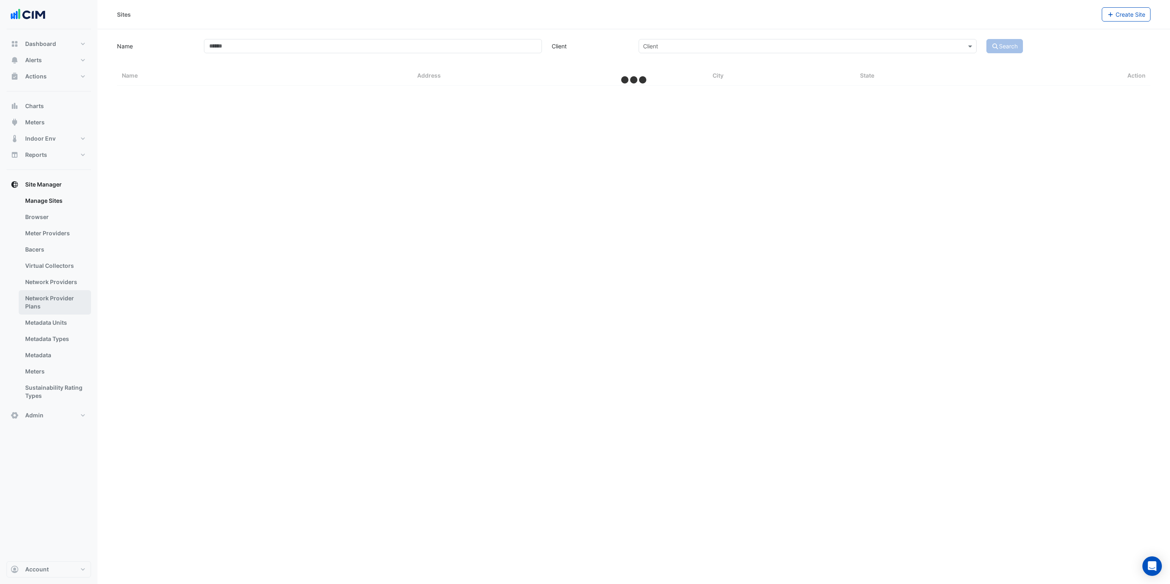
select select "***"
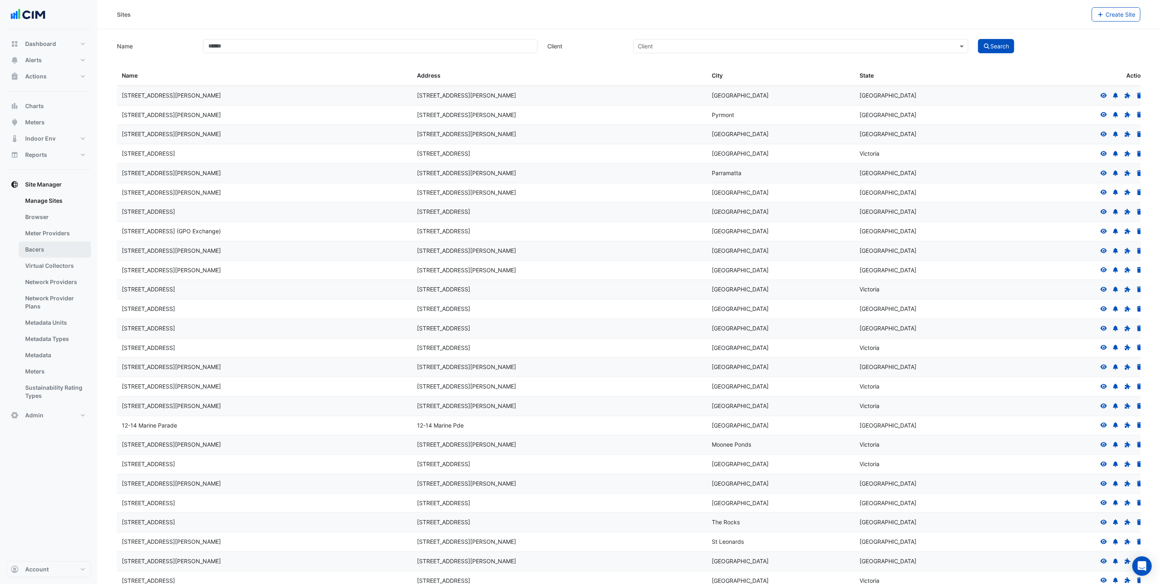
click at [76, 245] on link "Bacers" at bounding box center [55, 249] width 72 height 16
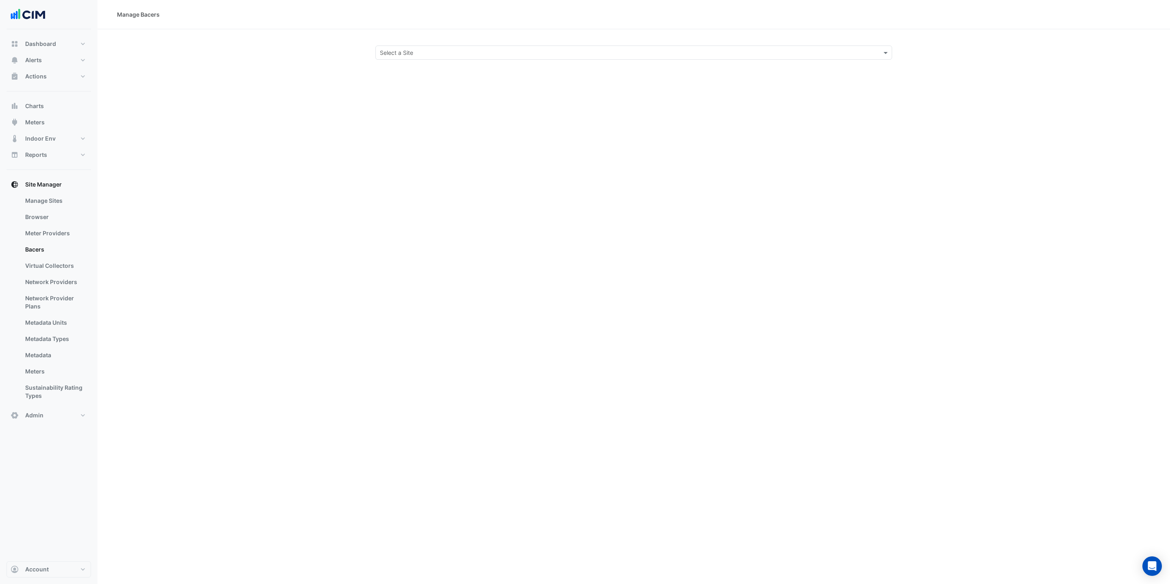
click at [482, 49] on input "text" at bounding box center [625, 53] width 491 height 9
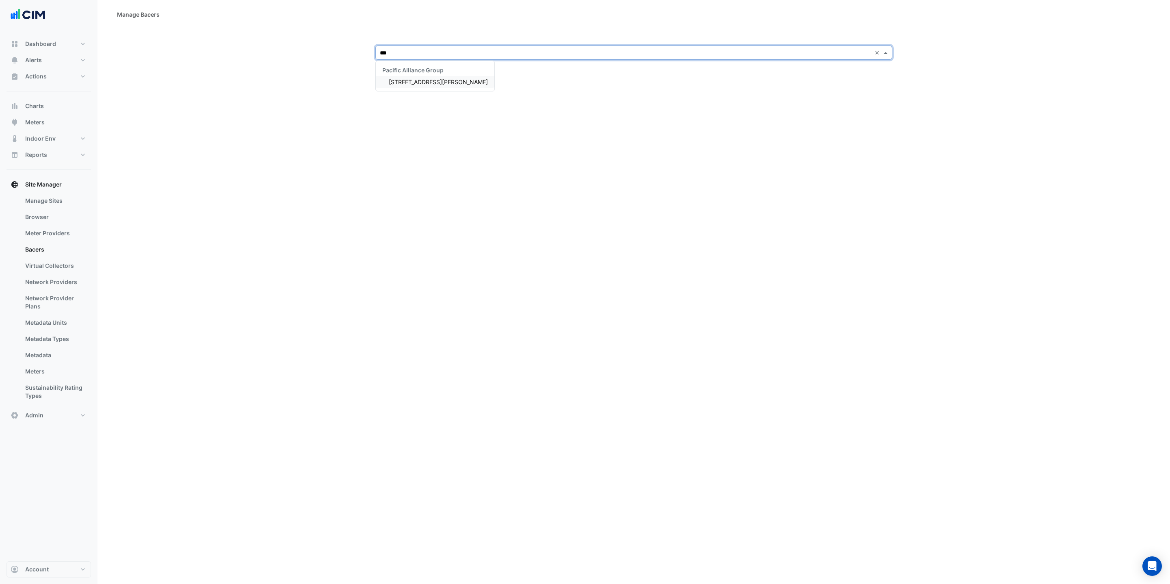
type input "***"
click at [270, 250] on div "Manage Bacers Select a Site *** × Pacific Alliance Group [STREET_ADDRESS][PERSO…" at bounding box center [633, 292] width 1072 height 584
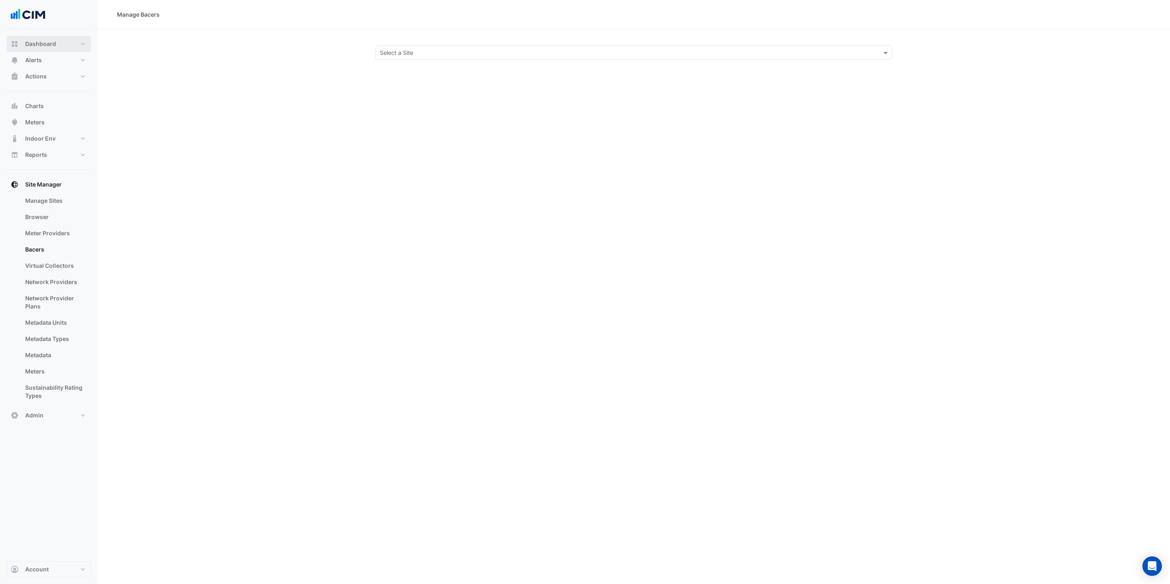
click at [11, 47] on icon "button" at bounding box center [15, 44] width 8 height 8
select select "***"
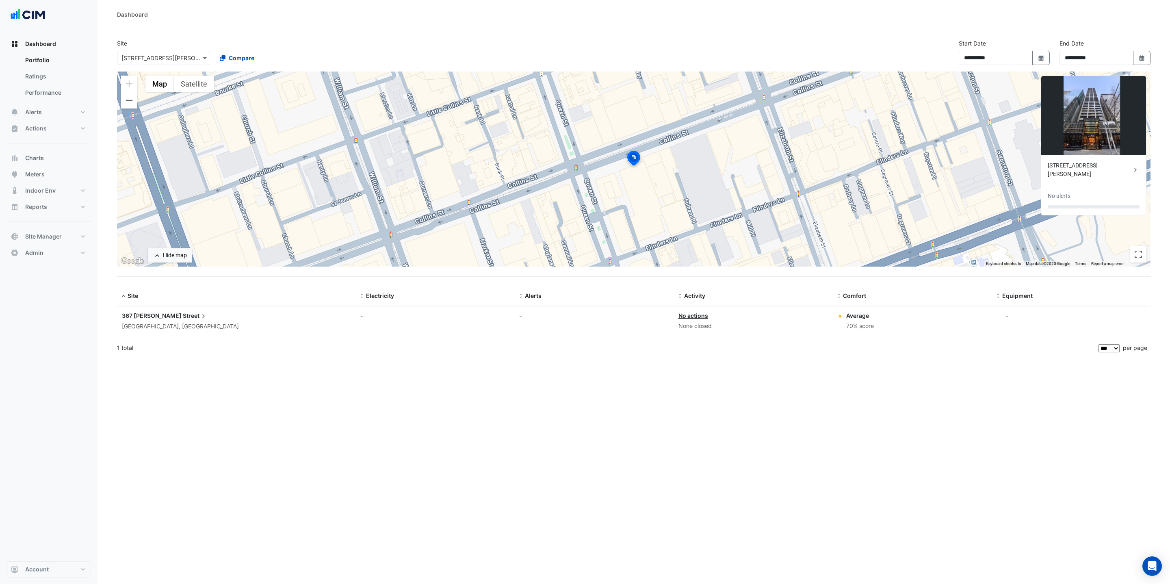
click at [183, 318] on span "Street" at bounding box center [195, 315] width 25 height 9
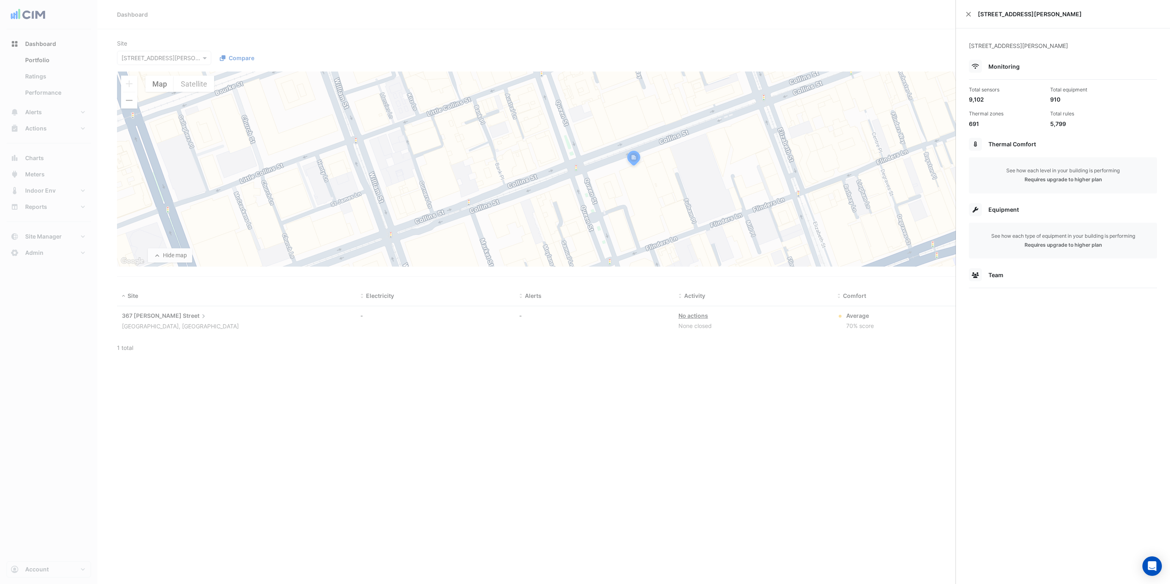
drag, startPoint x: 462, startPoint y: 478, endPoint x: 491, endPoint y: 462, distance: 32.7
click at [469, 478] on ngb-offcanvas-backdrop at bounding box center [585, 292] width 1170 height 584
